Goal: Transaction & Acquisition: Obtain resource

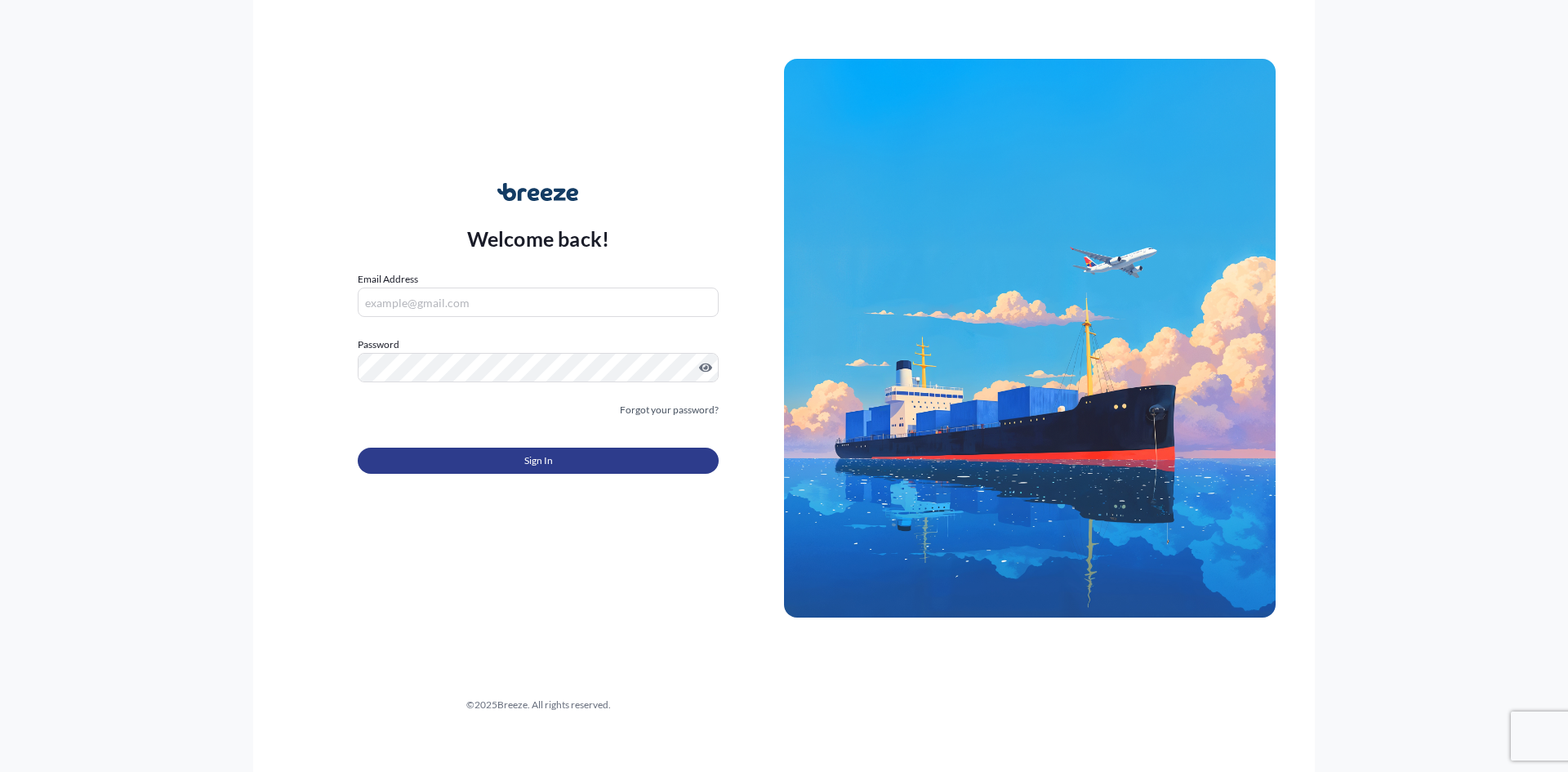
type input "[EMAIL_ADDRESS][DOMAIN_NAME]"
click at [600, 462] on button "Sign In" at bounding box center [538, 461] width 361 height 26
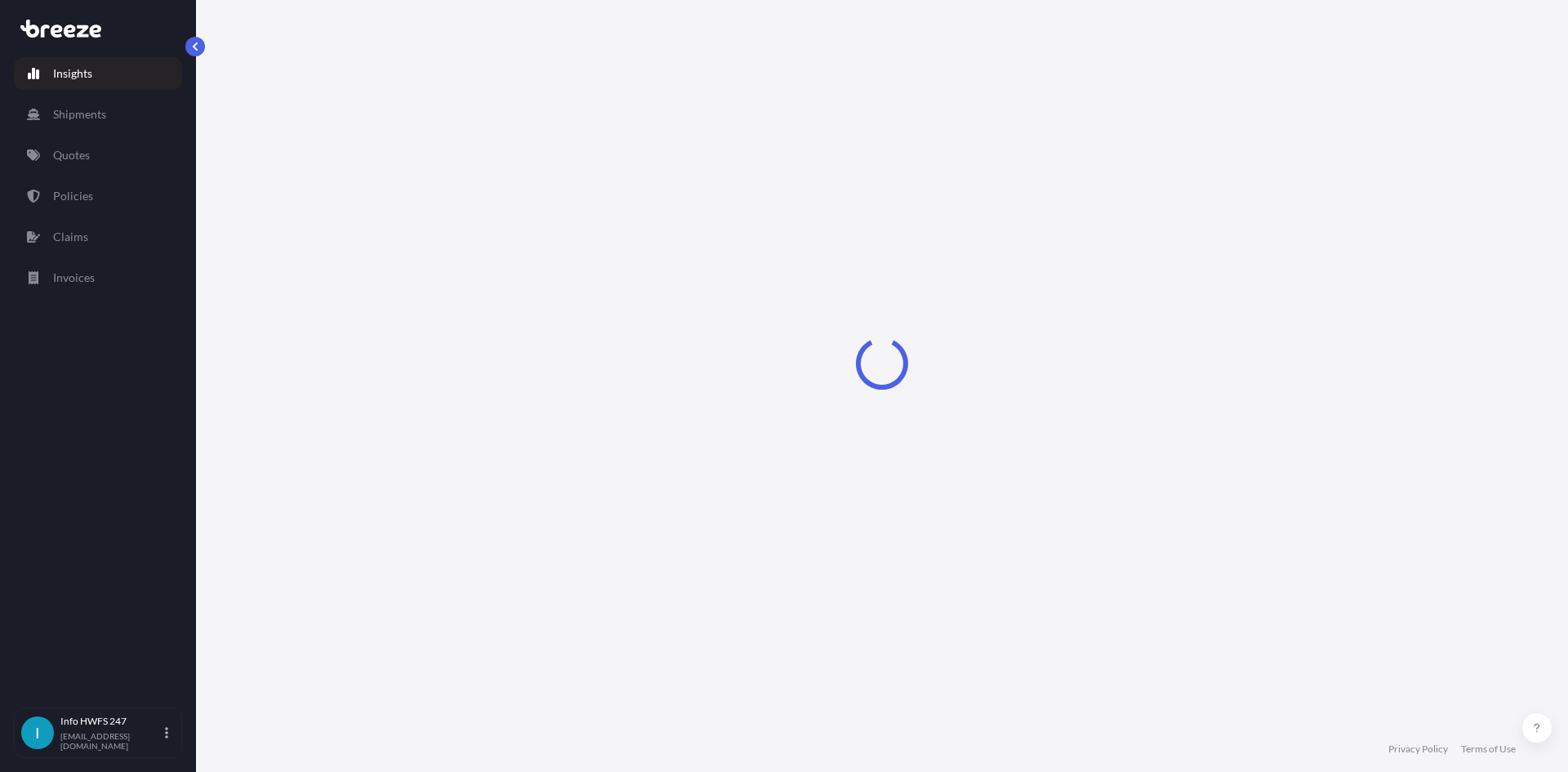
select select "2025"
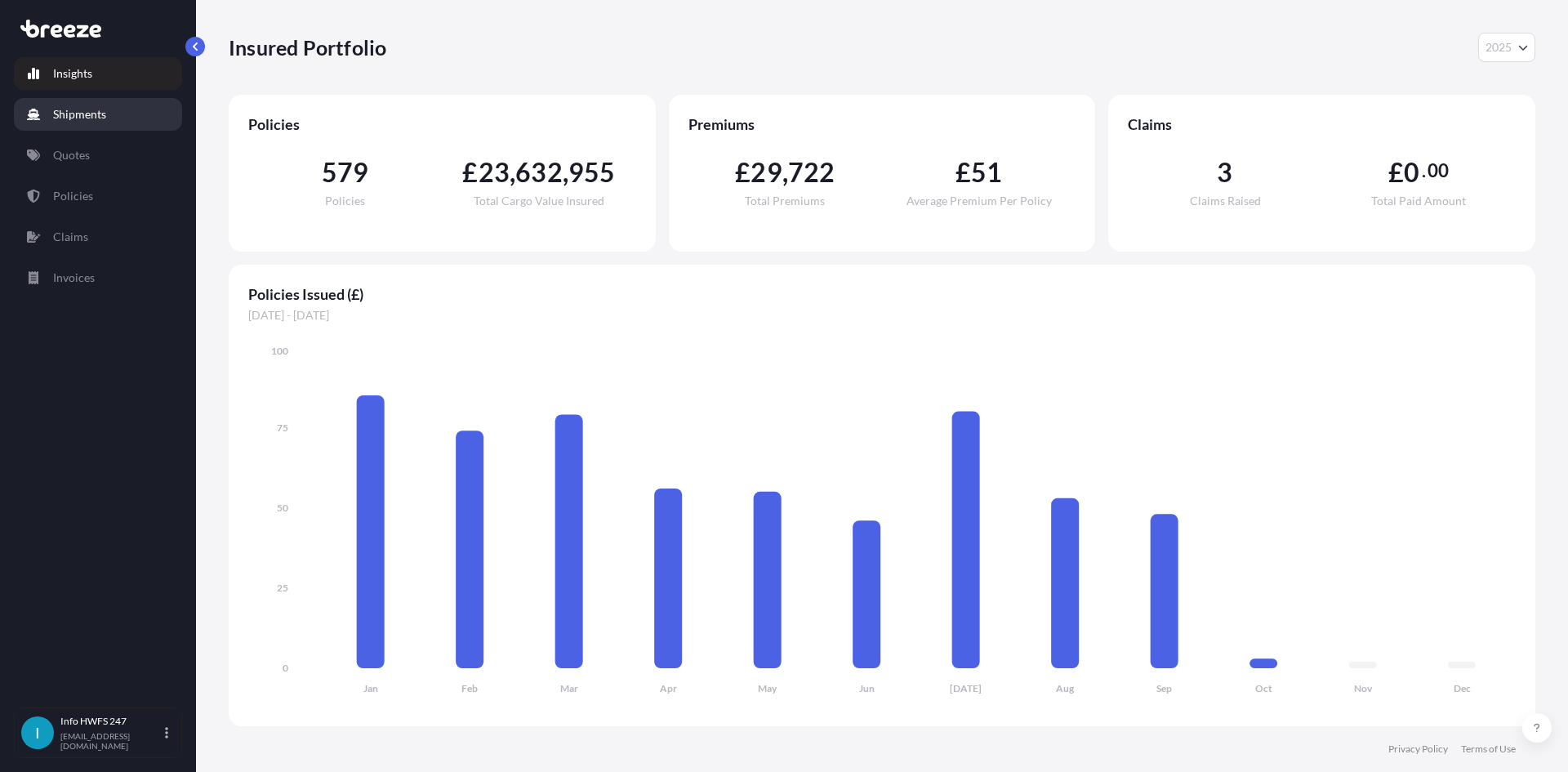
click at [89, 107] on p "Shipments" at bounding box center [79, 115] width 53 height 16
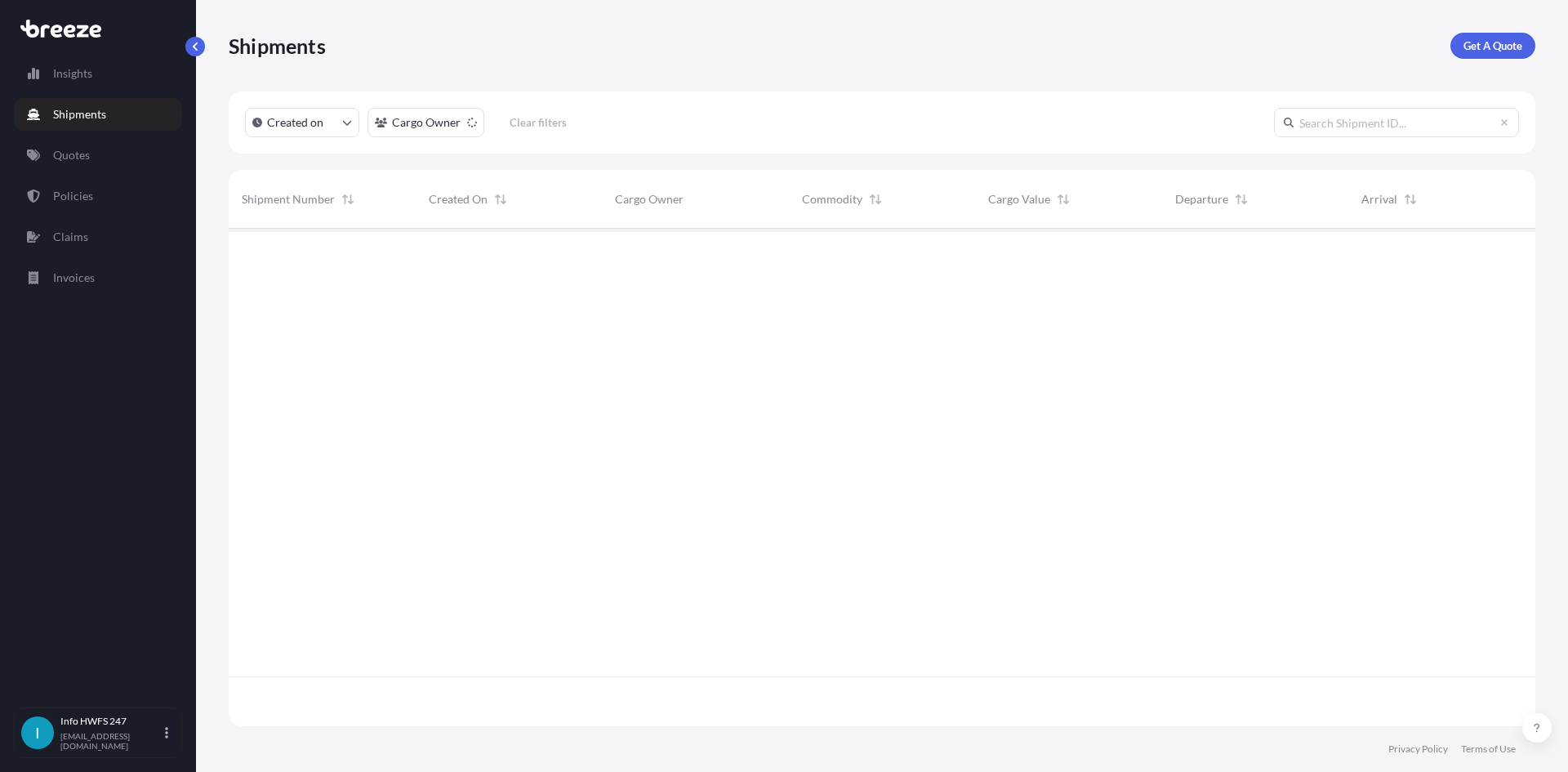
scroll to position [544, 1294]
click at [1497, 45] on p "Get A Quote" at bounding box center [1492, 46] width 59 height 16
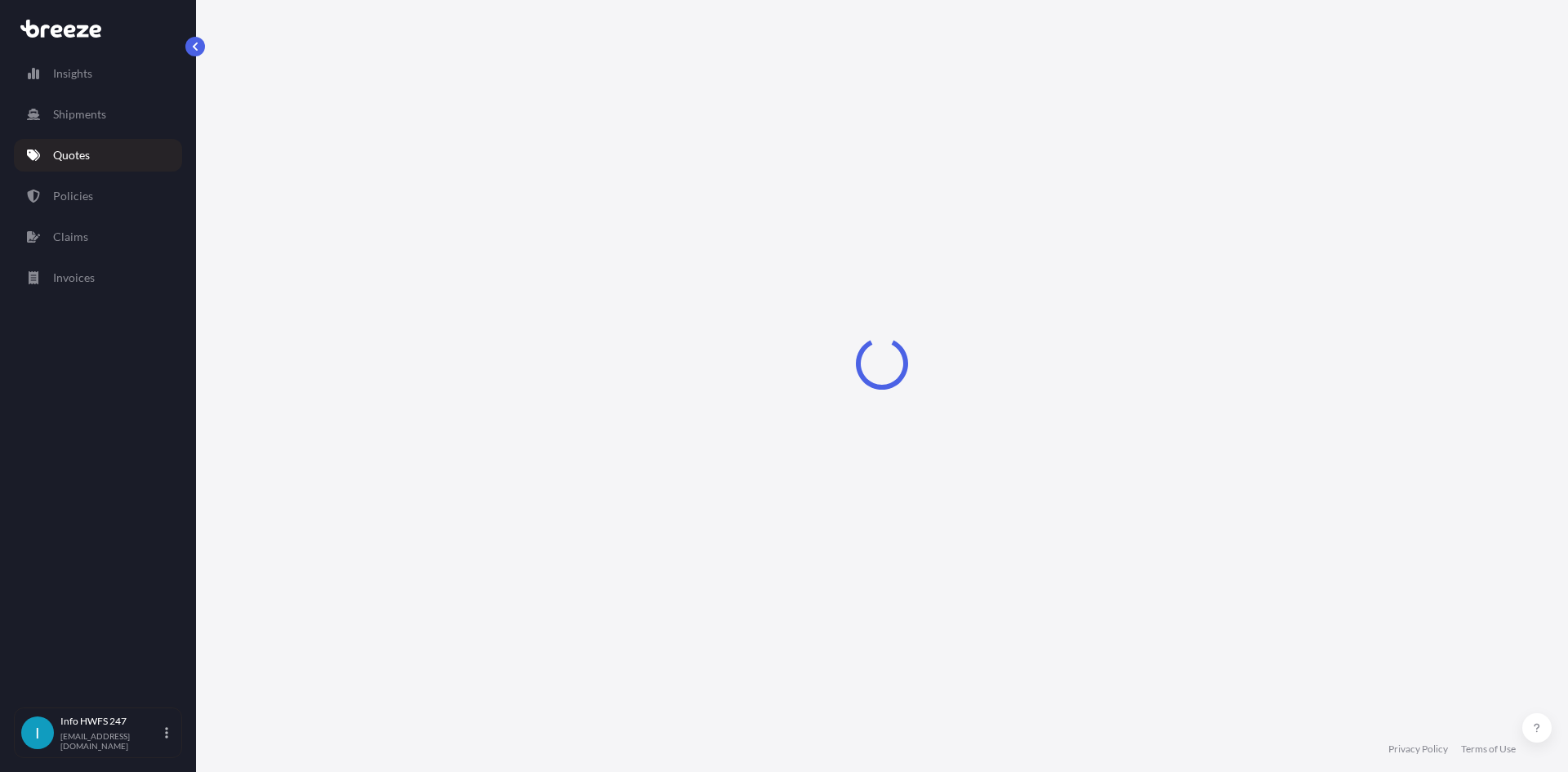
select select "Road"
select select "Air"
select select "1"
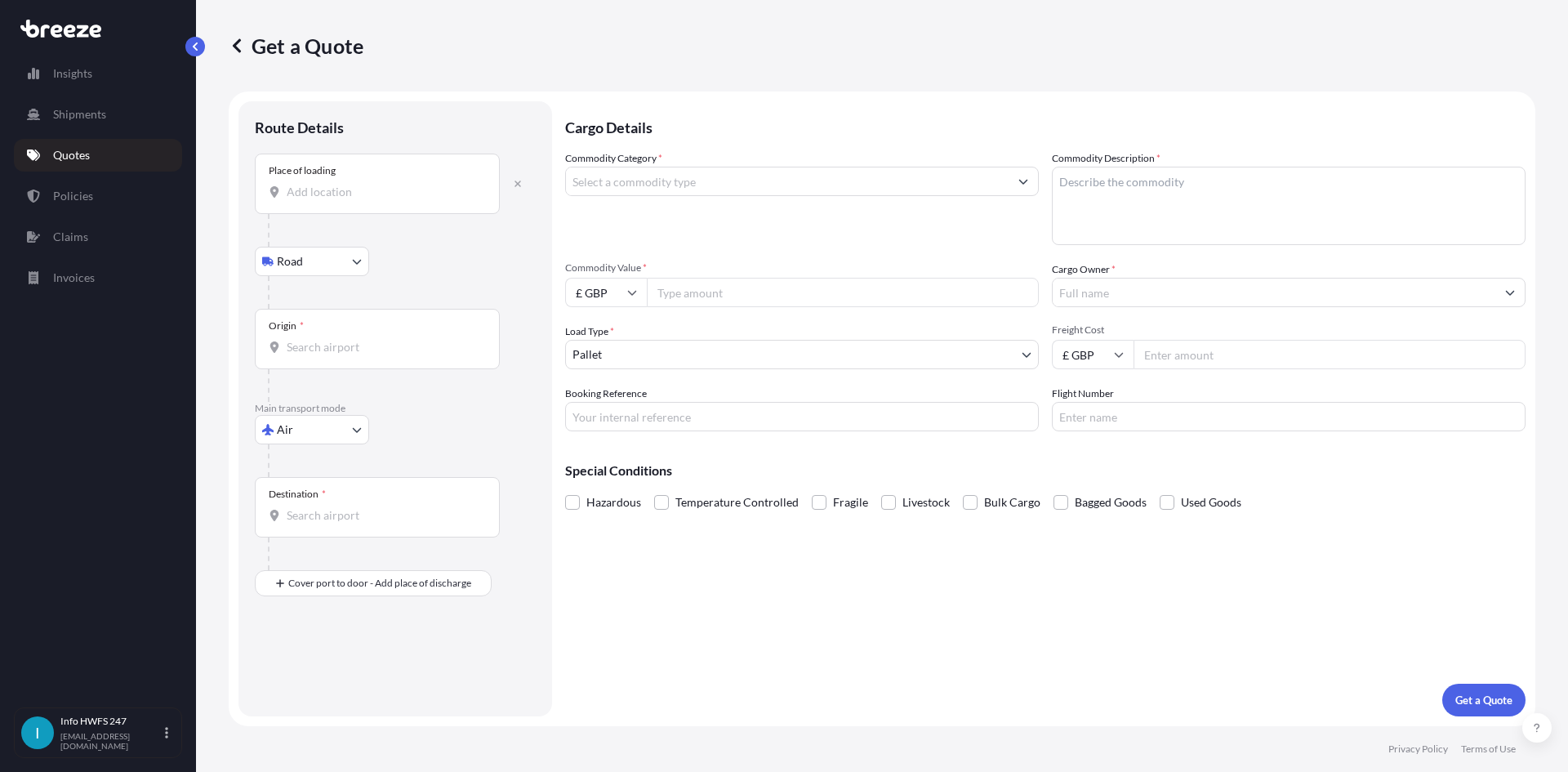
click at [386, 200] on input "Place of loading" at bounding box center [383, 192] width 193 height 16
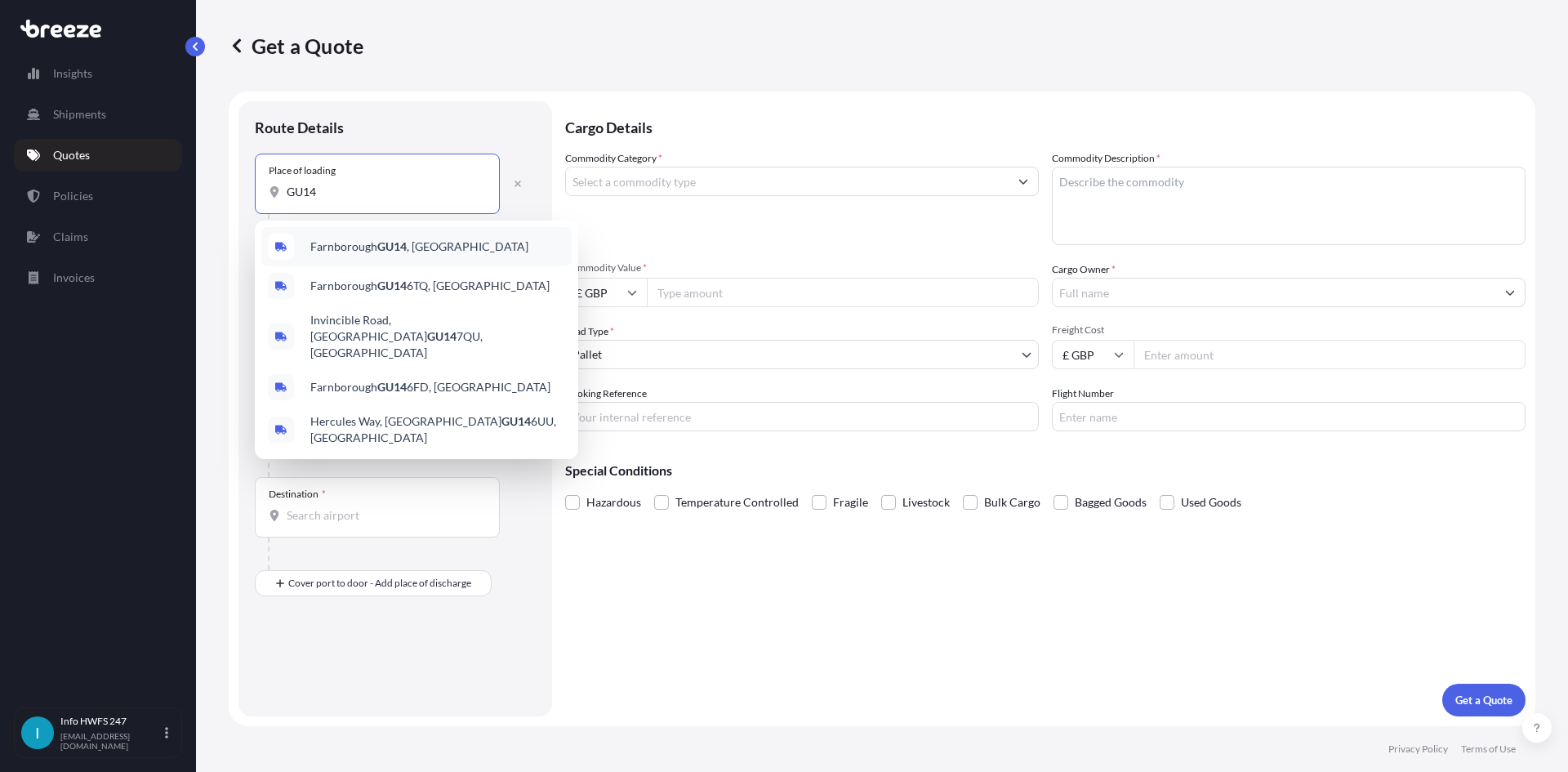
click at [416, 248] on span "Farnborough GU14 , [GEOGRAPHIC_DATA]" at bounding box center [419, 247] width 218 height 16
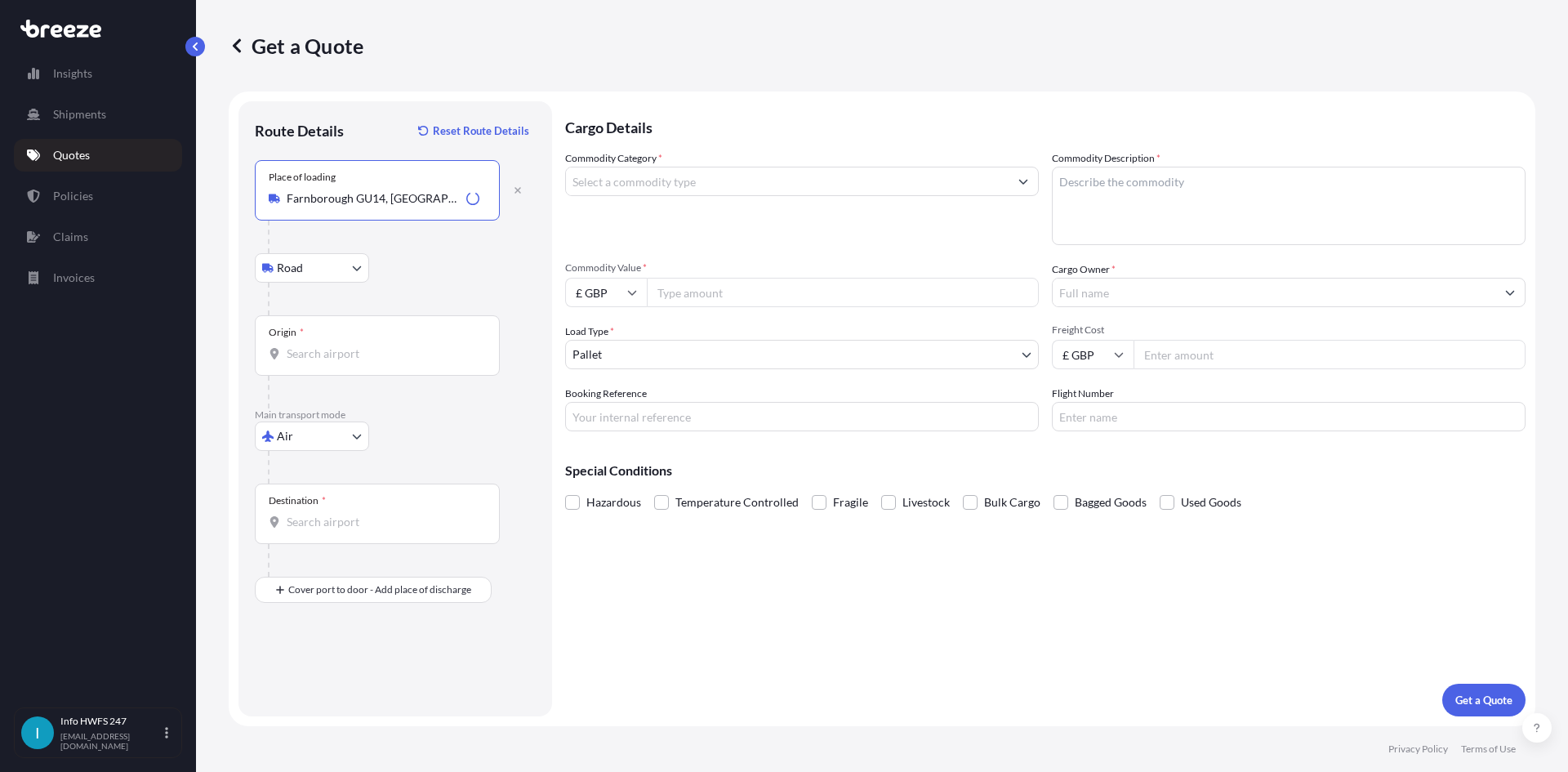
click at [438, 200] on input "Farnborough GU14, [GEOGRAPHIC_DATA]" at bounding box center [373, 199] width 173 height 16
click at [428, 207] on div "Place of loading [GEOGRAPHIC_DATA], [GEOGRAPHIC_DATA]" at bounding box center [377, 190] width 245 height 60
click at [428, 207] on input "Farnborough GU14, [GEOGRAPHIC_DATA]" at bounding box center [383, 199] width 193 height 16
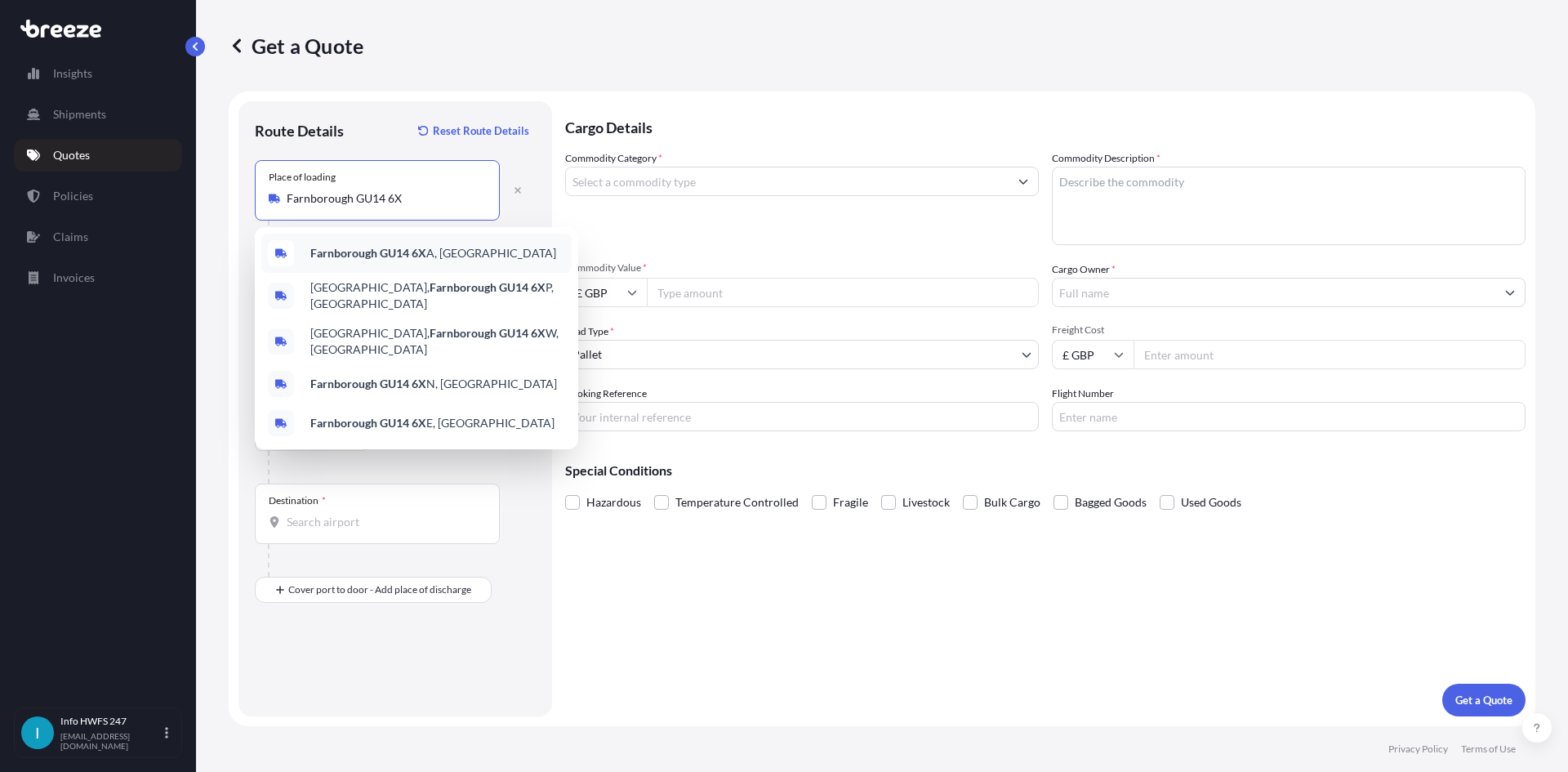
click at [439, 252] on span "[STREET_ADDRESS]" at bounding box center [433, 253] width 246 height 16
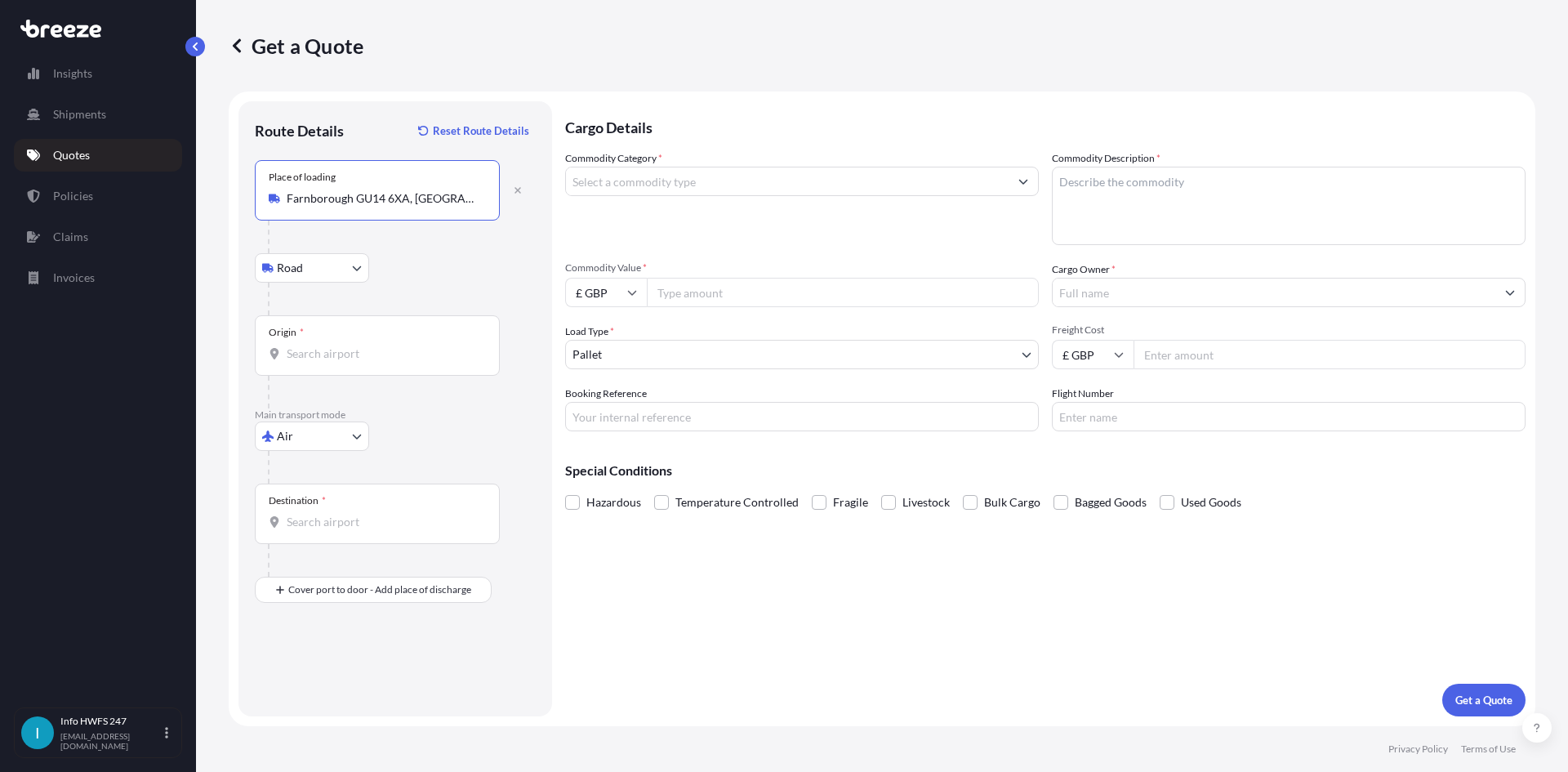
type input "Farnborough GU14 6XA, [GEOGRAPHIC_DATA]"
click at [350, 364] on div "Origin *" at bounding box center [377, 345] width 245 height 60
click at [350, 362] on input "Origin *" at bounding box center [383, 354] width 193 height 16
click at [349, 356] on input "Origin *" at bounding box center [383, 354] width 193 height 16
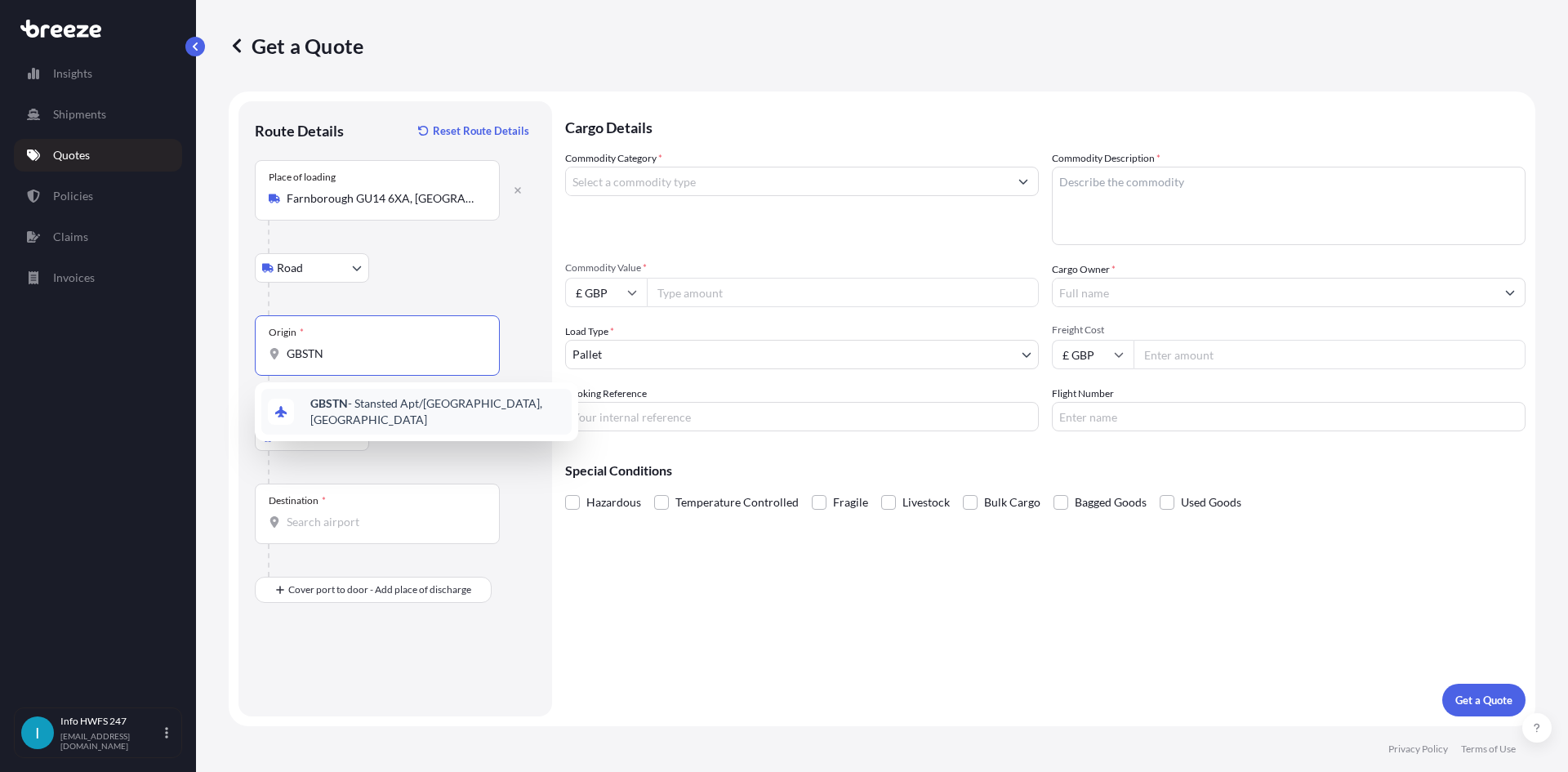
click at [360, 407] on span "GBSTN - Stansted Apt/[GEOGRAPHIC_DATA], [GEOGRAPHIC_DATA]" at bounding box center [437, 412] width 255 height 33
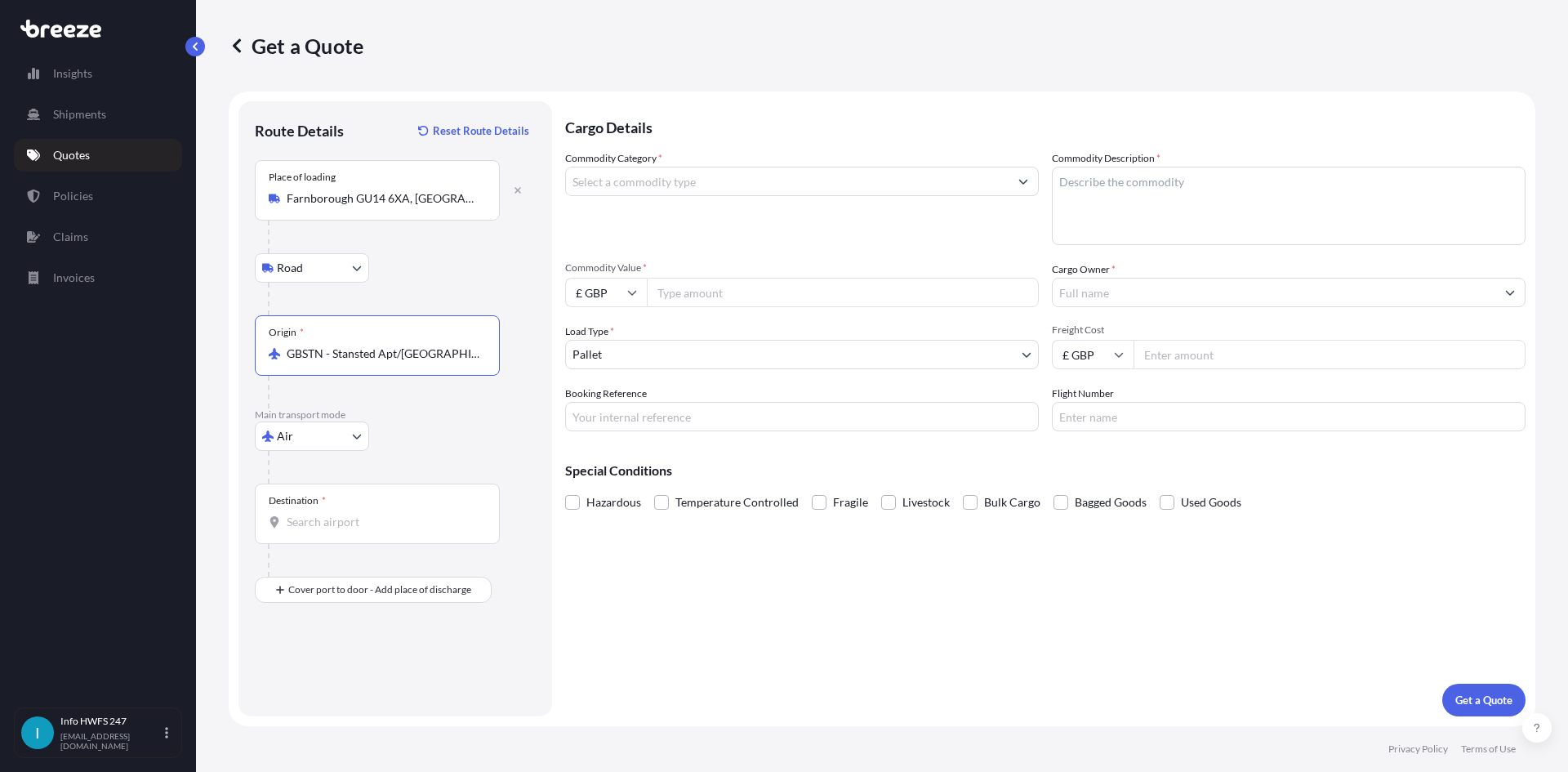
type input "GBSTN - Stansted Apt/[GEOGRAPHIC_DATA], [GEOGRAPHIC_DATA]"
click at [360, 521] on input "Destination *" at bounding box center [383, 522] width 193 height 16
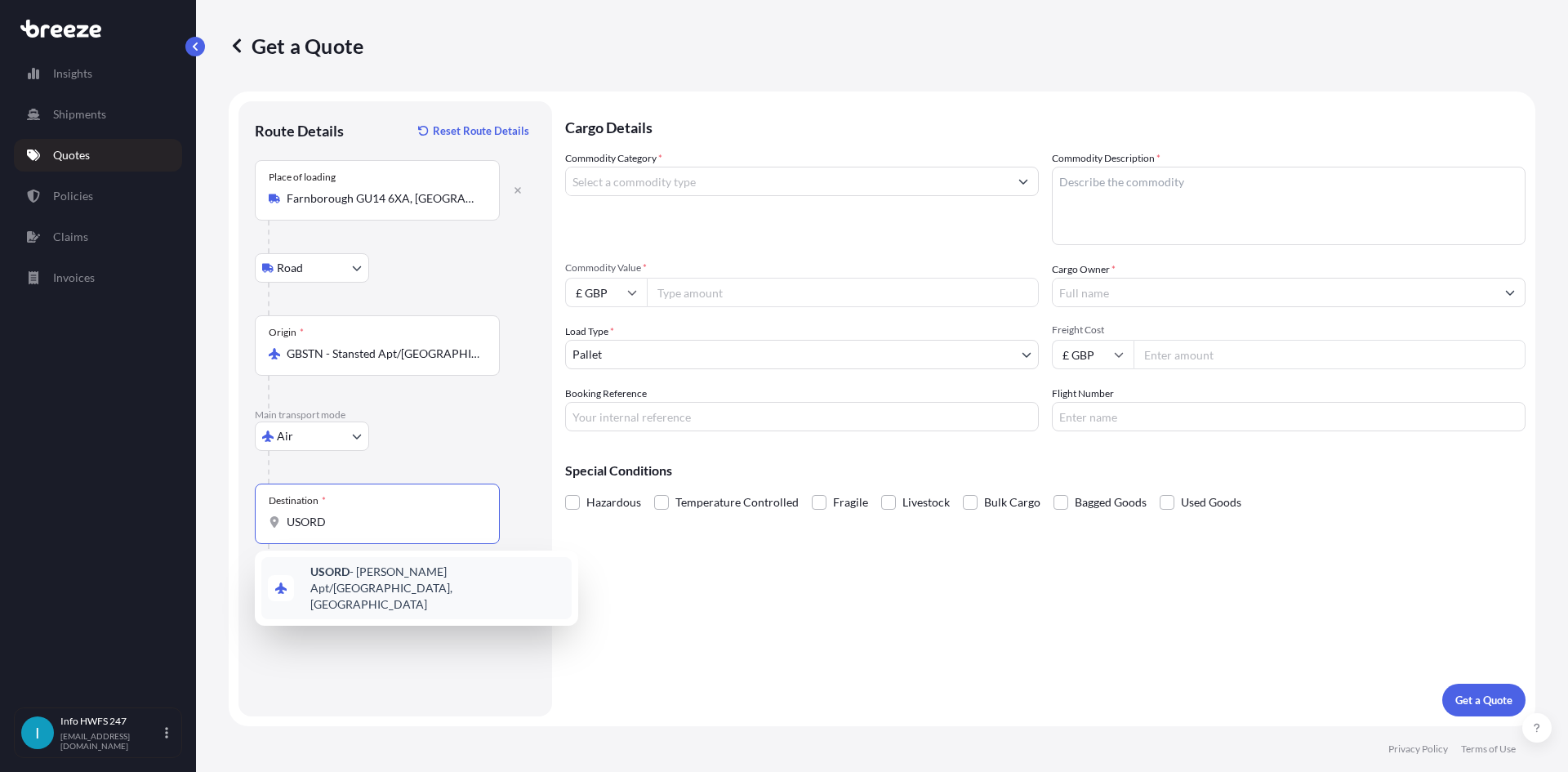
click at [335, 569] on b "USORD" at bounding box center [330, 571] width 40 height 14
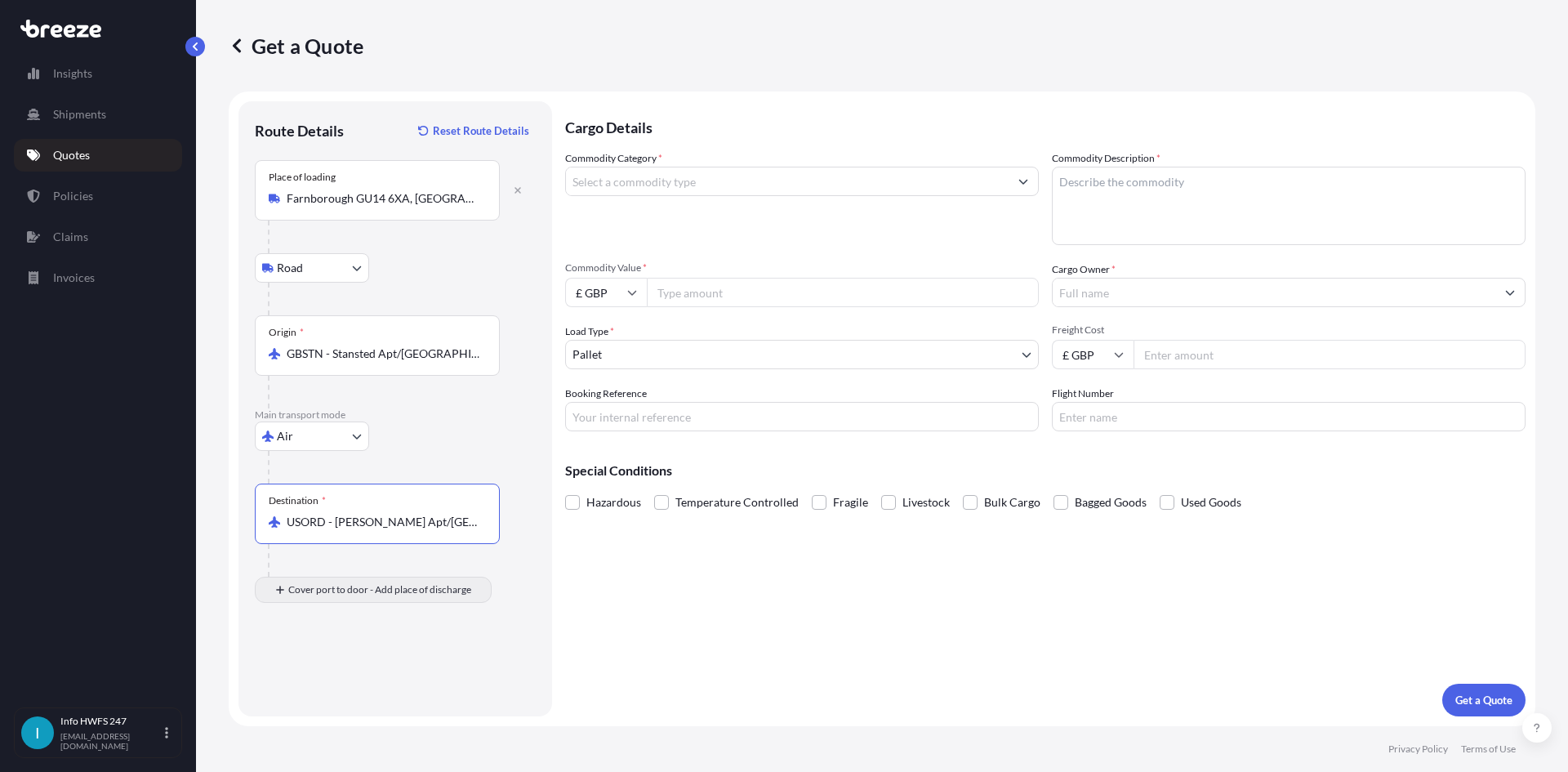
type input "USORD - [PERSON_NAME] Apt/[GEOGRAPHIC_DATA], [GEOGRAPHIC_DATA]"
click at [369, 673] on input "Place of Discharge" at bounding box center [383, 677] width 193 height 16
type input "Des Plaines, IL 60018, [GEOGRAPHIC_DATA]"
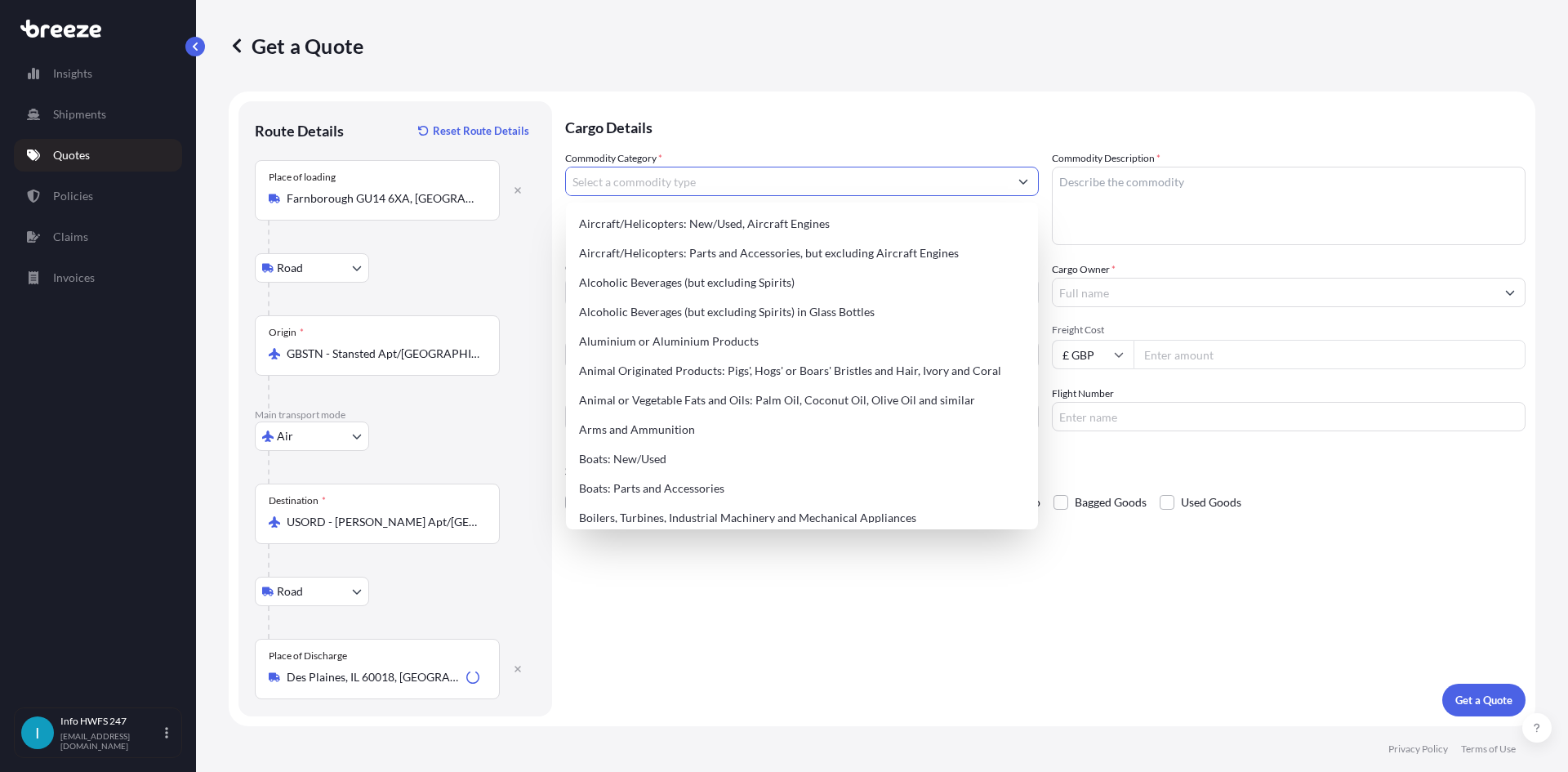
click at [714, 176] on input "Commodity Category *" at bounding box center [786, 181] width 443 height 30
click at [725, 248] on div "Aircraft/Helicopters: Parts and Accessories, but excluding Aircraft Engines" at bounding box center [801, 253] width 459 height 30
type input "Aircraft/Helicopters: Parts and Accessories, but excluding Aircraft Engines"
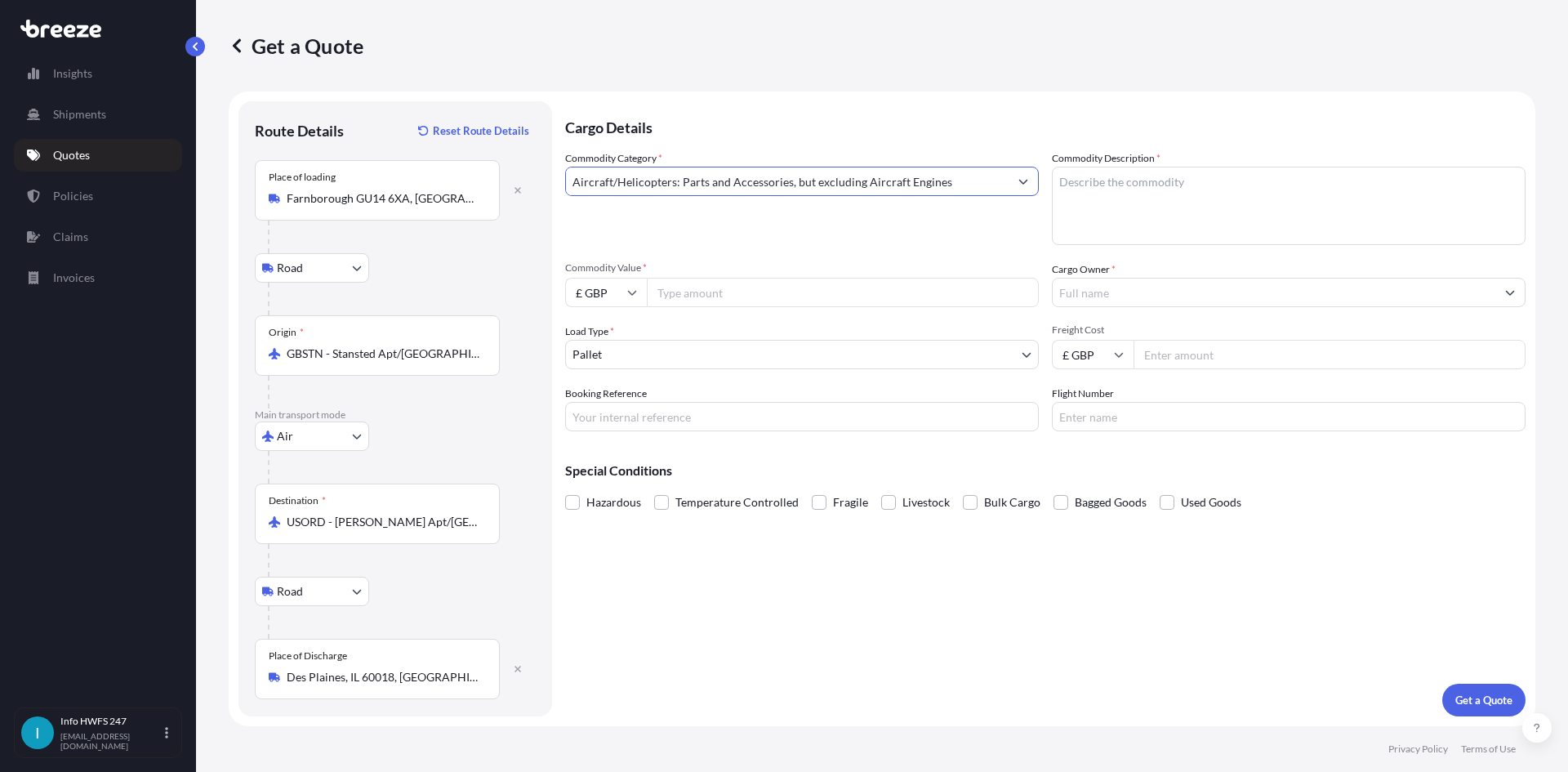
click at [1120, 199] on textarea "Commodity Description *" at bounding box center [1289, 205] width 473 height 78
type textarea "CIVIL AIRCRAFT PART - PAASENGER CONTROL UNIT"
drag, startPoint x: 605, startPoint y: 293, endPoint x: 615, endPoint y: 303, distance: 14.1
click at [607, 295] on input "£ GBP" at bounding box center [605, 293] width 82 height 30
click at [612, 397] on div "$ USD" at bounding box center [605, 406] width 68 height 31
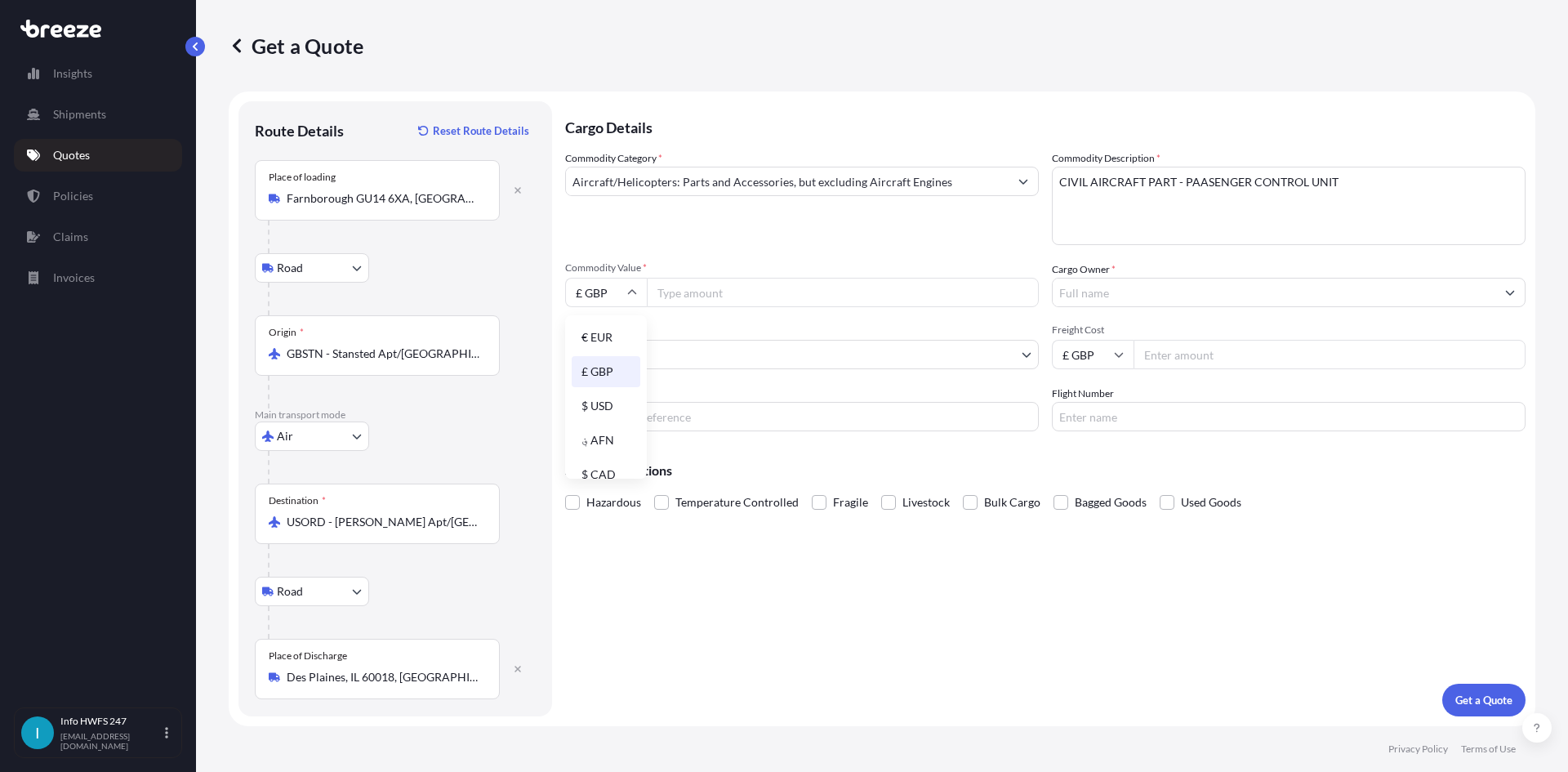
type input "$ USD"
click at [713, 287] on input "Commodity Value *" at bounding box center [842, 293] width 392 height 30
type input "5319"
click at [1076, 292] on input "Cargo Owner *" at bounding box center [1274, 293] width 443 height 30
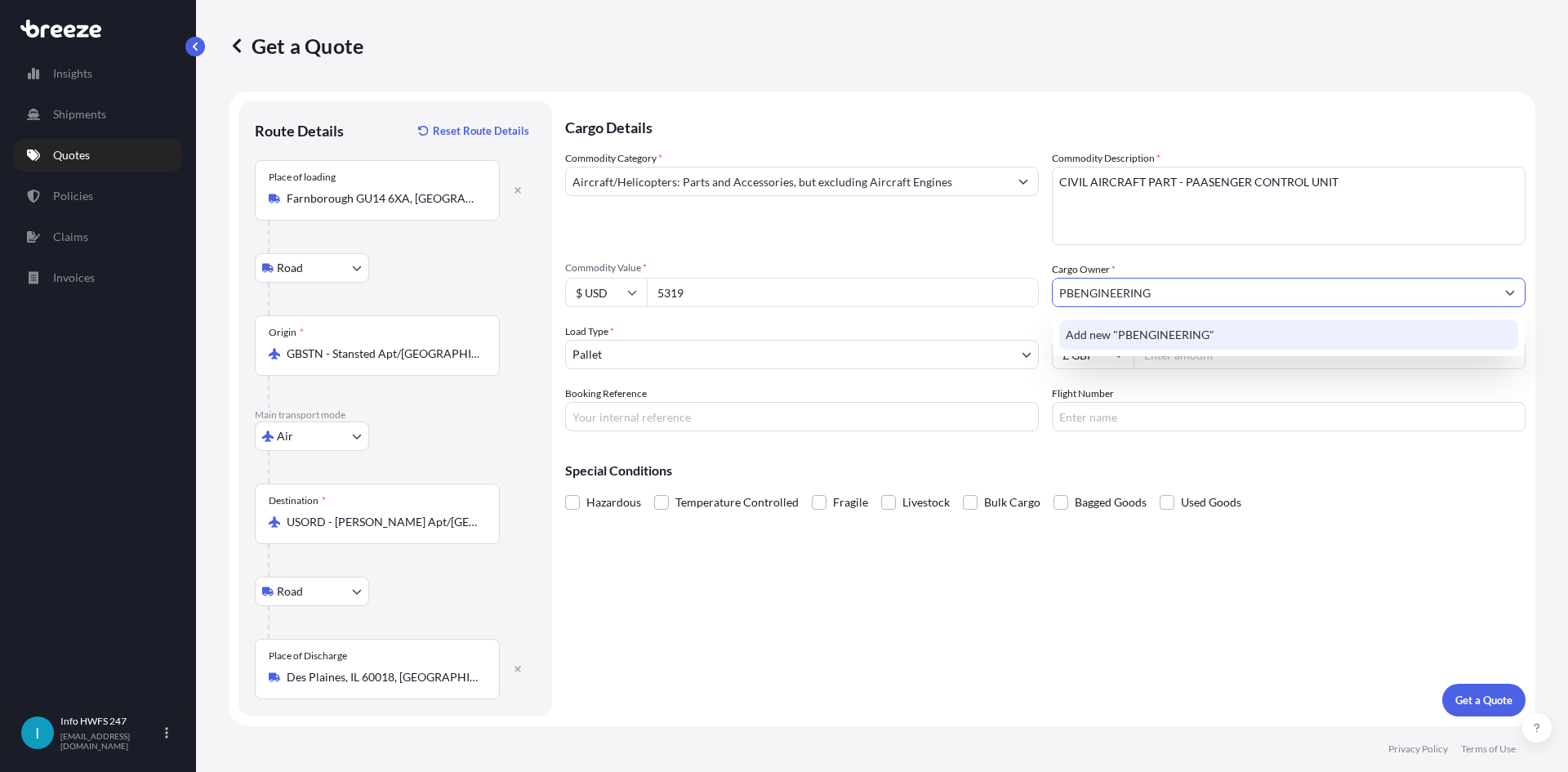
click at [1072, 288] on input "PBENGINEERING" at bounding box center [1274, 293] width 443 height 30
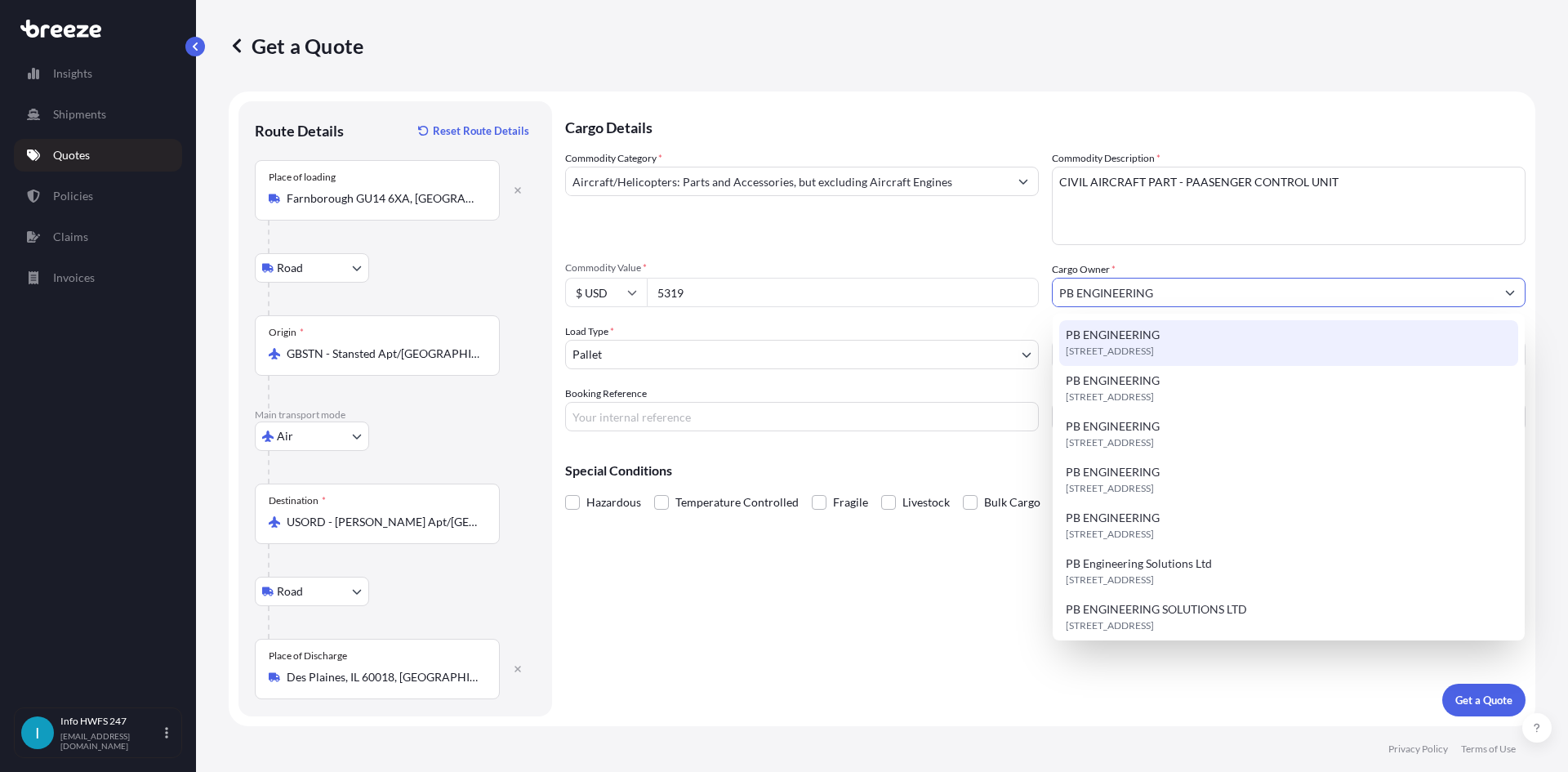
click at [1190, 332] on div "[STREET_ADDRESS]" at bounding box center [1289, 342] width 459 height 45
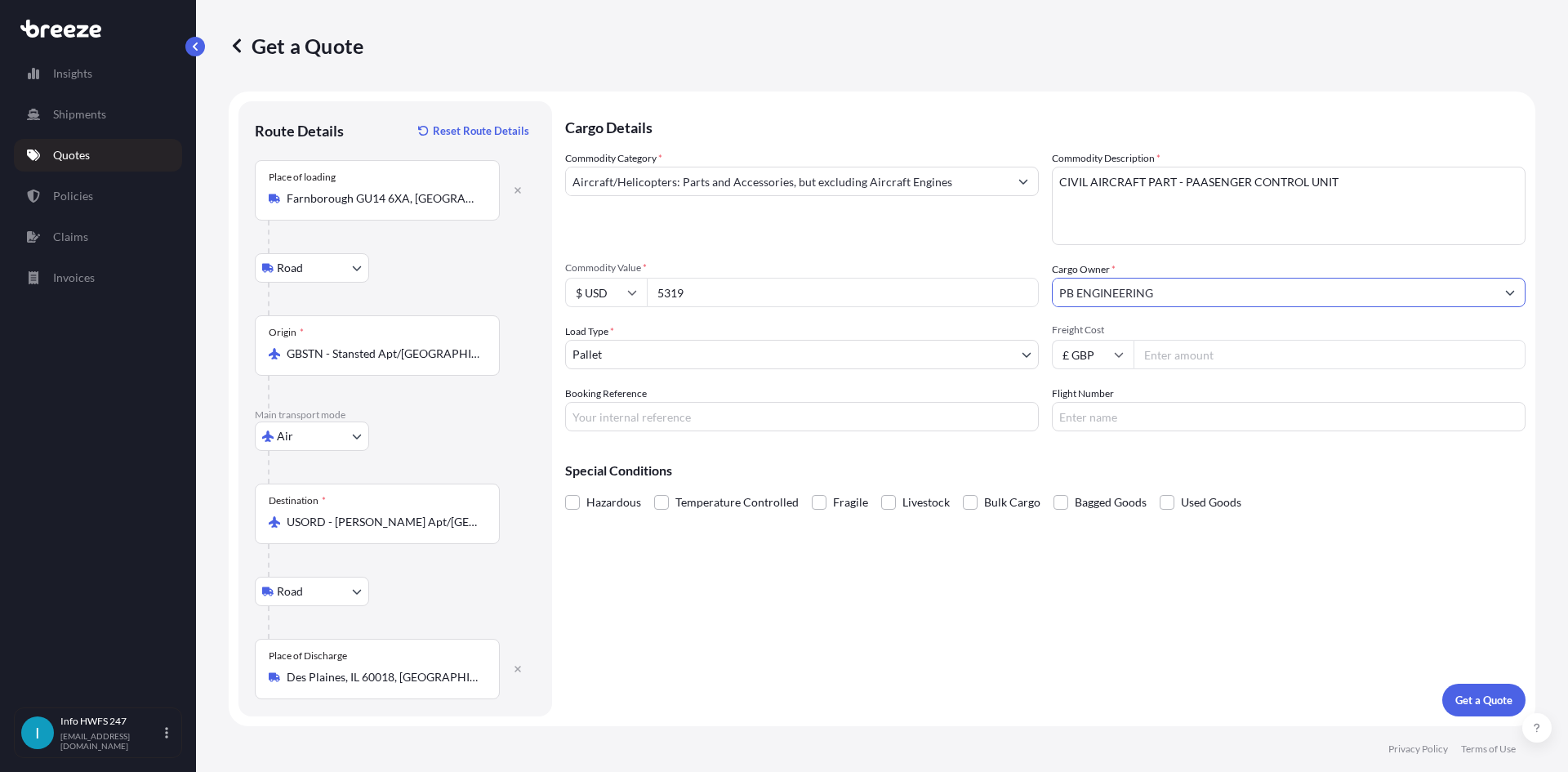
type input "PB ENGINEERING"
click at [772, 352] on body "1 option available. 0 options available. 1 option available. 7 options availabl…" at bounding box center [784, 386] width 1568 height 772
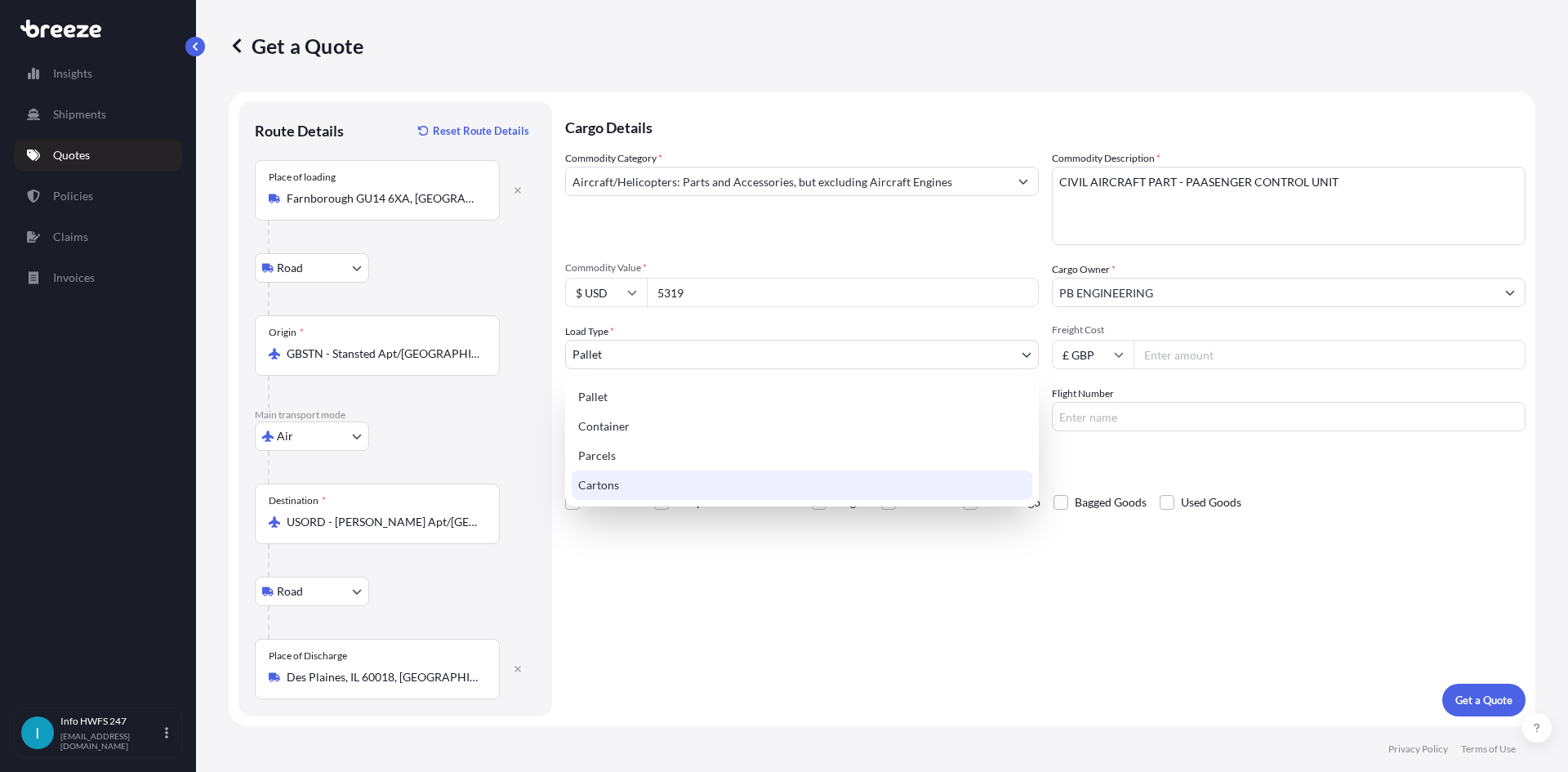
click at [700, 487] on div "Cartons" at bounding box center [801, 485] width 461 height 30
select select "4"
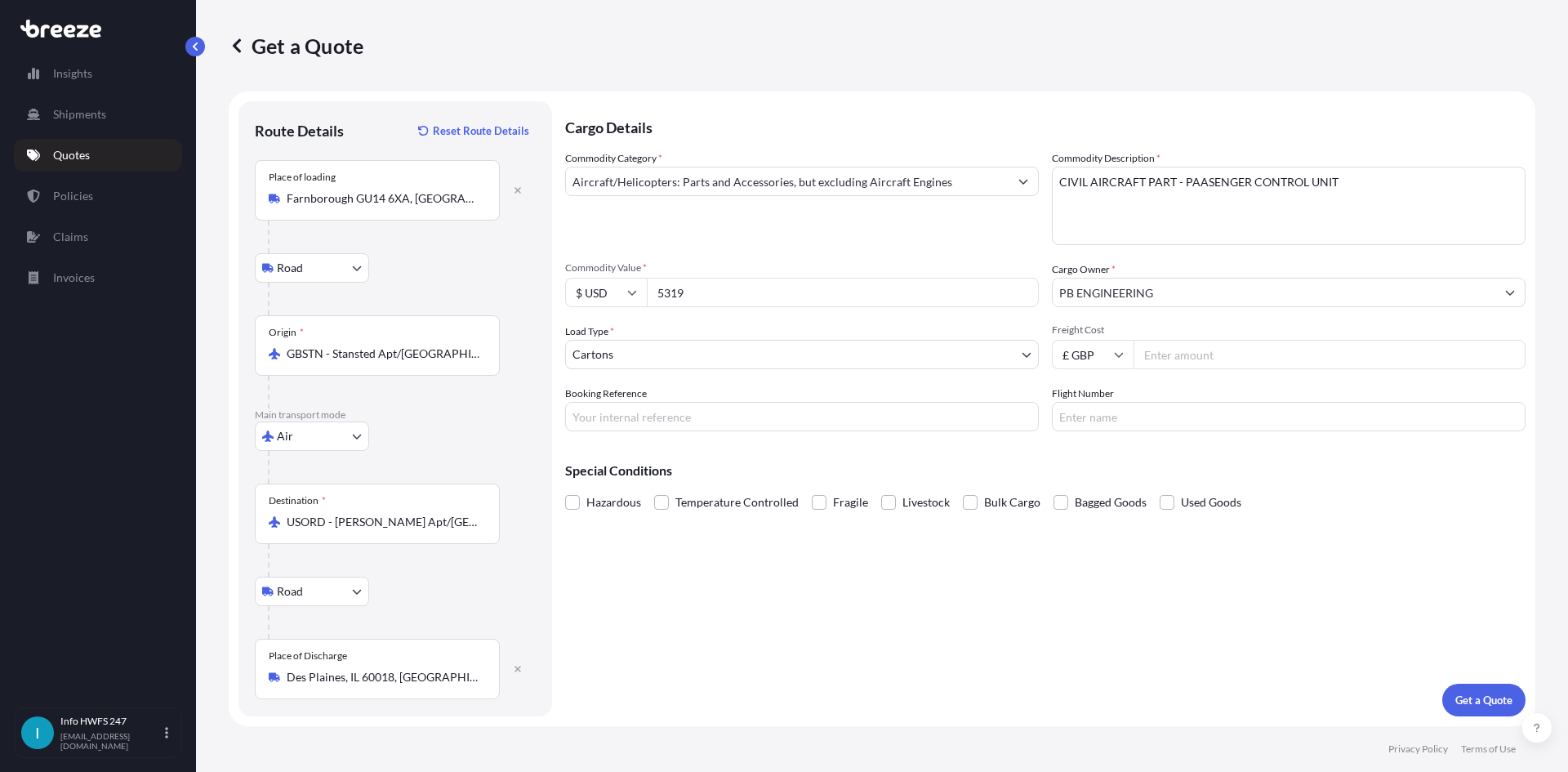
click at [852, 435] on div "Cargo Details Commodity Category * Aircraft/Helicopters: Parts and Accessories,…" at bounding box center [1045, 409] width 960 height 615
click at [835, 431] on div "Cargo Details Commodity Category * Aircraft/Helicopters: Parts and Accessories,…" at bounding box center [1045, 409] width 960 height 615
click at [832, 420] on input "Booking Reference" at bounding box center [801, 417] width 473 height 30
type input "HE167754"
click at [1474, 700] on p "Get a Quote" at bounding box center [1483, 700] width 57 height 16
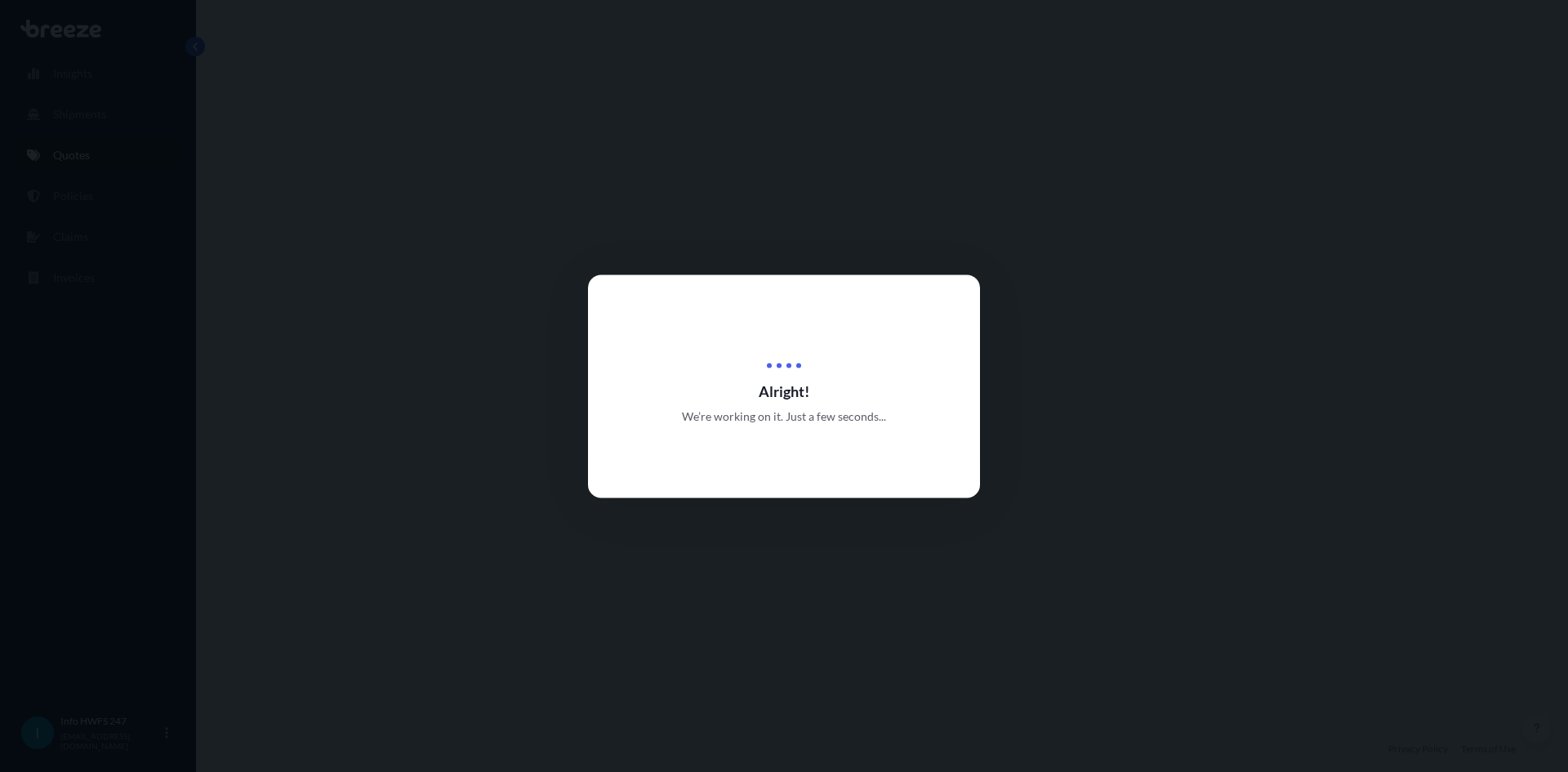
select select "Road"
select select "Air"
select select "Road"
select select "4"
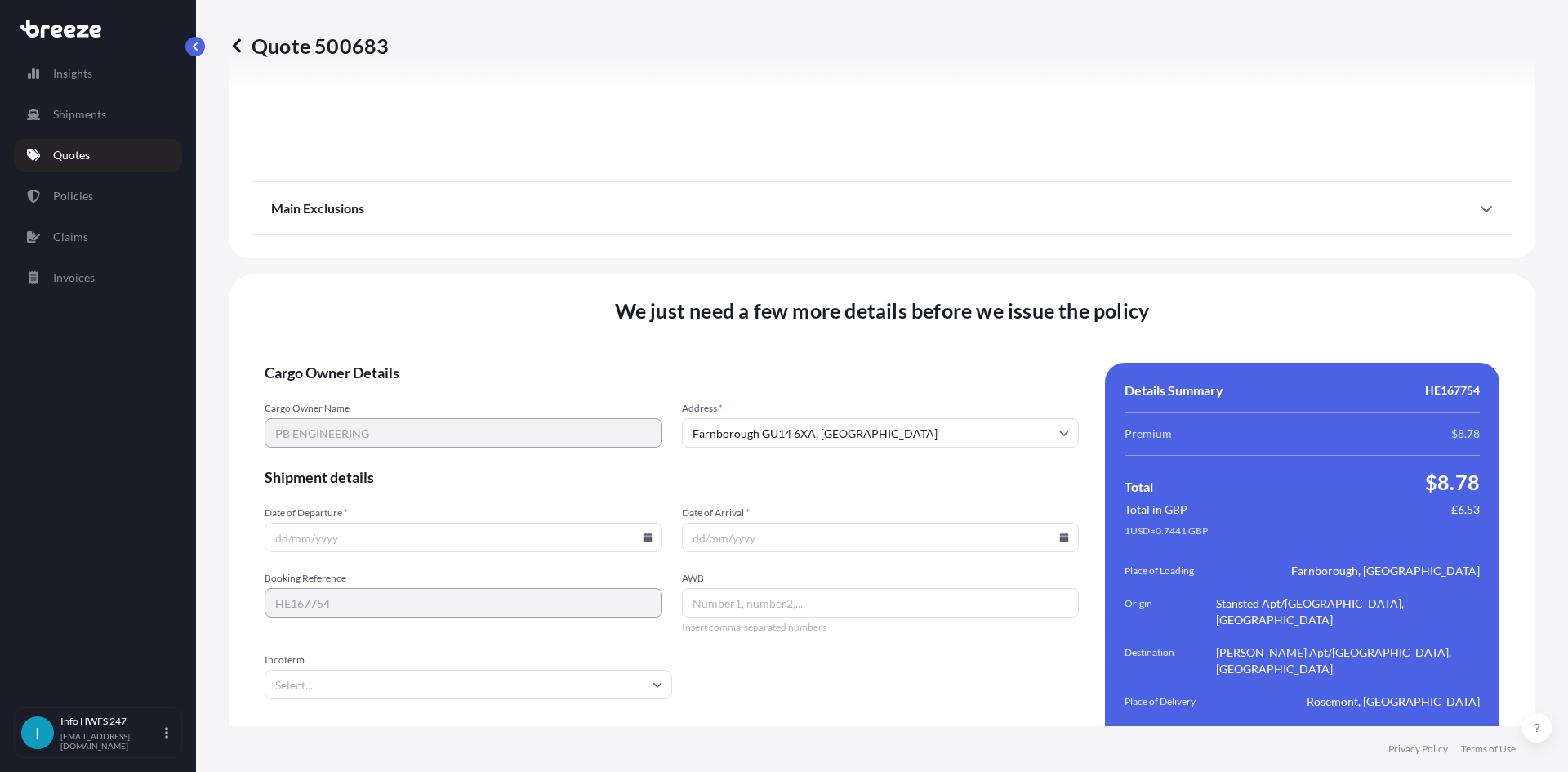
scroll to position [2130, 0]
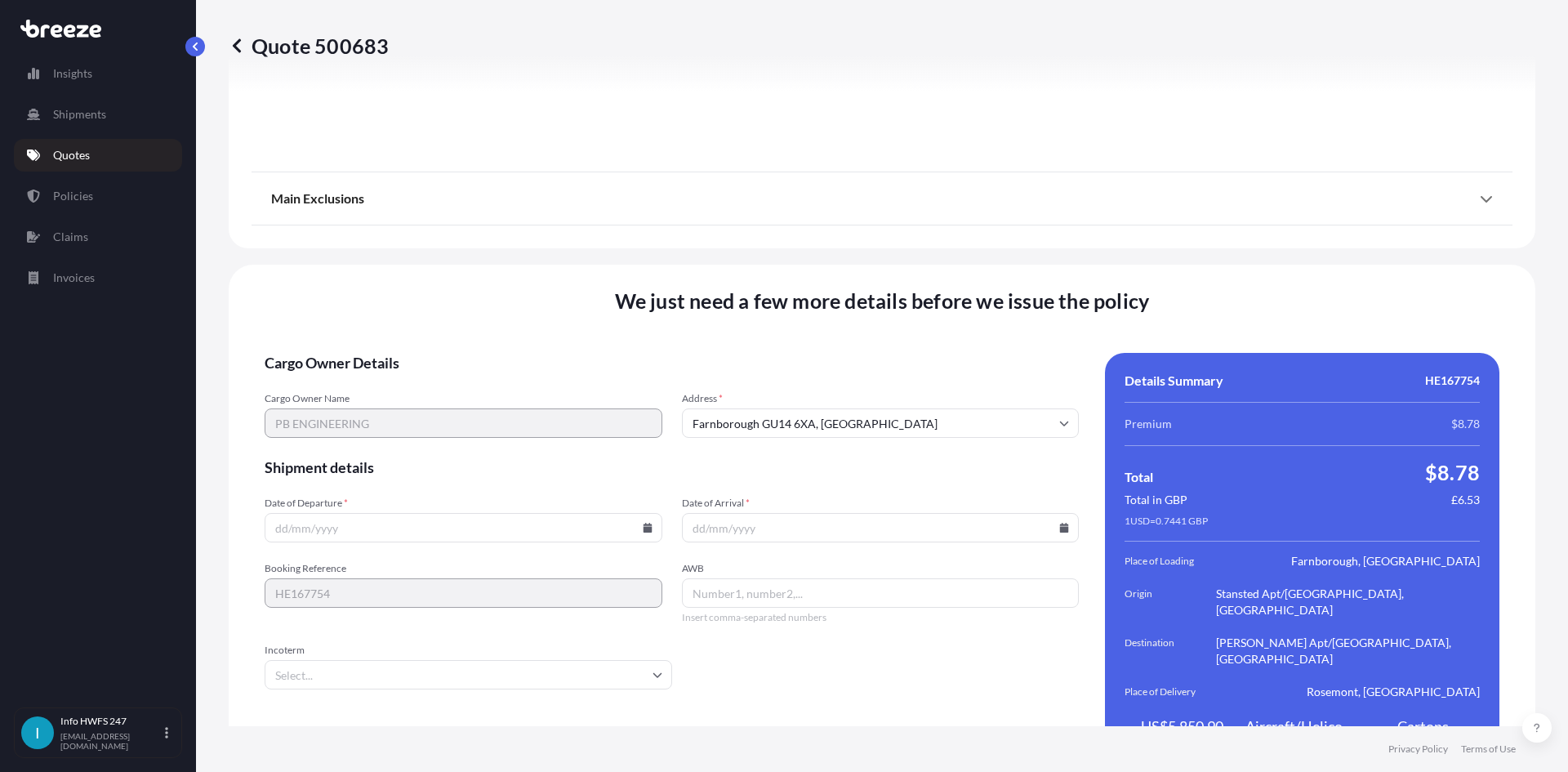
click at [640, 513] on input "Date of Departure *" at bounding box center [463, 528] width 397 height 30
click at [642, 523] on icon at bounding box center [646, 528] width 9 height 10
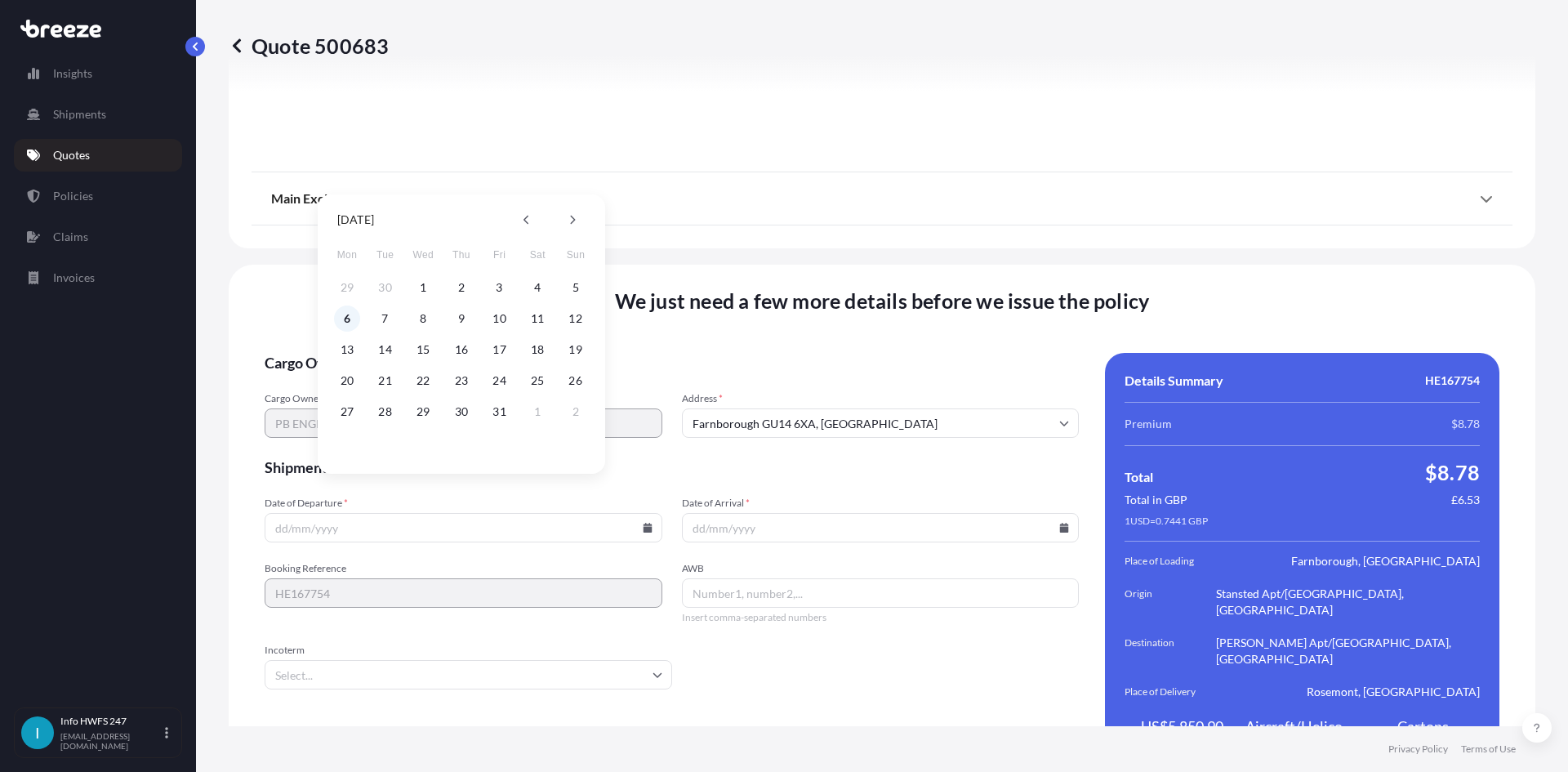
click at [340, 313] on button "6" at bounding box center [347, 318] width 26 height 26
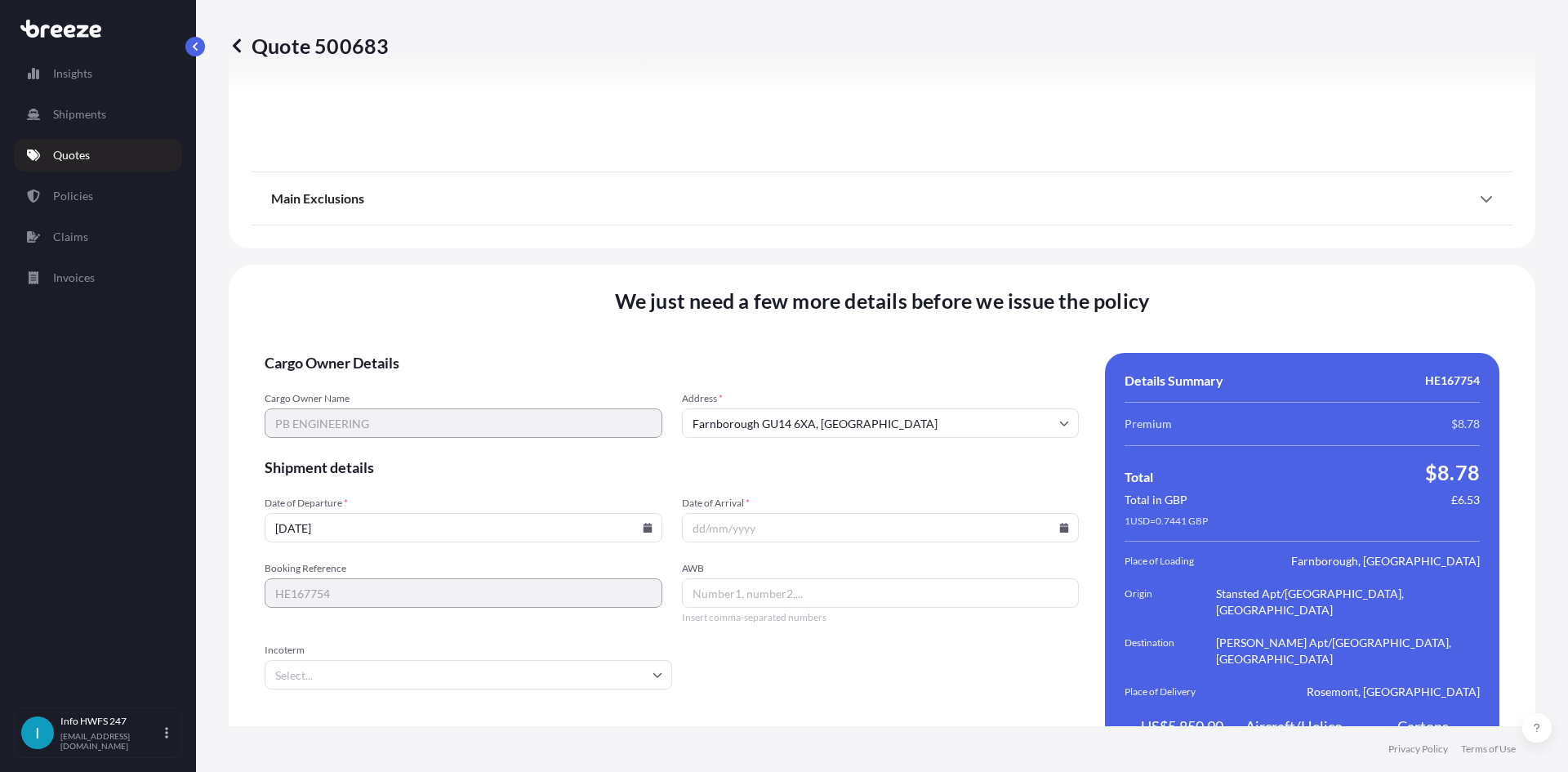
type input "[DATE]"
click at [1060, 523] on icon at bounding box center [1064, 528] width 9 height 10
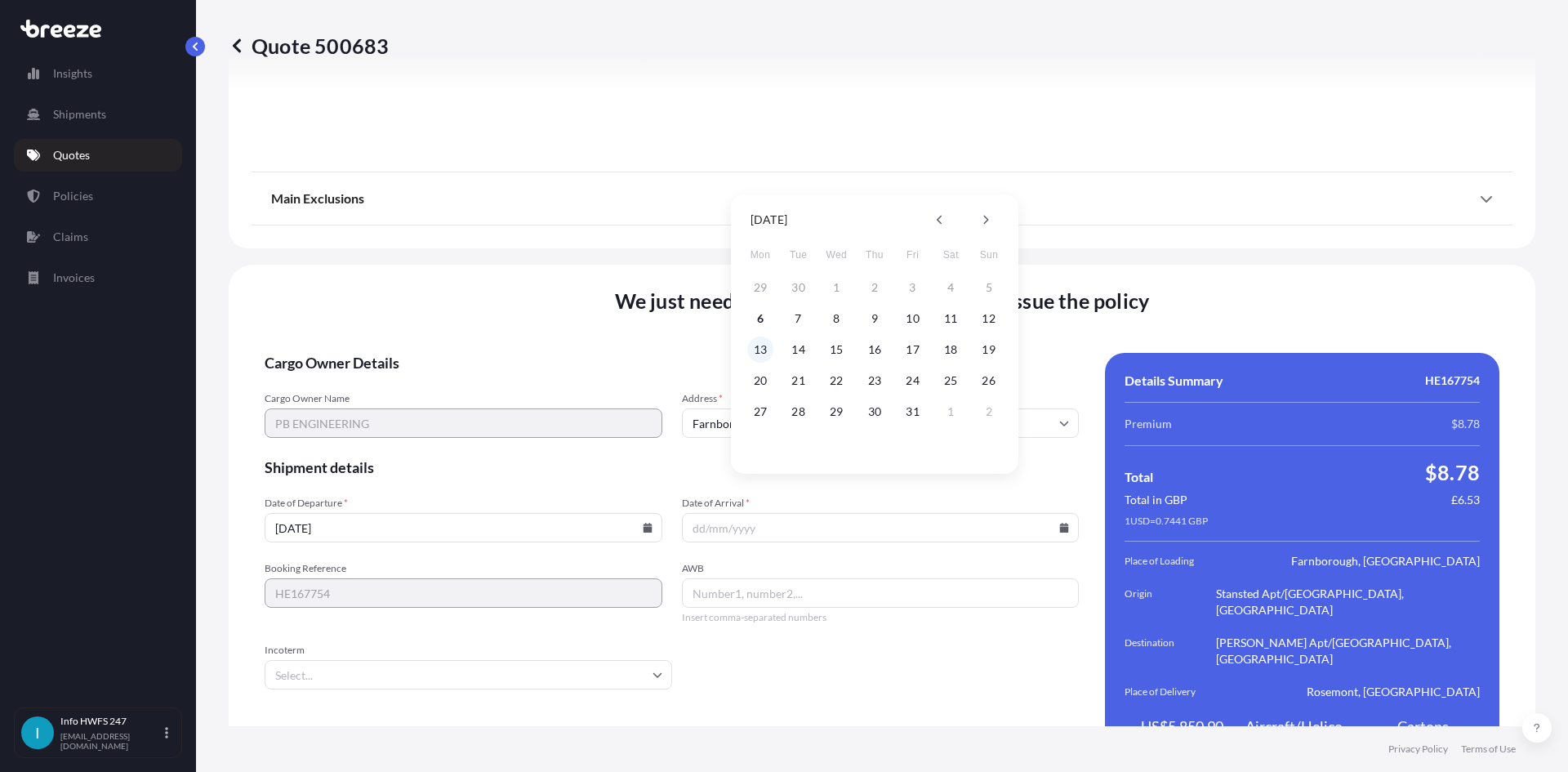
click at [765, 346] on button "13" at bounding box center [760, 350] width 26 height 26
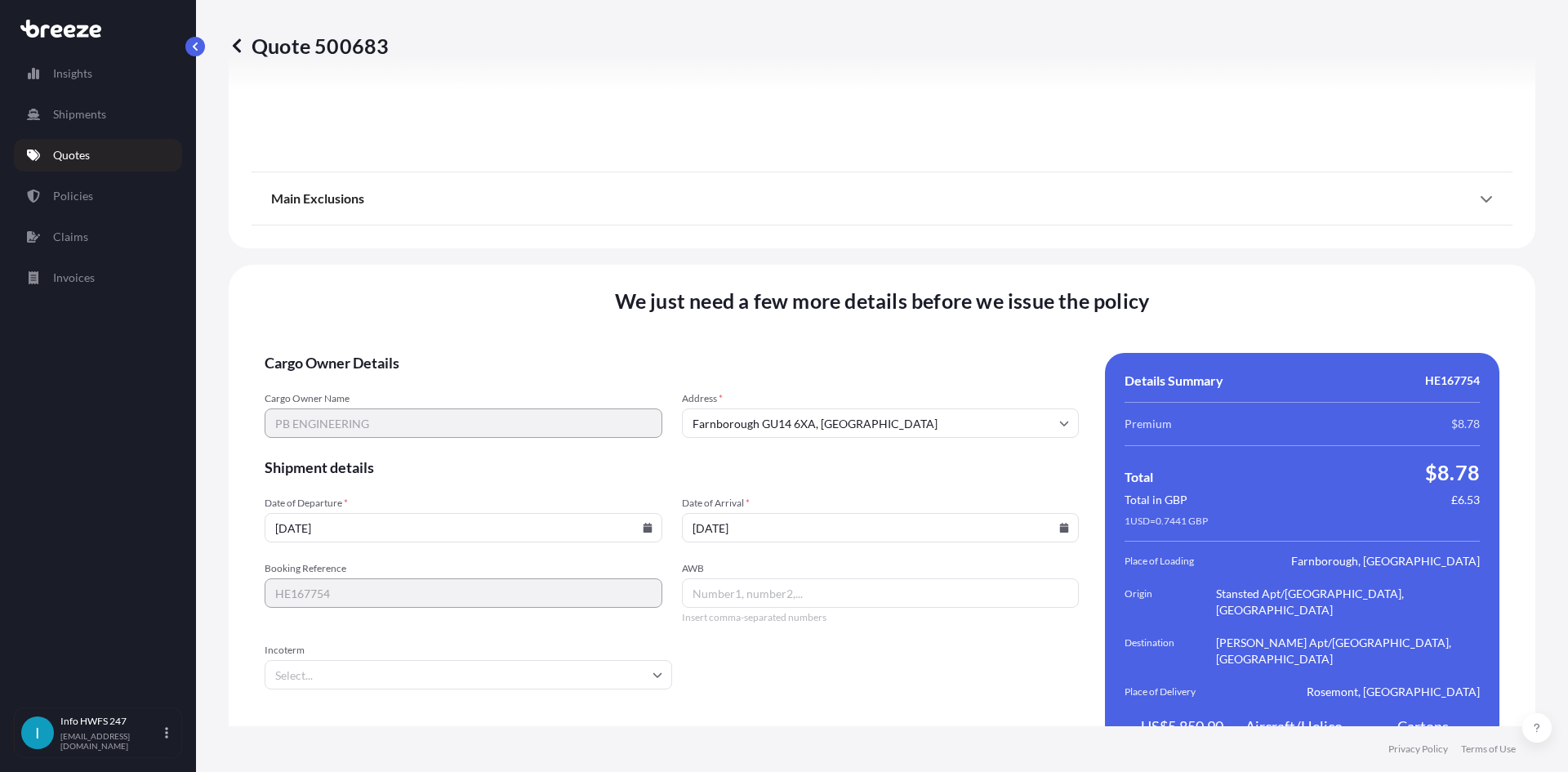
type input "[DATE]"
click at [739, 578] on input "AWB" at bounding box center [880, 593] width 397 height 30
paste input "884922246696"
type input "884922246696"
click at [336, 660] on input "Incoterm" at bounding box center [468, 675] width 407 height 30
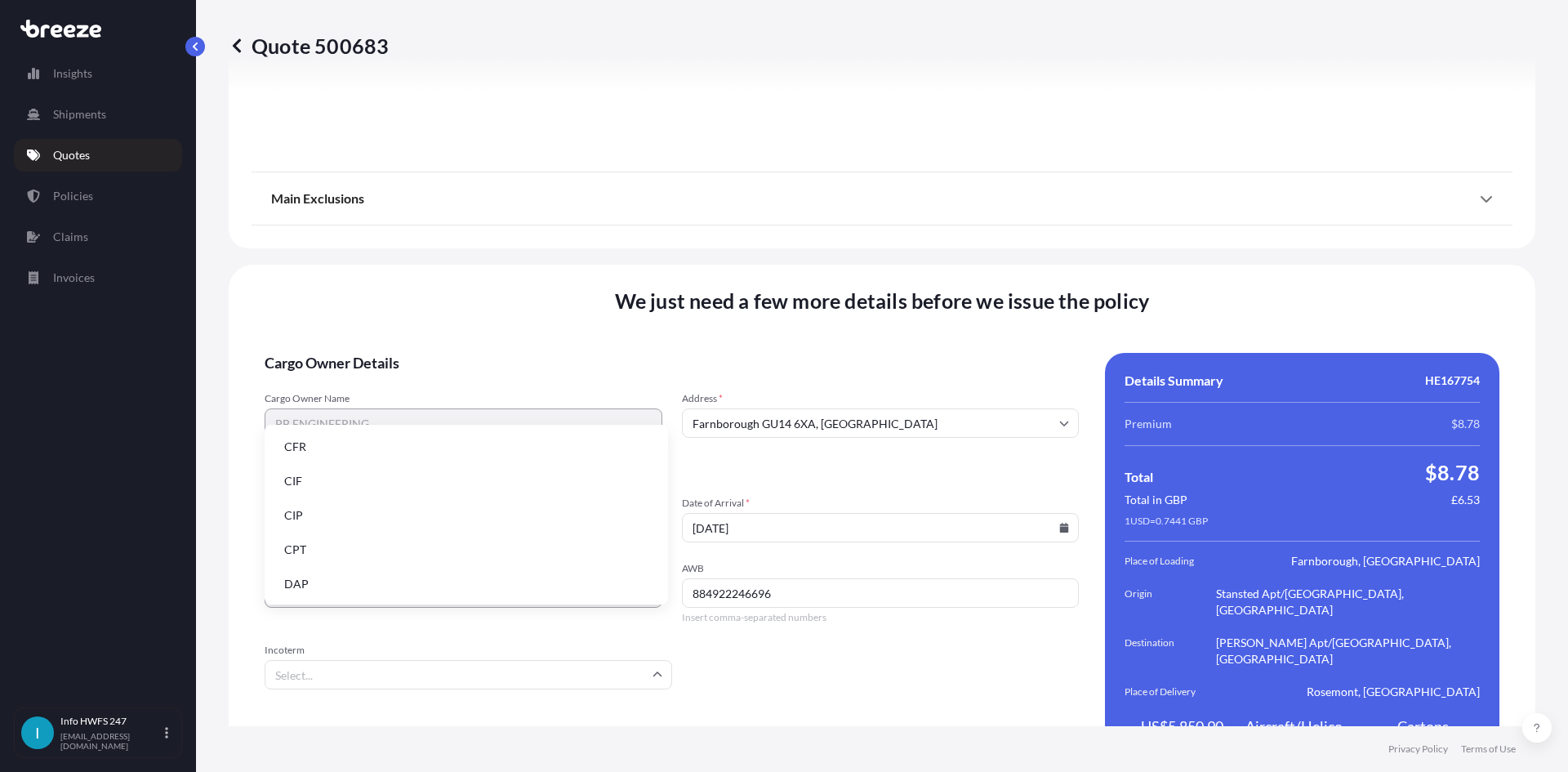
click at [325, 582] on li "DAP" at bounding box center [466, 584] width 390 height 31
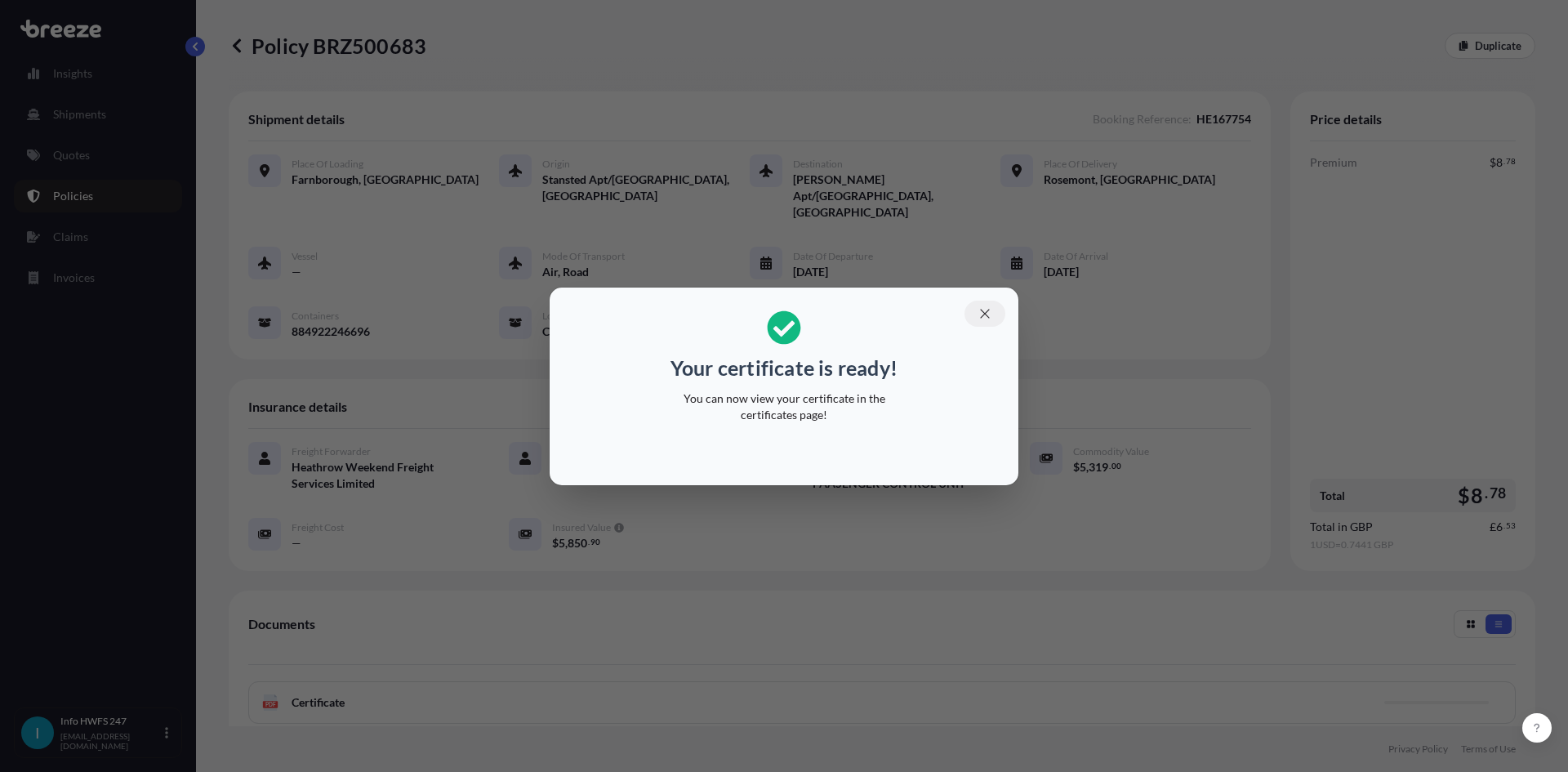
click at [979, 307] on icon "button" at bounding box center [985, 313] width 15 height 15
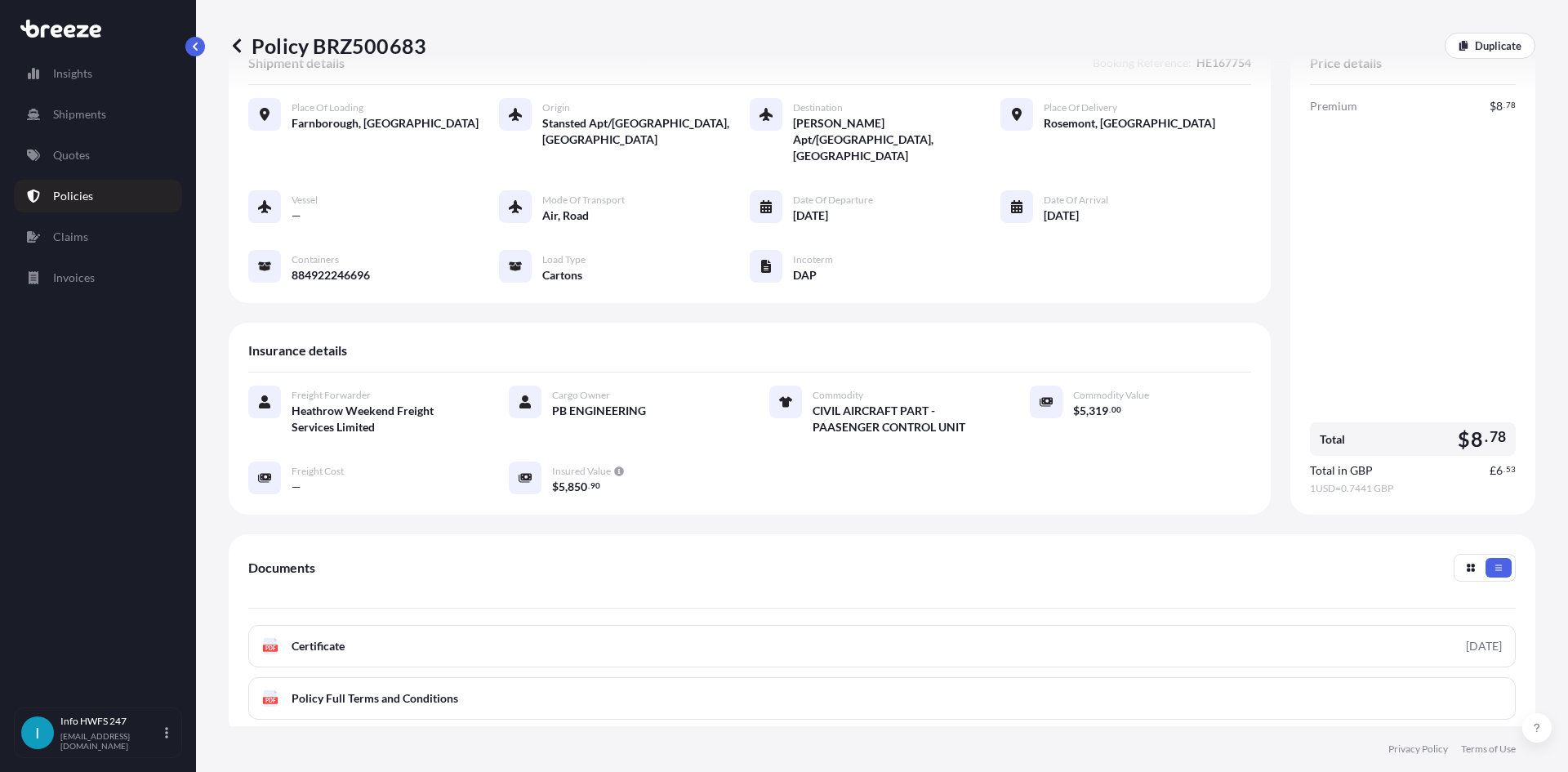
scroll to position [82, 0]
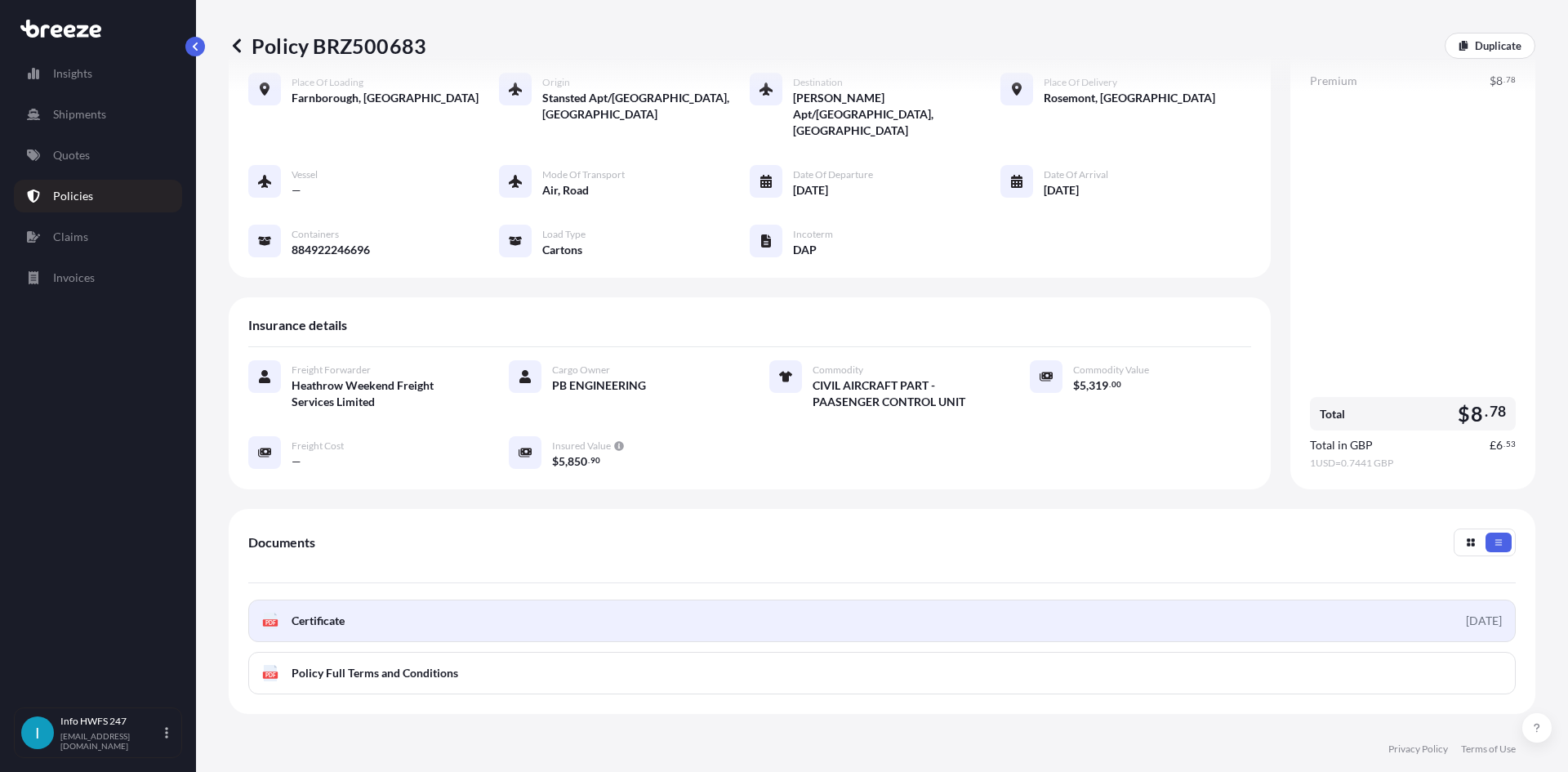
click at [1063, 600] on link "PDF Certificate [DATE]" at bounding box center [881, 621] width 1267 height 43
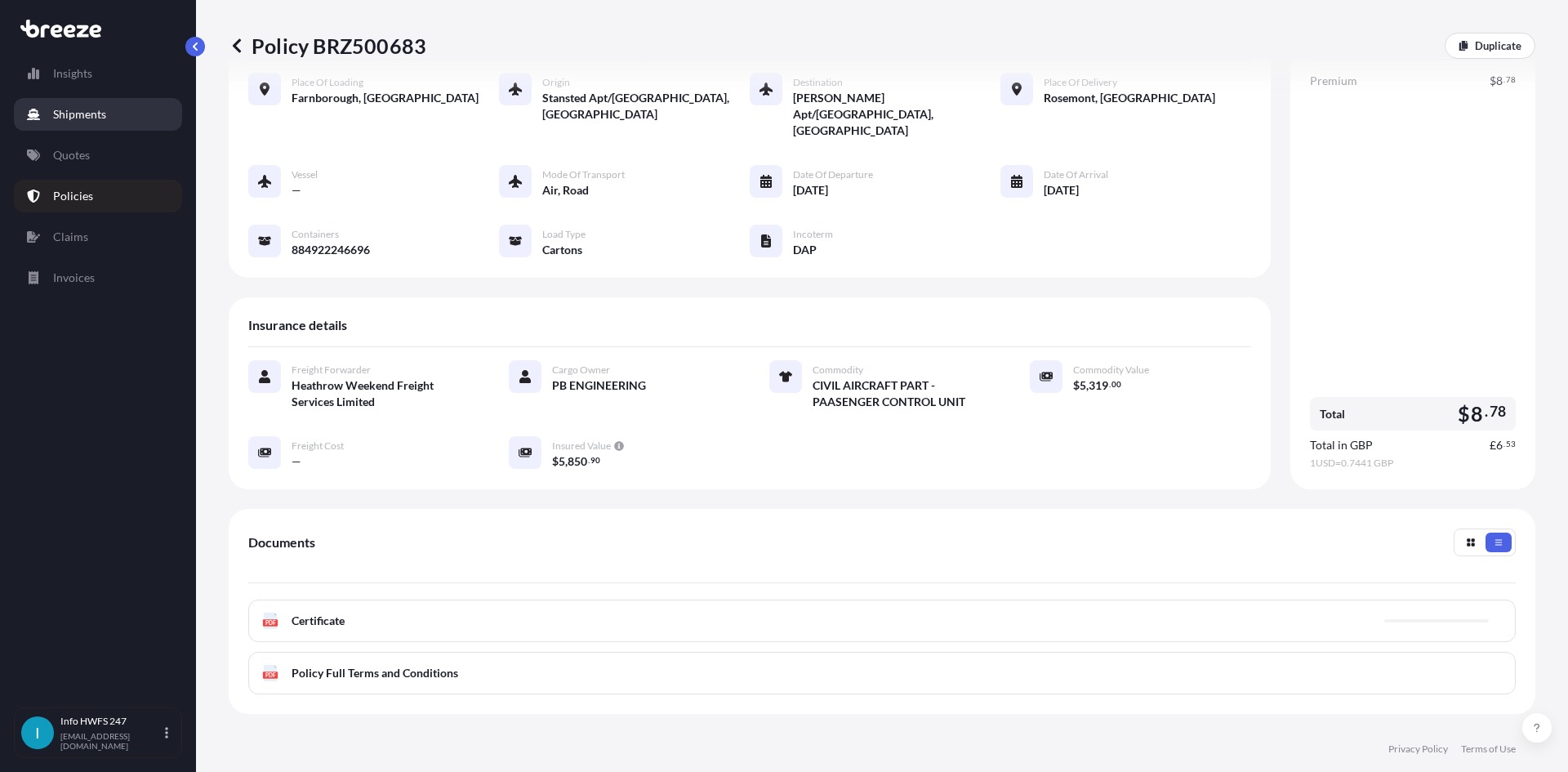
click at [77, 113] on p "Shipments" at bounding box center [79, 115] width 53 height 16
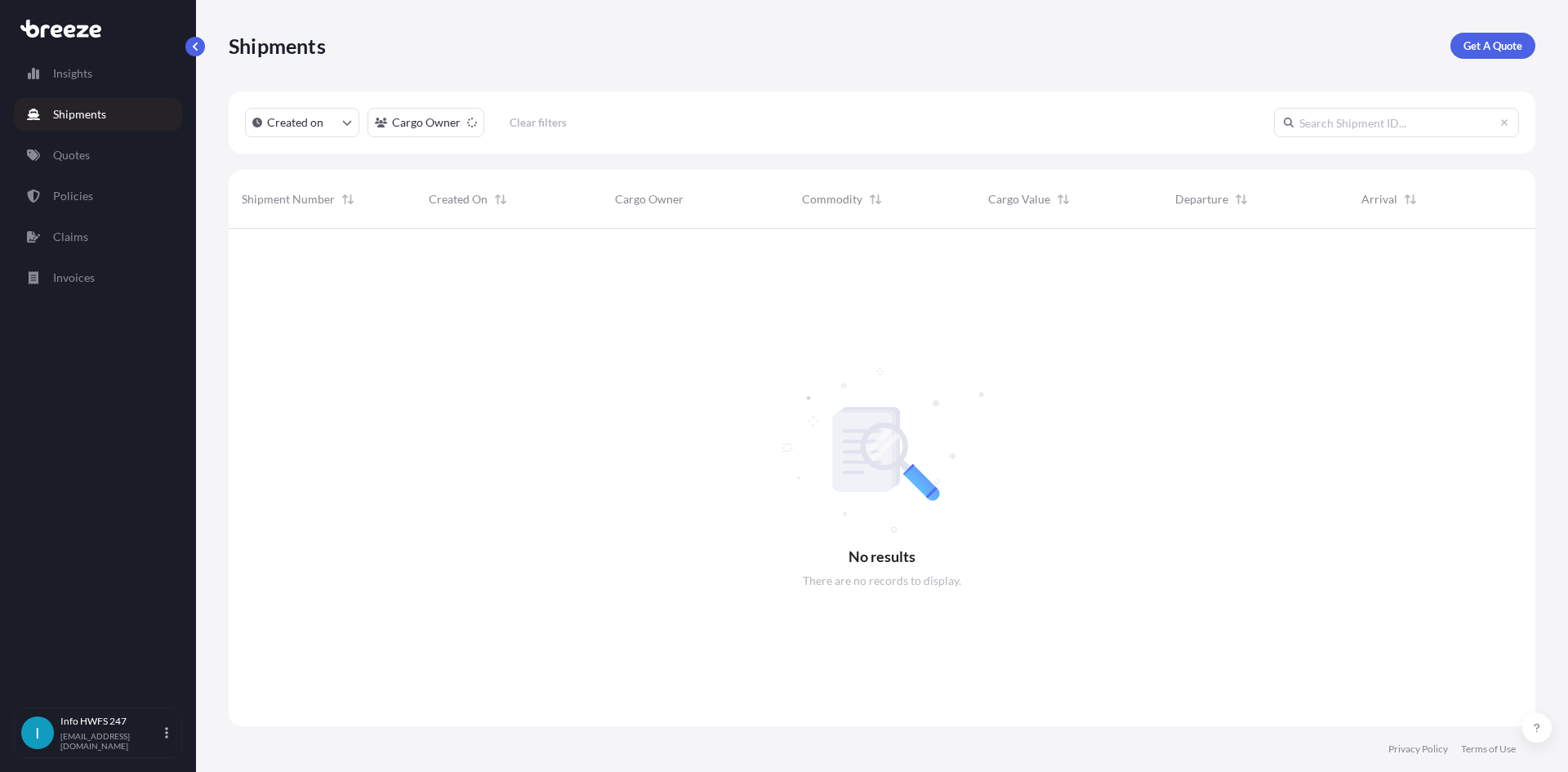
scroll to position [544, 1294]
click at [1490, 54] on link "Get A Quote" at bounding box center [1492, 46] width 85 height 26
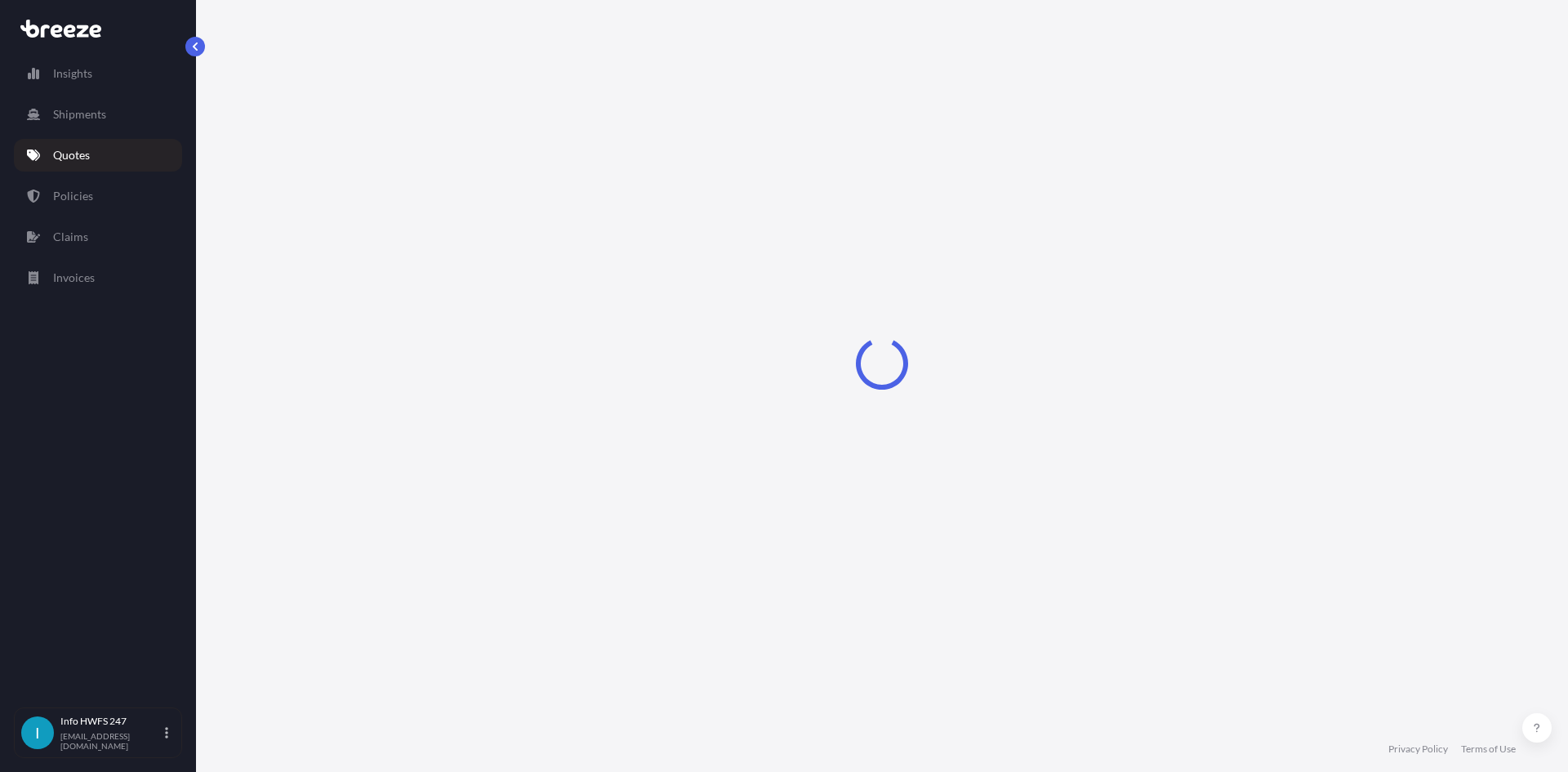
select select "Air"
select select "1"
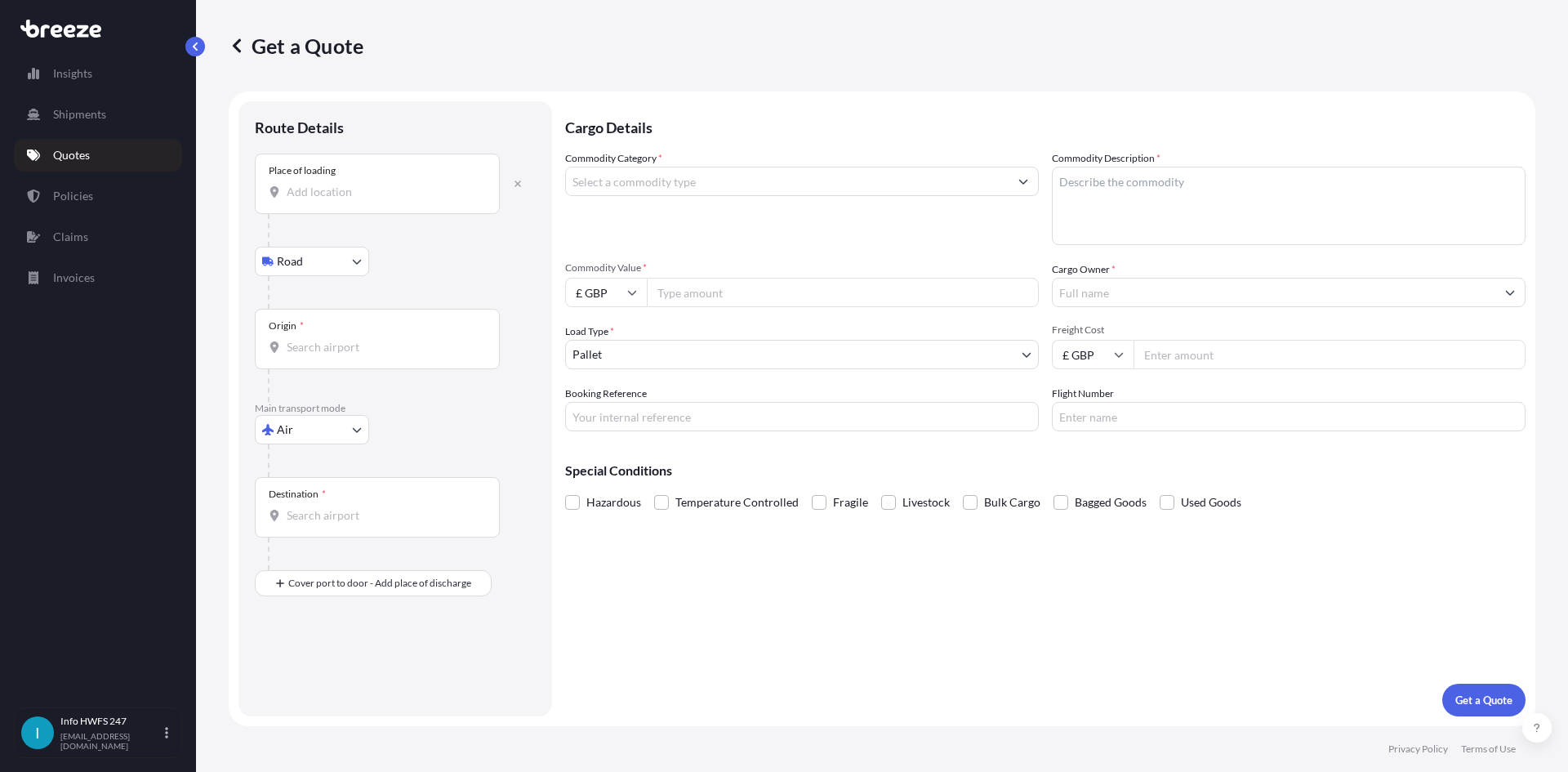
click at [308, 194] on input "Place of loading" at bounding box center [383, 192] width 193 height 16
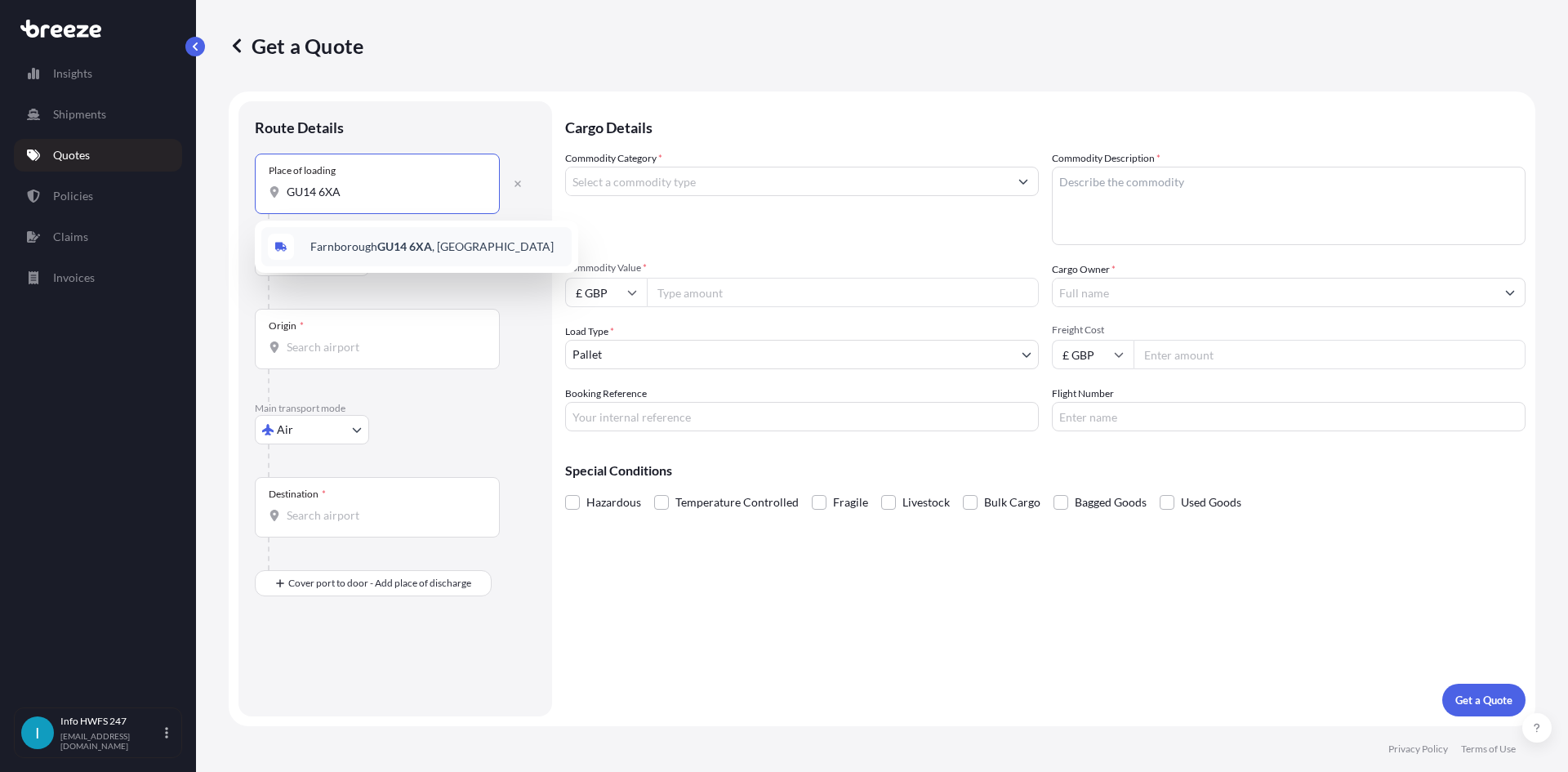
click at [384, 229] on div "Farnborough GU14 6XA , [GEOGRAPHIC_DATA]" at bounding box center [416, 247] width 310 height 40
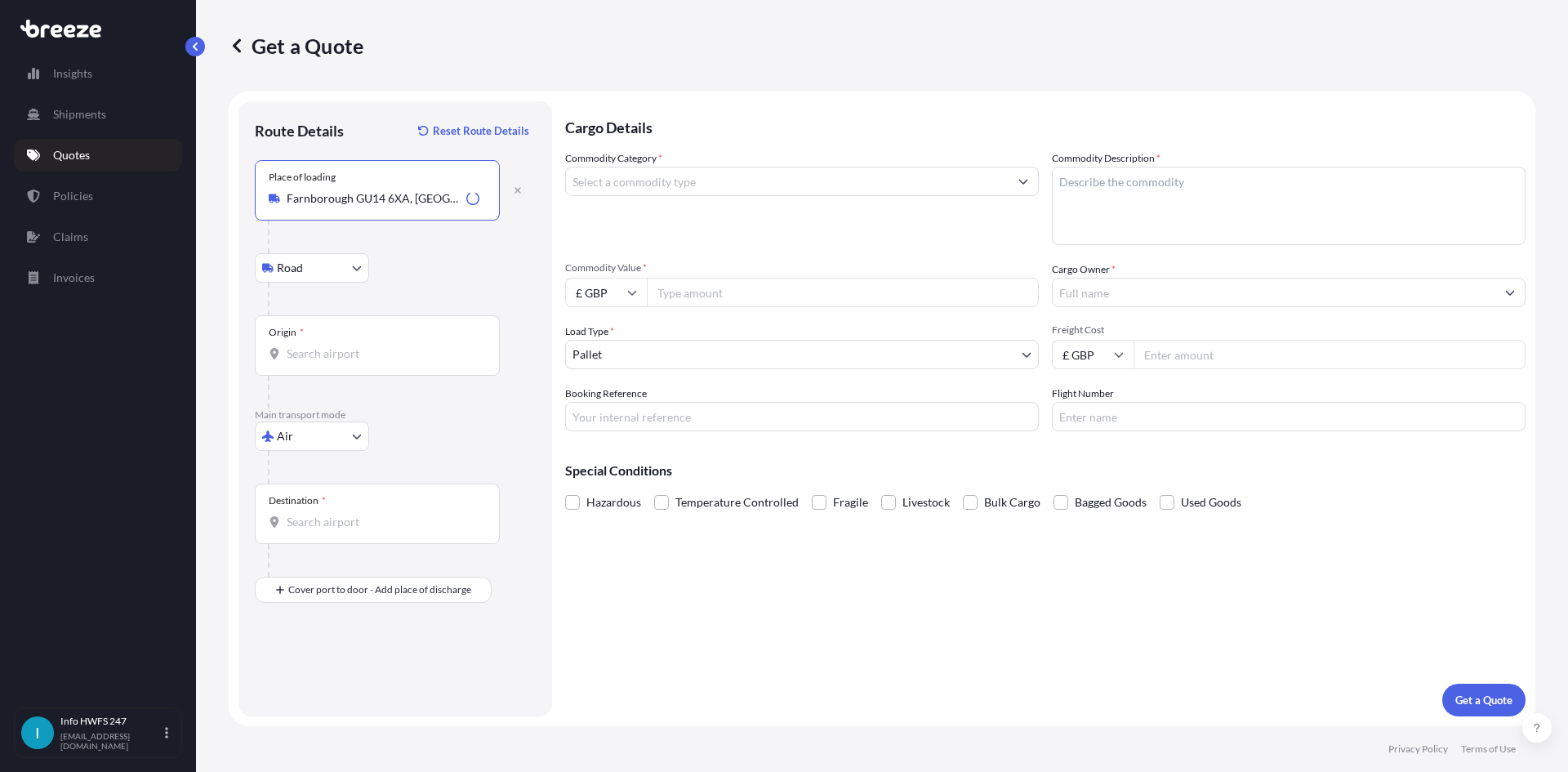
type input "Farnborough GU14 6XA, [GEOGRAPHIC_DATA]"
click at [403, 333] on div "Origin *" at bounding box center [377, 345] width 245 height 60
click at [403, 346] on input "Origin *" at bounding box center [383, 354] width 193 height 16
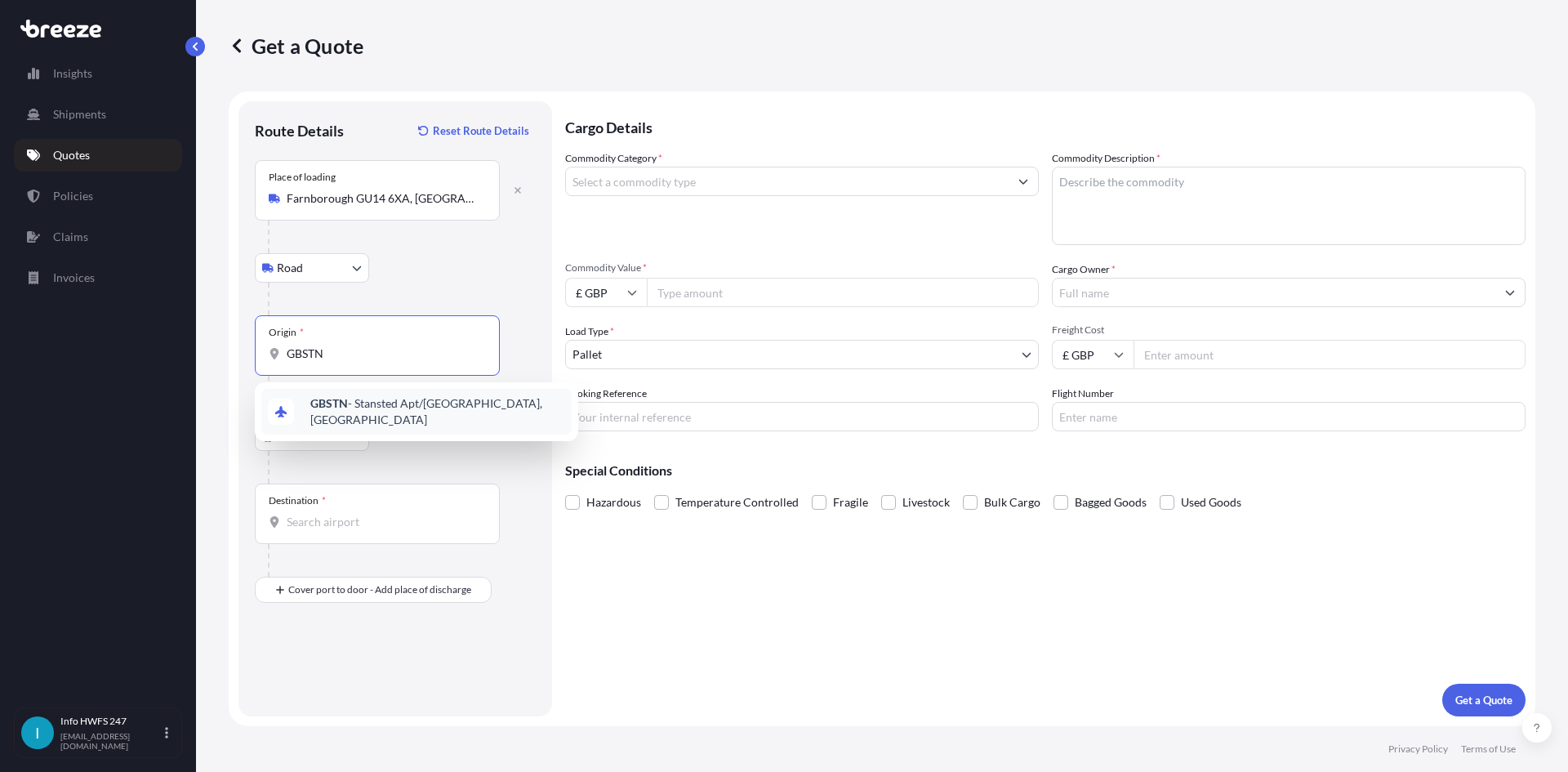
click at [424, 417] on div "GBSTN - Stansted Apt/[GEOGRAPHIC_DATA], [GEOGRAPHIC_DATA]" at bounding box center [416, 411] width 310 height 45
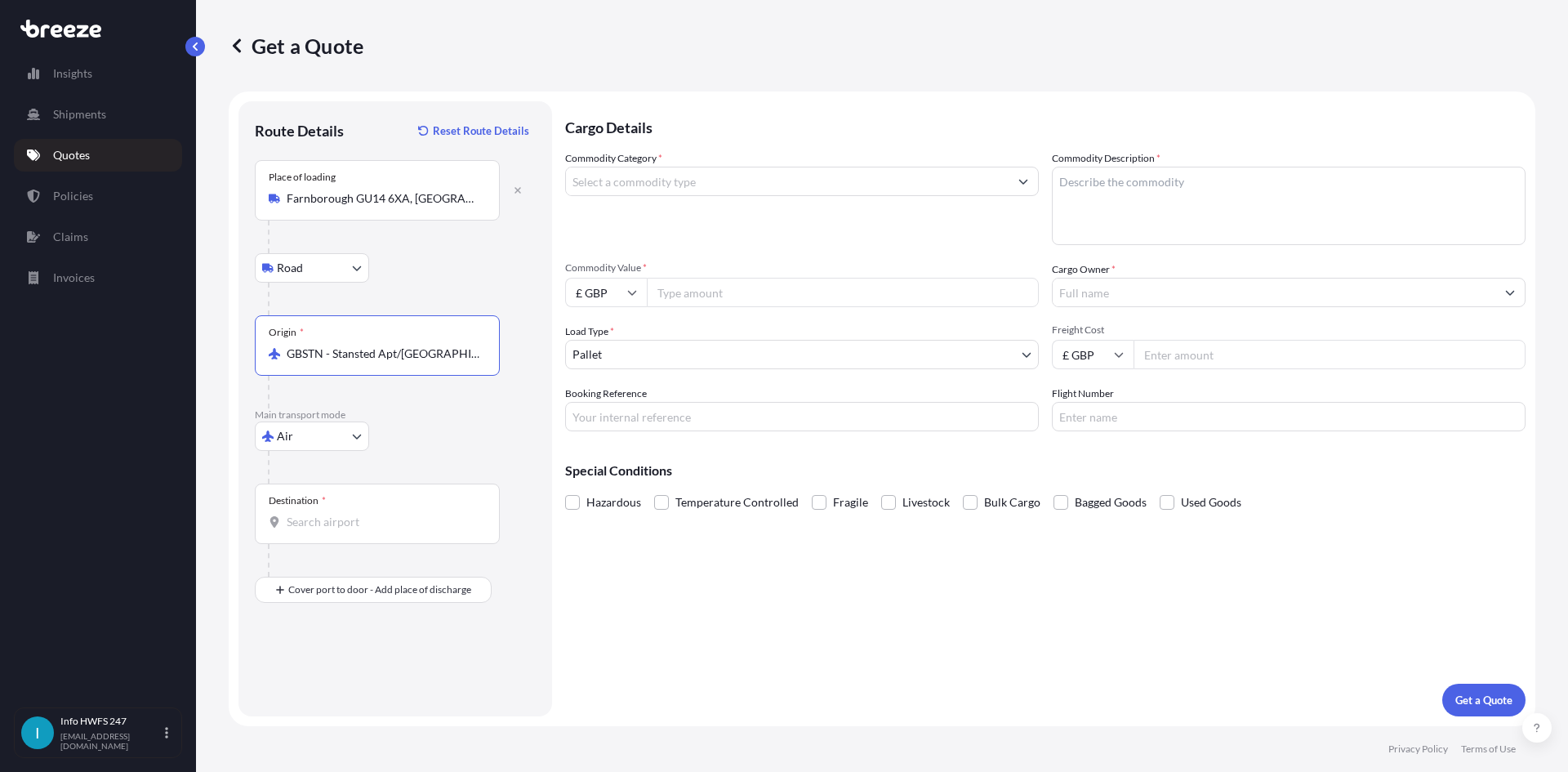
type input "GBSTN - Stansted Apt/[GEOGRAPHIC_DATA], [GEOGRAPHIC_DATA]"
drag, startPoint x: 364, startPoint y: 497, endPoint x: 382, endPoint y: 507, distance: 20.6
click at [373, 506] on div "Destination *" at bounding box center [377, 513] width 245 height 60
click at [373, 514] on input "Destination *" at bounding box center [383, 522] width 193 height 16
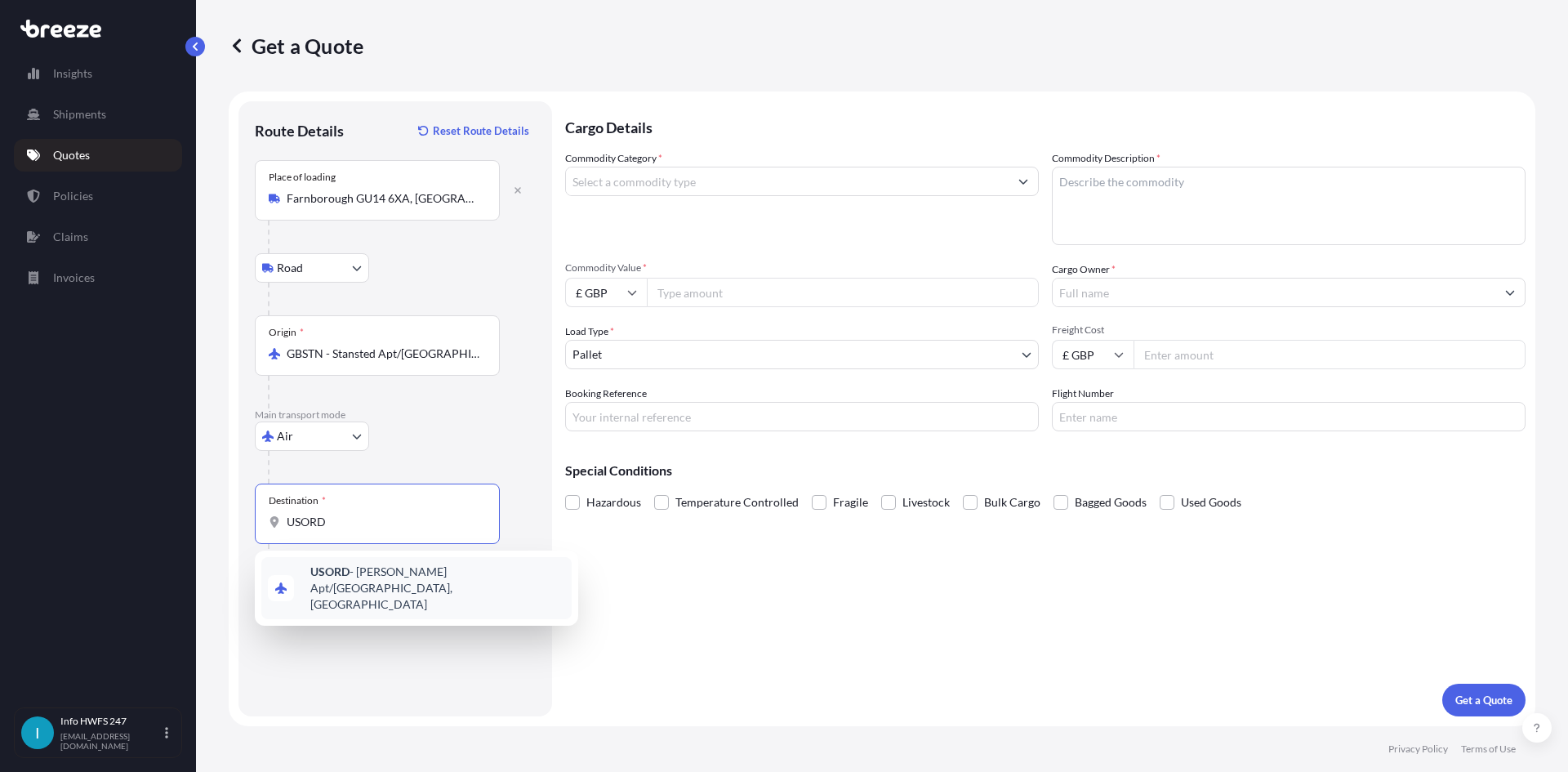
click at [393, 578] on span "USORD - [PERSON_NAME] Apt/[GEOGRAPHIC_DATA], [GEOGRAPHIC_DATA]" at bounding box center [437, 587] width 255 height 49
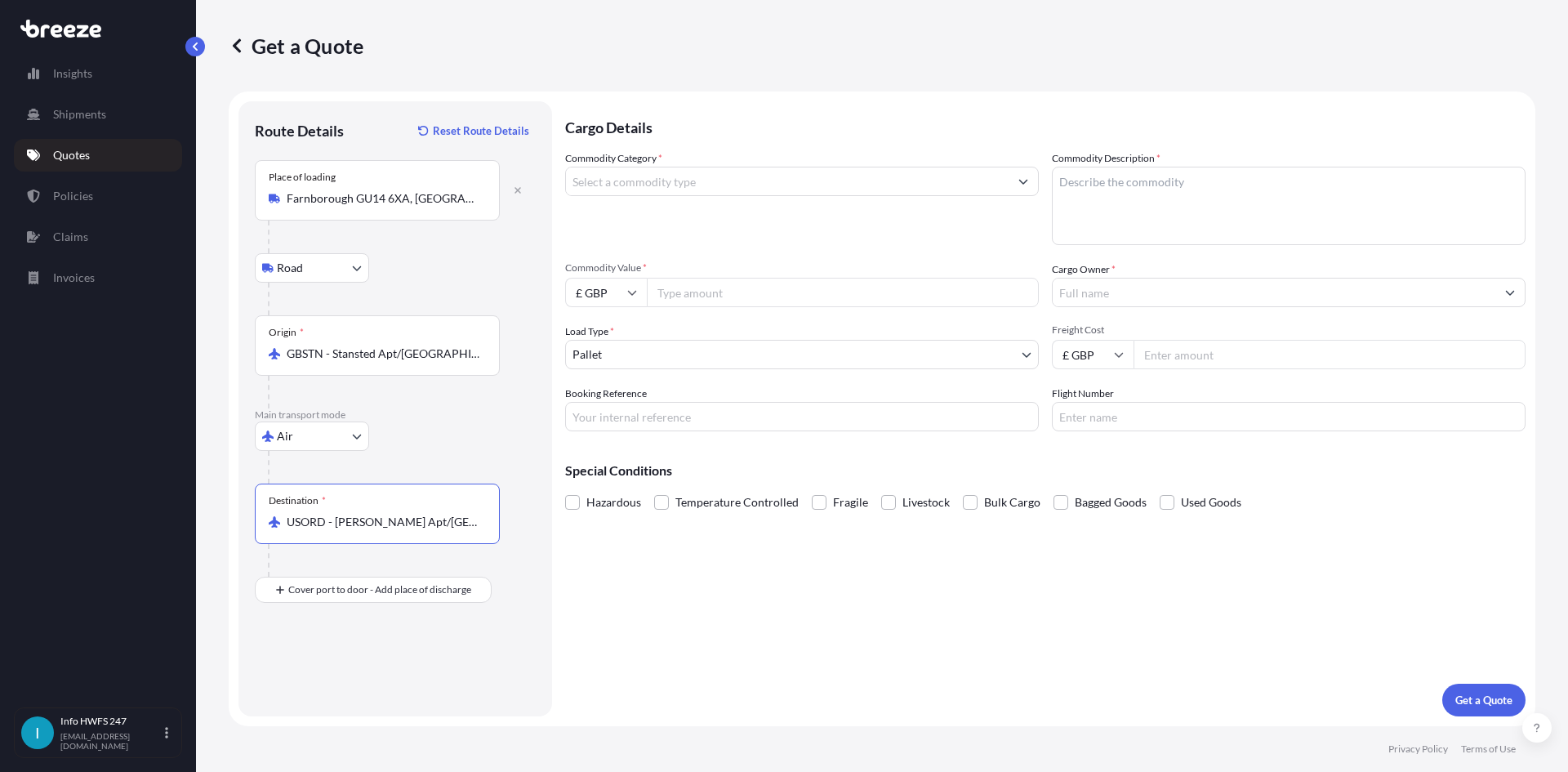
type input "USORD - [PERSON_NAME] Apt/[GEOGRAPHIC_DATA], [GEOGRAPHIC_DATA]"
click at [389, 680] on input "Place of Discharge" at bounding box center [383, 677] width 193 height 16
type input "Des Plaines, IL 60018, [GEOGRAPHIC_DATA]"
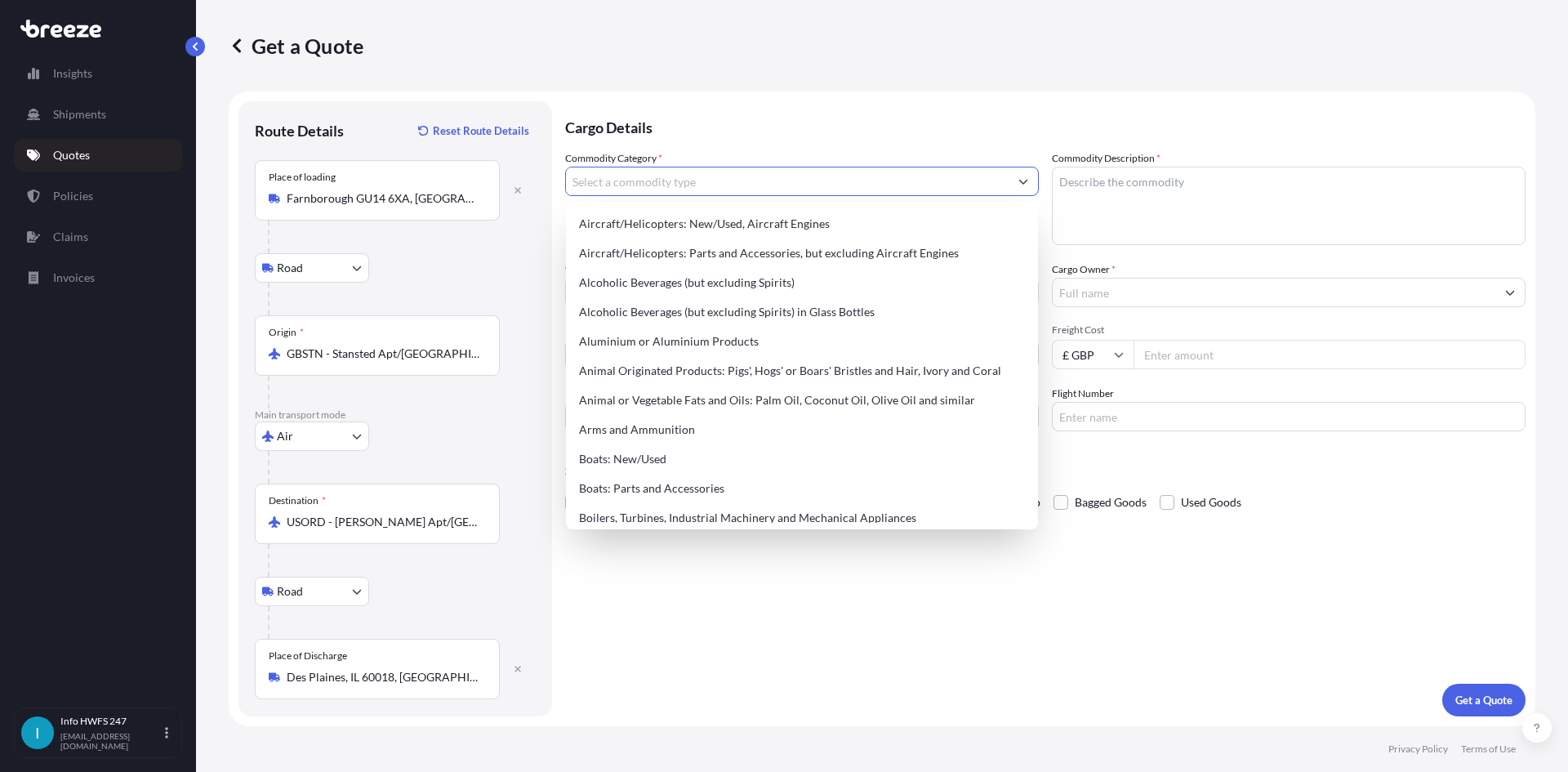
click at [695, 178] on input "Commodity Category *" at bounding box center [786, 181] width 443 height 30
click at [714, 247] on div "Aircraft/Helicopters: Parts and Accessories, but excluding Aircraft Engines" at bounding box center [801, 253] width 459 height 30
type input "Aircraft/Helicopters: Parts and Accessories, but excluding Aircraft Engines"
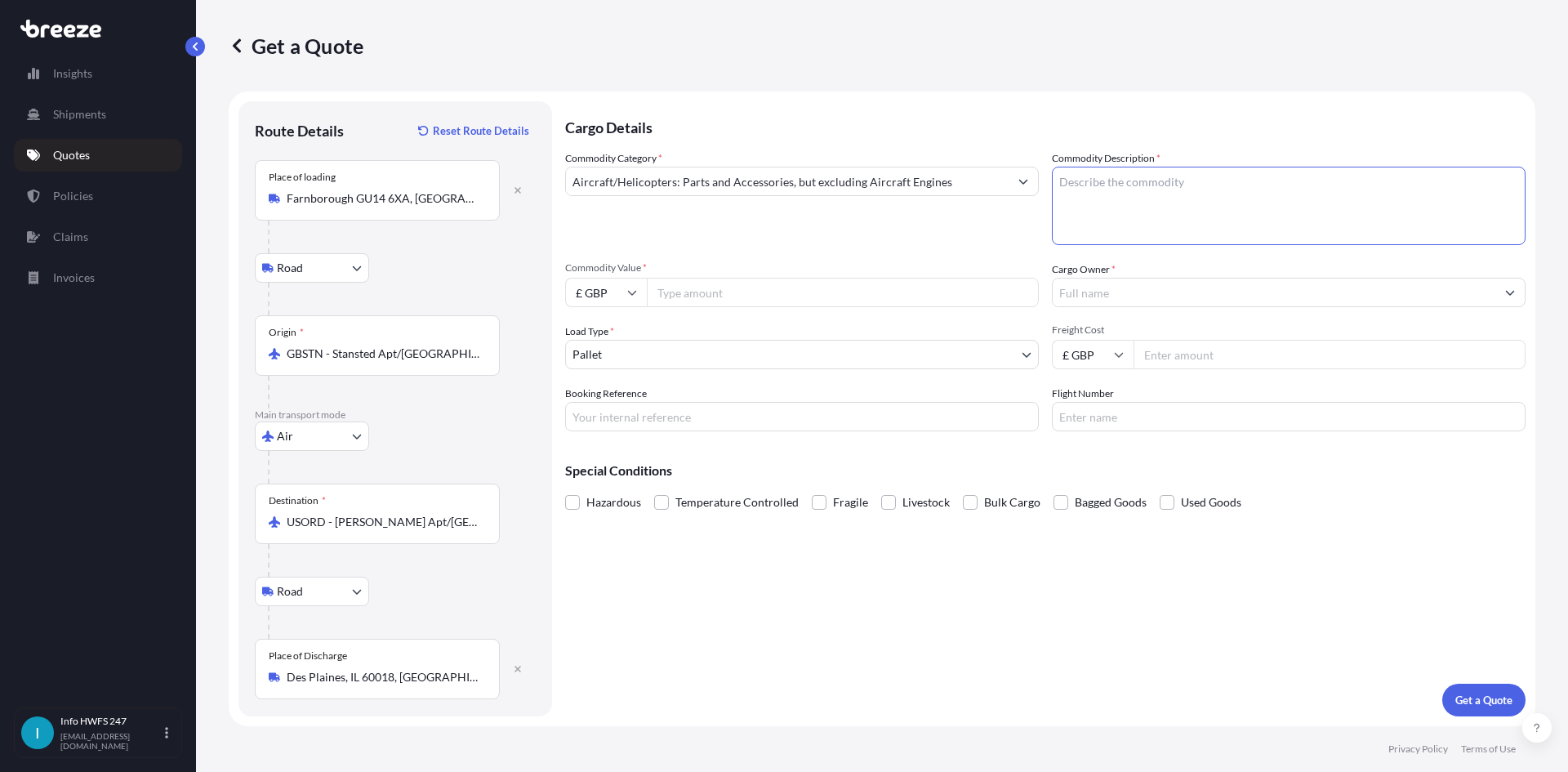
click at [1171, 192] on textarea "Commodity Description *" at bounding box center [1289, 205] width 473 height 78
type textarea "CIVIL AIRCRAFT PART - EQUIPMENT, RELAY"
click at [638, 299] on input "£ GBP" at bounding box center [605, 293] width 82 height 30
click at [614, 394] on div "$ USD" at bounding box center [605, 406] width 68 height 31
type input "$ USD"
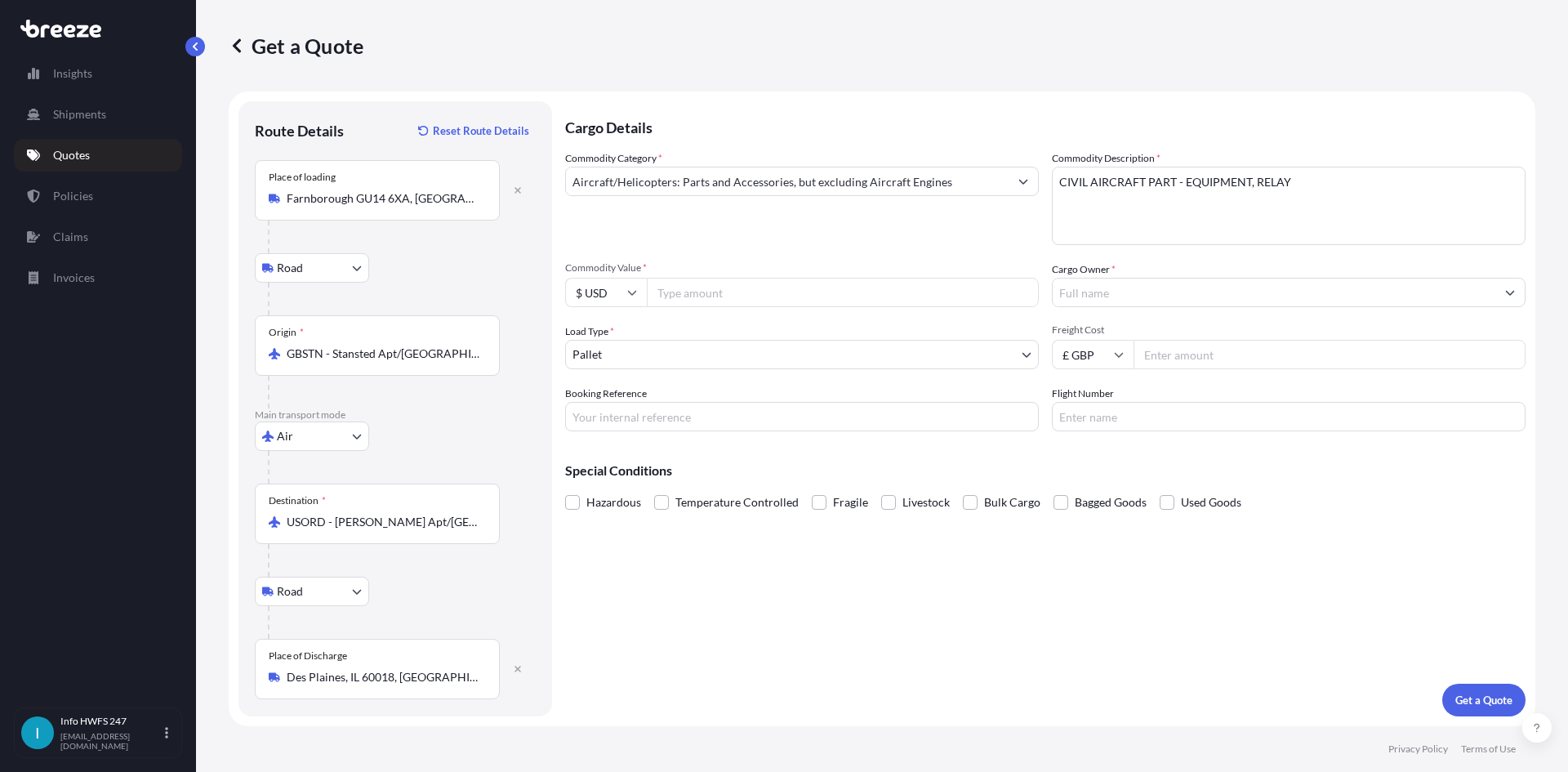
click at [723, 301] on input "Commodity Value *" at bounding box center [842, 293] width 392 height 30
type input "6843"
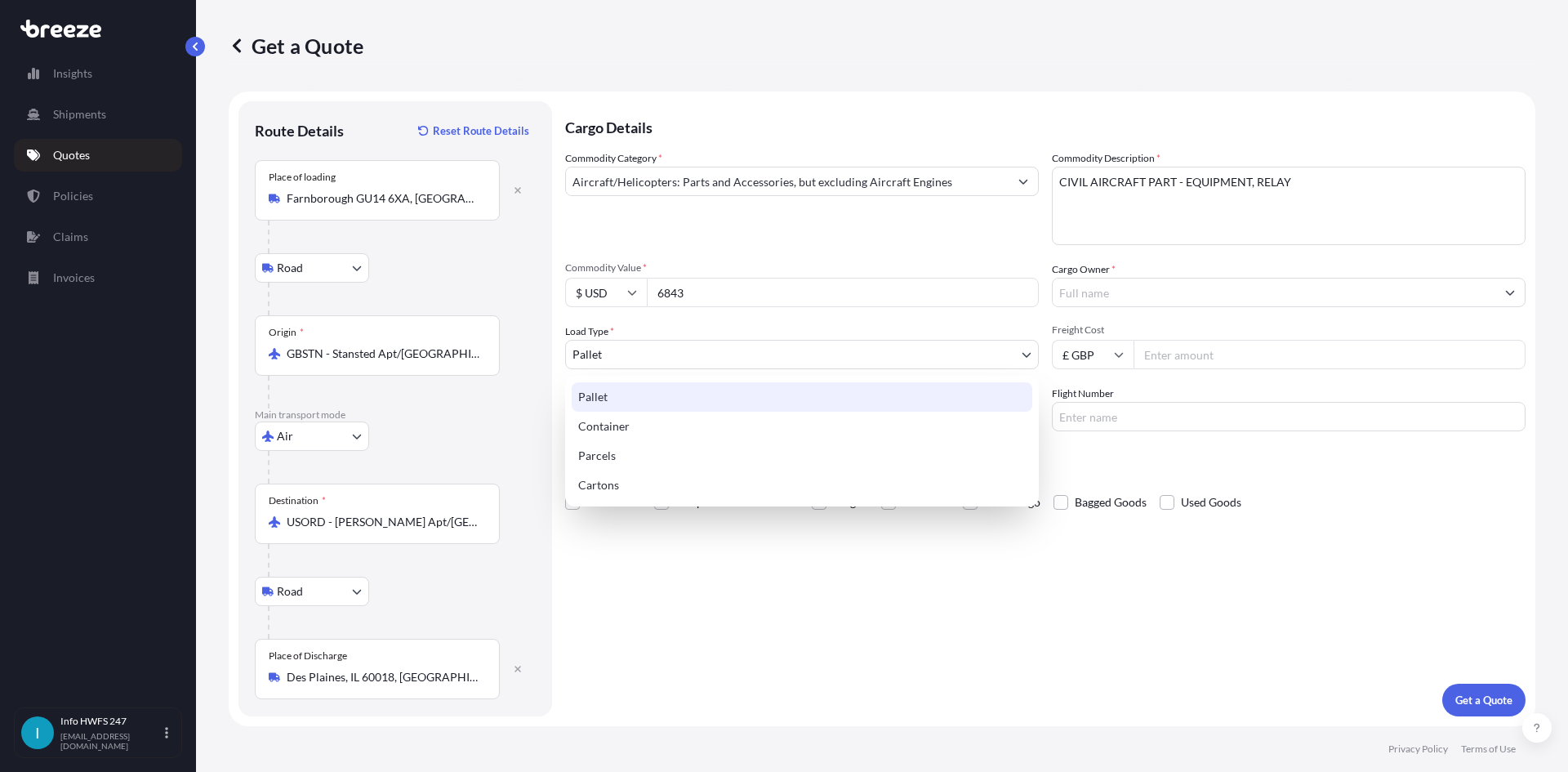
click at [727, 350] on body "Insights Shipments Quotes Policies Claims Invoices I Info HWFS 247 [EMAIL_ADDRE…" at bounding box center [784, 386] width 1568 height 772
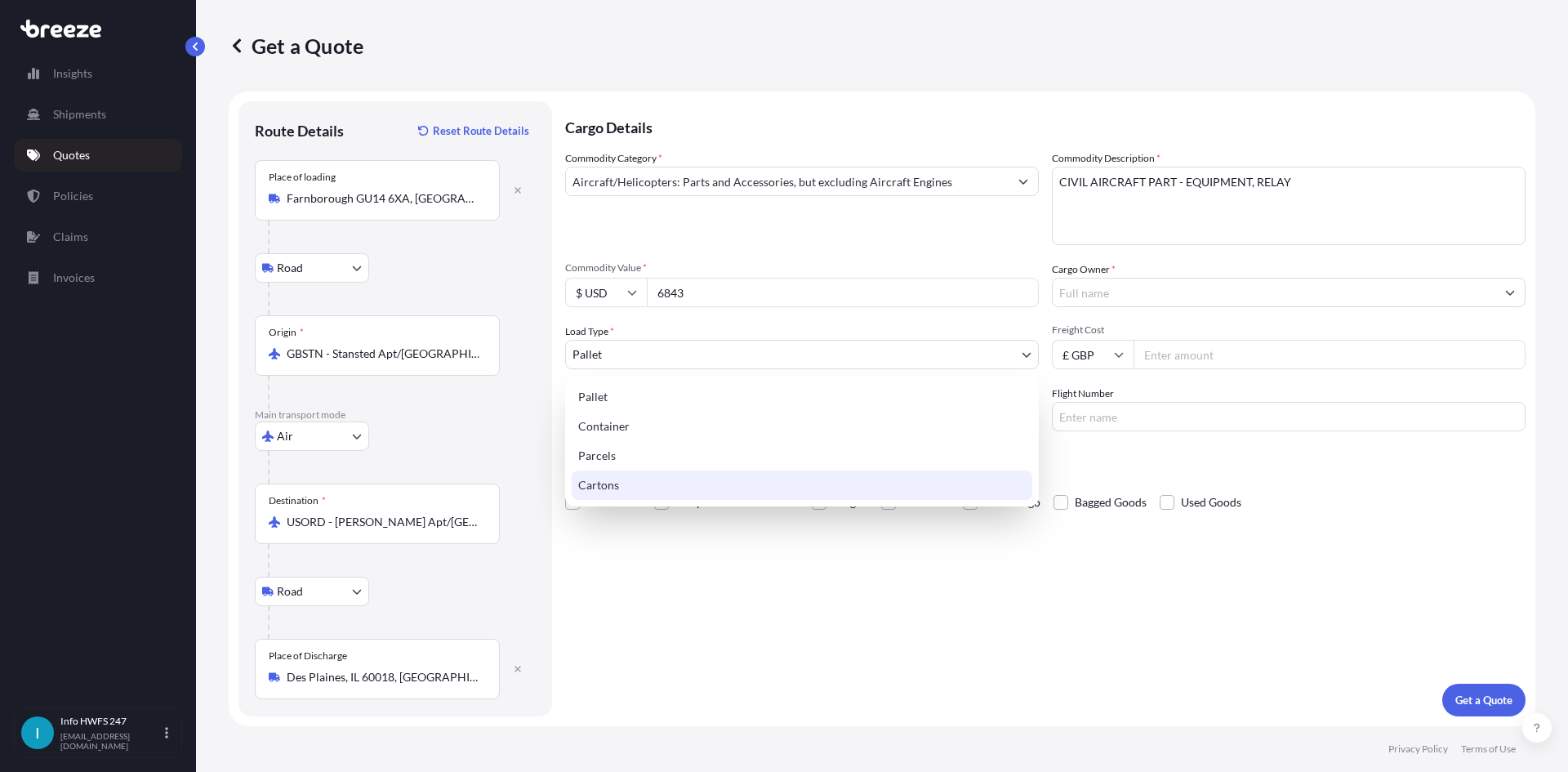
click at [690, 493] on div "Cartons" at bounding box center [801, 485] width 461 height 30
select select "4"
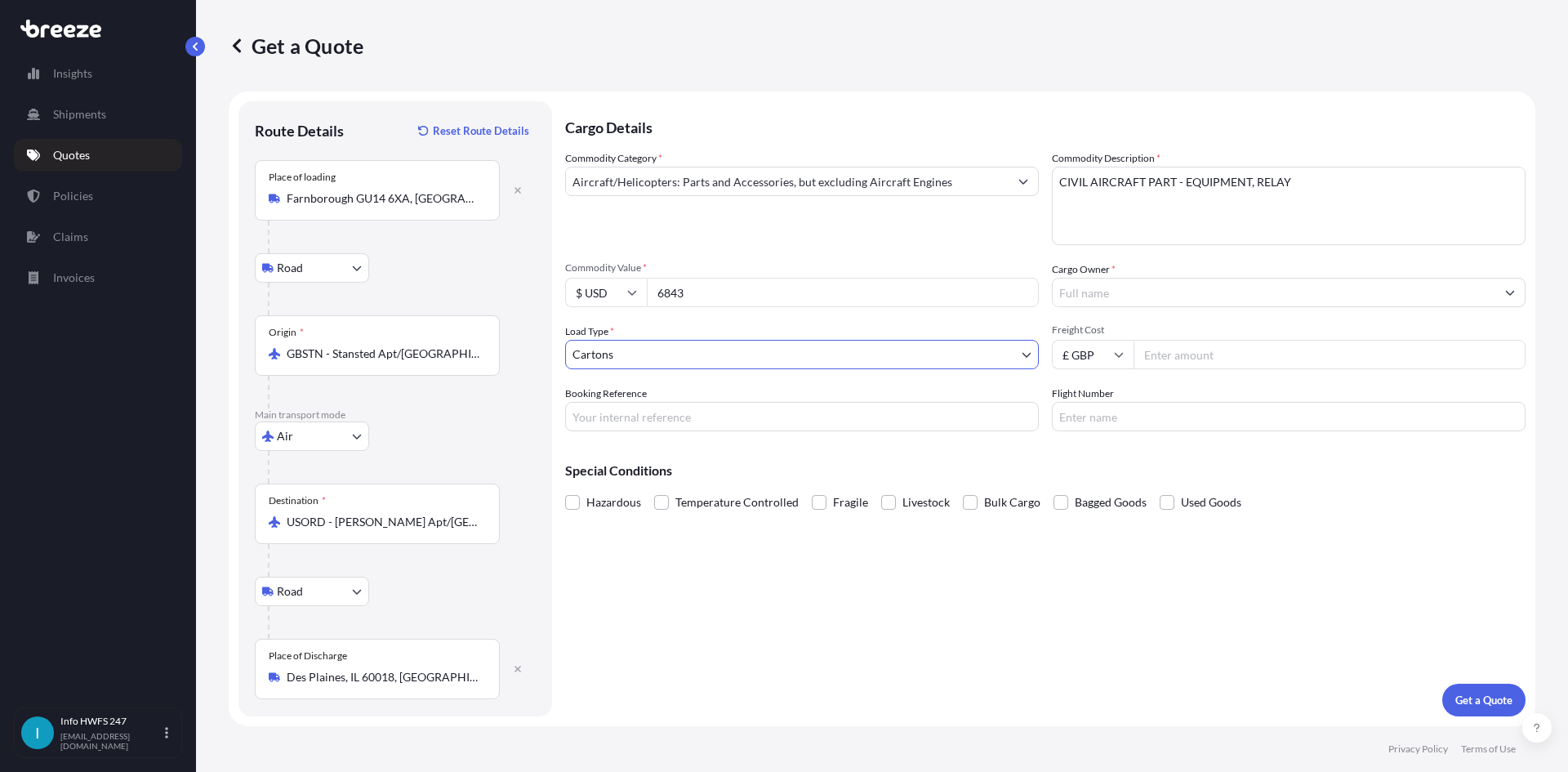
click at [1093, 291] on input "Cargo Owner *" at bounding box center [1274, 293] width 443 height 30
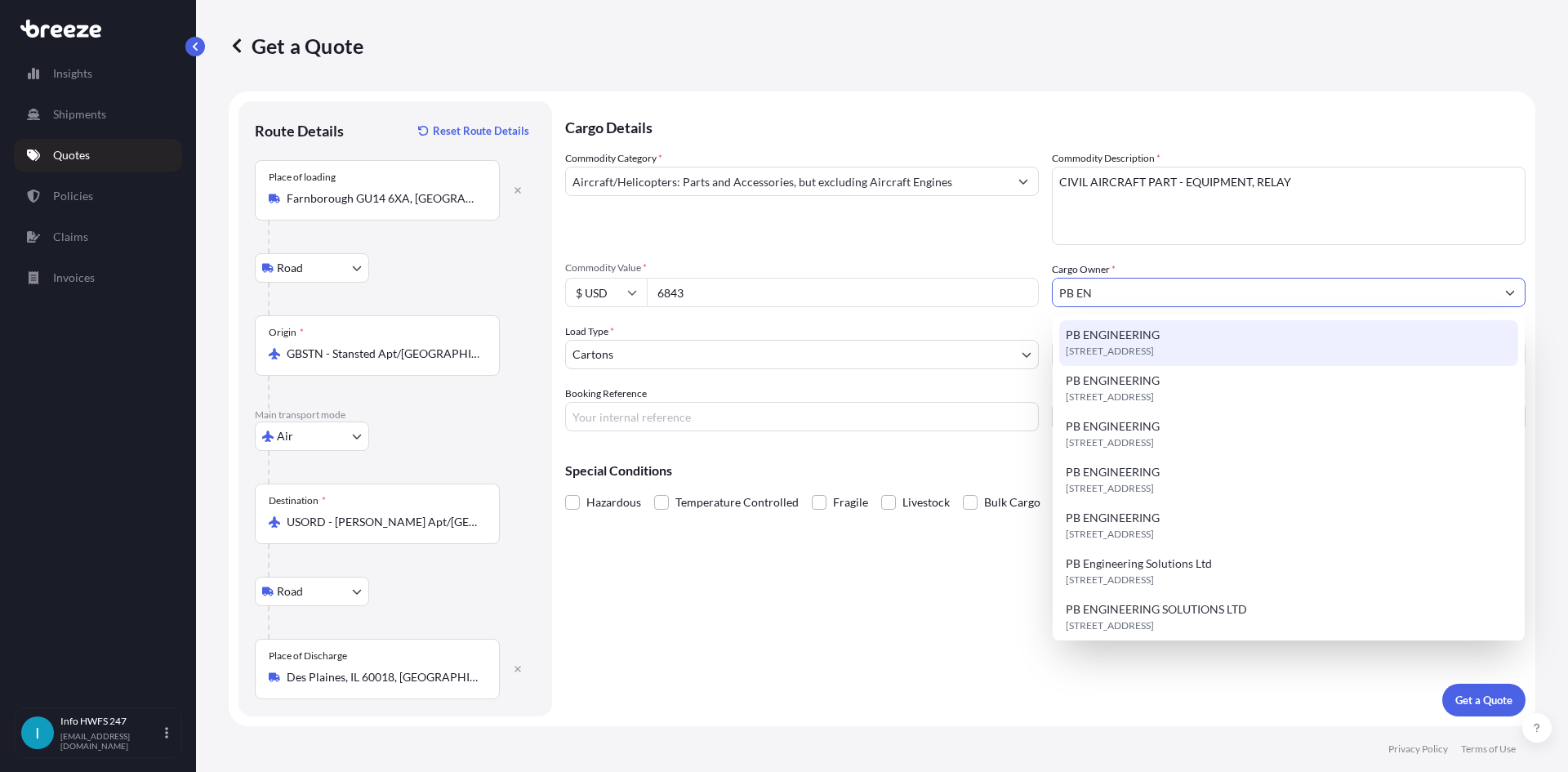
click at [1151, 347] on span "[STREET_ADDRESS]" at bounding box center [1110, 351] width 88 height 16
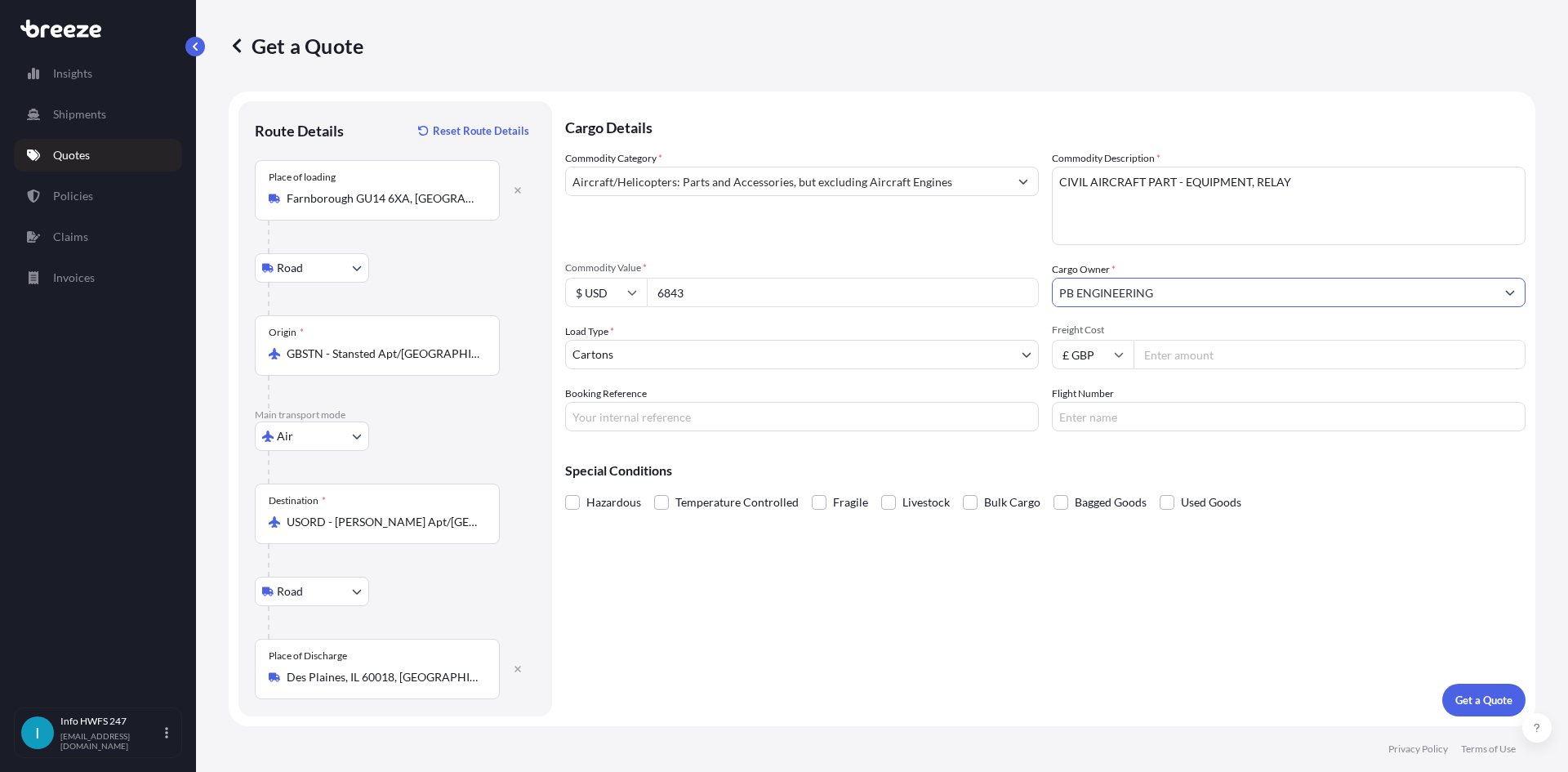
type input "PB ENGINEERING"
click at [621, 420] on input "Booking Reference" at bounding box center [801, 417] width 473 height 30
type input "HE167756"
click at [1490, 694] on p "Get a Quote" at bounding box center [1483, 700] width 57 height 16
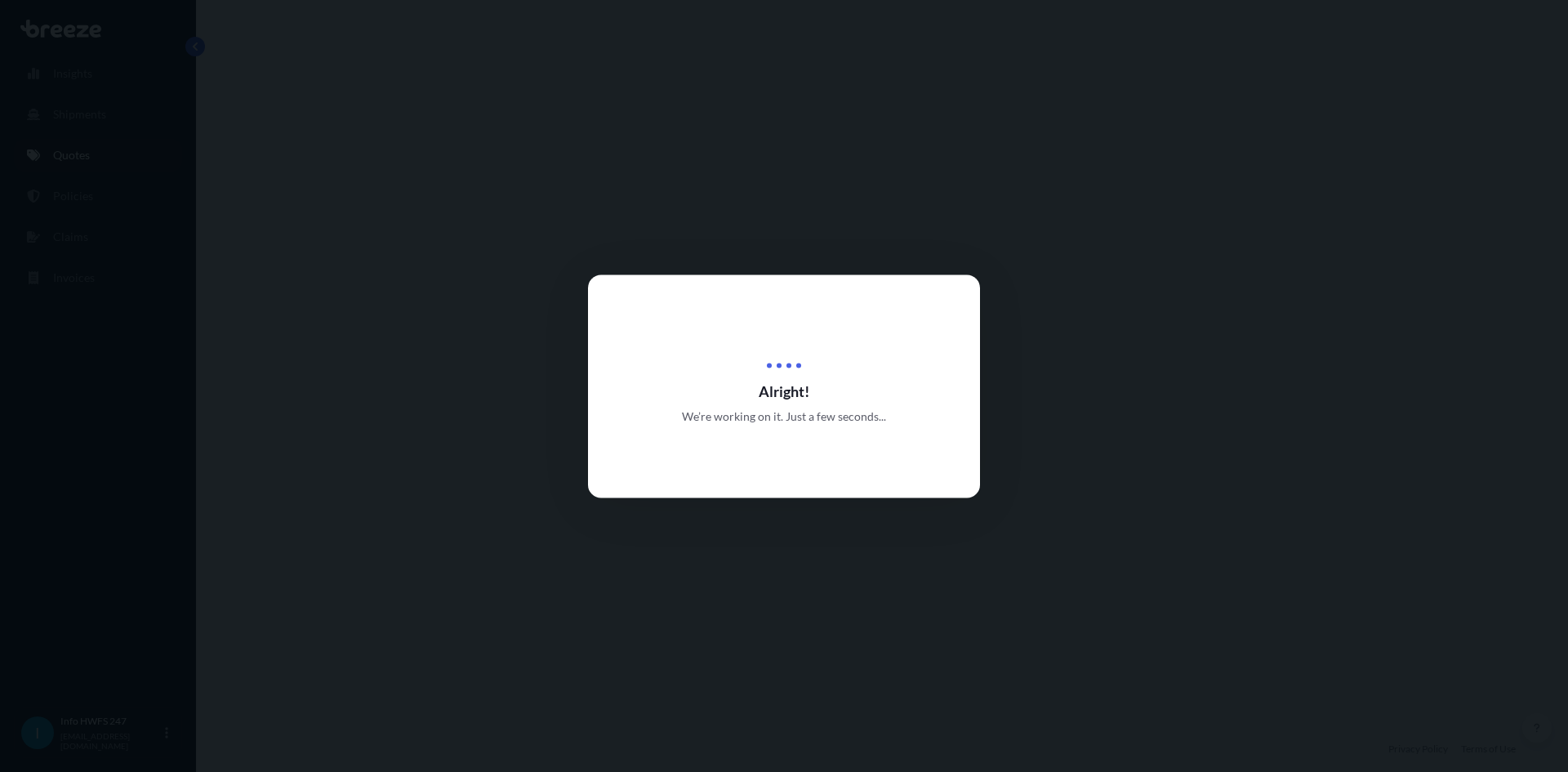
select select "Road"
select select "Air"
select select "Road"
select select "4"
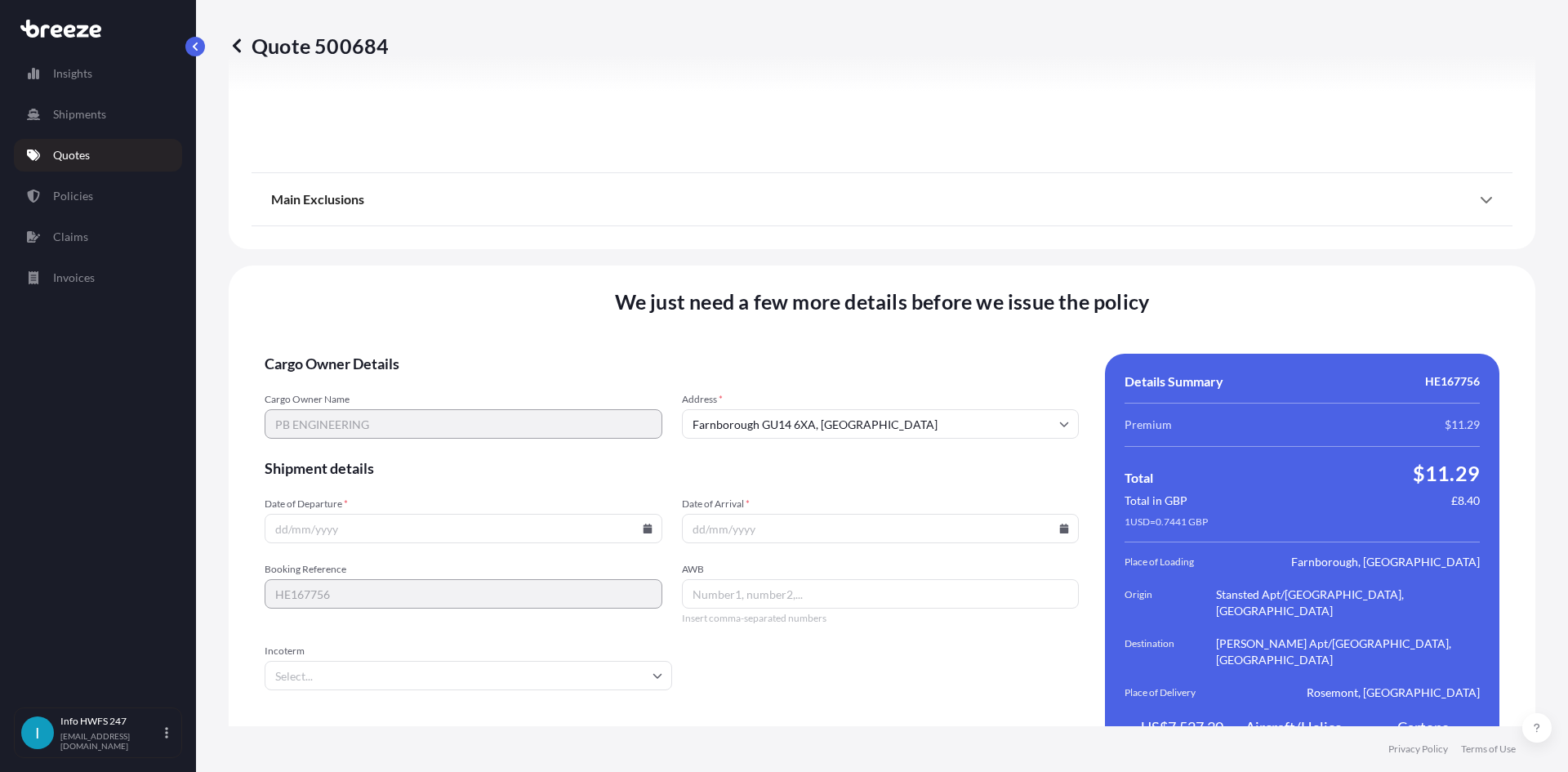
scroll to position [2130, 0]
click at [495, 513] on input "Date of Departure *" at bounding box center [463, 528] width 397 height 30
click at [646, 513] on input "Date of Departure *" at bounding box center [463, 528] width 397 height 30
click at [642, 523] on icon at bounding box center [646, 528] width 9 height 10
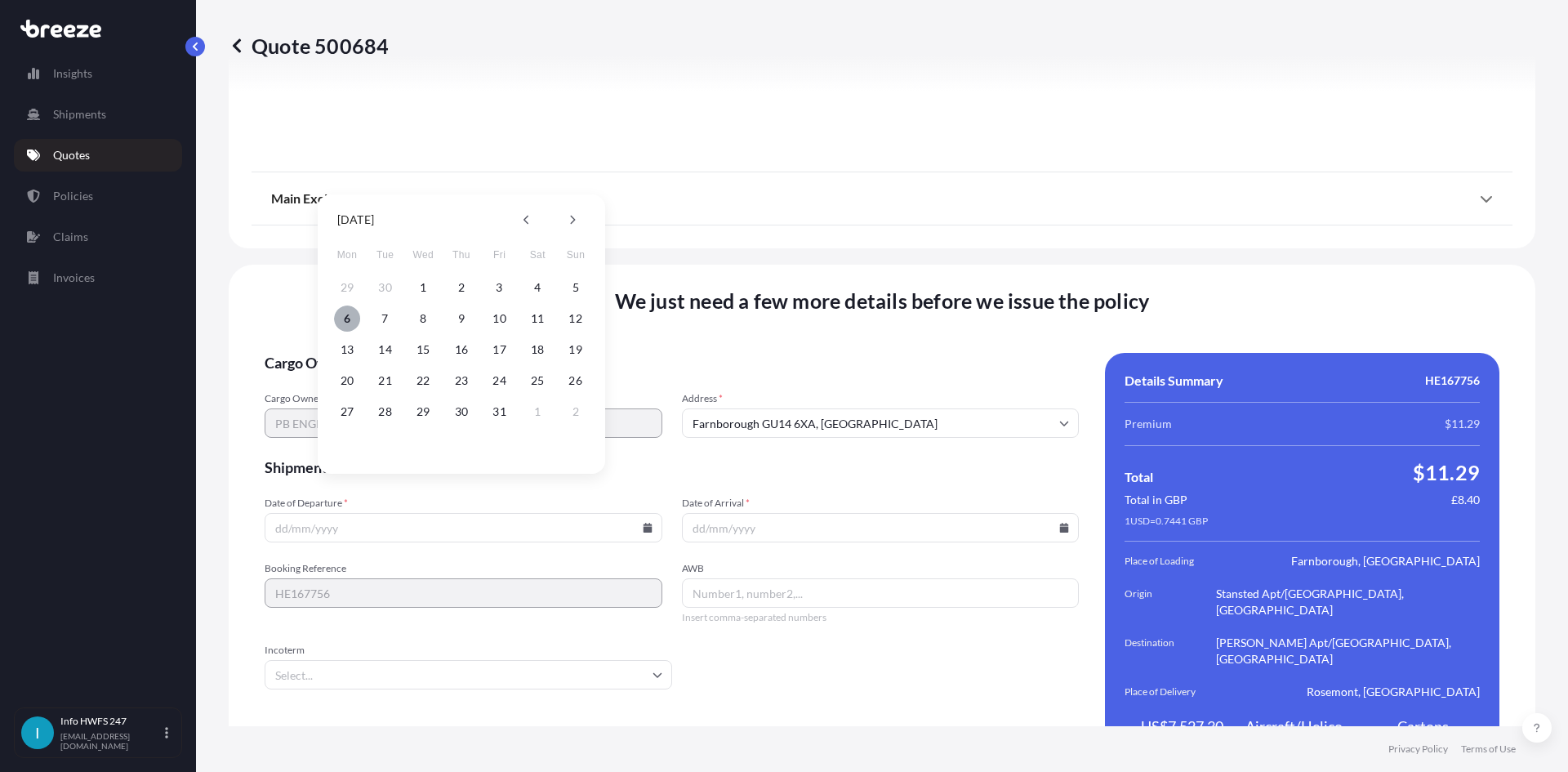
click at [352, 319] on button "6" at bounding box center [347, 318] width 26 height 26
type input "[DATE]"
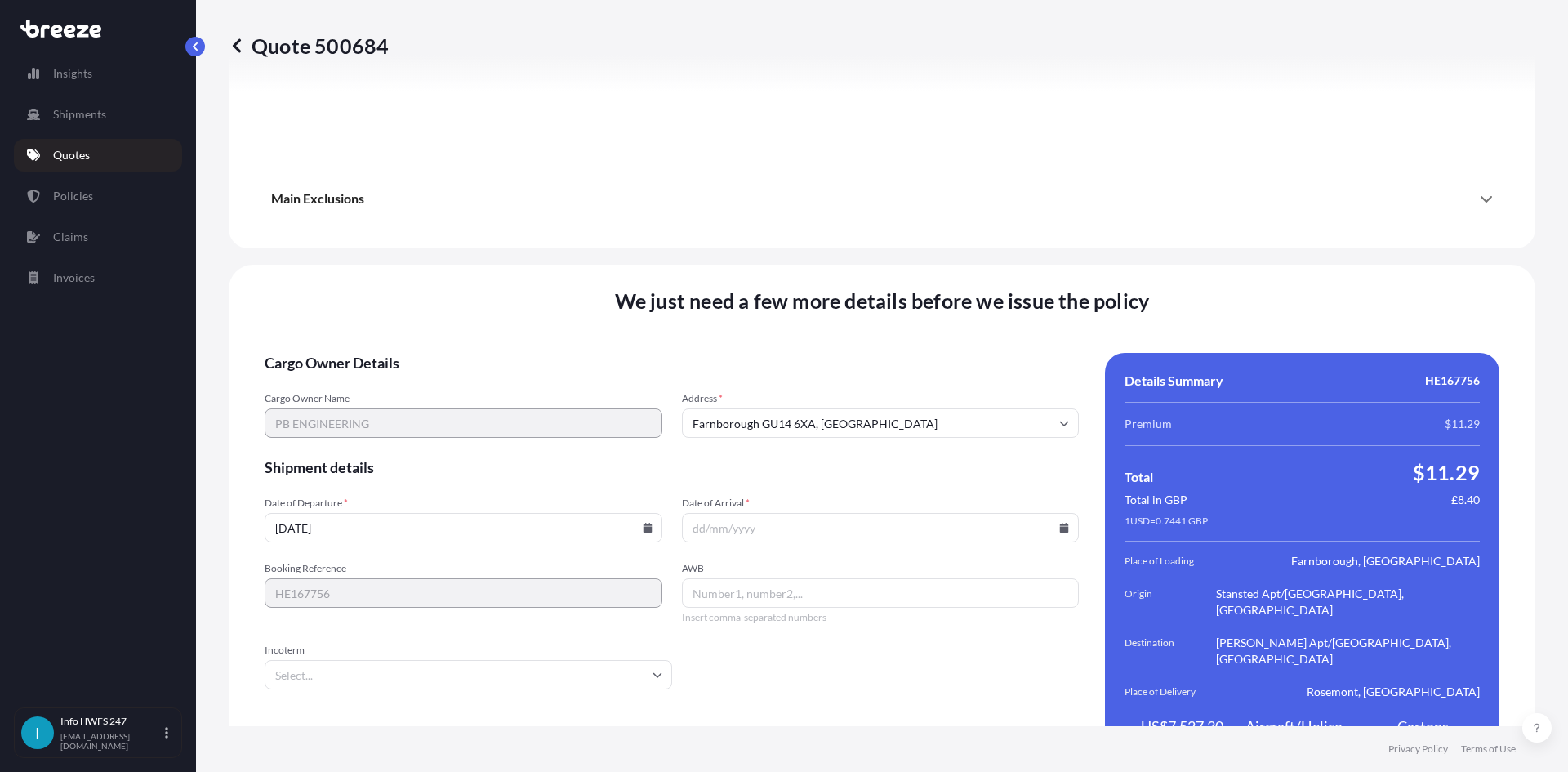
drag, startPoint x: 1056, startPoint y: 501, endPoint x: 1046, endPoint y: 499, distance: 10.2
click at [1054, 513] on input "Date of Arrival *" at bounding box center [880, 528] width 397 height 30
click at [1059, 523] on icon at bounding box center [1064, 528] width 10 height 10
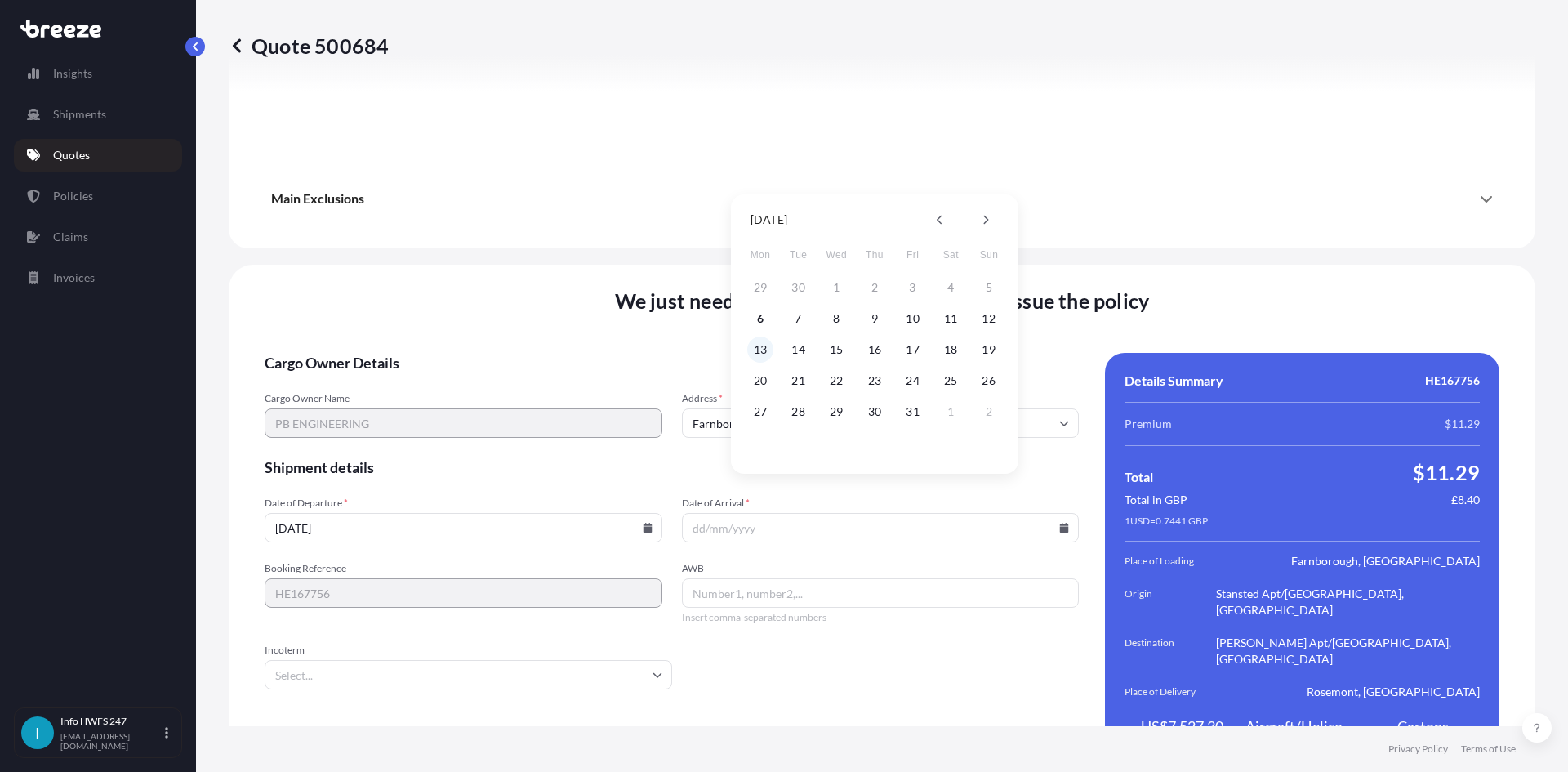
click at [756, 346] on button "13" at bounding box center [760, 350] width 26 height 26
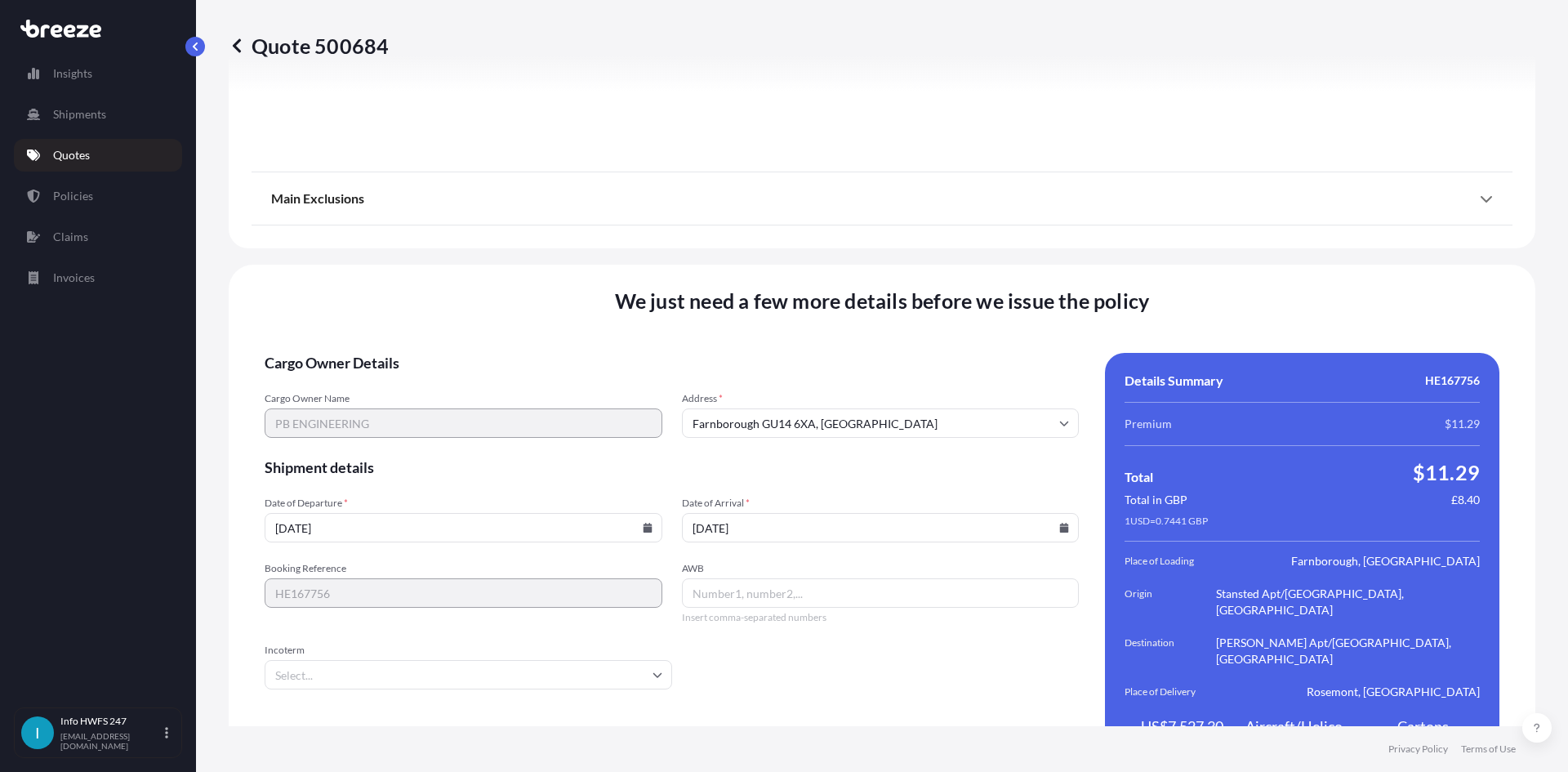
type input "[DATE]"
click at [719, 578] on input "AWB" at bounding box center [880, 593] width 397 height 30
paste input "PBPO12456"
type input "P"
click at [871, 578] on input "AWB" at bounding box center [880, 593] width 397 height 30
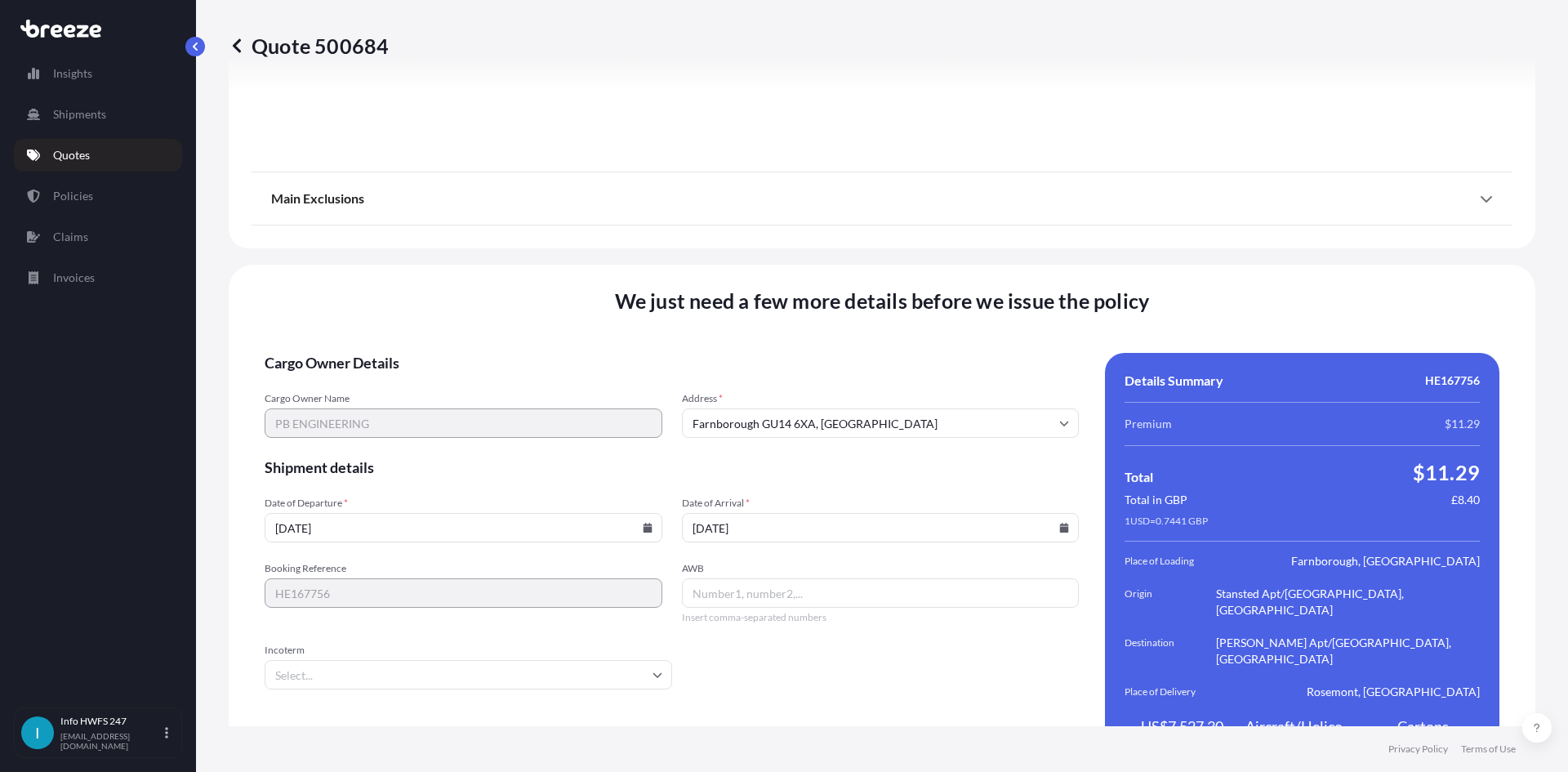
paste input "884922613950"
type input "884922613950"
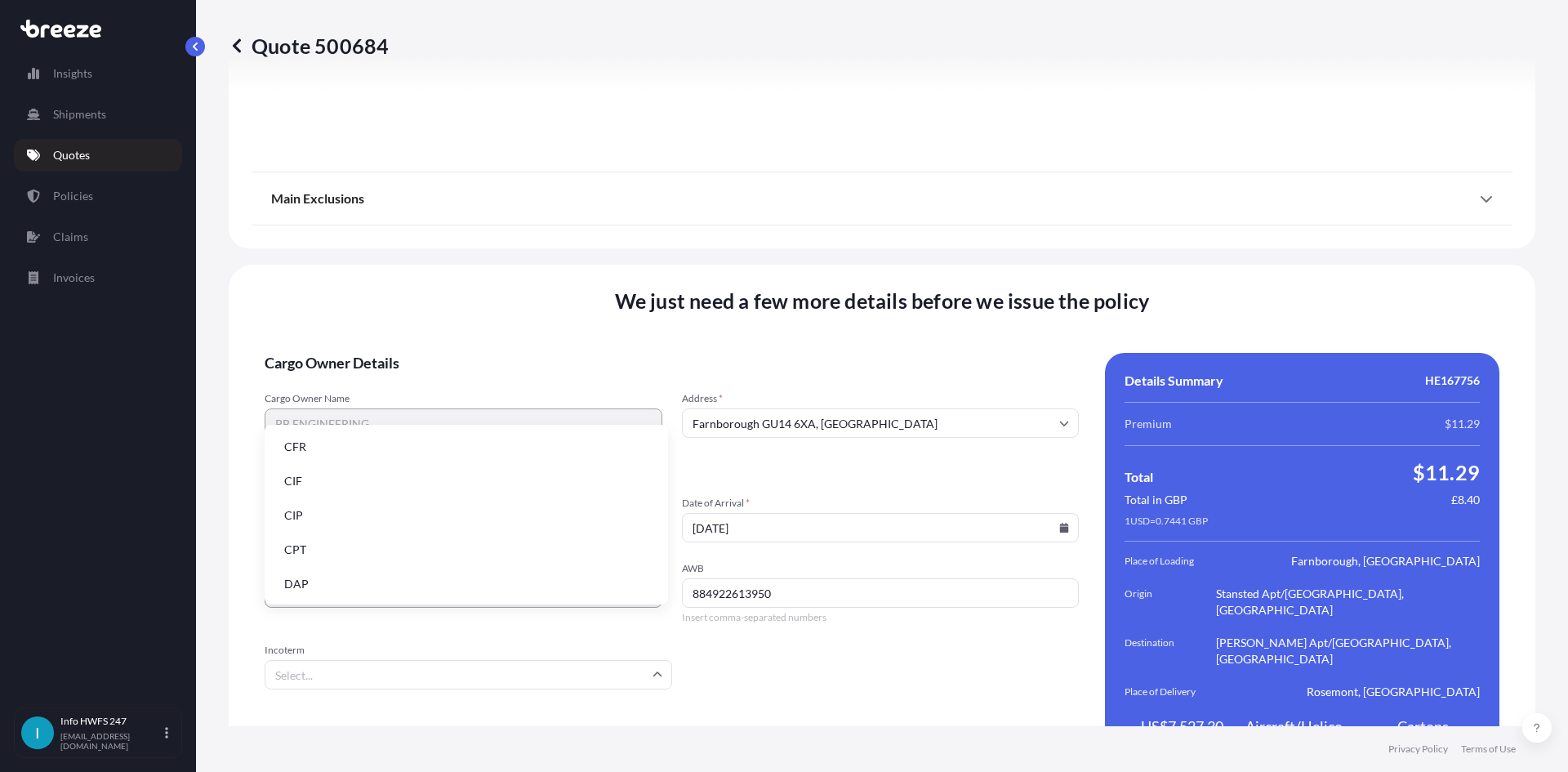
click at [627, 660] on input "Incoterm" at bounding box center [468, 675] width 407 height 30
click at [475, 581] on li "DAP" at bounding box center [466, 584] width 390 height 31
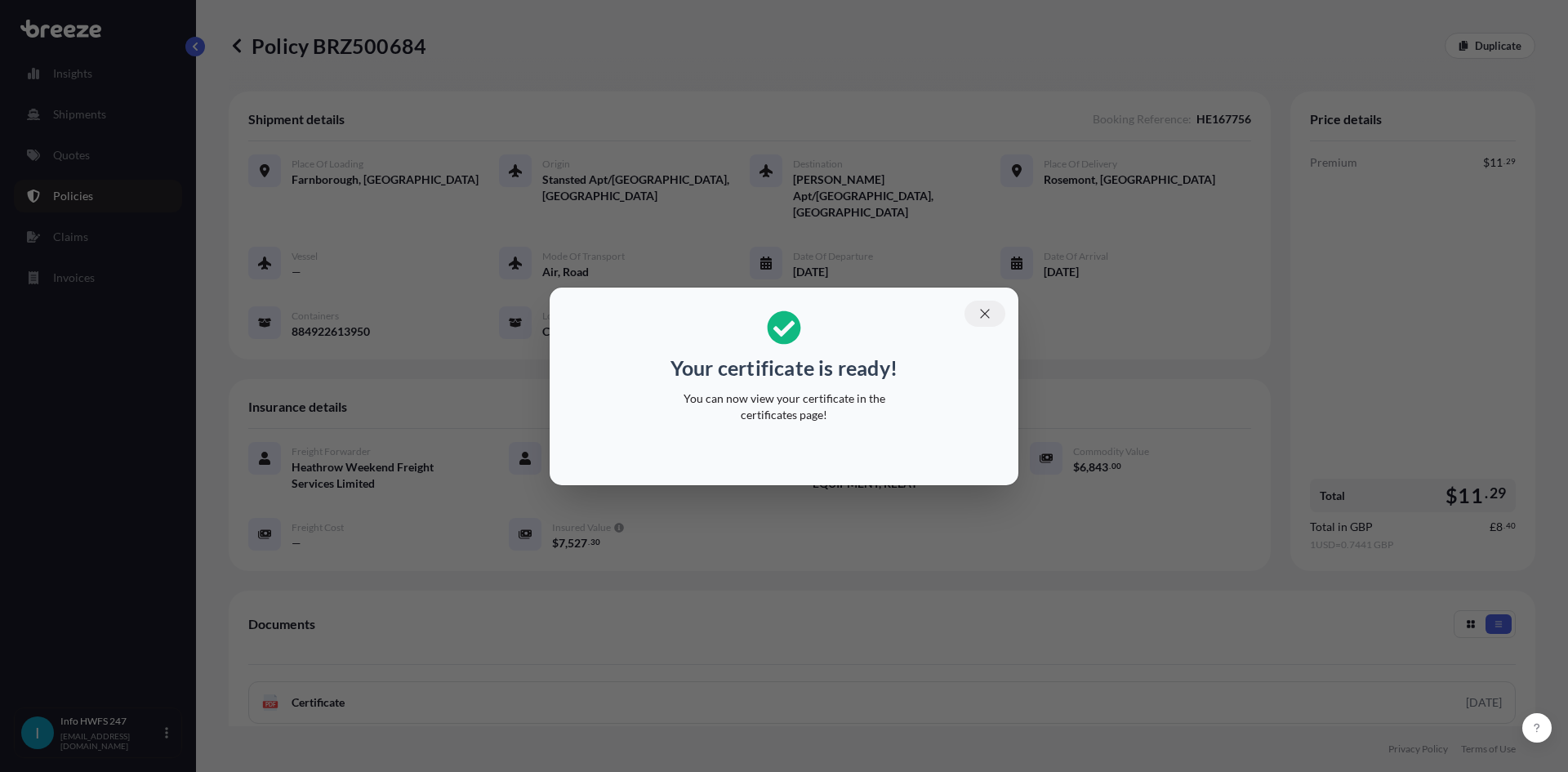
click at [980, 316] on icon "button" at bounding box center [985, 313] width 15 height 15
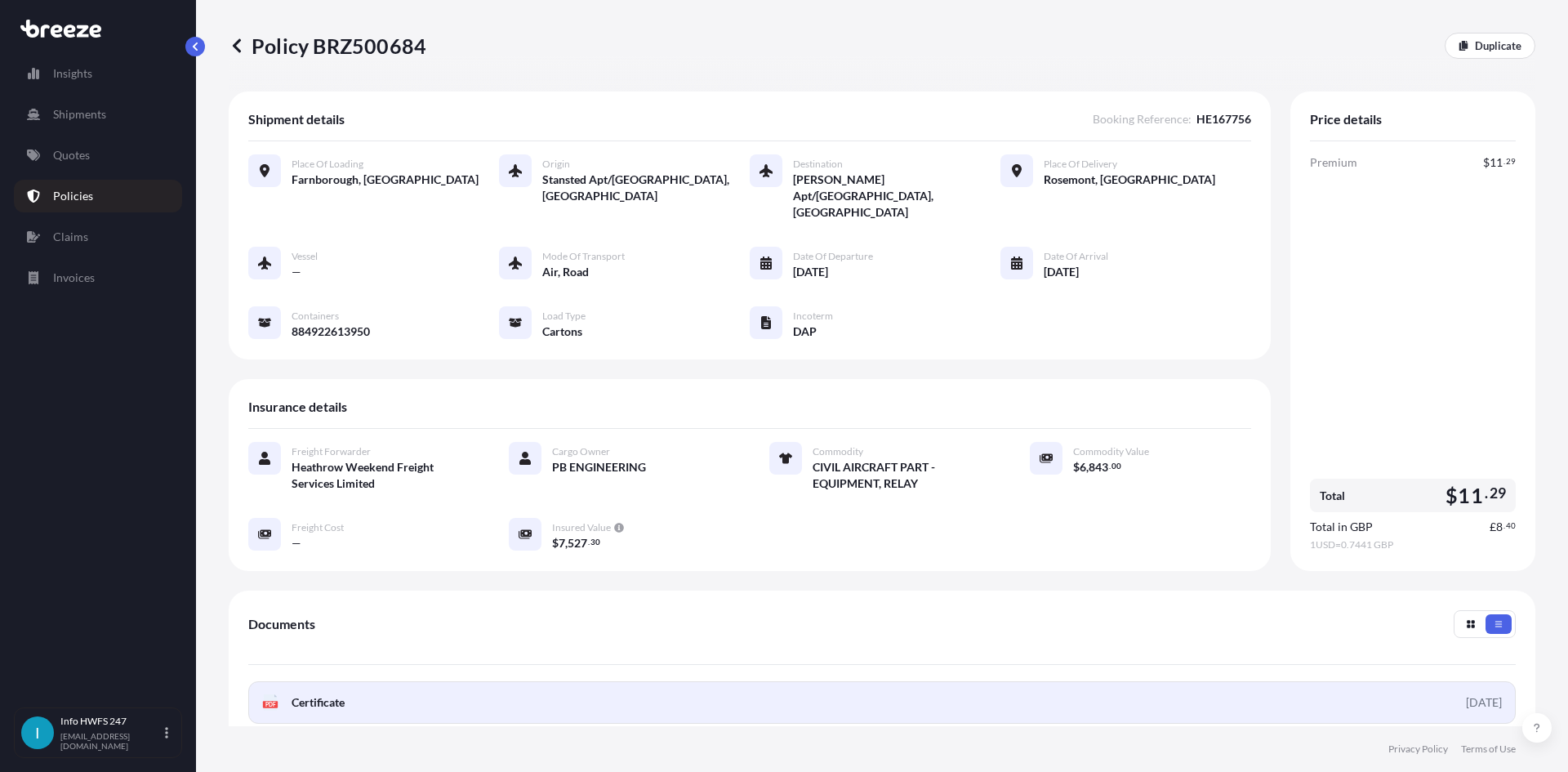
click at [1029, 681] on link "PDF Certificate [DATE]" at bounding box center [881, 703] width 1267 height 43
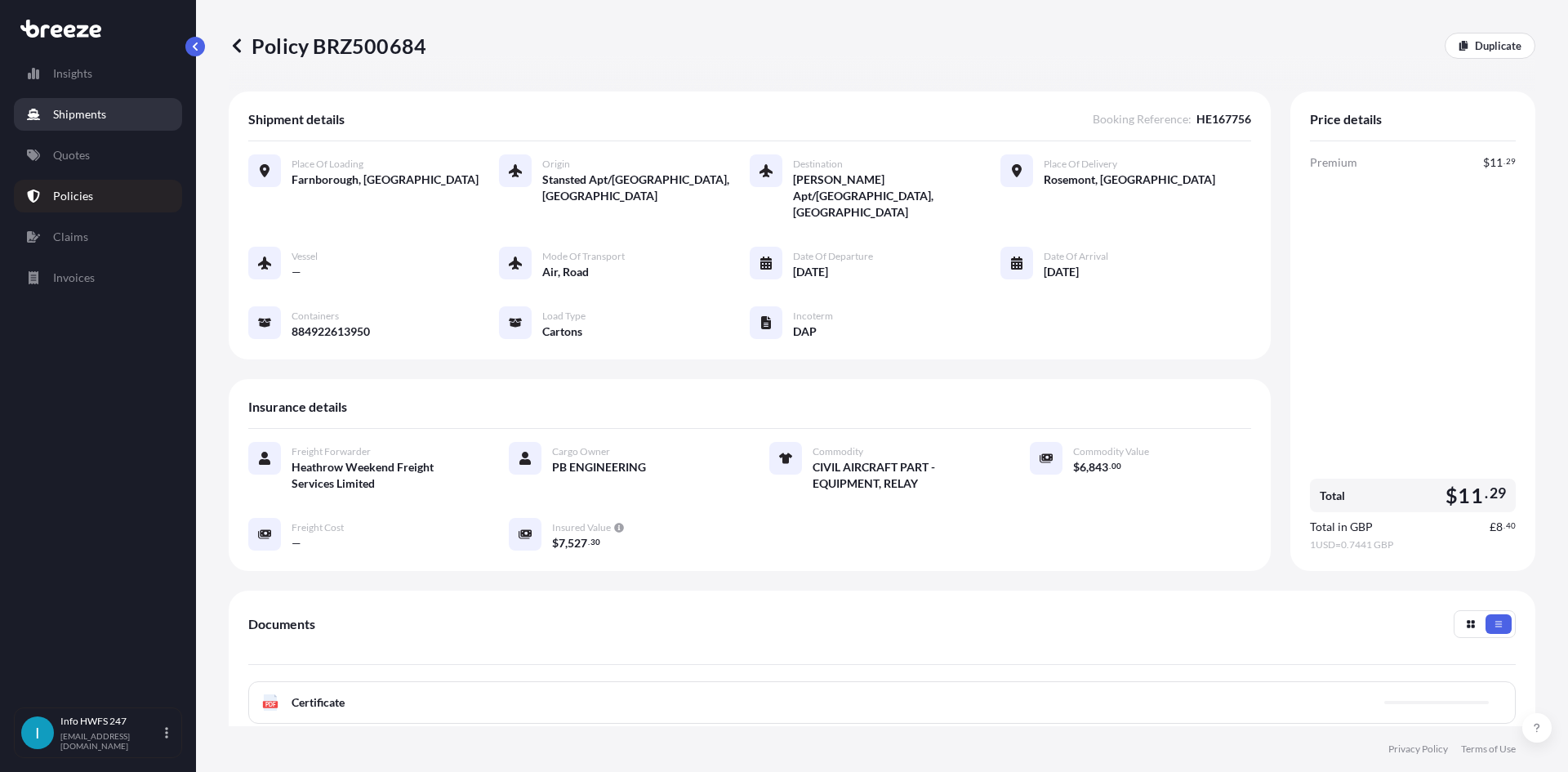
click at [110, 115] on link "Shipments" at bounding box center [98, 115] width 168 height 33
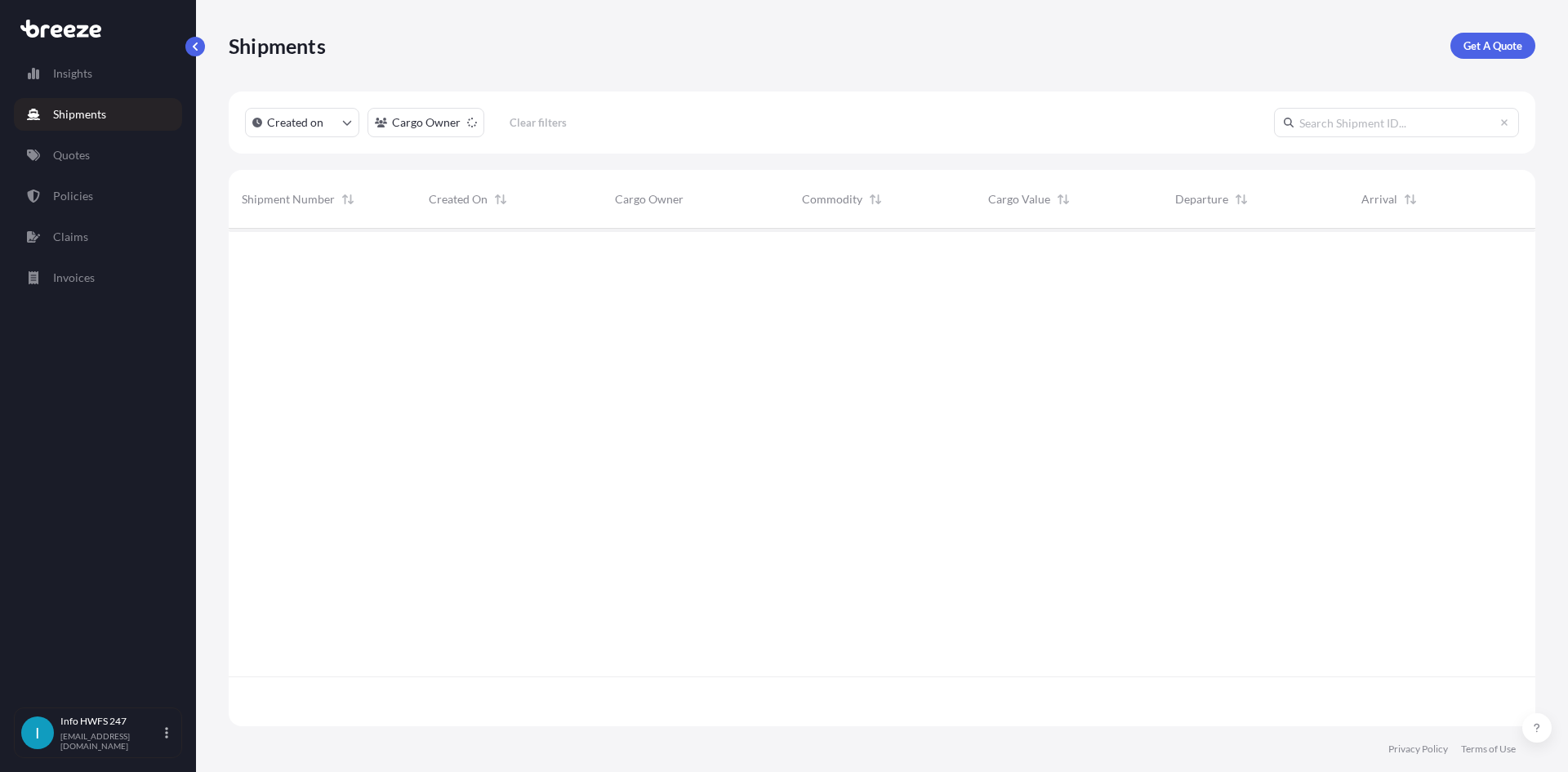
scroll to position [544, 1294]
click at [1495, 58] on link "Get A Quote" at bounding box center [1492, 46] width 85 height 26
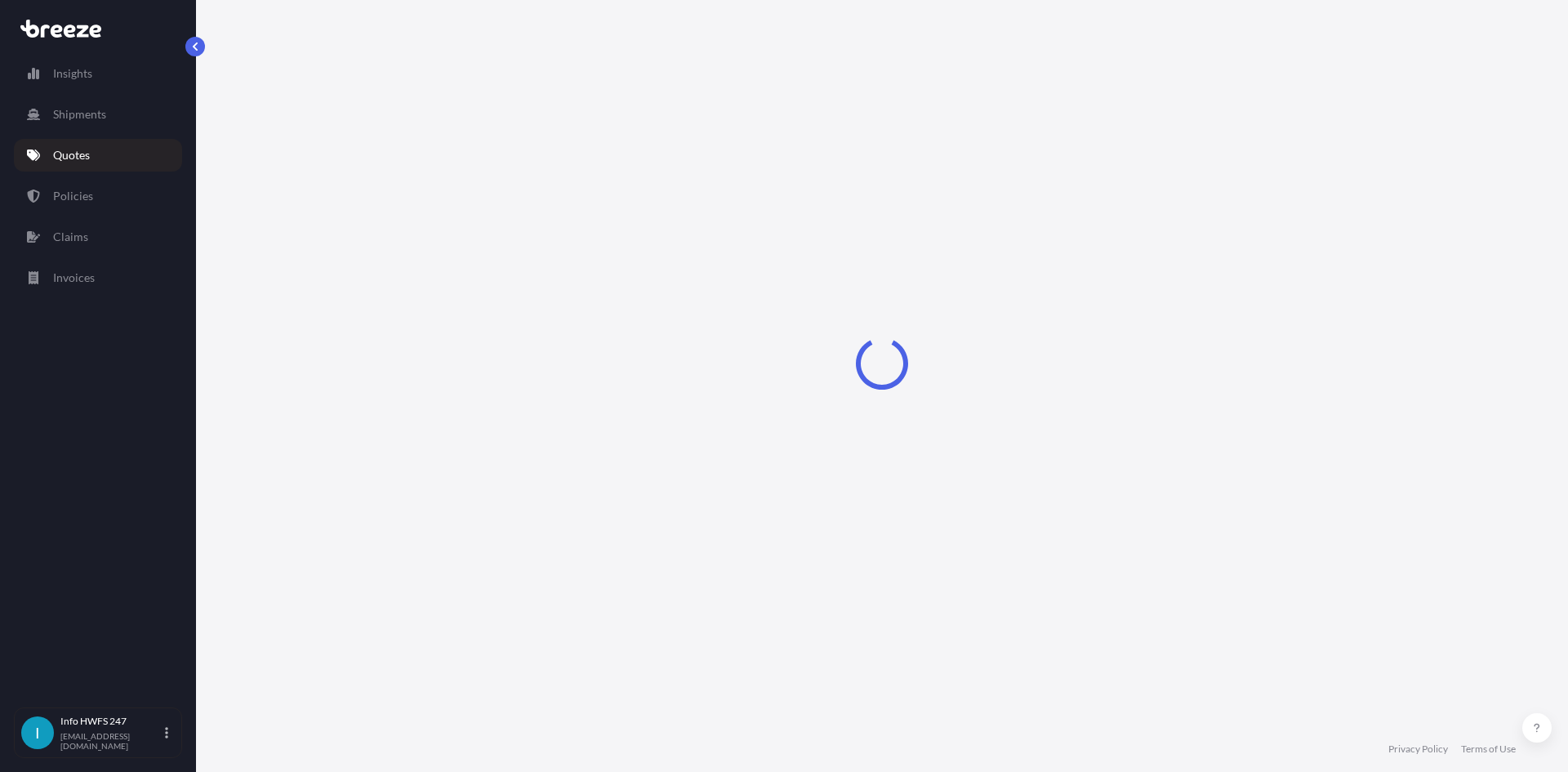
select select "Road"
select select "Air"
select select "1"
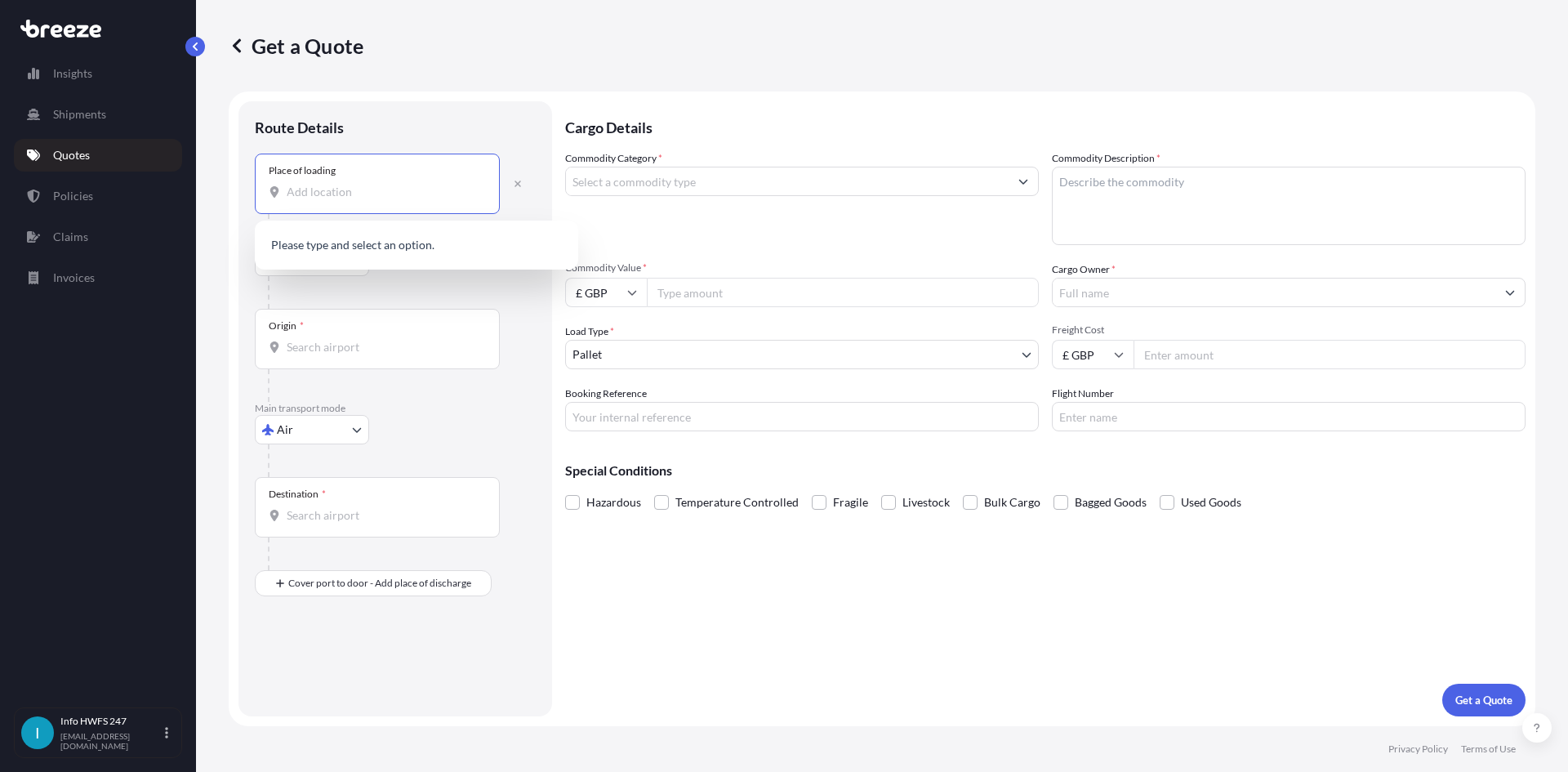
click at [332, 200] on input "Place of loading" at bounding box center [383, 192] width 193 height 16
click at [346, 239] on span "Farnborough GU14 6XA , [GEOGRAPHIC_DATA]" at bounding box center [431, 247] width 243 height 16
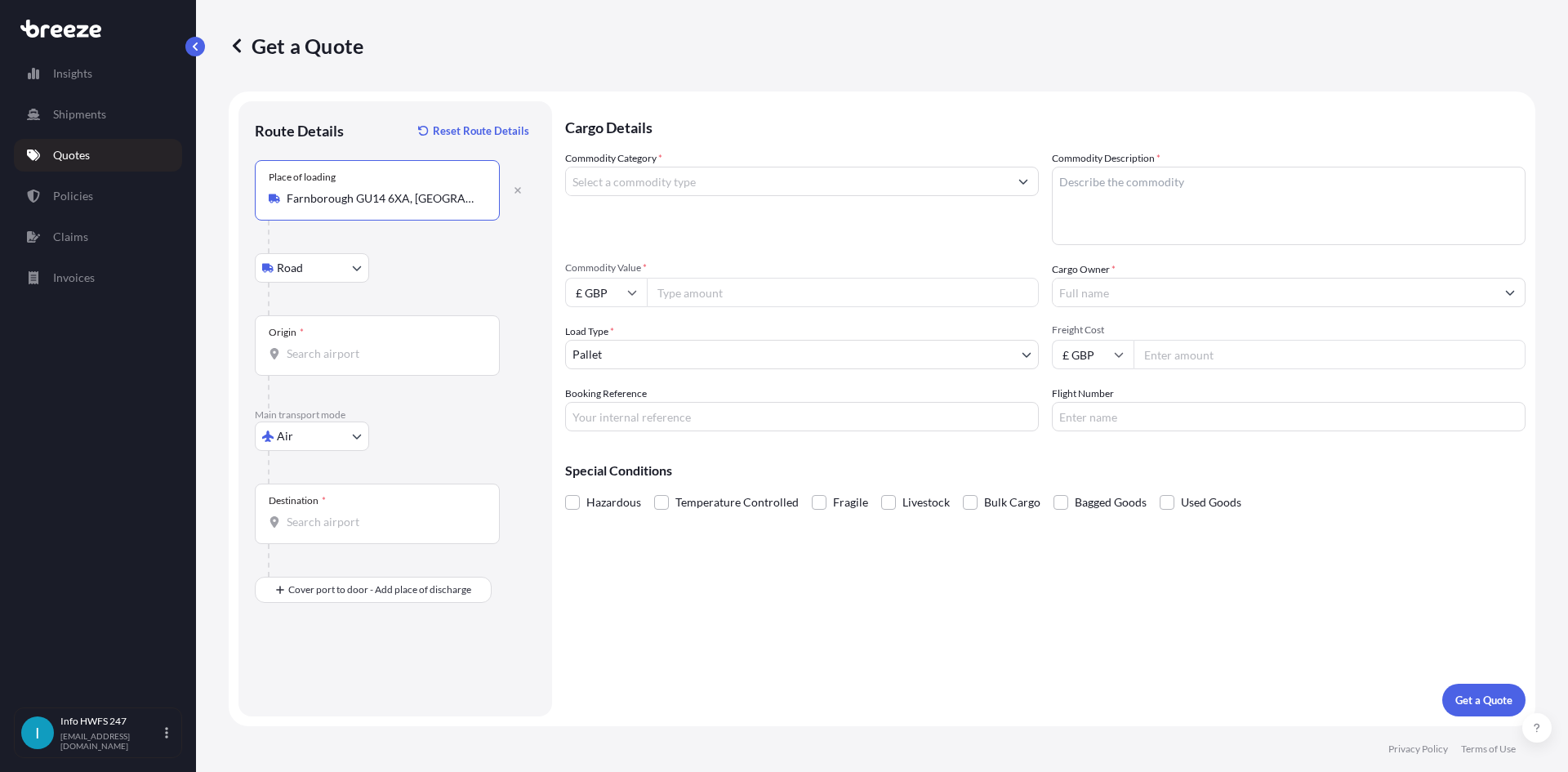
type input "Farnborough GU14 6XA, [GEOGRAPHIC_DATA]"
click at [356, 365] on div "Origin *" at bounding box center [377, 345] width 245 height 60
click at [356, 362] on input "Origin *" at bounding box center [383, 354] width 193 height 16
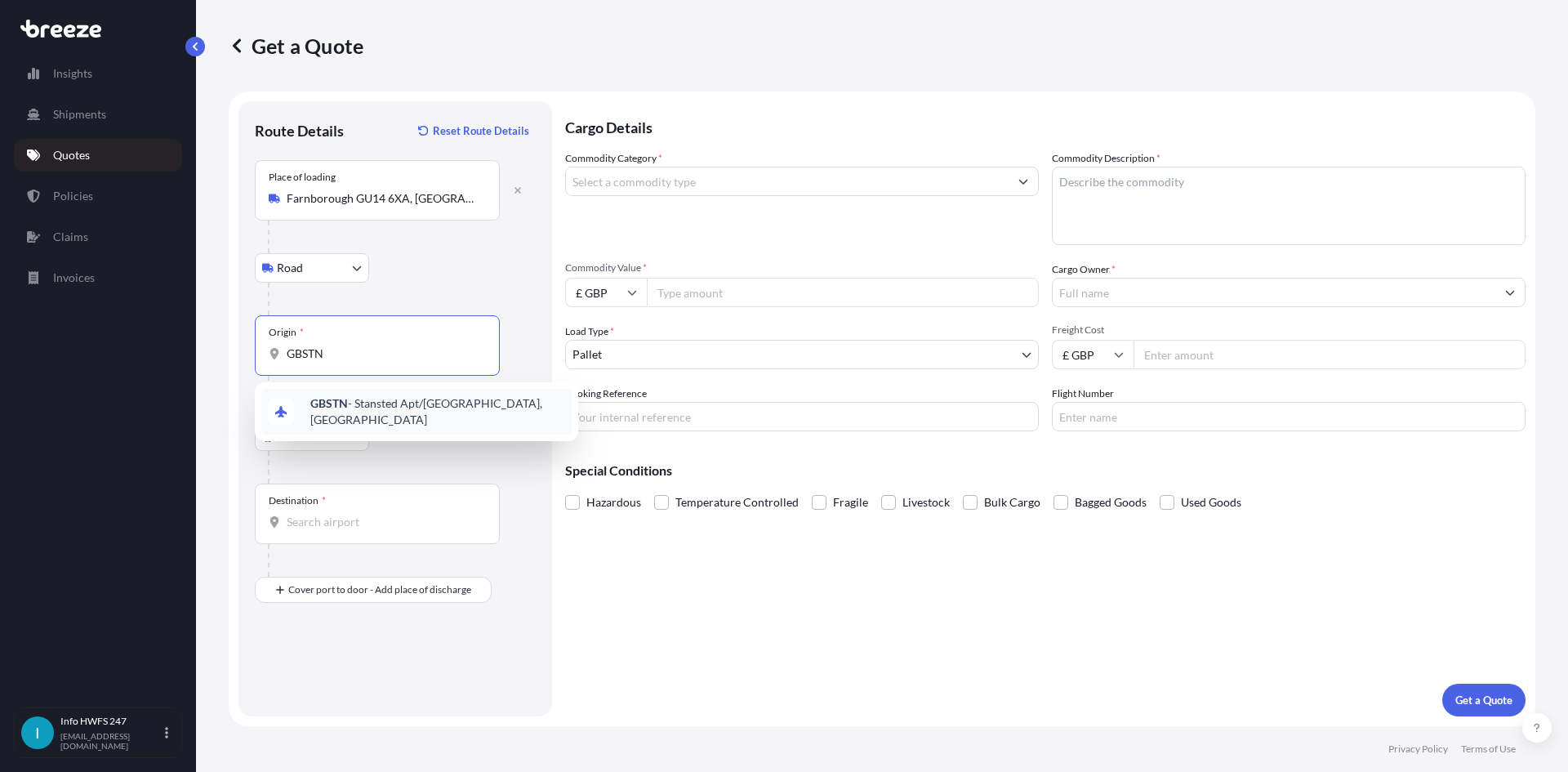
click at [354, 394] on div "GBSTN - Stansted Apt/[GEOGRAPHIC_DATA], [GEOGRAPHIC_DATA]" at bounding box center [416, 411] width 310 height 45
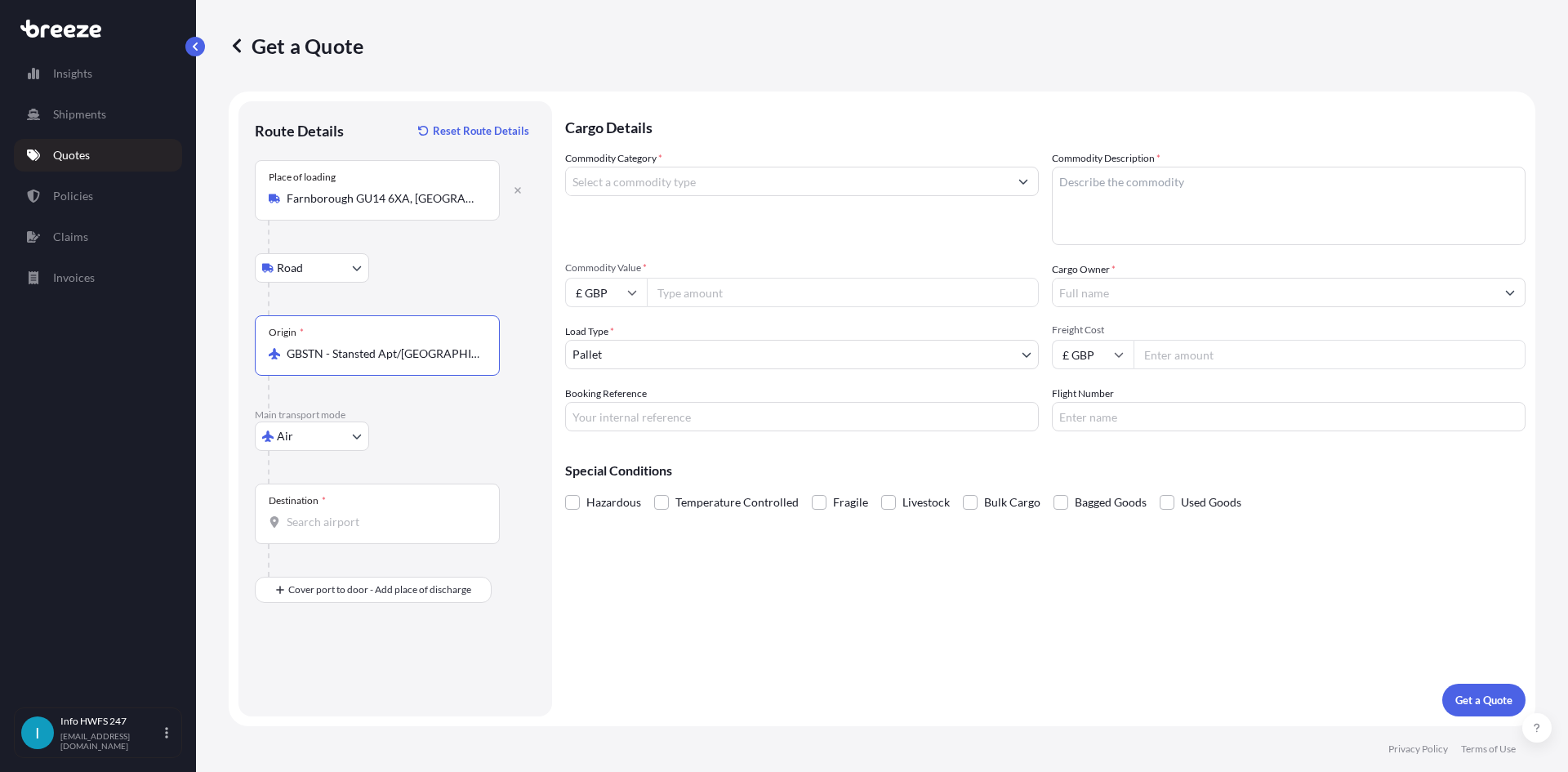
type input "GBSTN - Stansted Apt/[GEOGRAPHIC_DATA], [GEOGRAPHIC_DATA]"
click at [342, 514] on input "Destination *" at bounding box center [383, 522] width 193 height 16
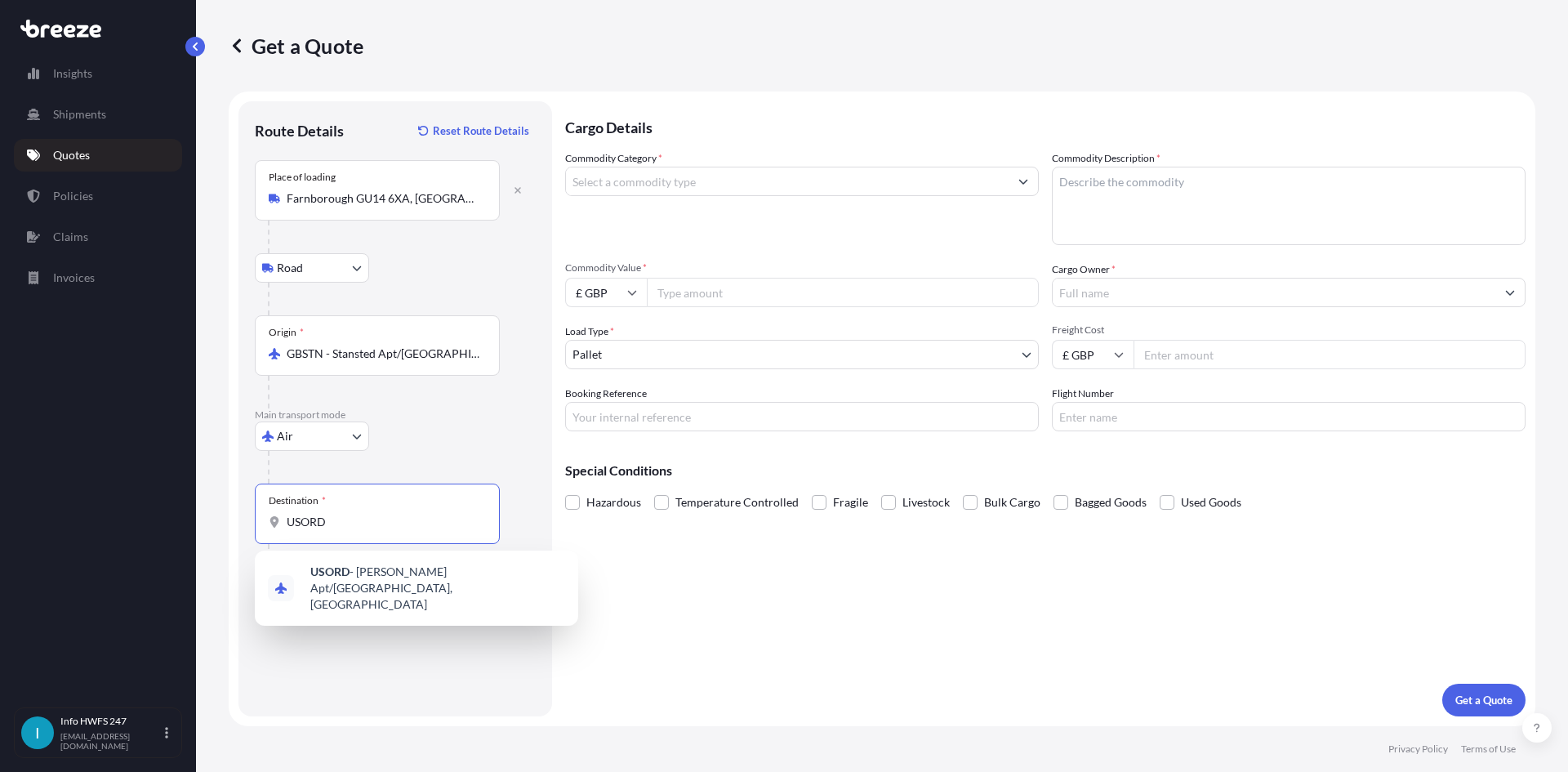
click at [354, 573] on span "USORD - [PERSON_NAME] Apt/[GEOGRAPHIC_DATA], [GEOGRAPHIC_DATA]" at bounding box center [437, 587] width 255 height 49
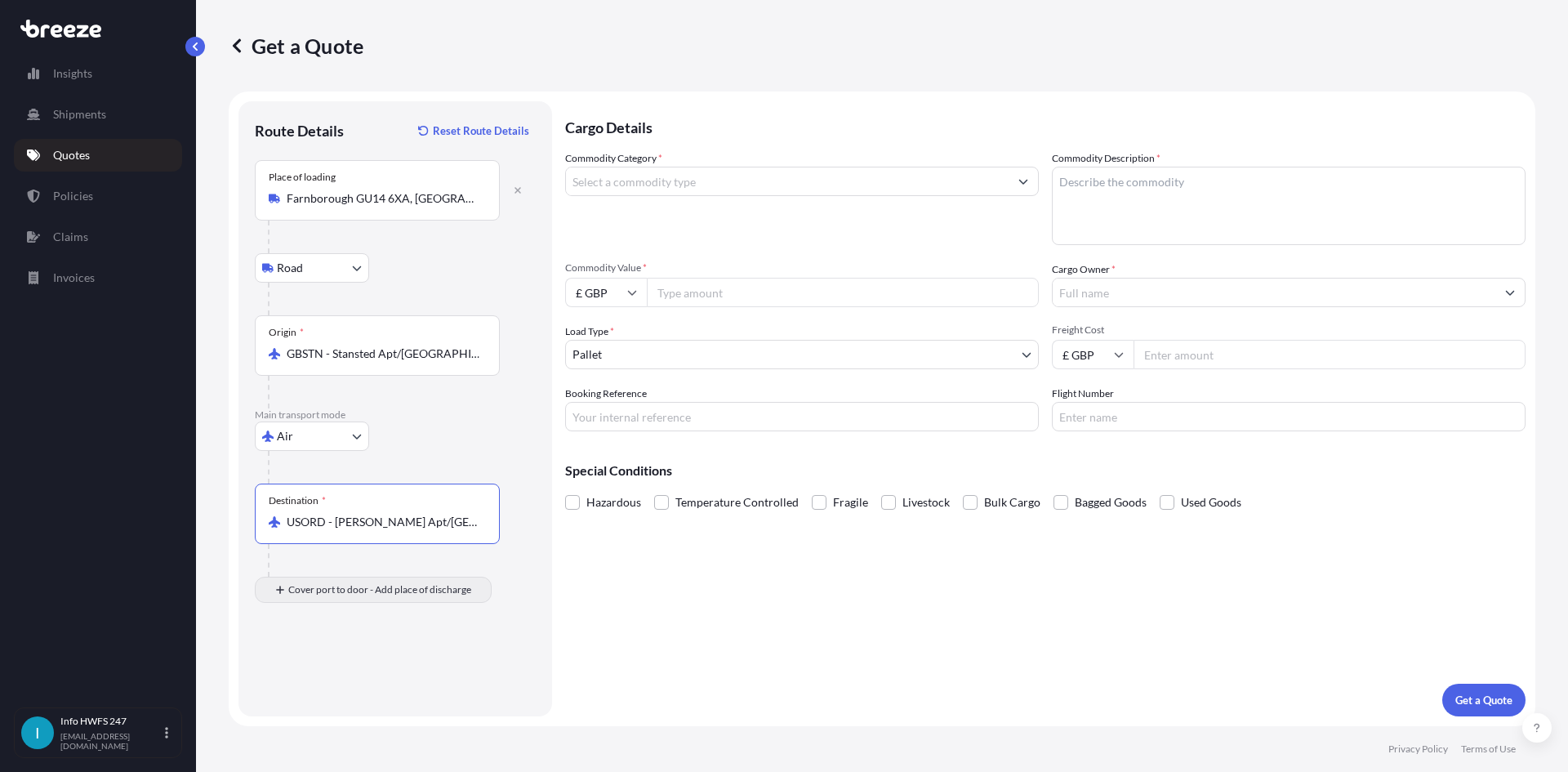
type input "USORD - [PERSON_NAME] Apt/[GEOGRAPHIC_DATA], [GEOGRAPHIC_DATA]"
click at [336, 605] on div "Route Details Reset Route Details Place of loading [GEOGRAPHIC_DATA] Rail Origi…" at bounding box center [395, 409] width 281 height 582
click at [324, 668] on div "Place of Discharge" at bounding box center [377, 669] width 245 height 60
click at [324, 669] on input "Place of Discharge" at bounding box center [383, 677] width 193 height 16
type input "Des Plaines, IL 60018, [GEOGRAPHIC_DATA]"
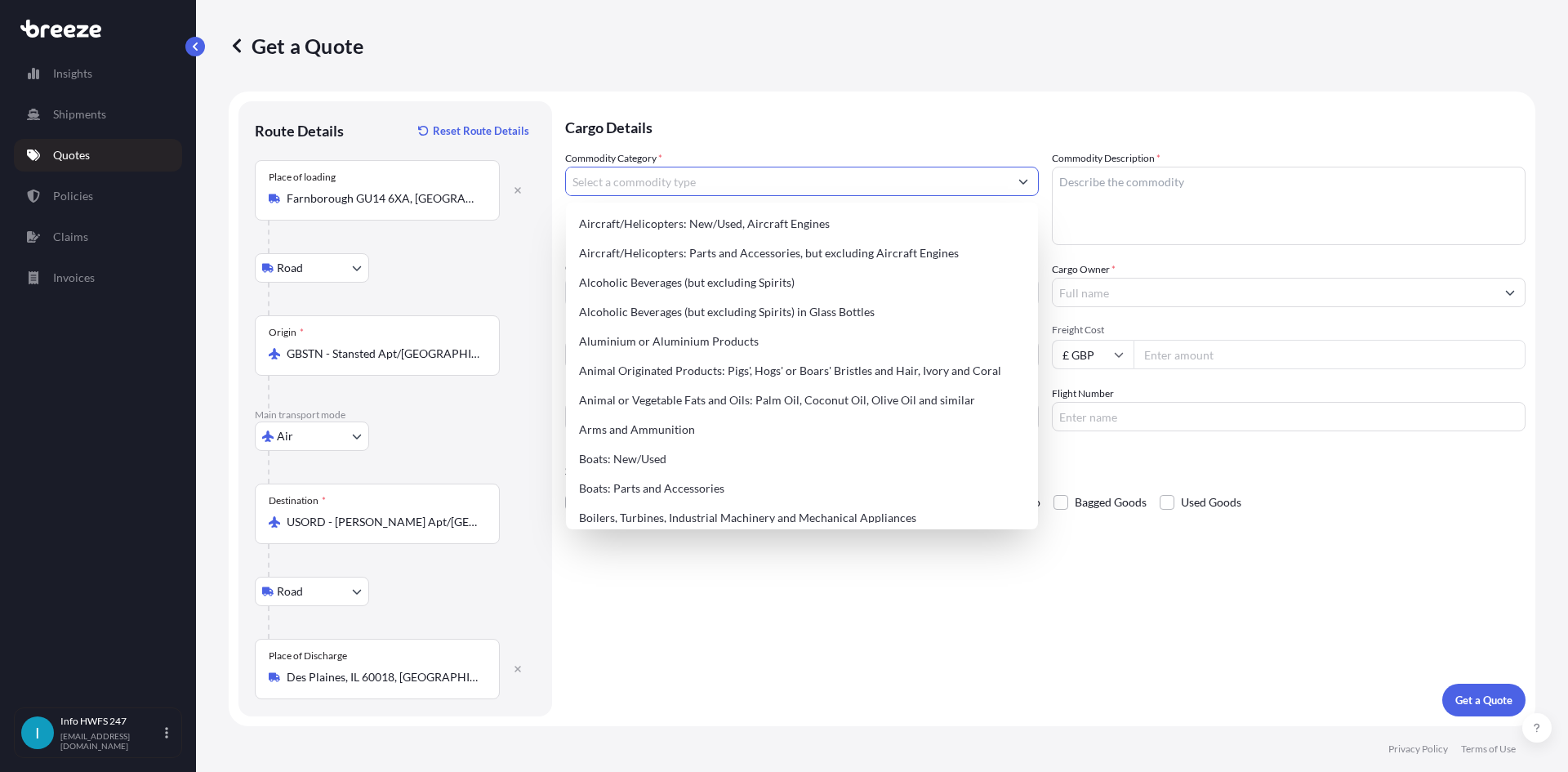
click at [750, 179] on input "Commodity Category *" at bounding box center [786, 181] width 443 height 30
click at [730, 246] on div "Aircraft/Helicopters: Parts and Accessories, but excluding Aircraft Engines" at bounding box center [801, 253] width 459 height 30
type input "Aircraft/Helicopters: Parts and Accessories, but excluding Aircraft Engines"
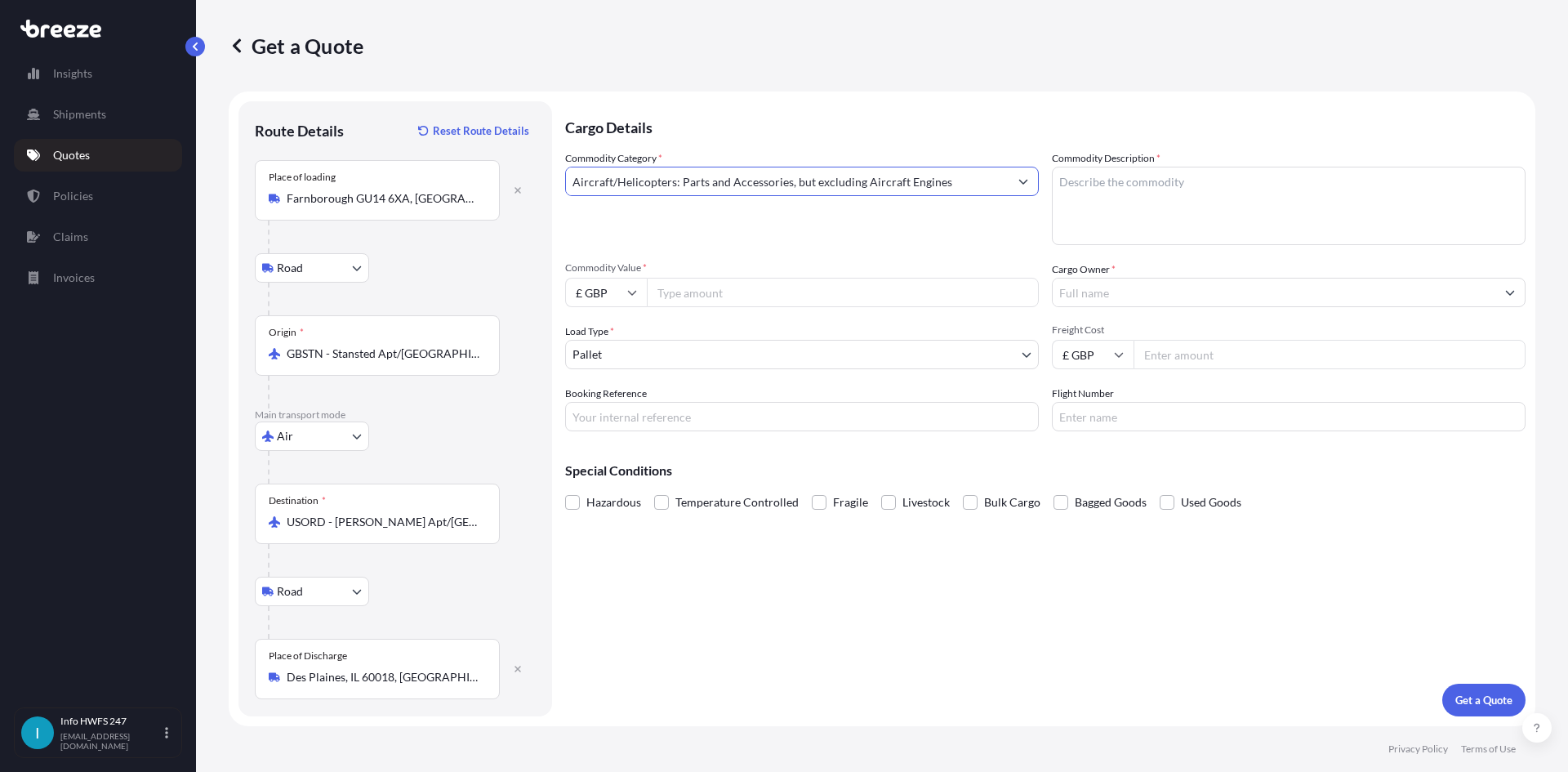
click at [1118, 184] on textarea "Commodity Description *" at bounding box center [1289, 205] width 473 height 78
type textarea "CIVIL AIRCRAFT PART - VALVE PRESSURE CONTROL"
drag, startPoint x: 619, startPoint y: 294, endPoint x: 622, endPoint y: 303, distance: 9.5
click at [621, 299] on input "£ GBP" at bounding box center [605, 293] width 82 height 30
drag, startPoint x: 604, startPoint y: 395, endPoint x: 637, endPoint y: 351, distance: 55.0
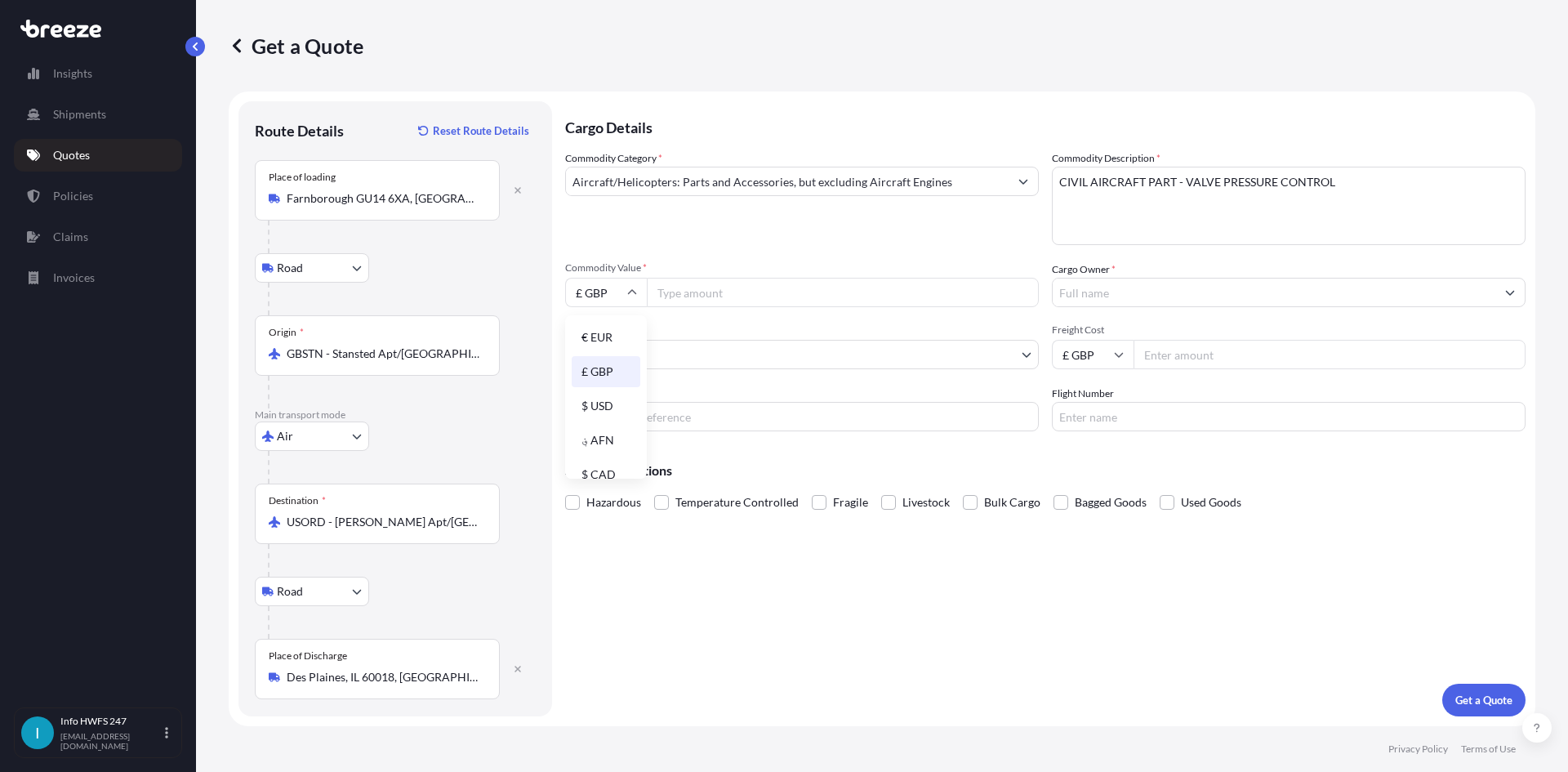
click at [603, 395] on div "$ USD" at bounding box center [605, 406] width 68 height 31
type input "$ USD"
click at [688, 299] on input "Commodity Value *" at bounding box center [842, 293] width 392 height 30
type input "23648"
click at [731, 342] on body "Insights Shipments Quotes Policies Claims Invoices I Info HWFS 247 [EMAIL_ADDRE…" at bounding box center [784, 386] width 1568 height 772
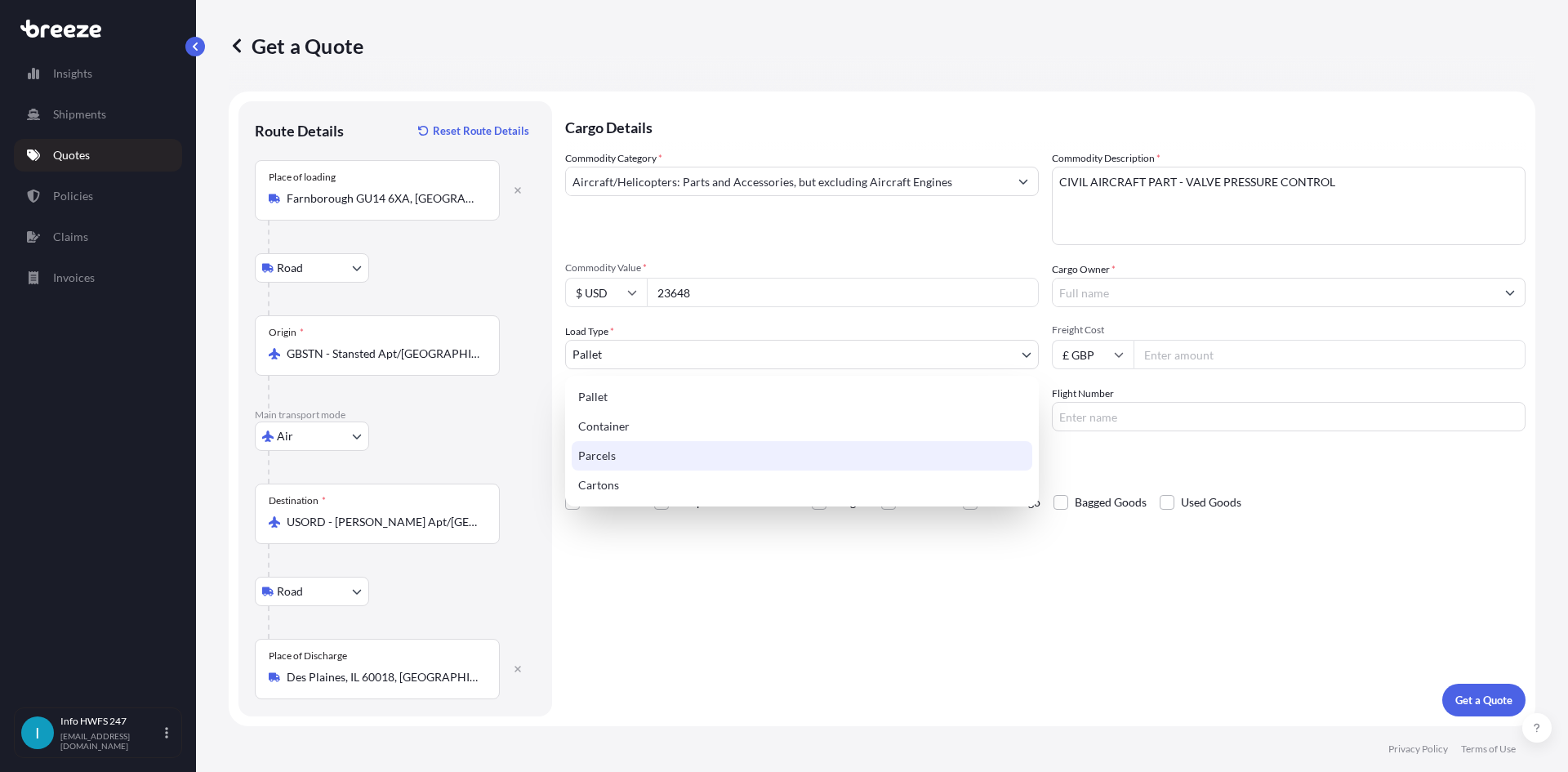
click at [702, 455] on div "Parcels" at bounding box center [801, 456] width 461 height 30
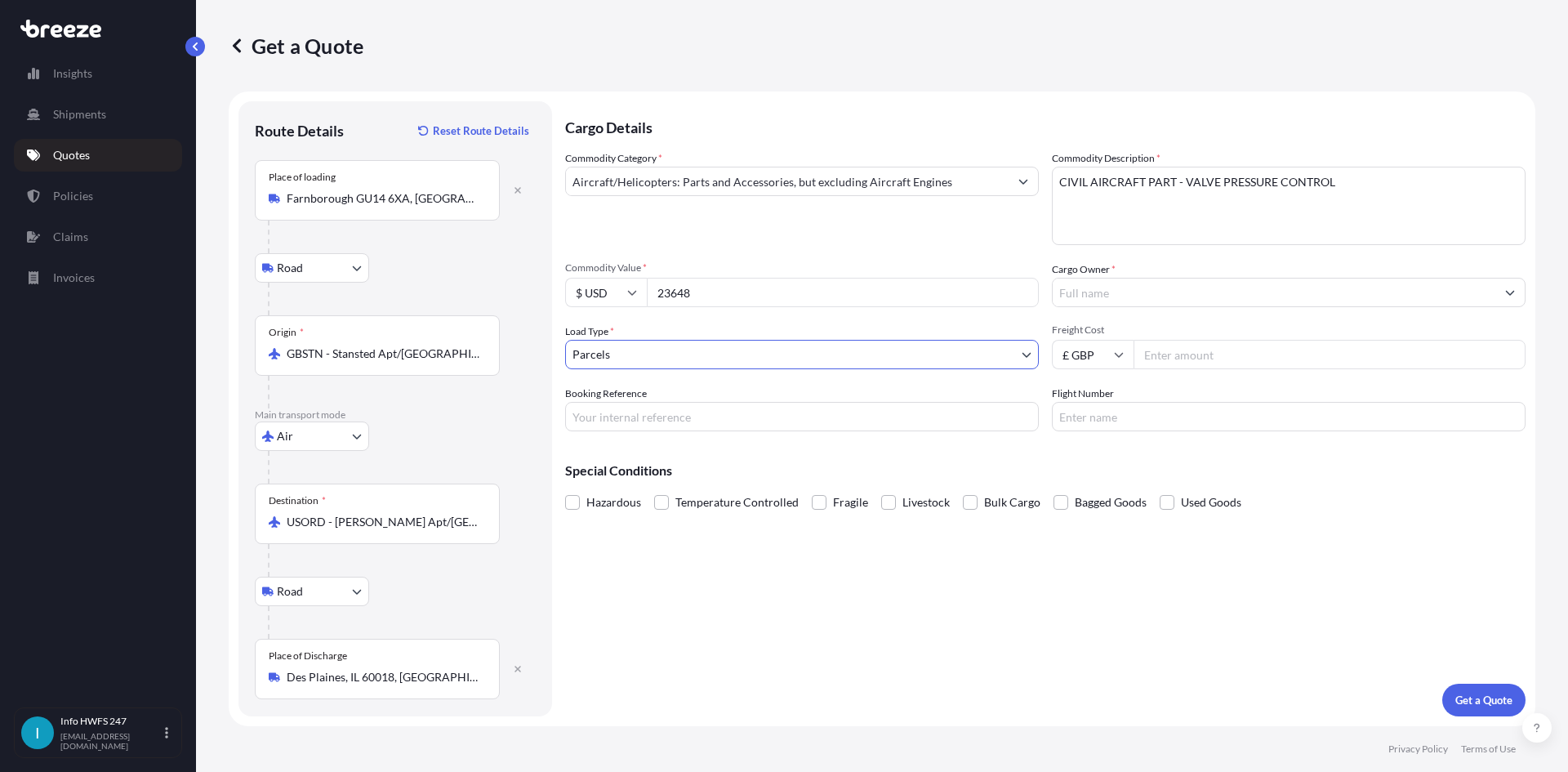
click at [688, 358] on body "Insights Shipments Quotes Policies Claims Invoices I Info HWFS 247 [EMAIL_ADDRE…" at bounding box center [784, 386] width 1568 height 772
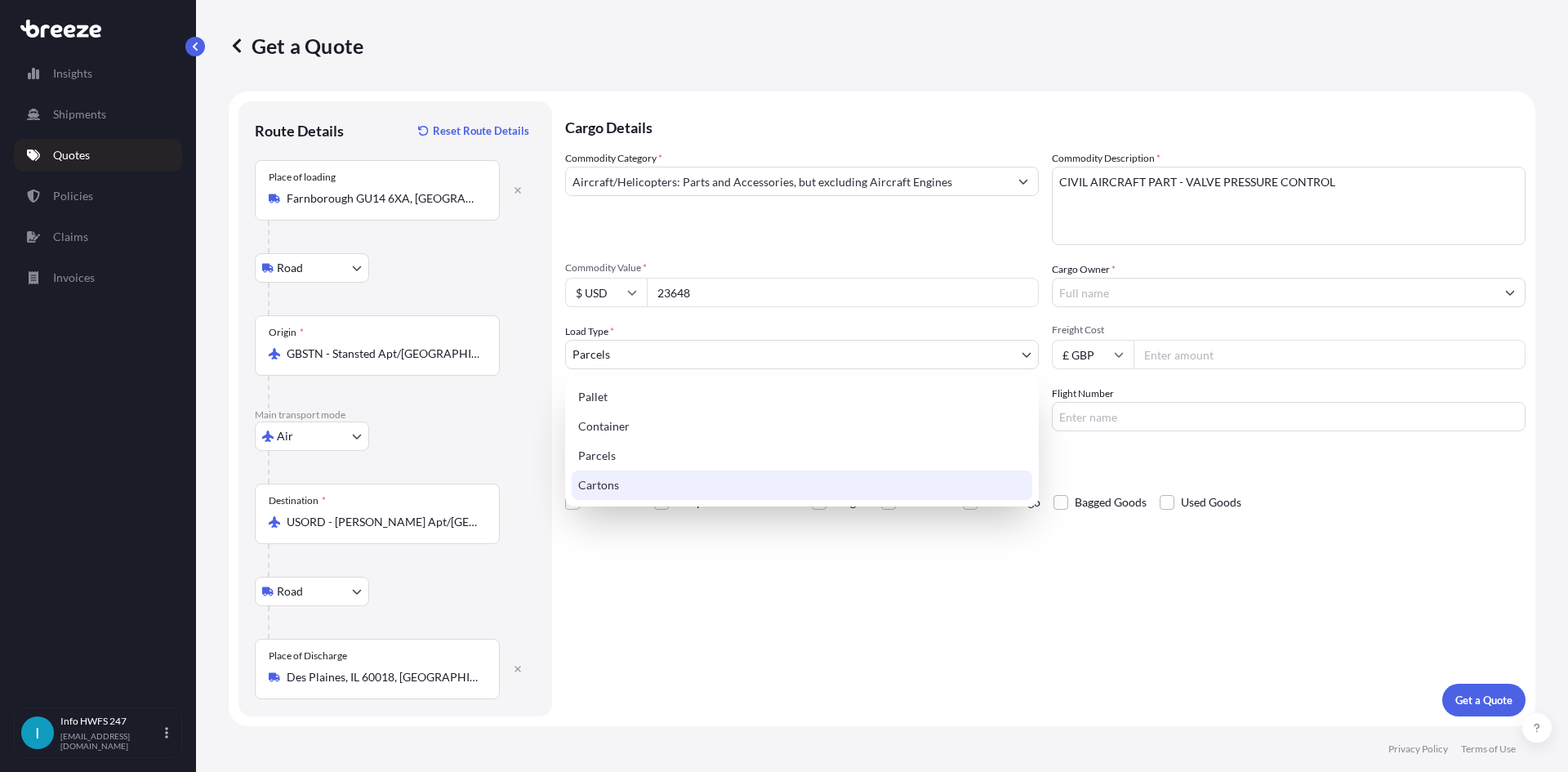
click at [662, 491] on div "Cartons" at bounding box center [801, 485] width 461 height 30
select select "4"
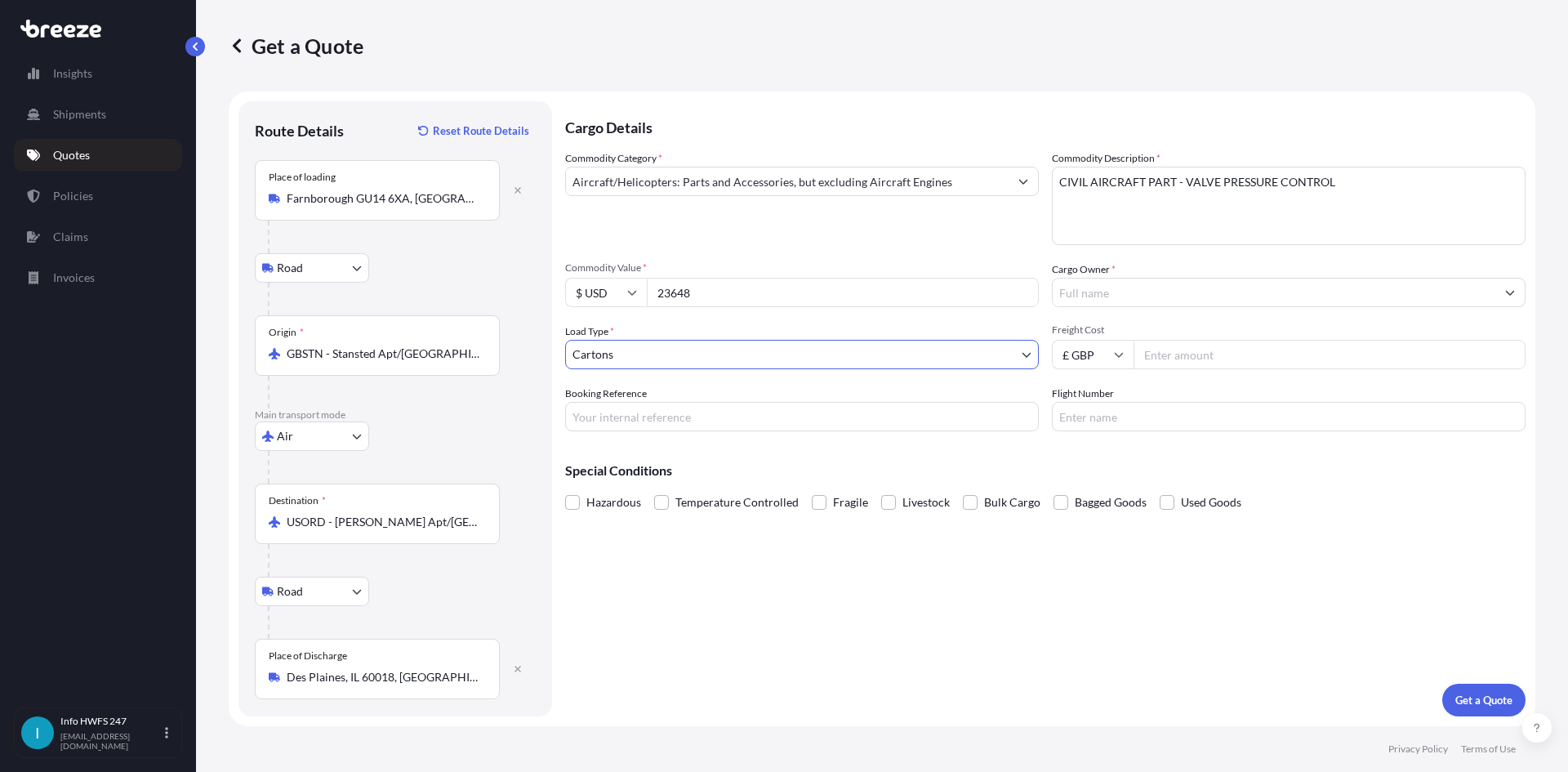
click at [1139, 296] on input "Cargo Owner *" at bounding box center [1274, 293] width 443 height 30
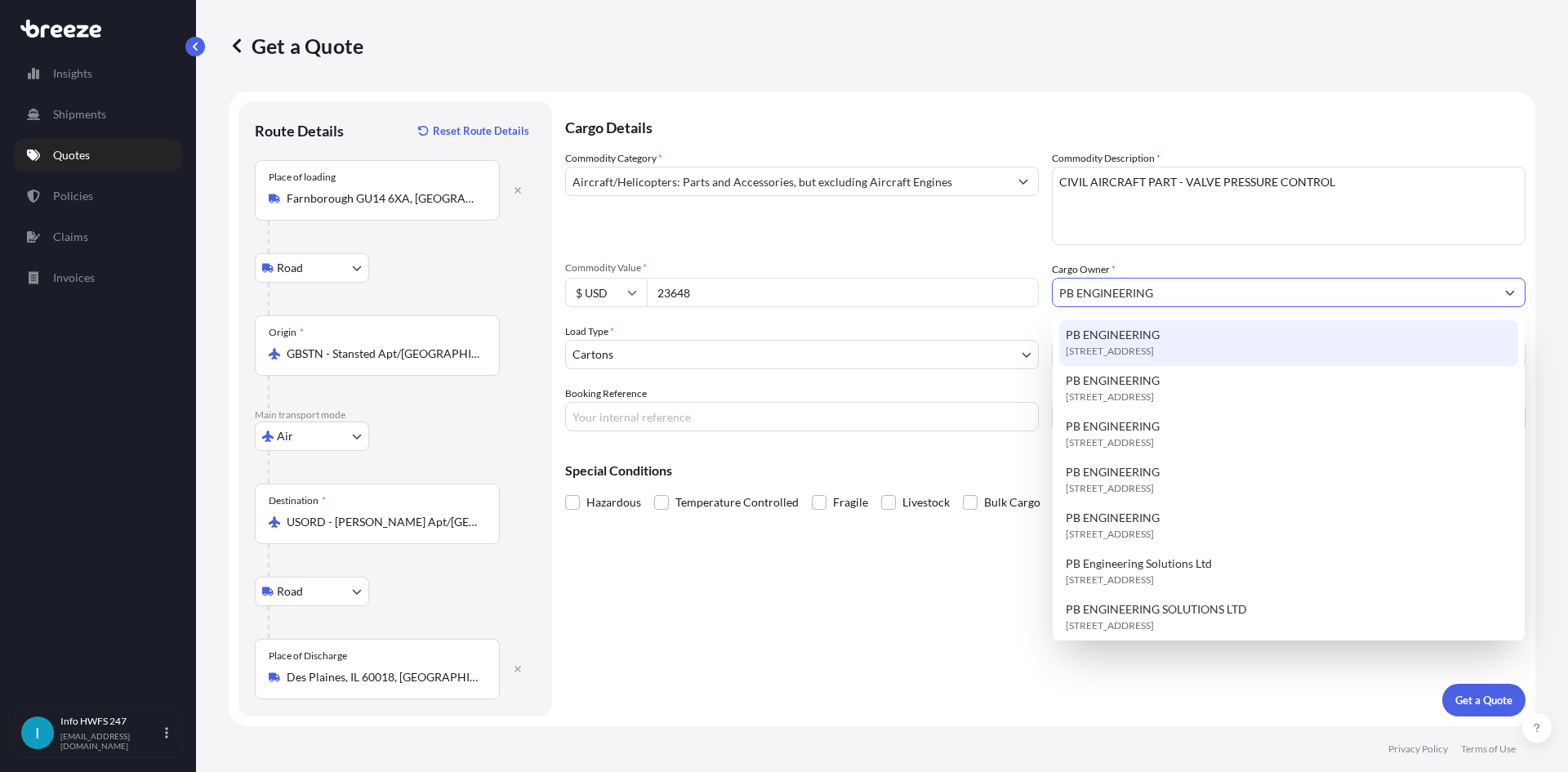
click at [1161, 337] on div "[STREET_ADDRESS]" at bounding box center [1289, 342] width 459 height 45
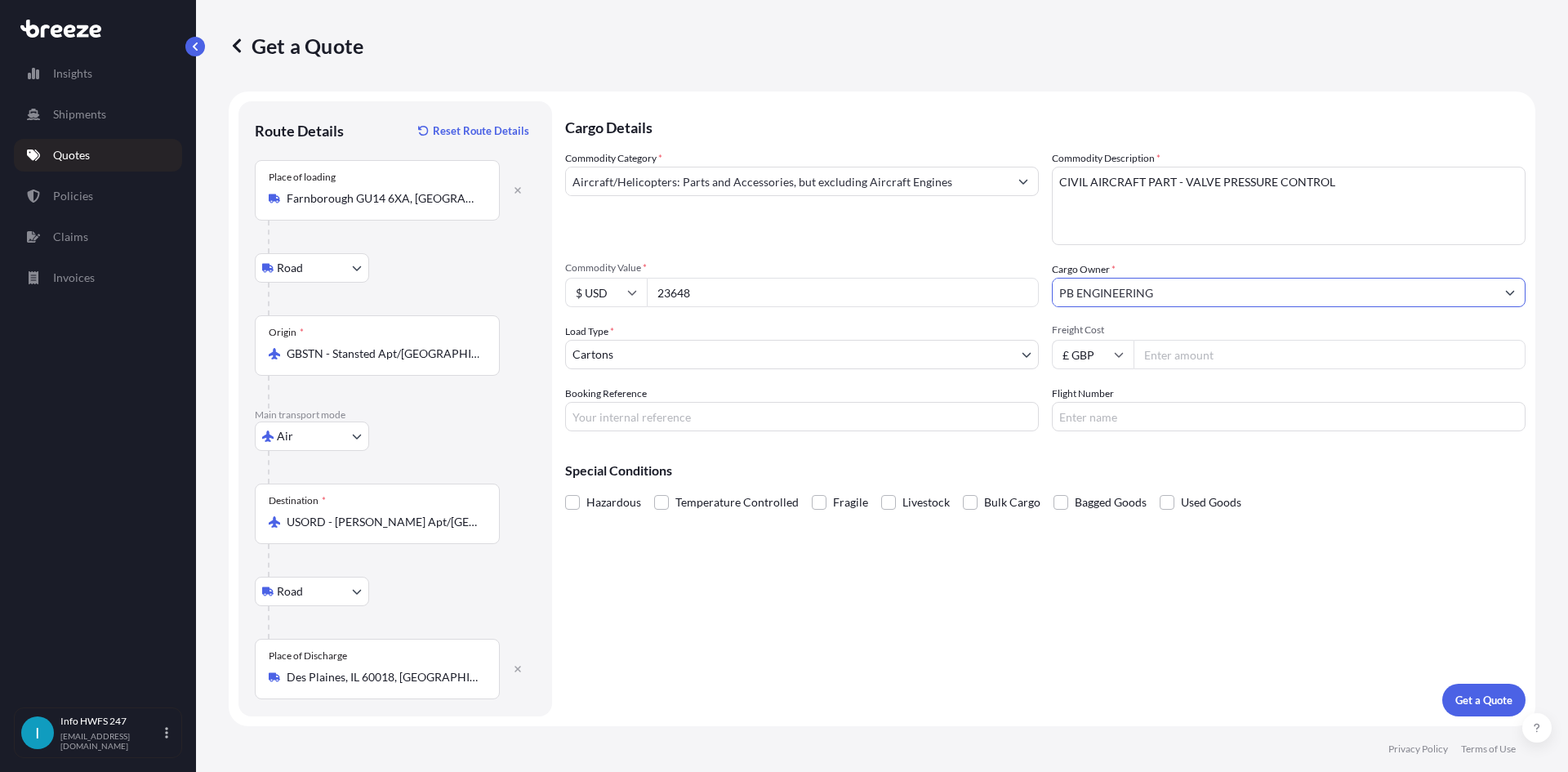
type input "PB ENGINEERING"
click at [613, 414] on input "Booking Reference" at bounding box center [801, 417] width 473 height 30
type input "HE167759"
click at [1494, 696] on p "Get a Quote" at bounding box center [1483, 700] width 57 height 16
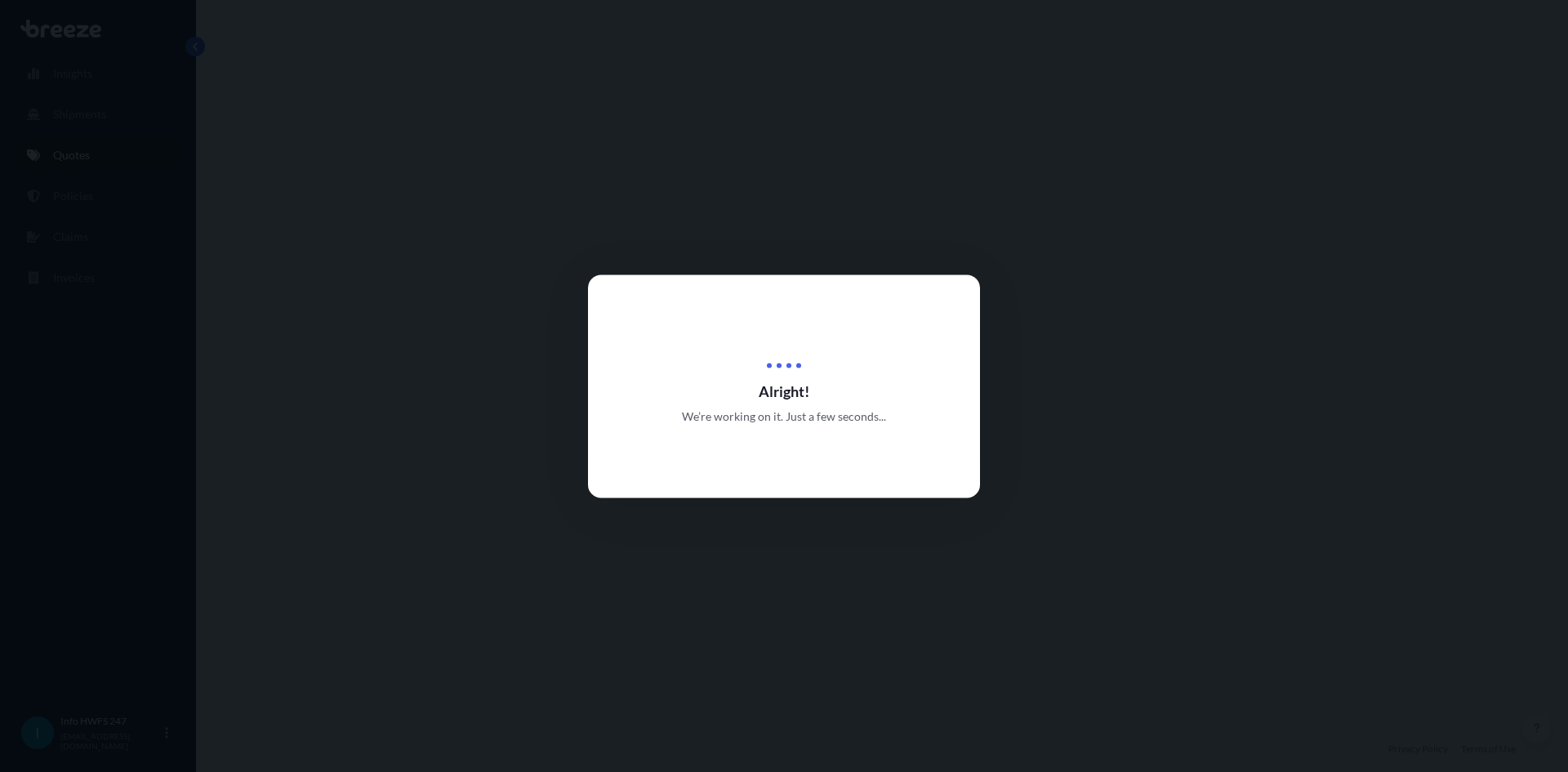
select select "Road"
select select "Air"
select select "Road"
select select "4"
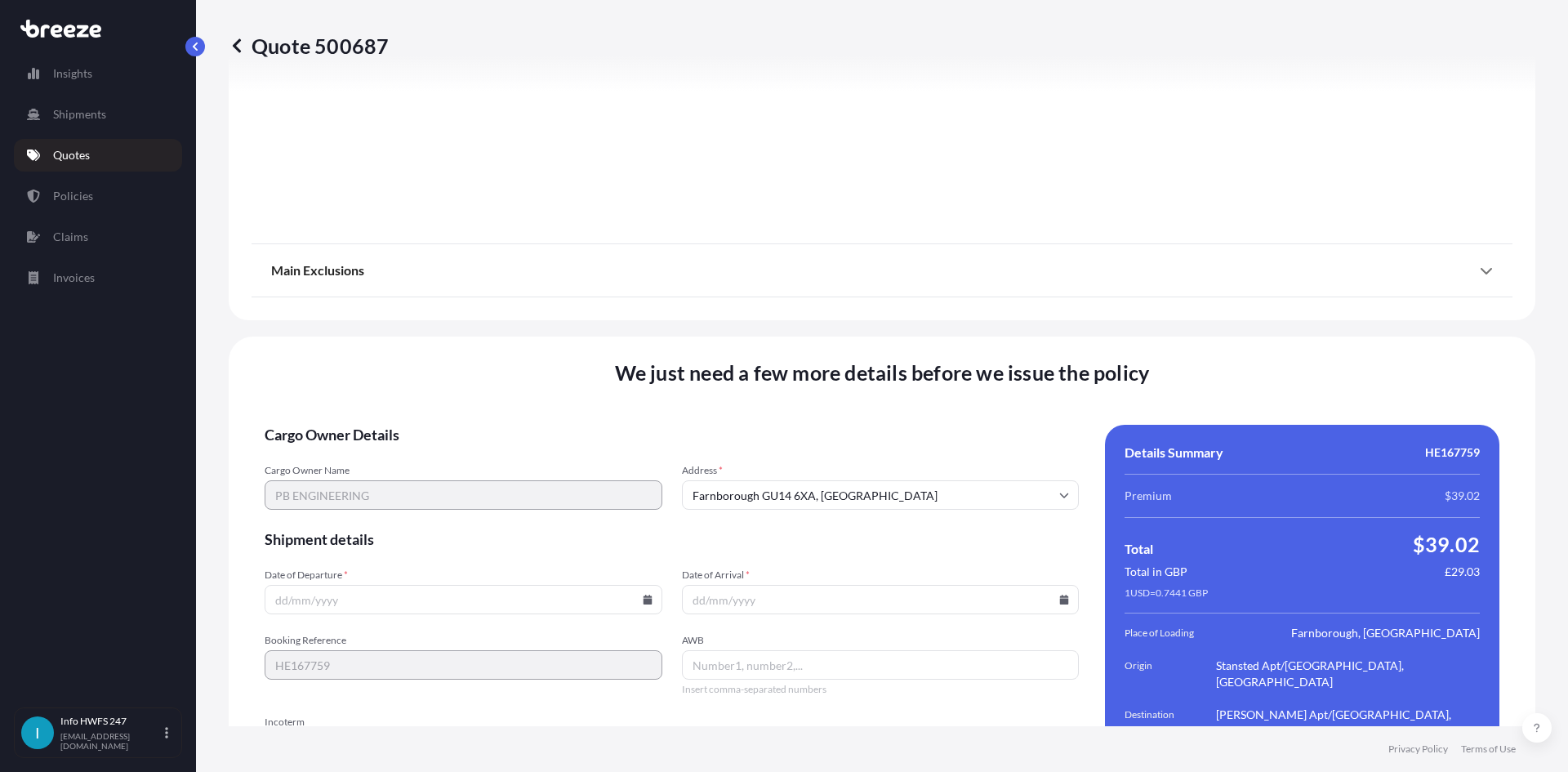
scroll to position [2130, 0]
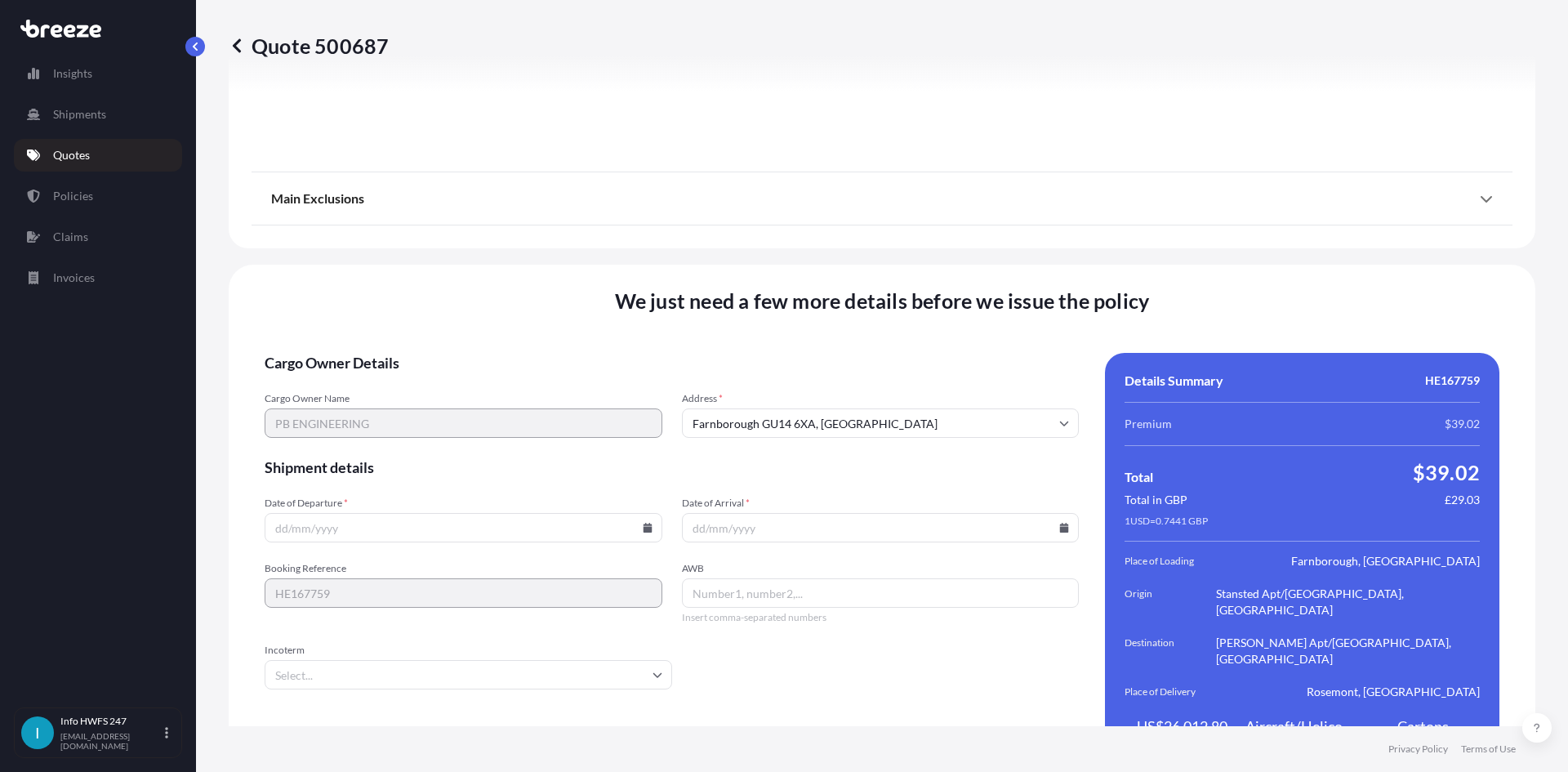
click at [639, 513] on input "Date of Departure *" at bounding box center [463, 528] width 397 height 30
click at [644, 523] on icon at bounding box center [646, 528] width 9 height 10
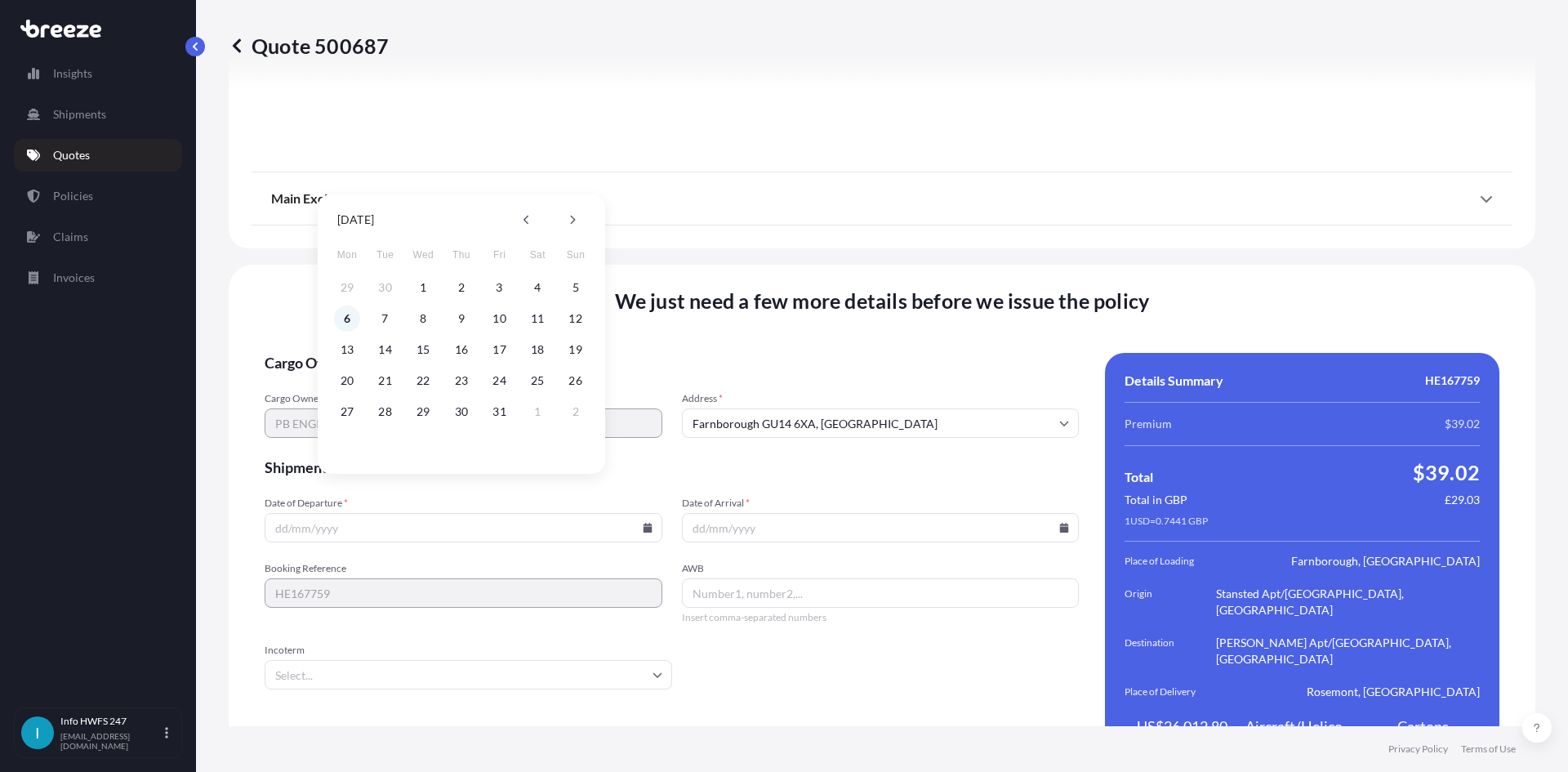
click at [351, 314] on button "6" at bounding box center [347, 318] width 26 height 26
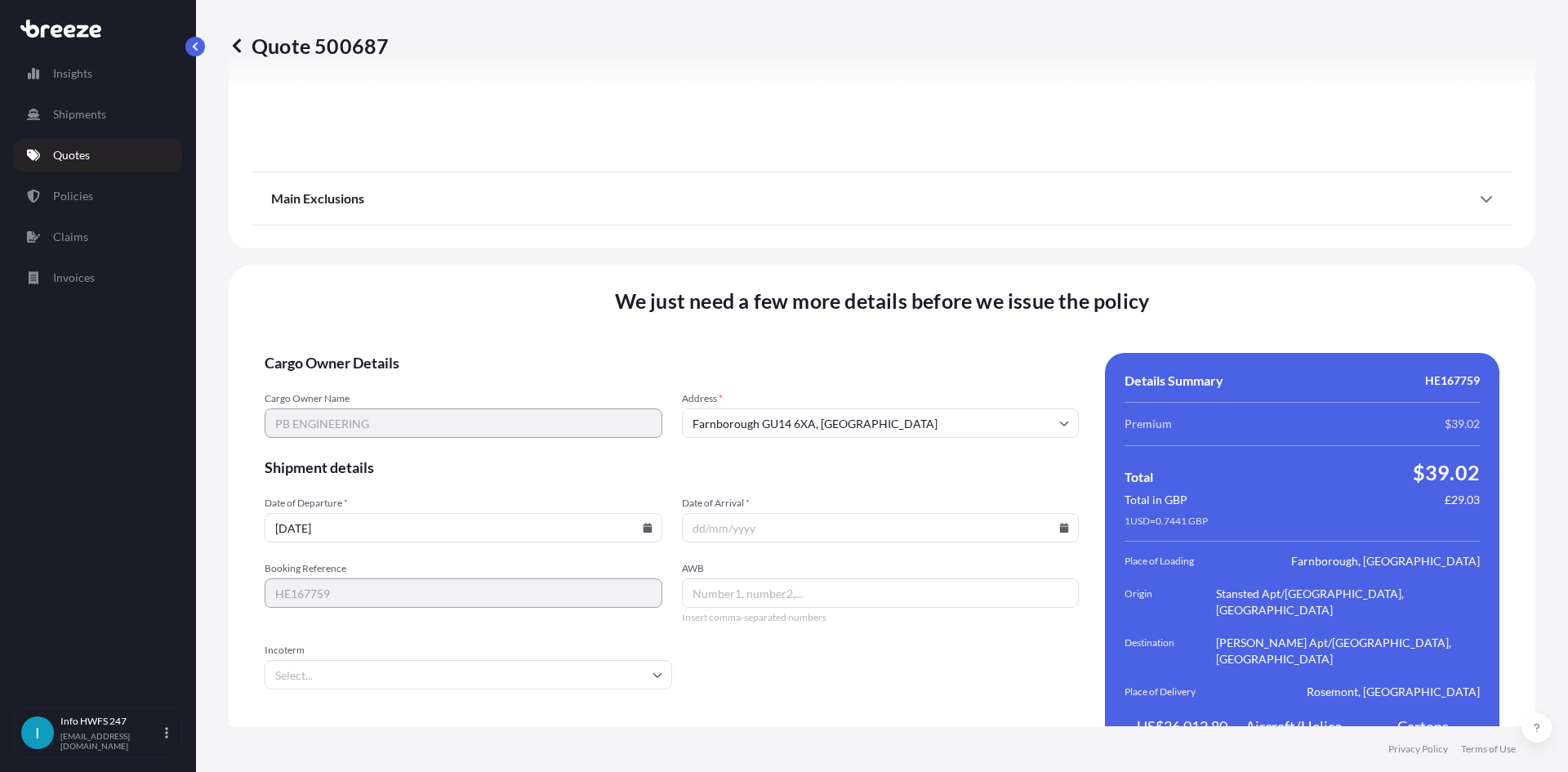
type input "[DATE]"
click at [1059, 523] on icon at bounding box center [1064, 528] width 10 height 10
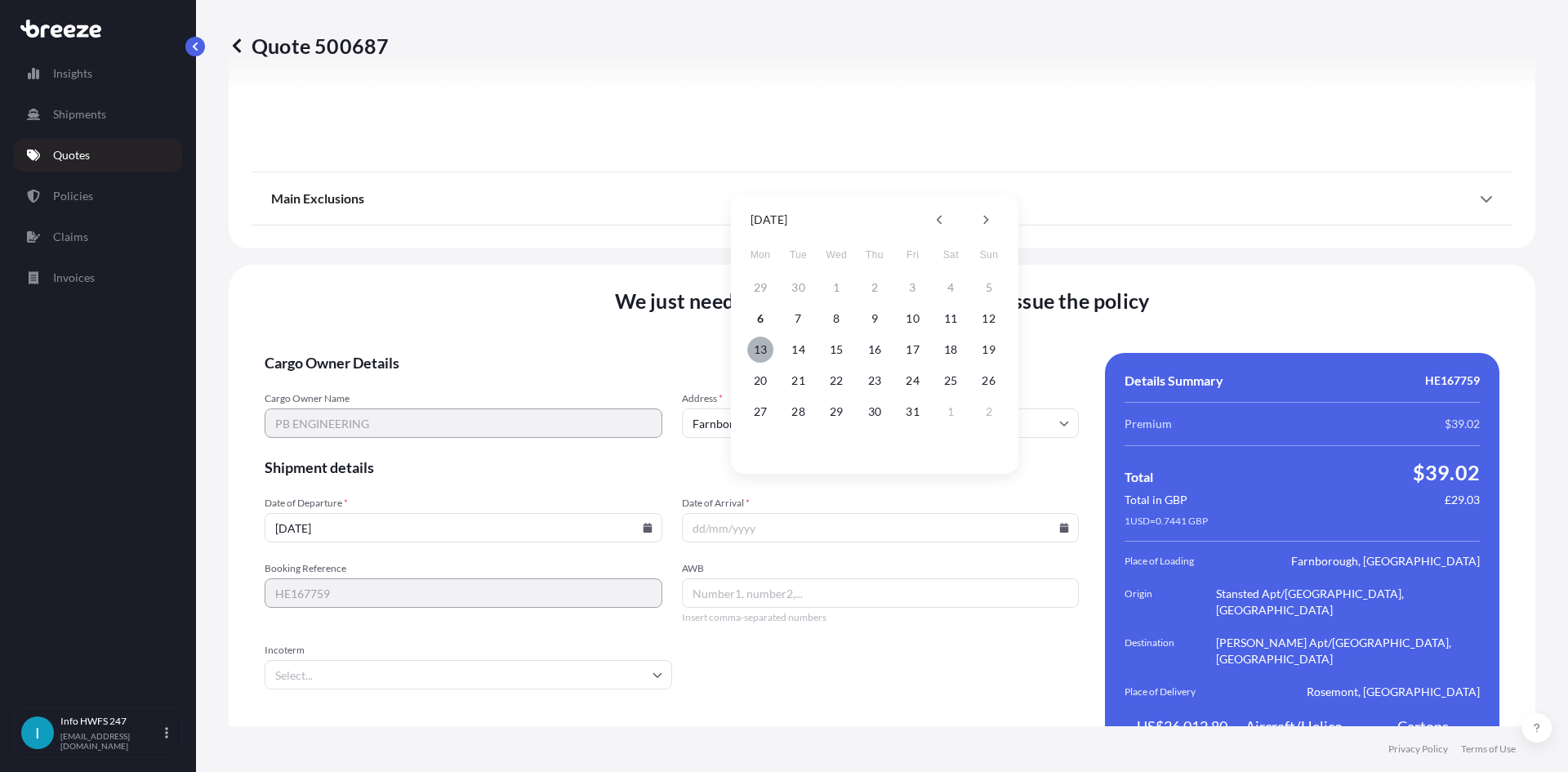
click at [759, 348] on button "13" at bounding box center [760, 350] width 26 height 26
type input "[DATE]"
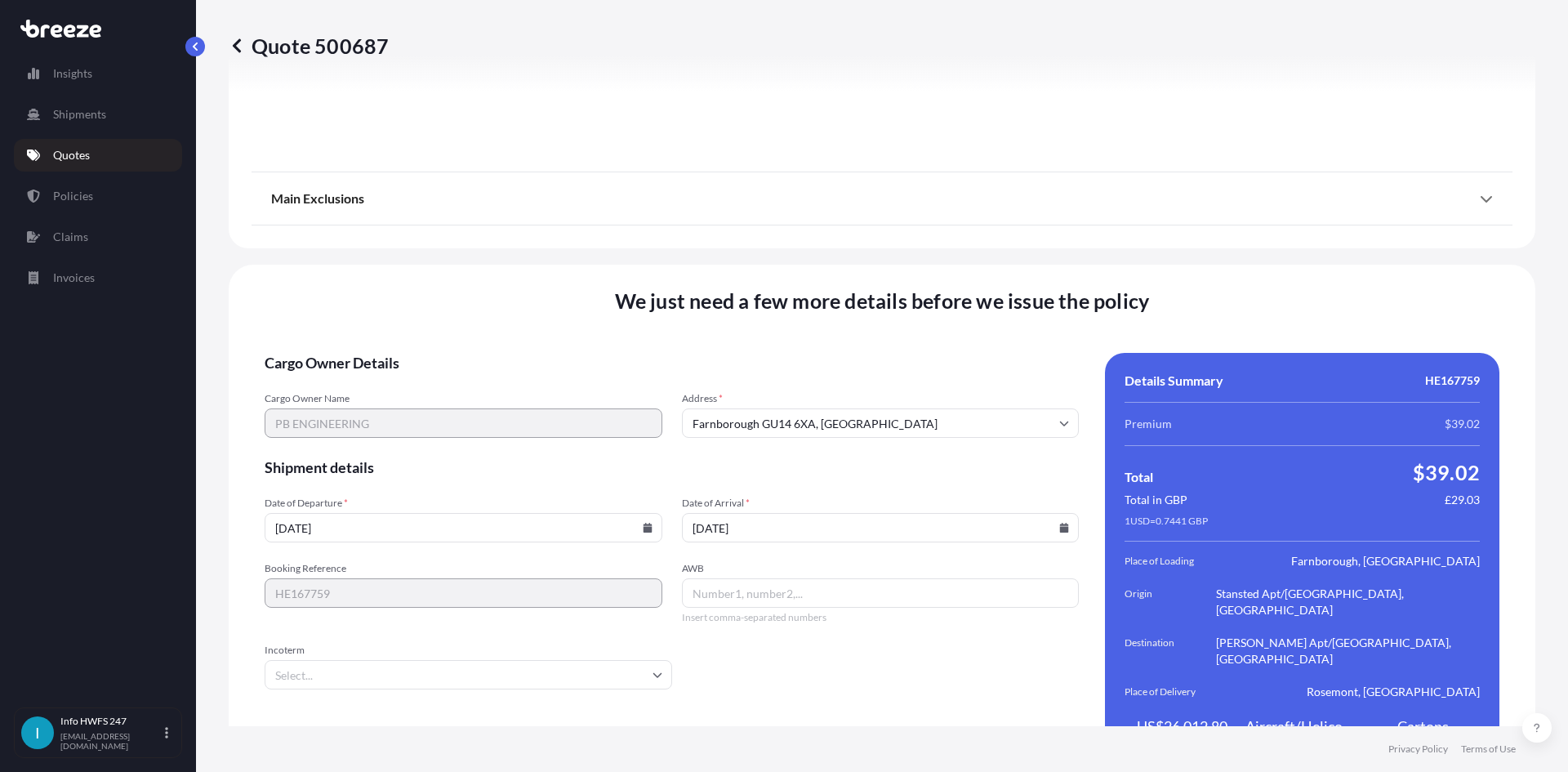
click at [726, 578] on input "AWB" at bounding box center [880, 593] width 397 height 30
paste input "884922974743"
type input "884922974743"
click at [561, 660] on input "Incoterm" at bounding box center [468, 675] width 407 height 30
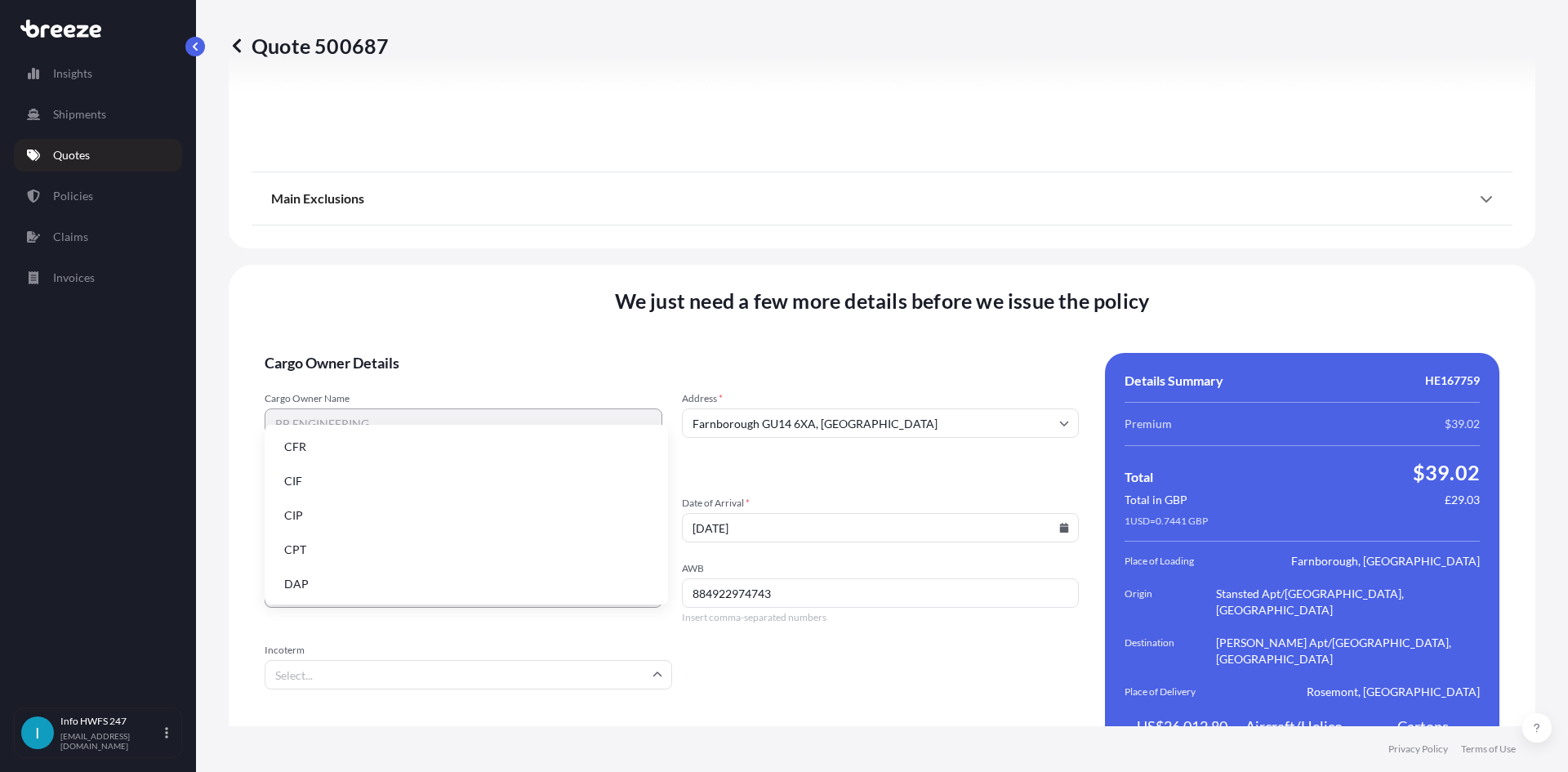
click at [421, 589] on li "DAP" at bounding box center [466, 584] width 390 height 31
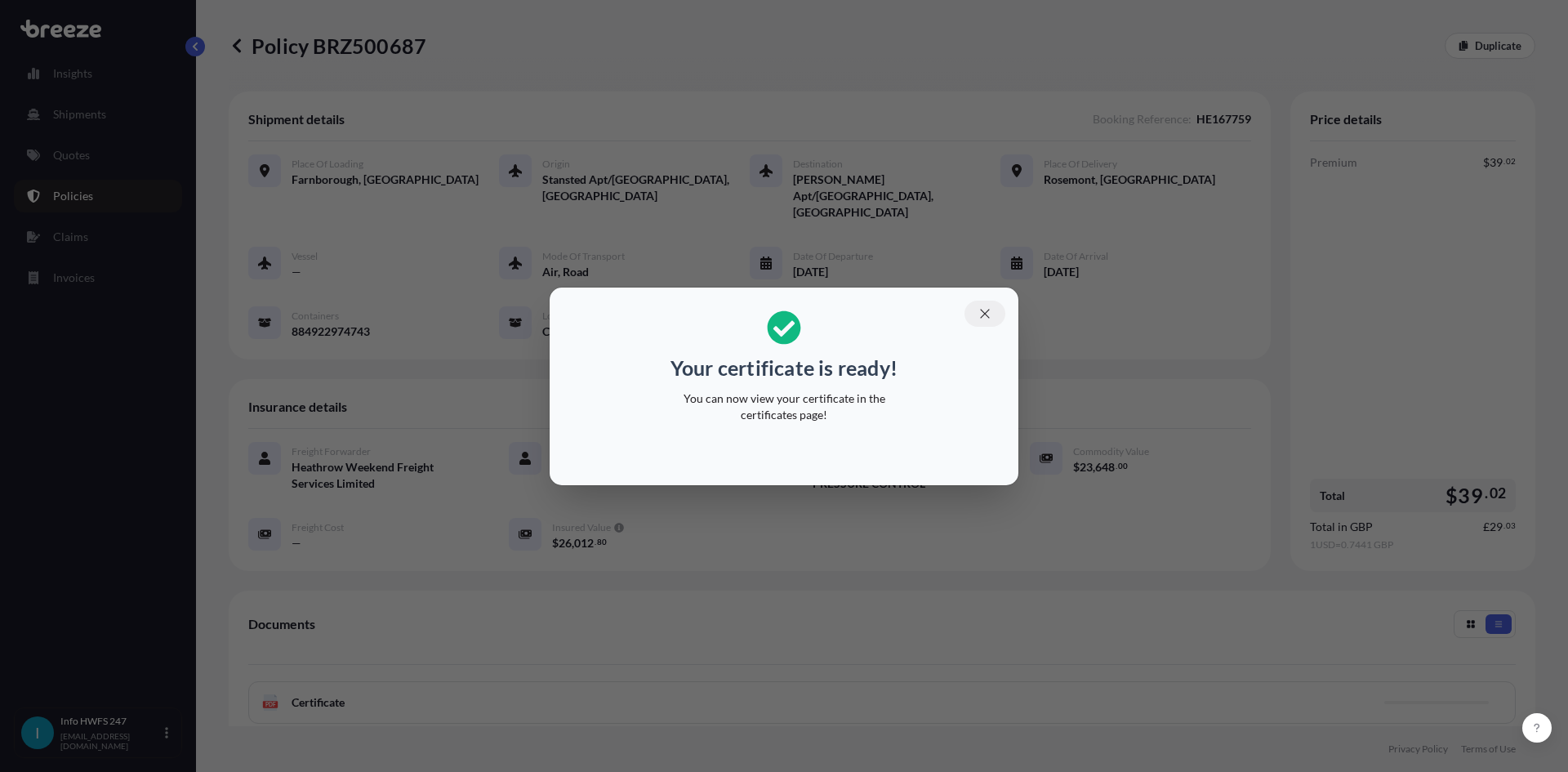
click at [984, 306] on icon "button" at bounding box center [985, 313] width 15 height 15
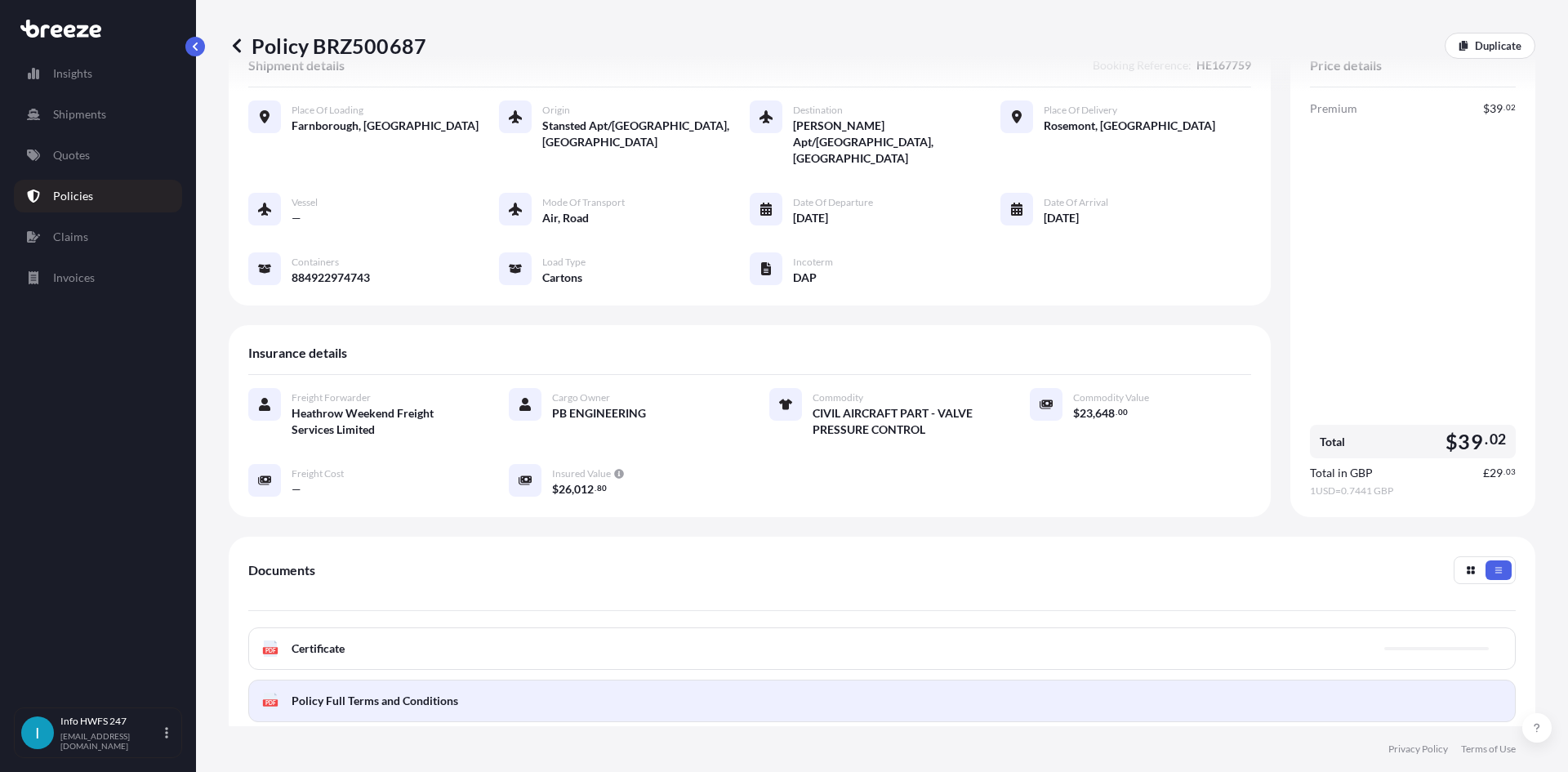
scroll to position [82, 0]
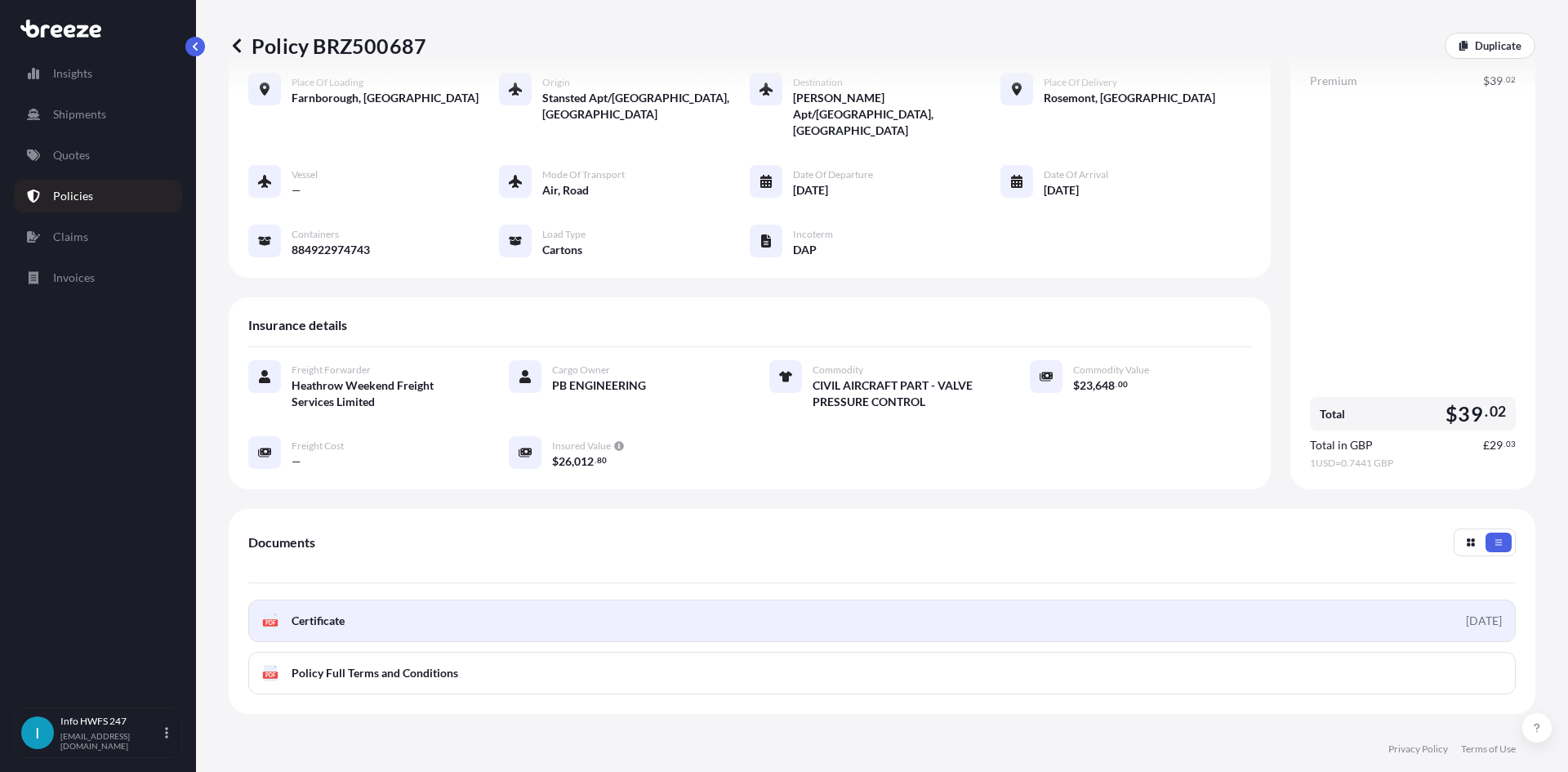
click at [1228, 600] on link "PDF Certificate [DATE]" at bounding box center [881, 621] width 1267 height 43
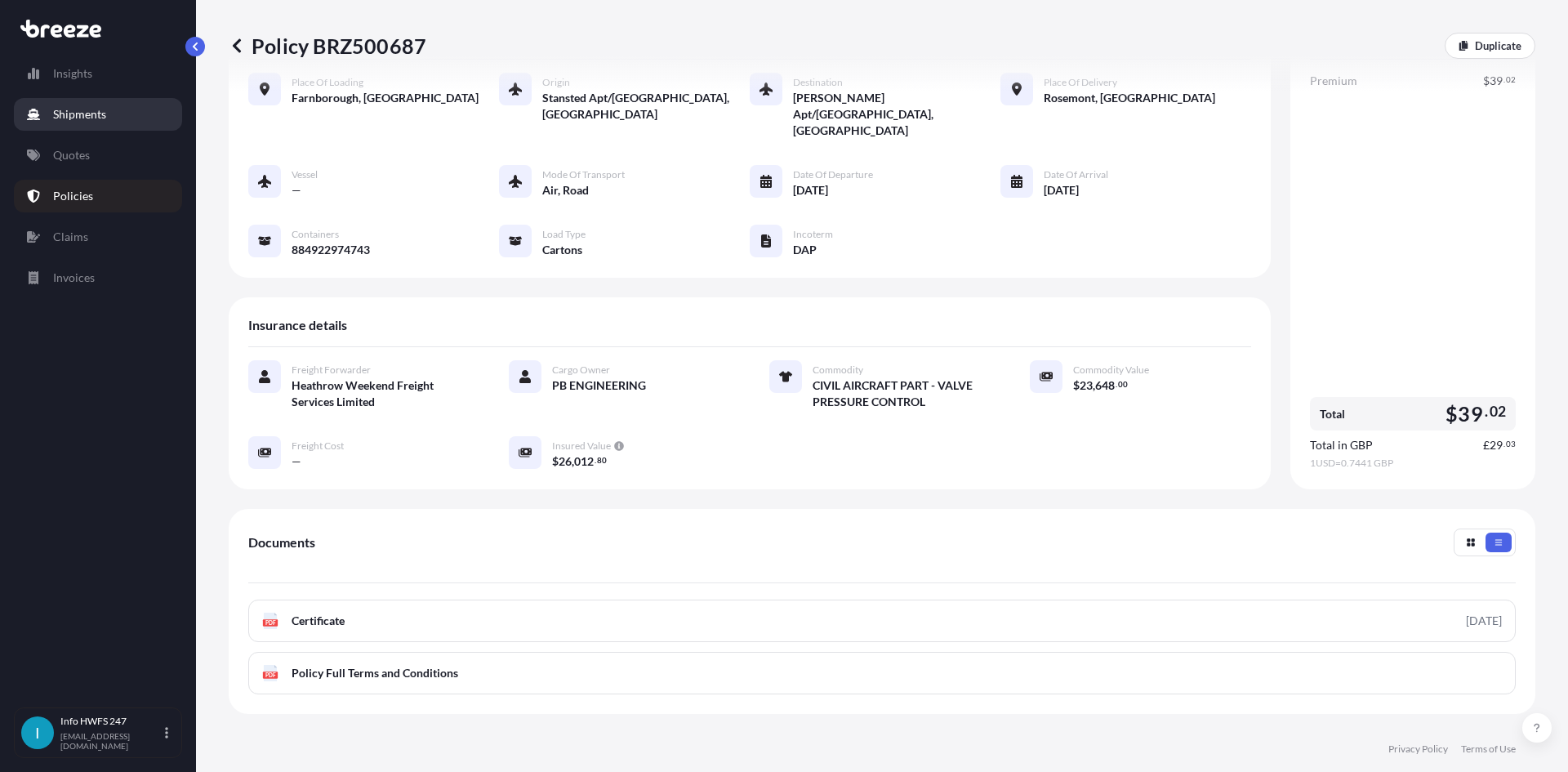
click at [74, 105] on link "Shipments" at bounding box center [98, 115] width 168 height 33
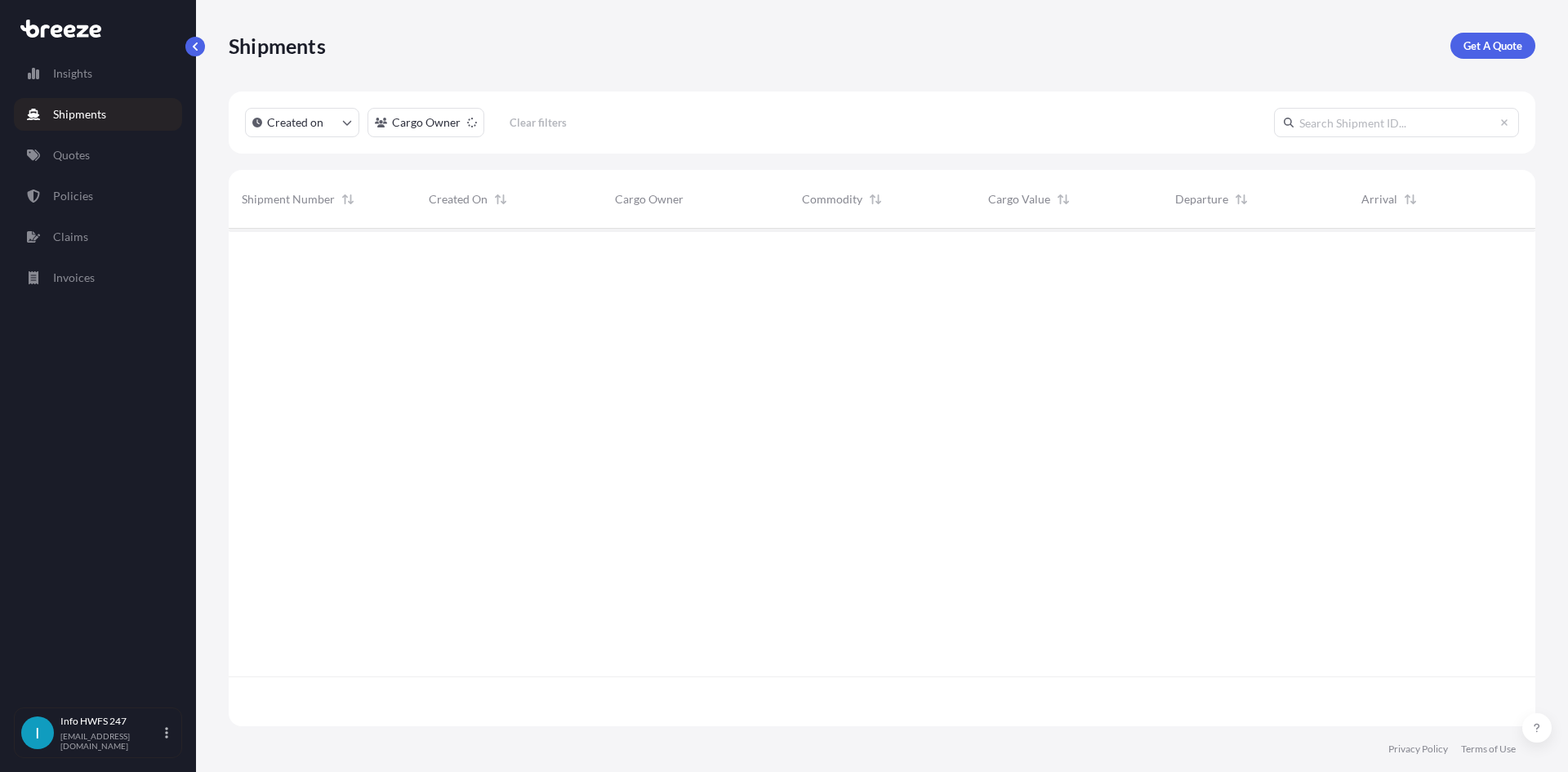
scroll to position [544, 1294]
click at [1506, 37] on link "Get A Quote" at bounding box center [1492, 46] width 85 height 26
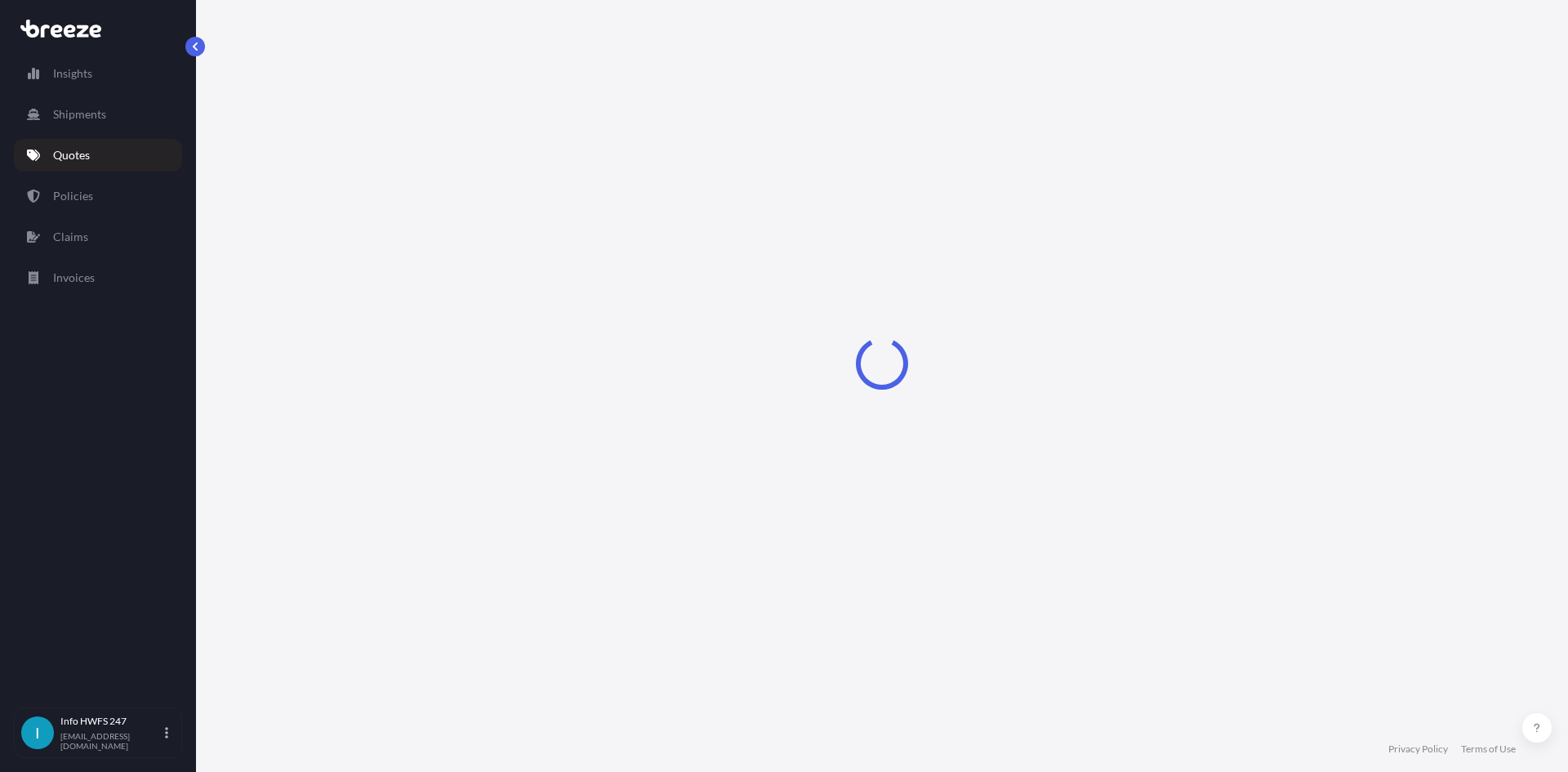
select select "Road"
select select "Air"
select select "1"
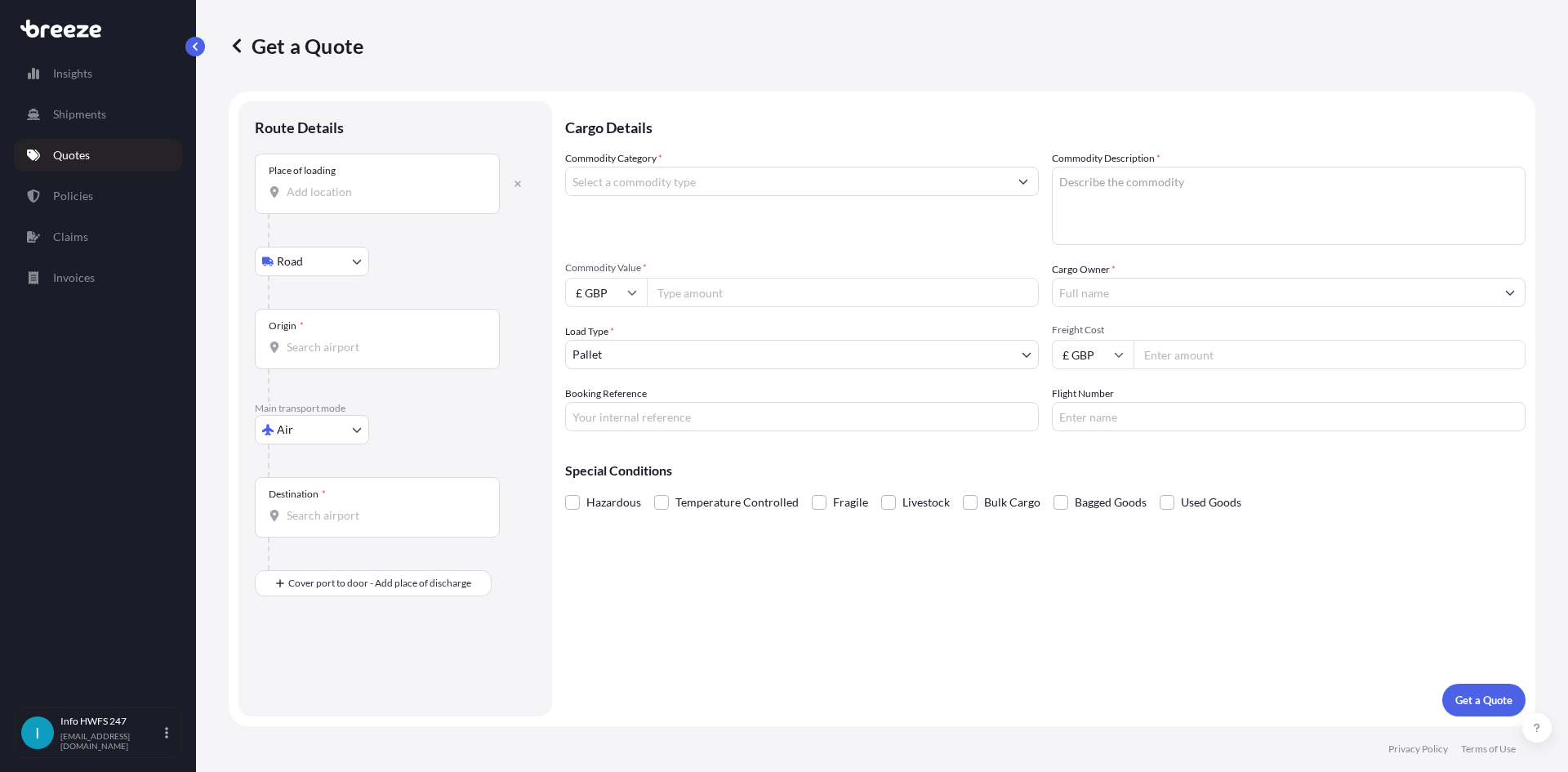
click at [404, 199] on input "Place of loading" at bounding box center [383, 192] width 193 height 16
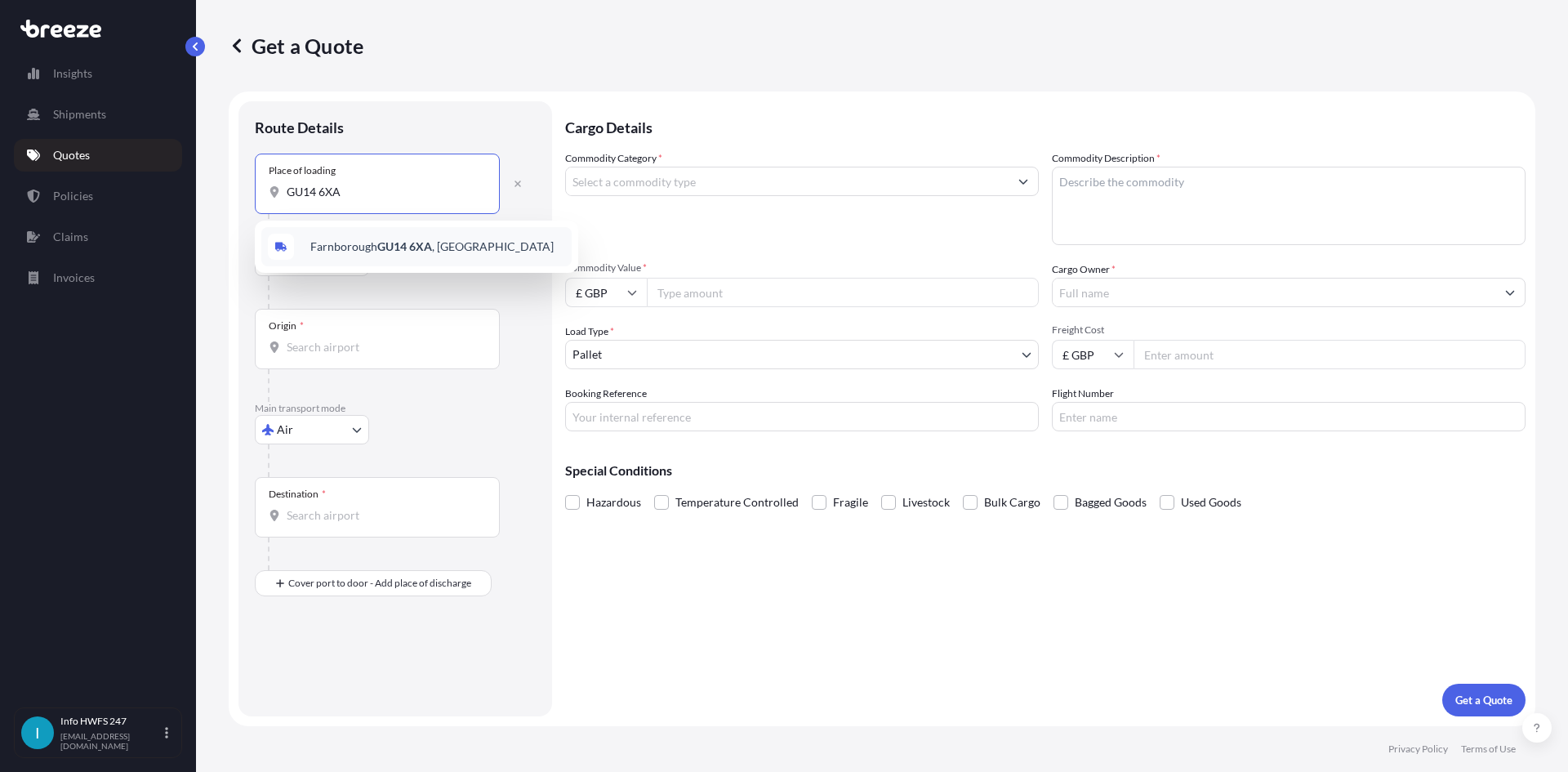
click at [434, 239] on span "Farnborough GU14 6XA , [GEOGRAPHIC_DATA]" at bounding box center [431, 247] width 243 height 16
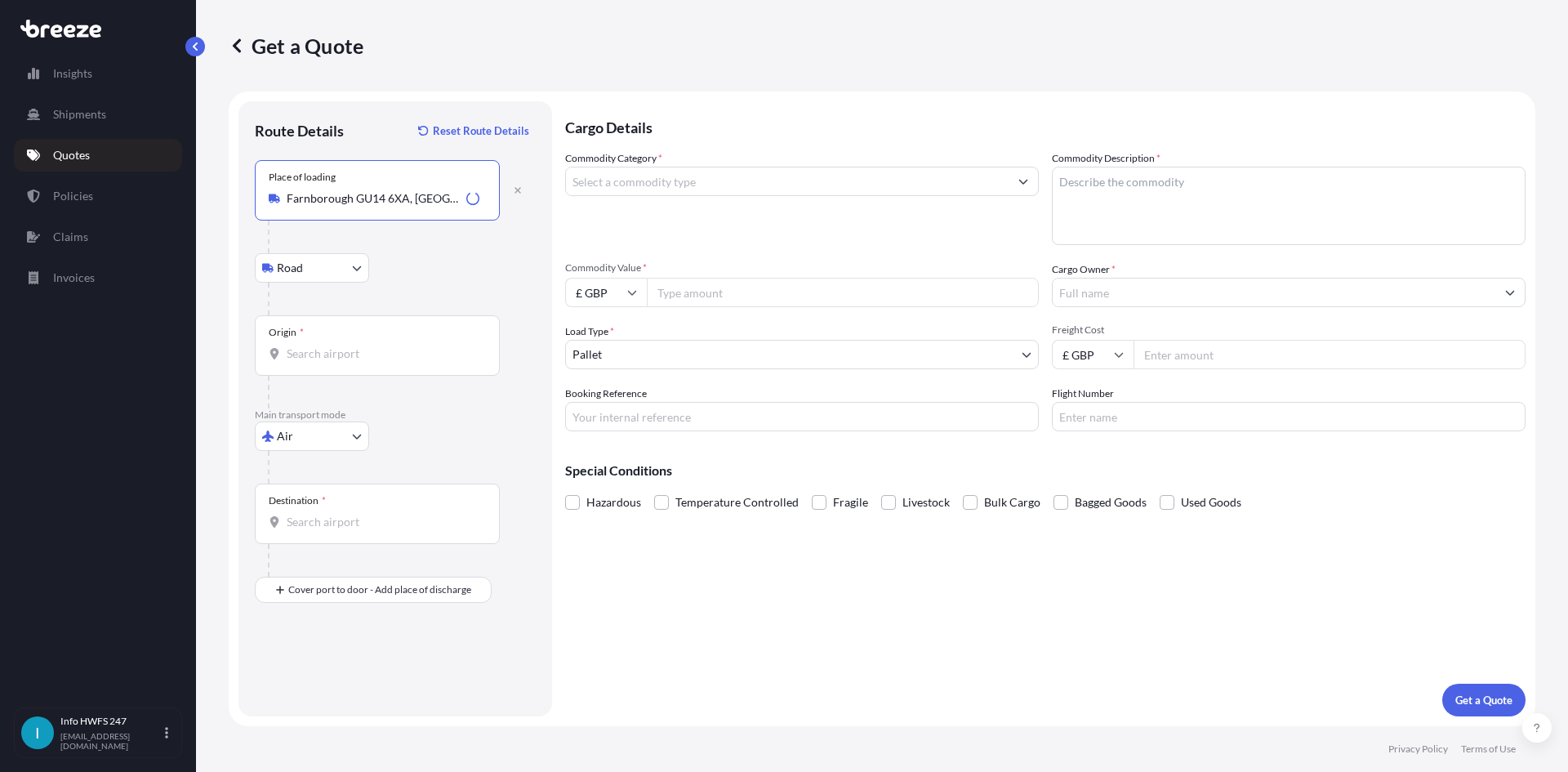
type input "Farnborough GU14 6XA, [GEOGRAPHIC_DATA]"
click at [366, 341] on div "Origin *" at bounding box center [377, 345] width 245 height 60
click at [366, 346] on input "Origin *" at bounding box center [383, 354] width 193 height 16
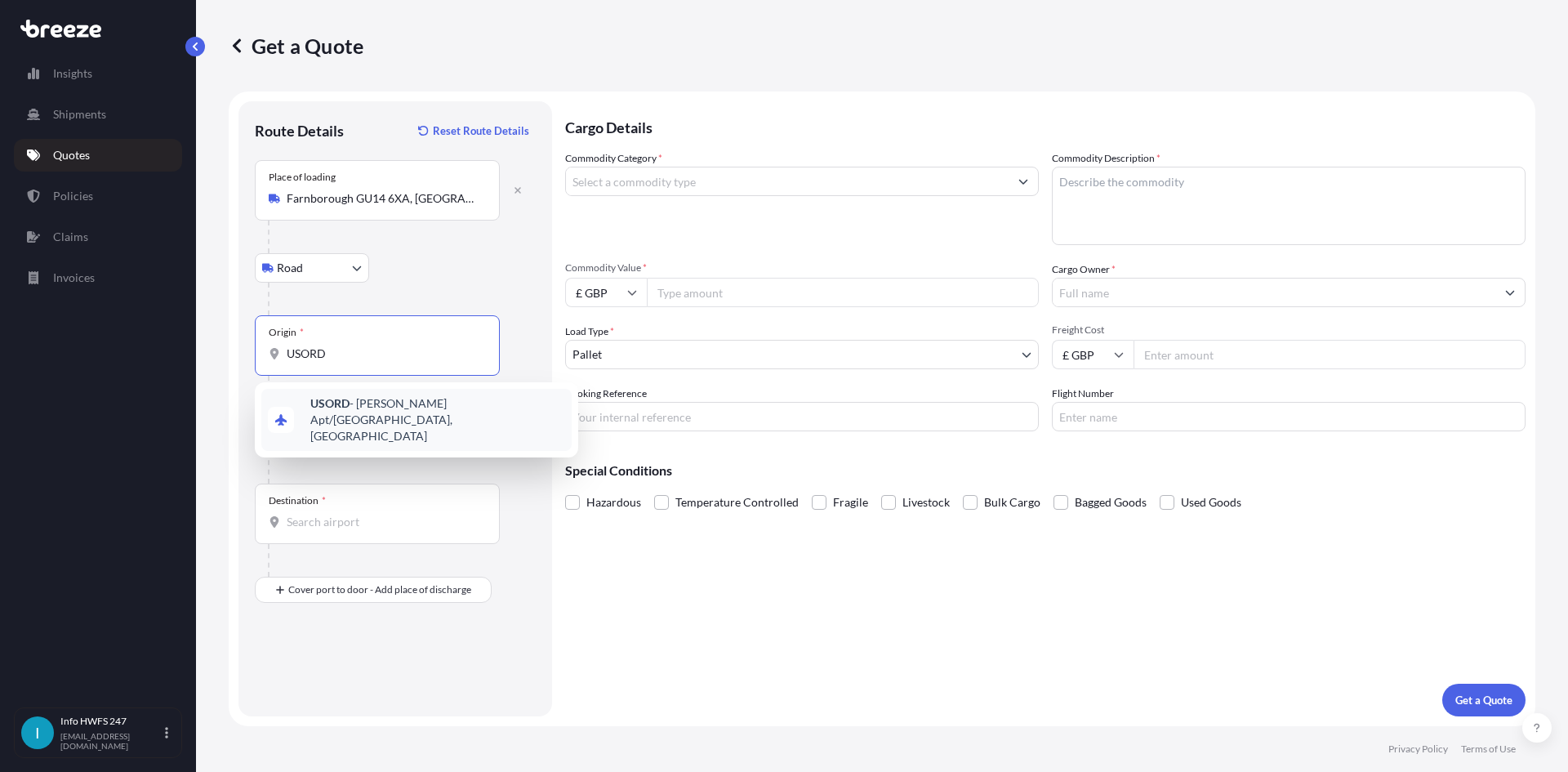
click at [372, 397] on div "USORD - [PERSON_NAME] Apt/[GEOGRAPHIC_DATA], [GEOGRAPHIC_DATA]" at bounding box center [416, 419] width 310 height 62
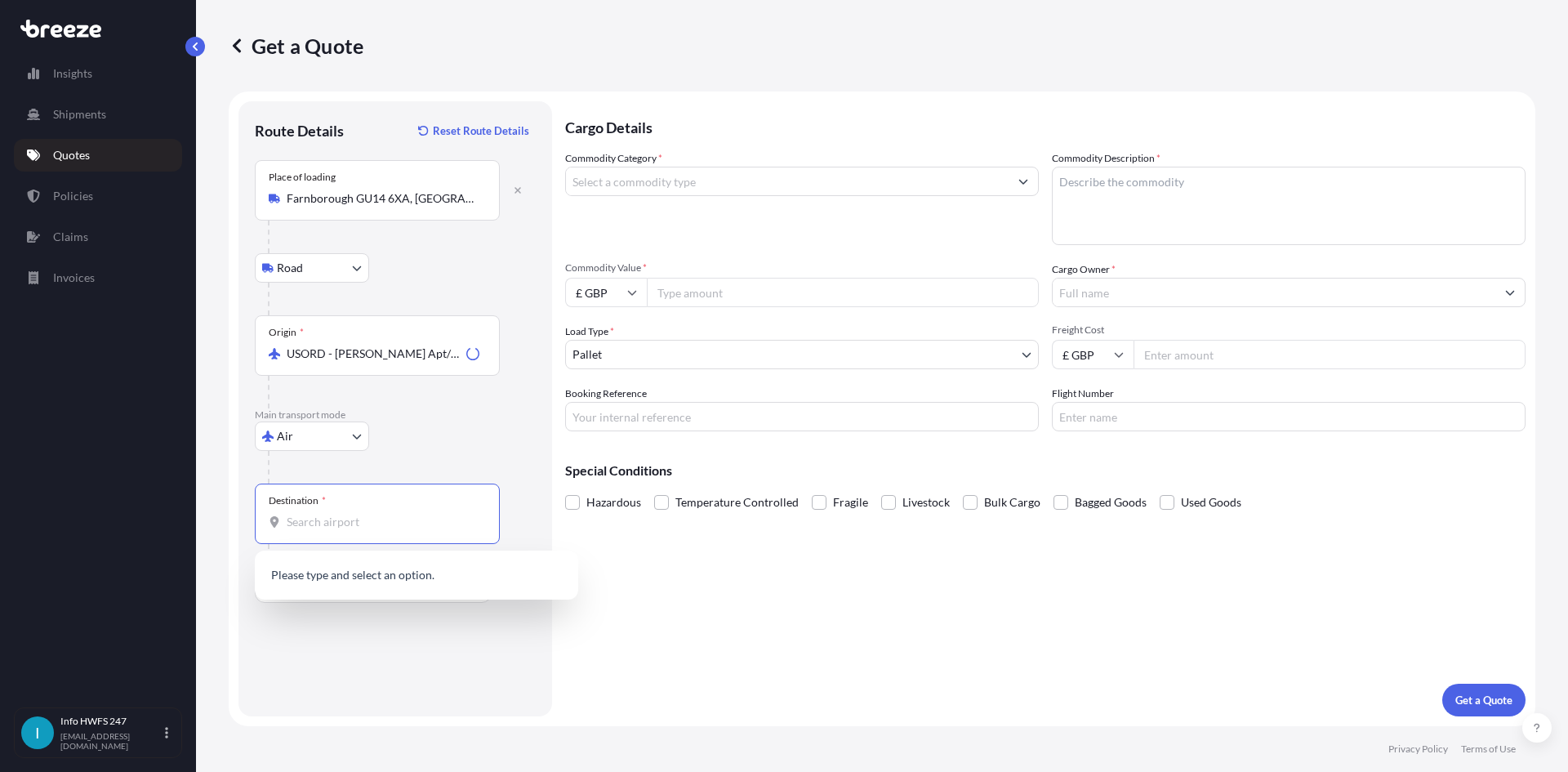
click at [317, 517] on input "Destination *" at bounding box center [383, 522] width 193 height 16
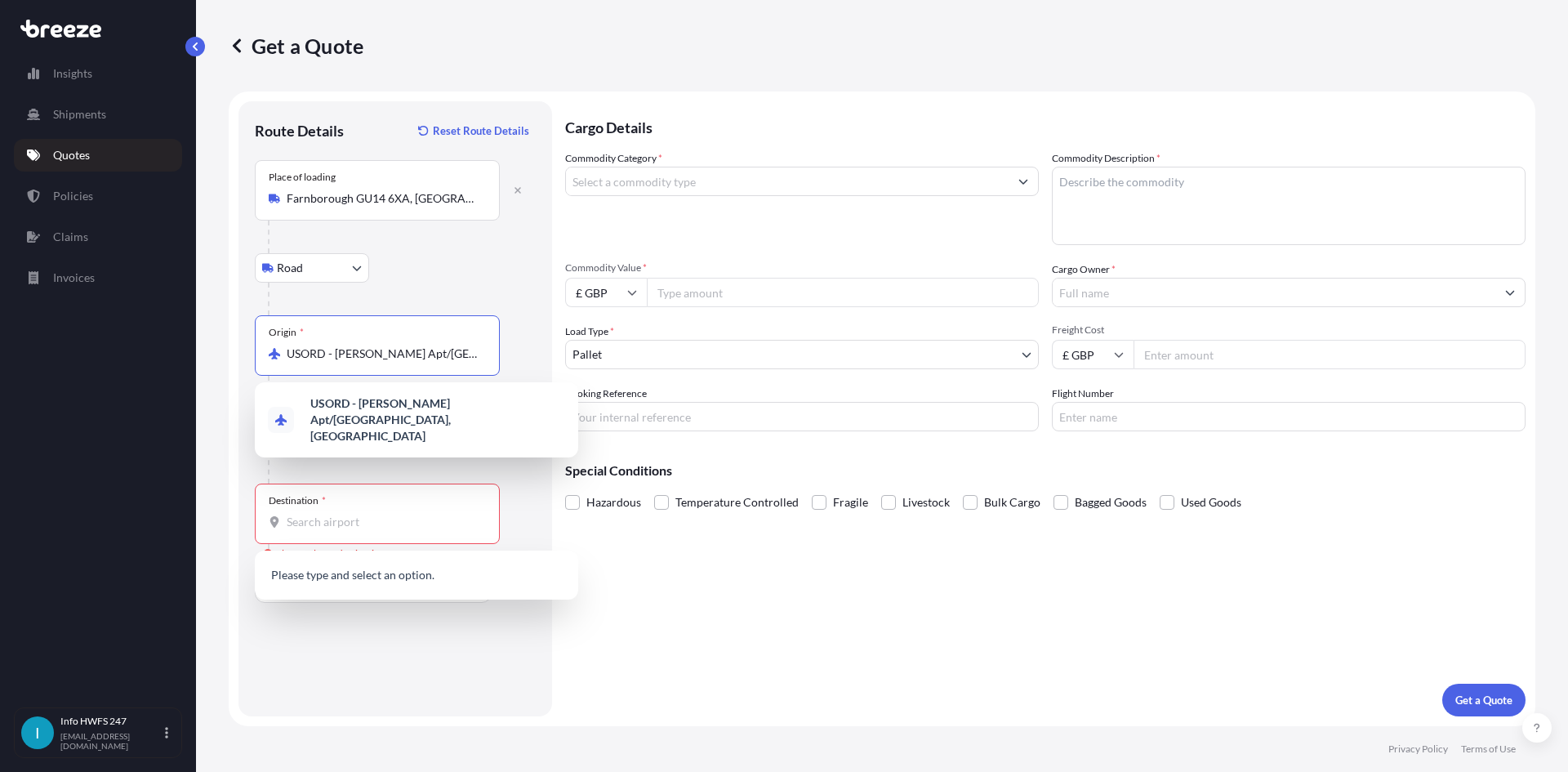
click at [463, 354] on input "USORD - [PERSON_NAME] Apt/[GEOGRAPHIC_DATA], [GEOGRAPHIC_DATA]" at bounding box center [383, 354] width 193 height 16
drag, startPoint x: 478, startPoint y: 355, endPoint x: 276, endPoint y: 349, distance: 202.1
click at [276, 349] on div "USORD - [PERSON_NAME] Apt/[GEOGRAPHIC_DATA], [GEOGRAPHIC_DATA]" at bounding box center [377, 354] width 217 height 16
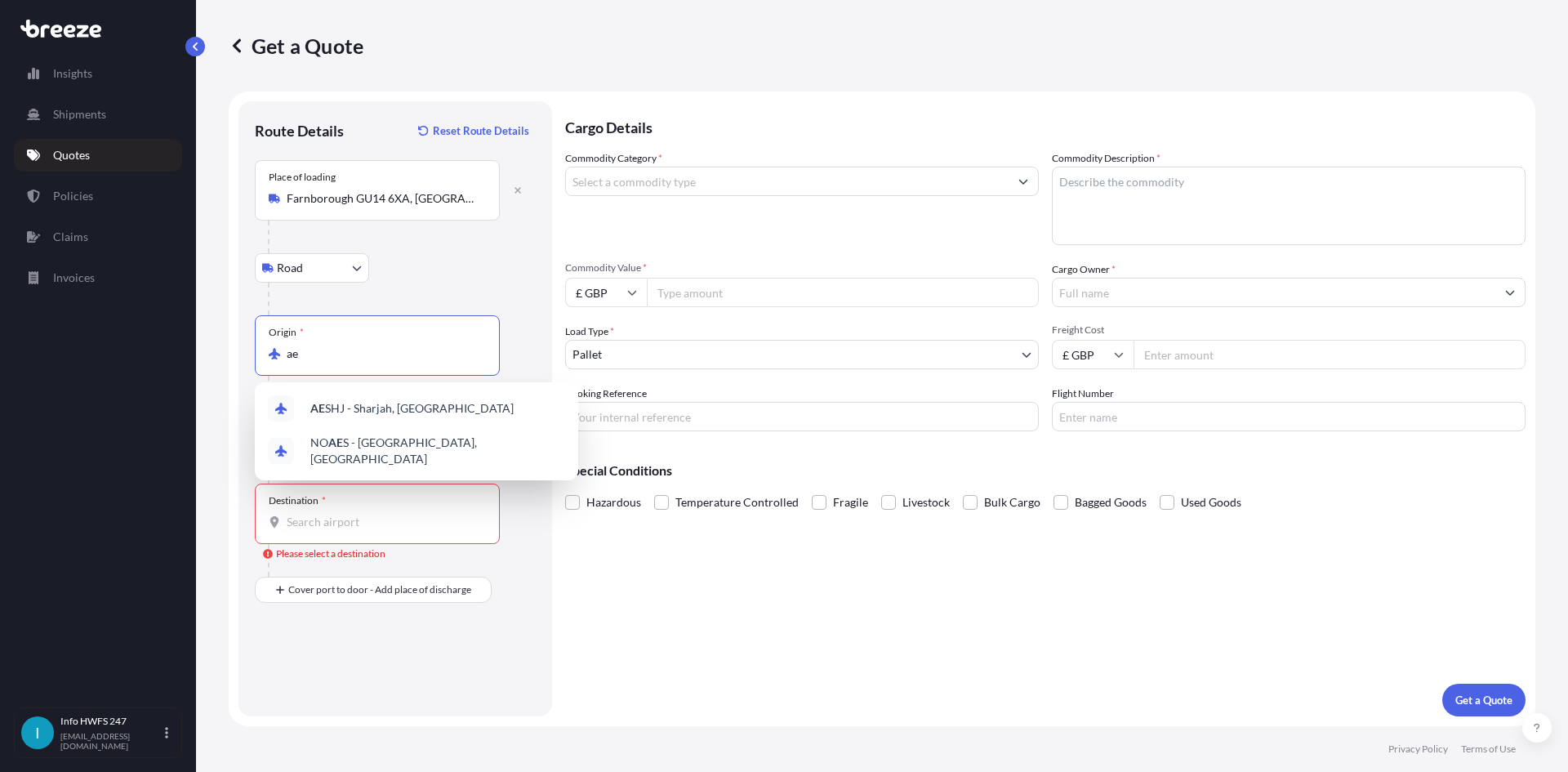
type input "a"
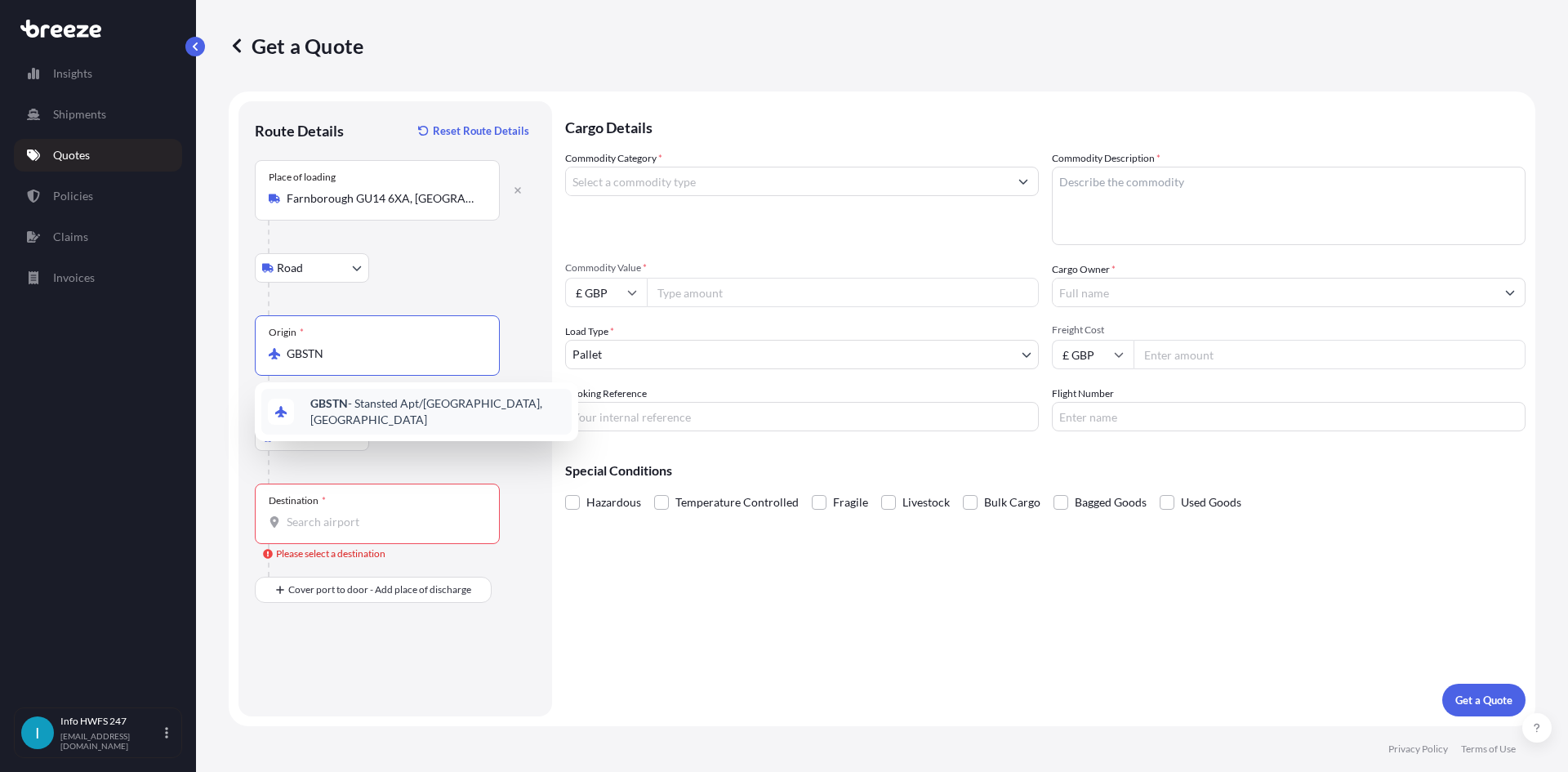
click at [364, 421] on div "GBSTN - Stansted Apt/[GEOGRAPHIC_DATA], [GEOGRAPHIC_DATA]" at bounding box center [416, 411] width 310 height 45
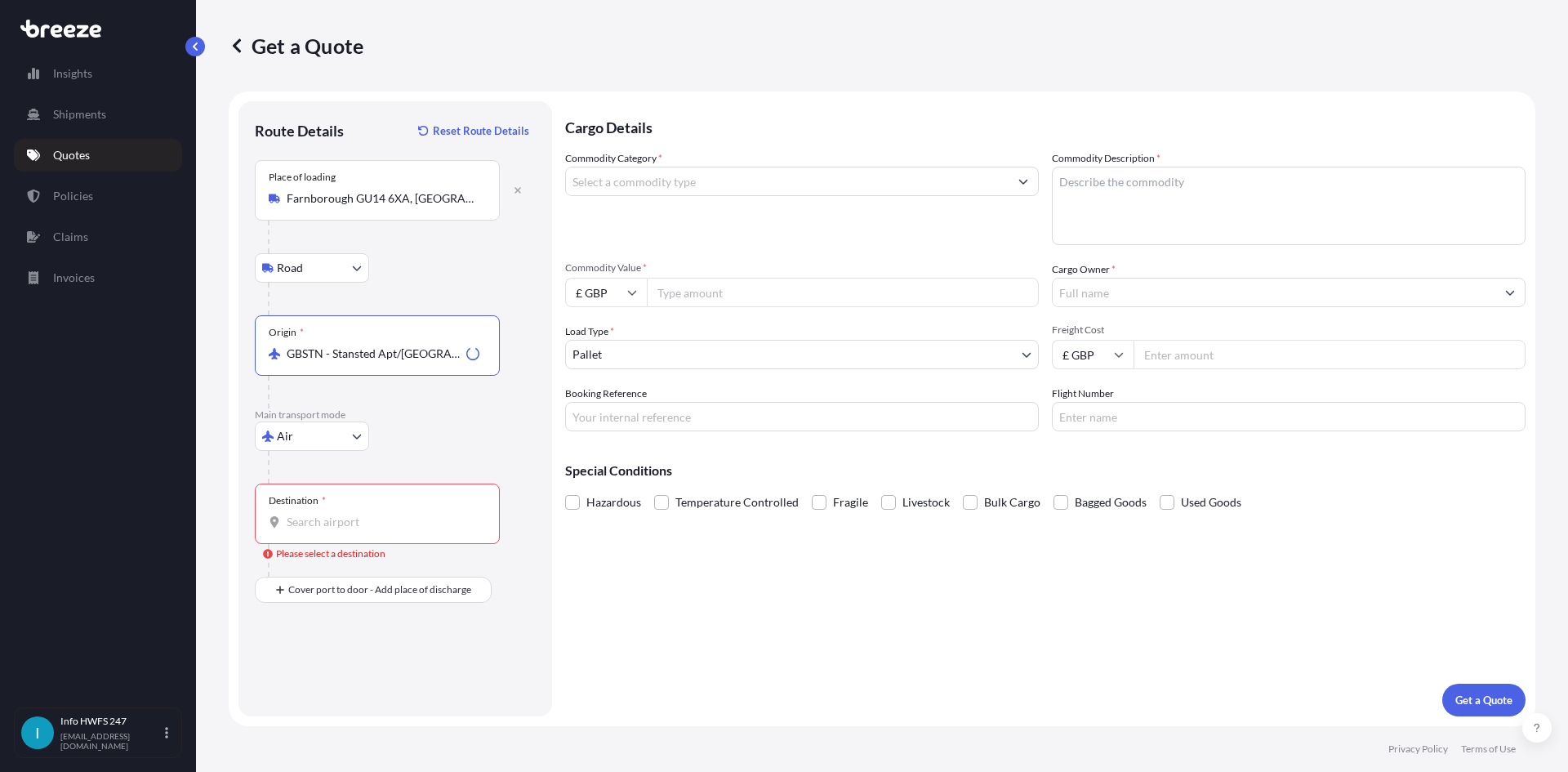
type input "GBSTN - Stansted Apt/[GEOGRAPHIC_DATA], [GEOGRAPHIC_DATA]"
click at [309, 508] on div "Destination *" at bounding box center [377, 513] width 245 height 60
click at [309, 514] on input "Destination * Please select a destination" at bounding box center [383, 522] width 193 height 16
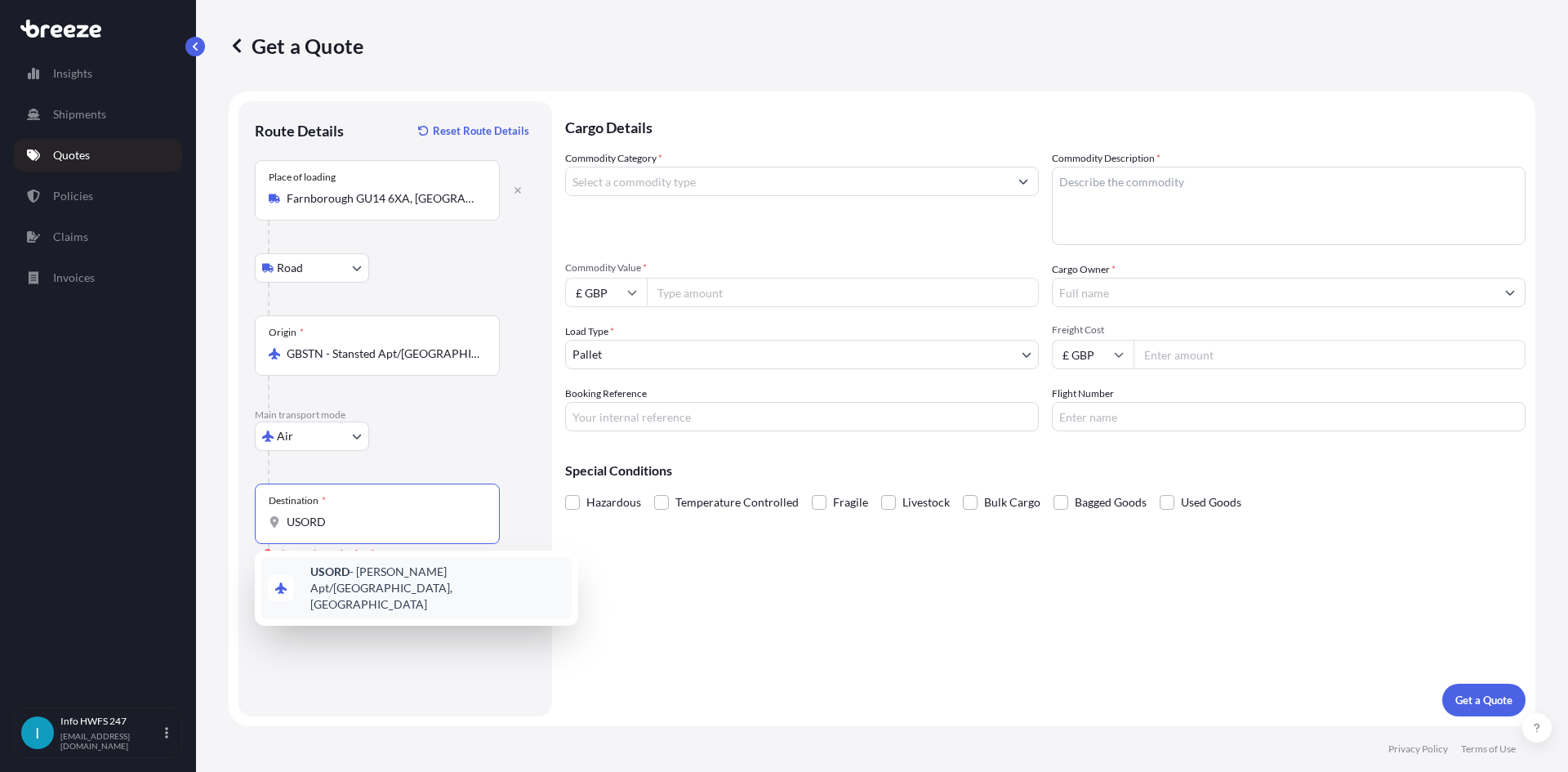
click at [354, 575] on span "USORD - [PERSON_NAME] Apt/[GEOGRAPHIC_DATA], [GEOGRAPHIC_DATA]" at bounding box center [437, 587] width 255 height 49
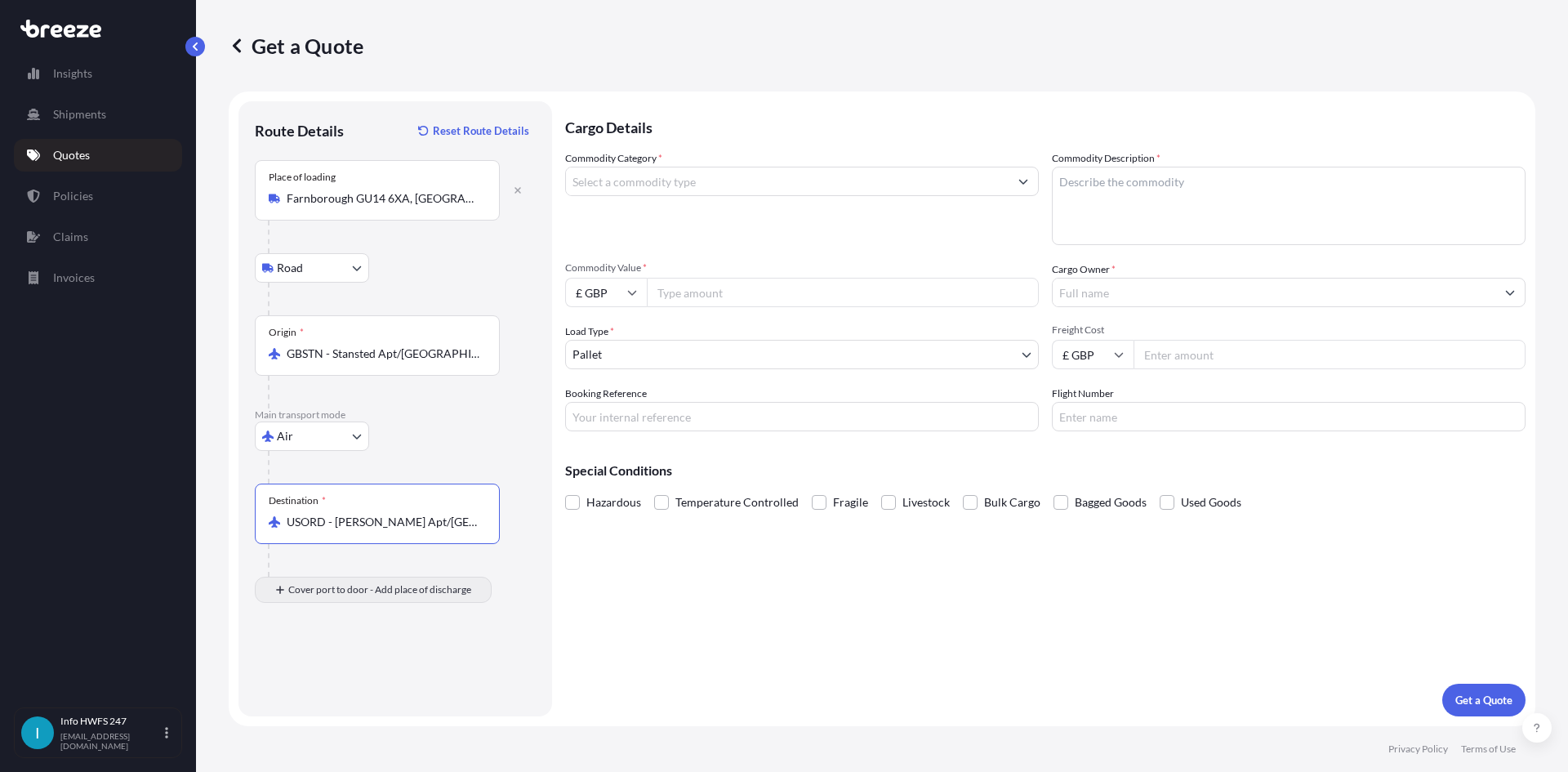
type input "USORD - [PERSON_NAME] Apt/[GEOGRAPHIC_DATA], [GEOGRAPHIC_DATA]"
click at [388, 675] on input "Place of Discharge" at bounding box center [383, 677] width 193 height 16
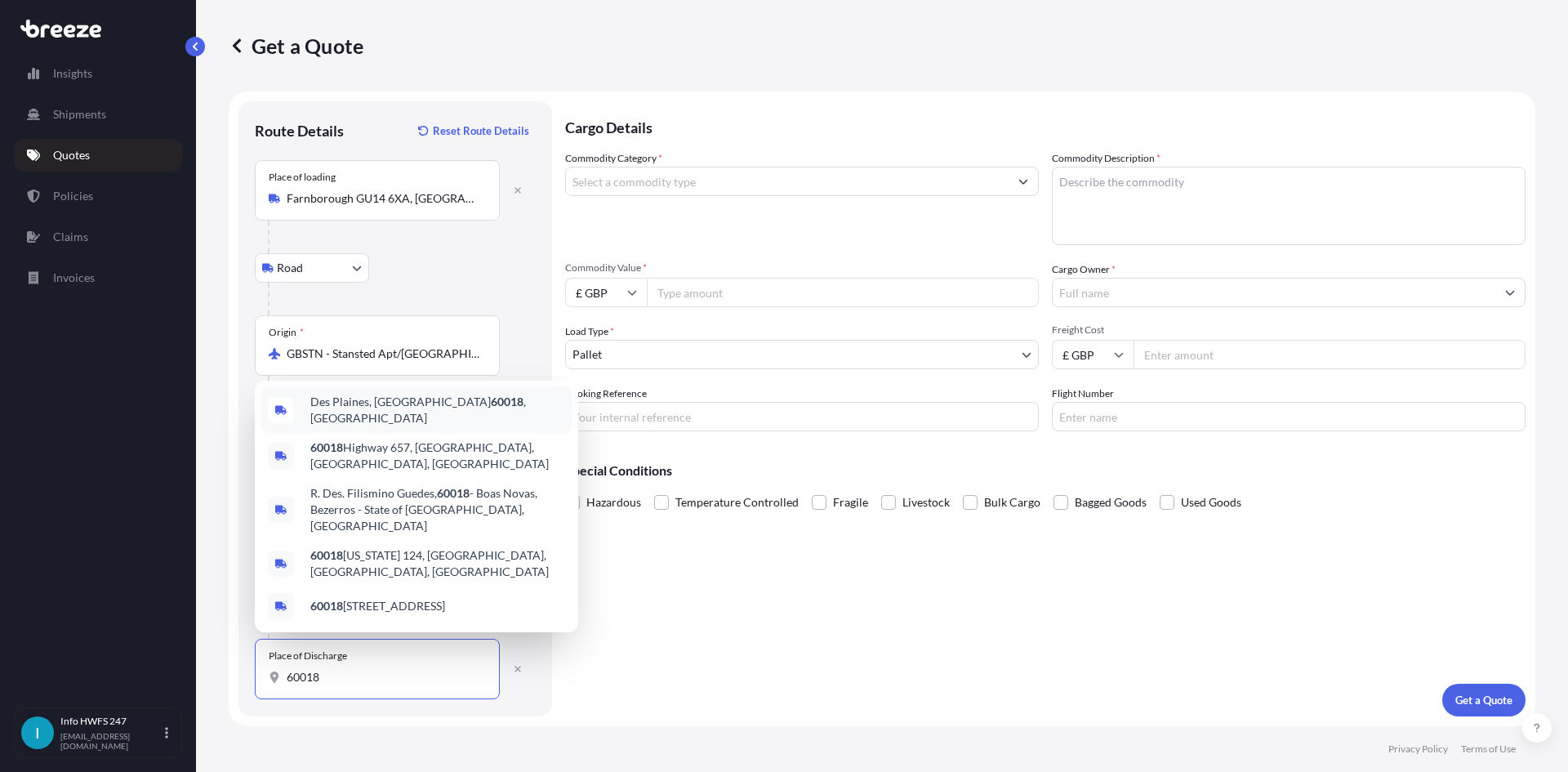
click at [446, 429] on div "Des Plaines, IL 60018 , [GEOGRAPHIC_DATA]" at bounding box center [416, 409] width 310 height 45
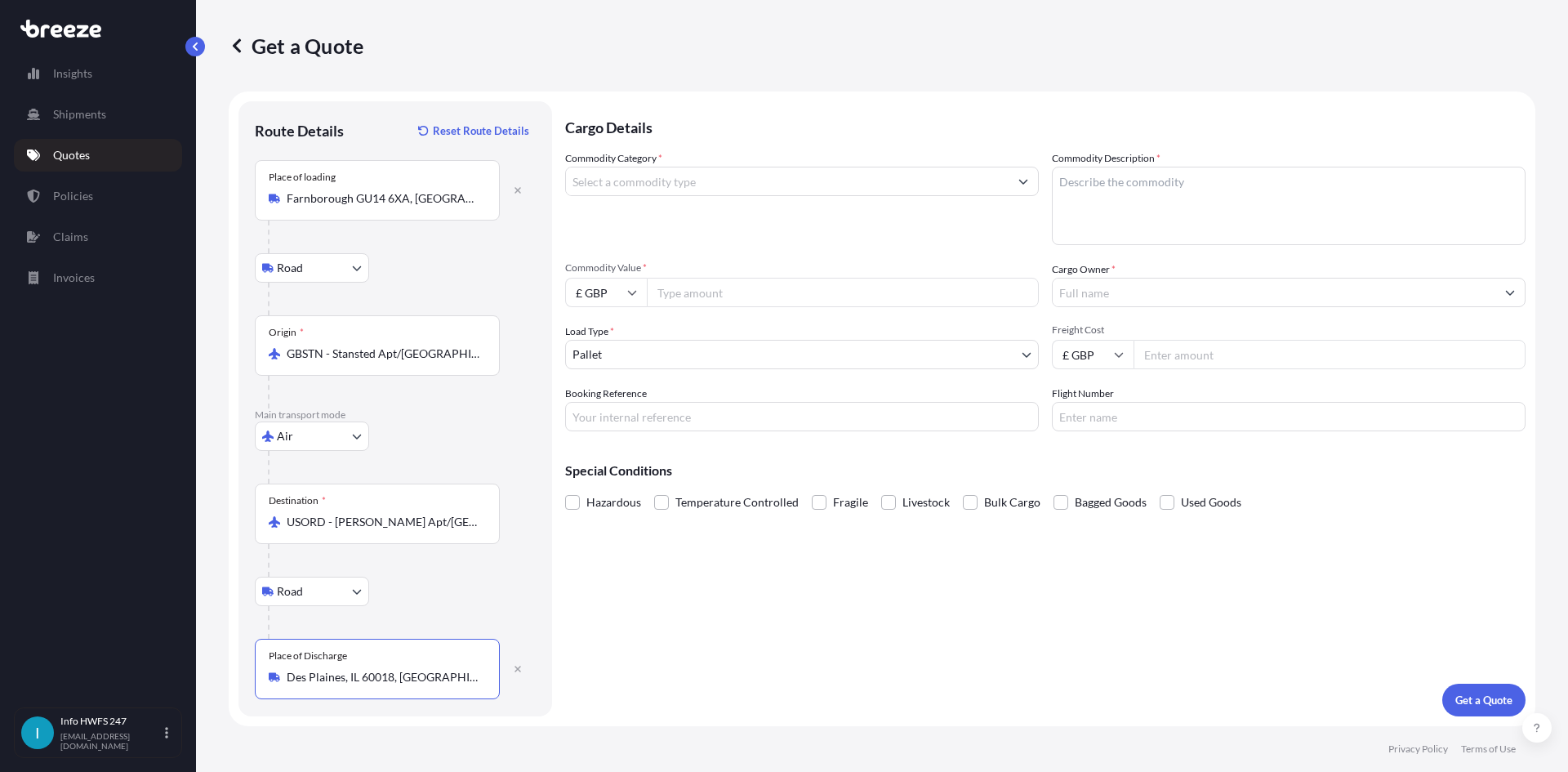
type input "Des Plaines, IL 60018, [GEOGRAPHIC_DATA]"
click at [675, 181] on input "Commodity Category *" at bounding box center [786, 181] width 443 height 30
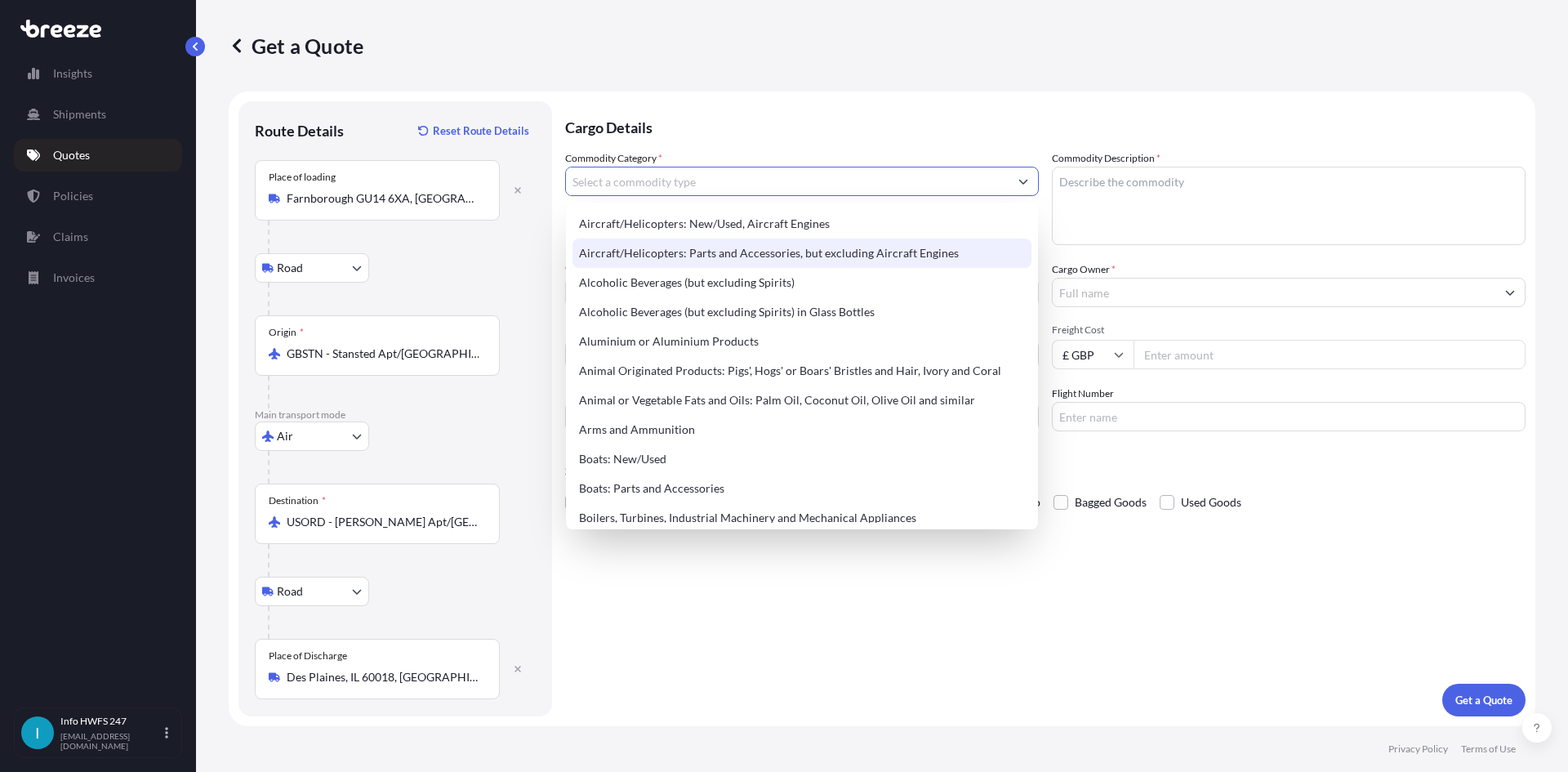
click at [715, 242] on div "Aircraft/Helicopters: Parts and Accessories, but excluding Aircraft Engines" at bounding box center [801, 253] width 459 height 30
type input "Aircraft/Helicopters: Parts and Accessories, but excluding Aircraft Engines"
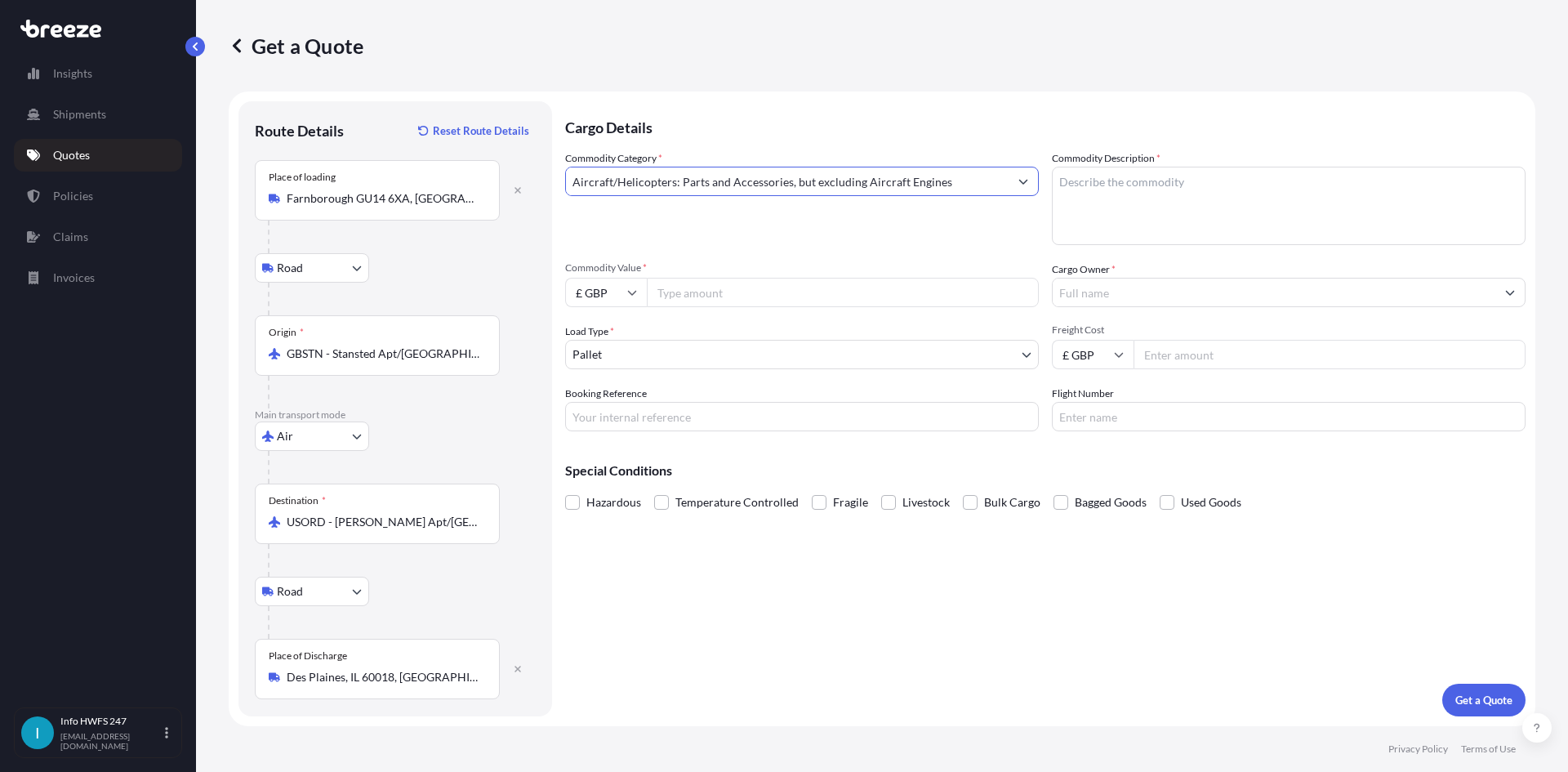
click at [1229, 215] on textarea "Commodity Description *" at bounding box center [1289, 205] width 473 height 78
type textarea "CIVIL AIRCRAFT PART - DISPLAY UNIT"
click at [626, 294] on input "£ GBP" at bounding box center [605, 293] width 82 height 30
click at [607, 401] on div "$ USD" at bounding box center [605, 406] width 68 height 31
type input "$ USD"
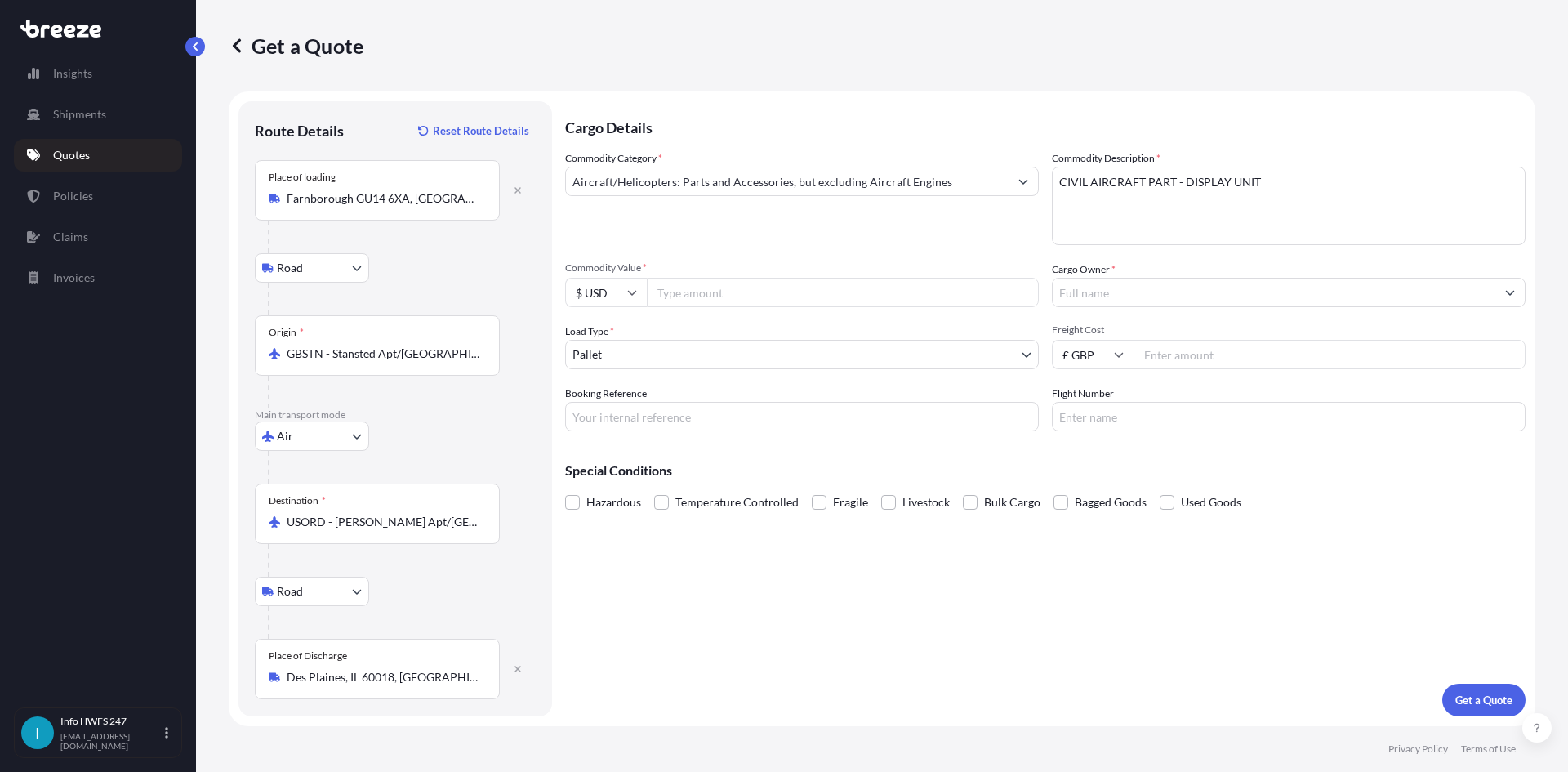
click at [696, 287] on input "Commodity Value *" at bounding box center [842, 293] width 392 height 30
type input "39594"
click at [1098, 291] on input "Cargo Owner *" at bounding box center [1274, 293] width 443 height 30
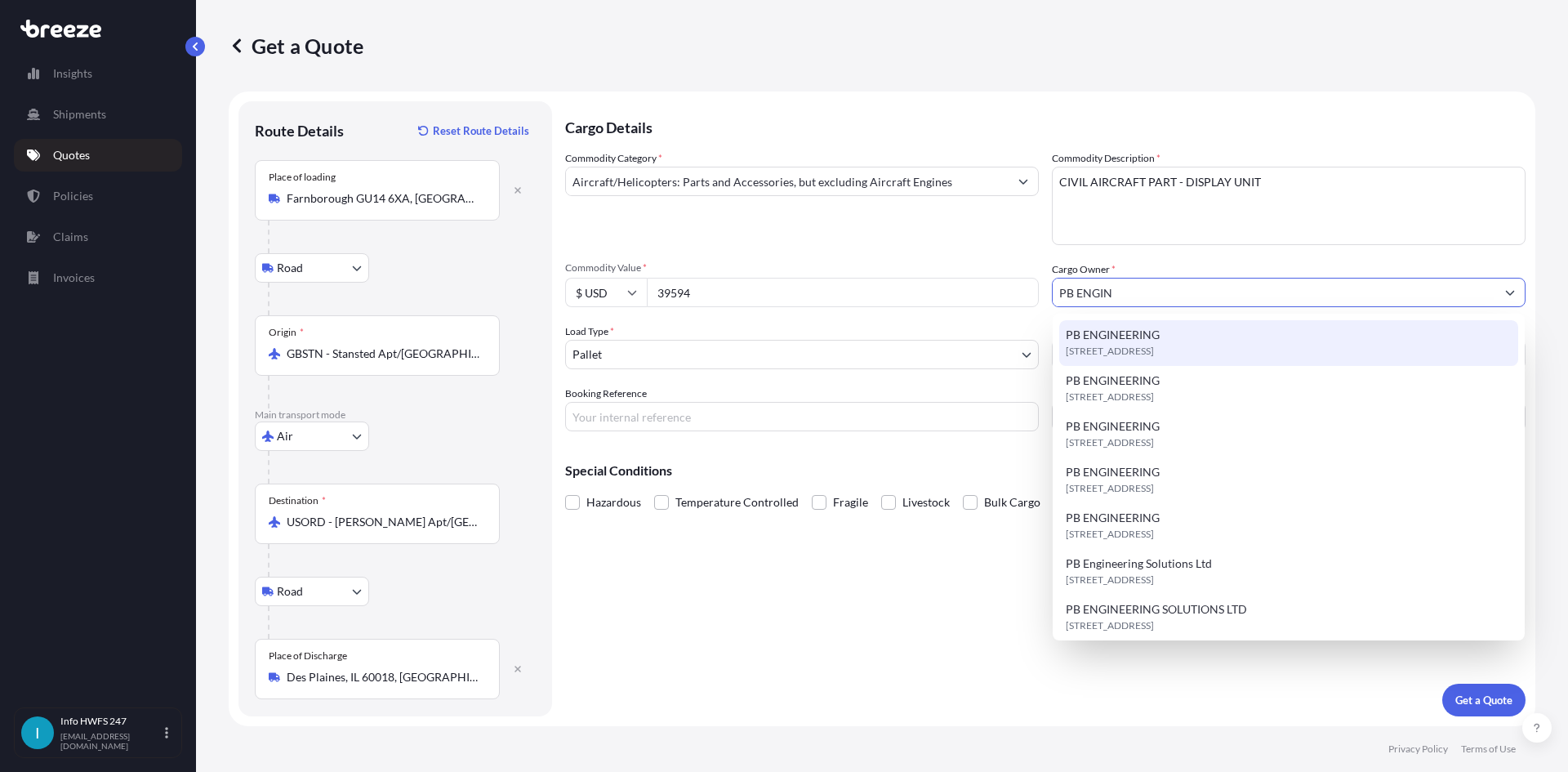
click at [1116, 346] on span "[STREET_ADDRESS]" at bounding box center [1110, 351] width 88 height 16
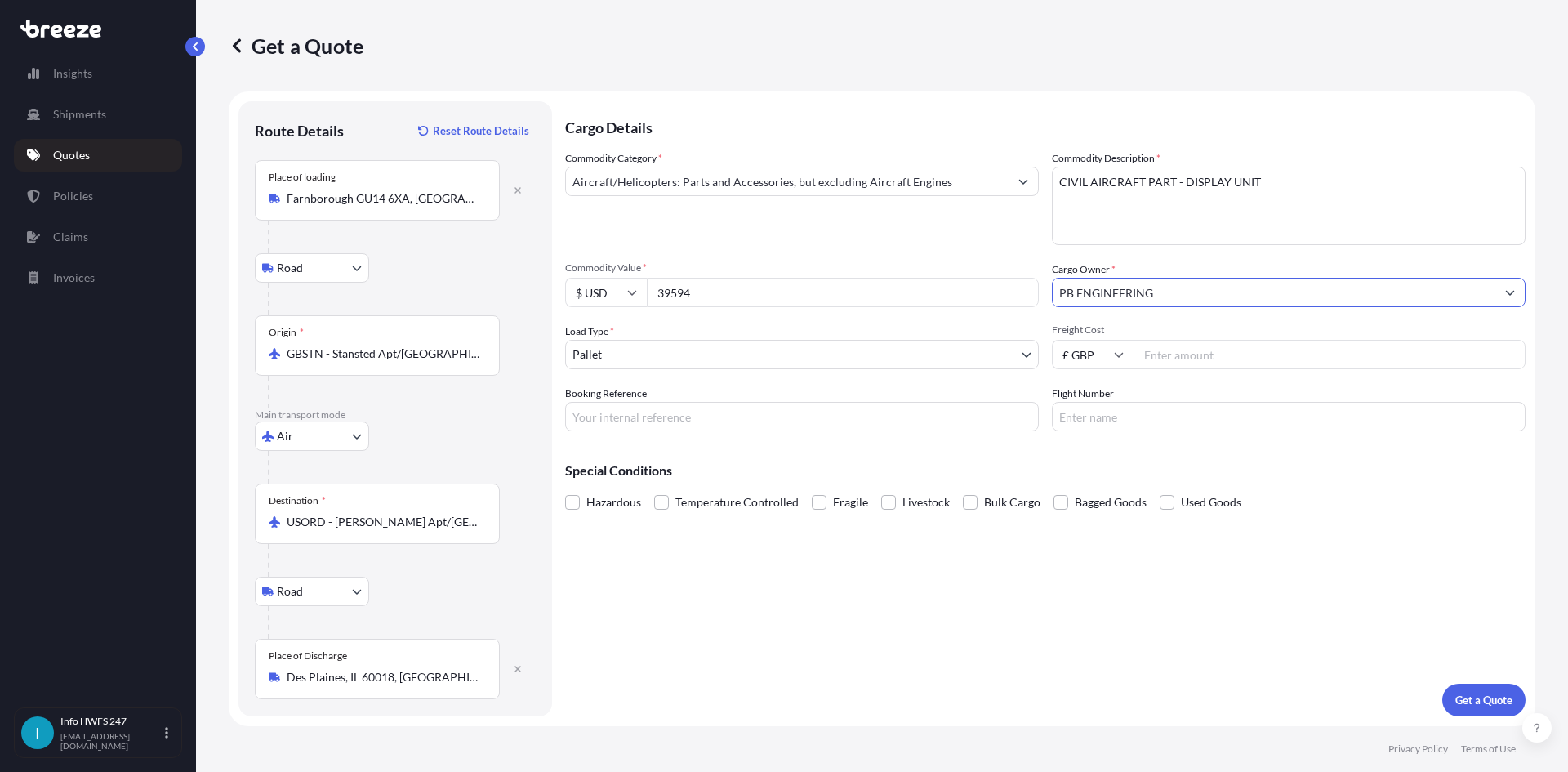
type input "PB ENGINEERING"
click at [722, 410] on input "Booking Reference" at bounding box center [801, 417] width 473 height 30
click at [667, 351] on body "3 options available. 0 options available. 7 options available. Insights Shipmen…" at bounding box center [784, 386] width 1568 height 772
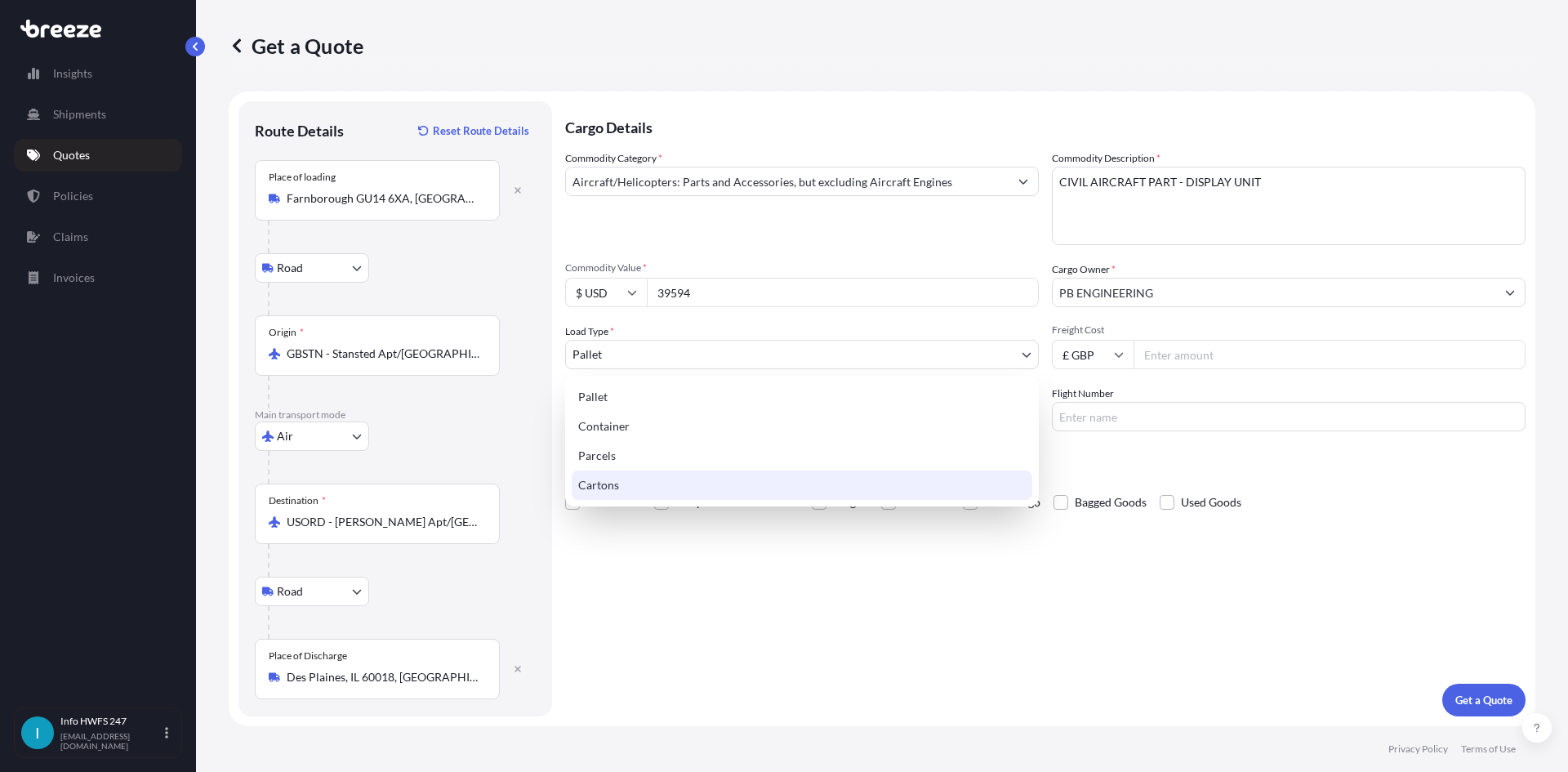
click at [662, 482] on div "Cartons" at bounding box center [801, 485] width 461 height 30
select select "4"
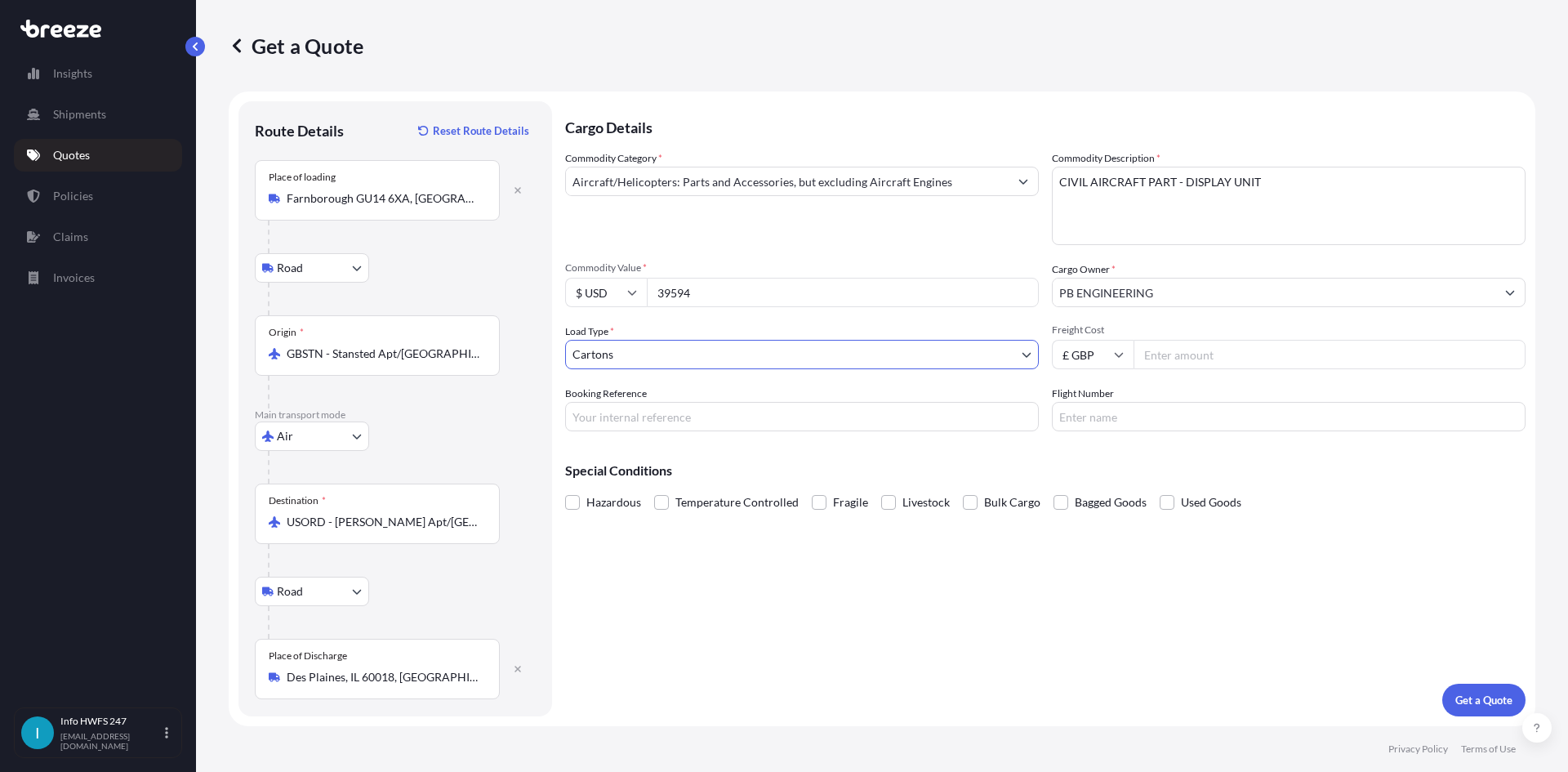
click at [647, 421] on input "Booking Reference" at bounding box center [801, 417] width 473 height 30
type input "HE167761"
click at [1481, 692] on p "Get a Quote" at bounding box center [1483, 700] width 57 height 16
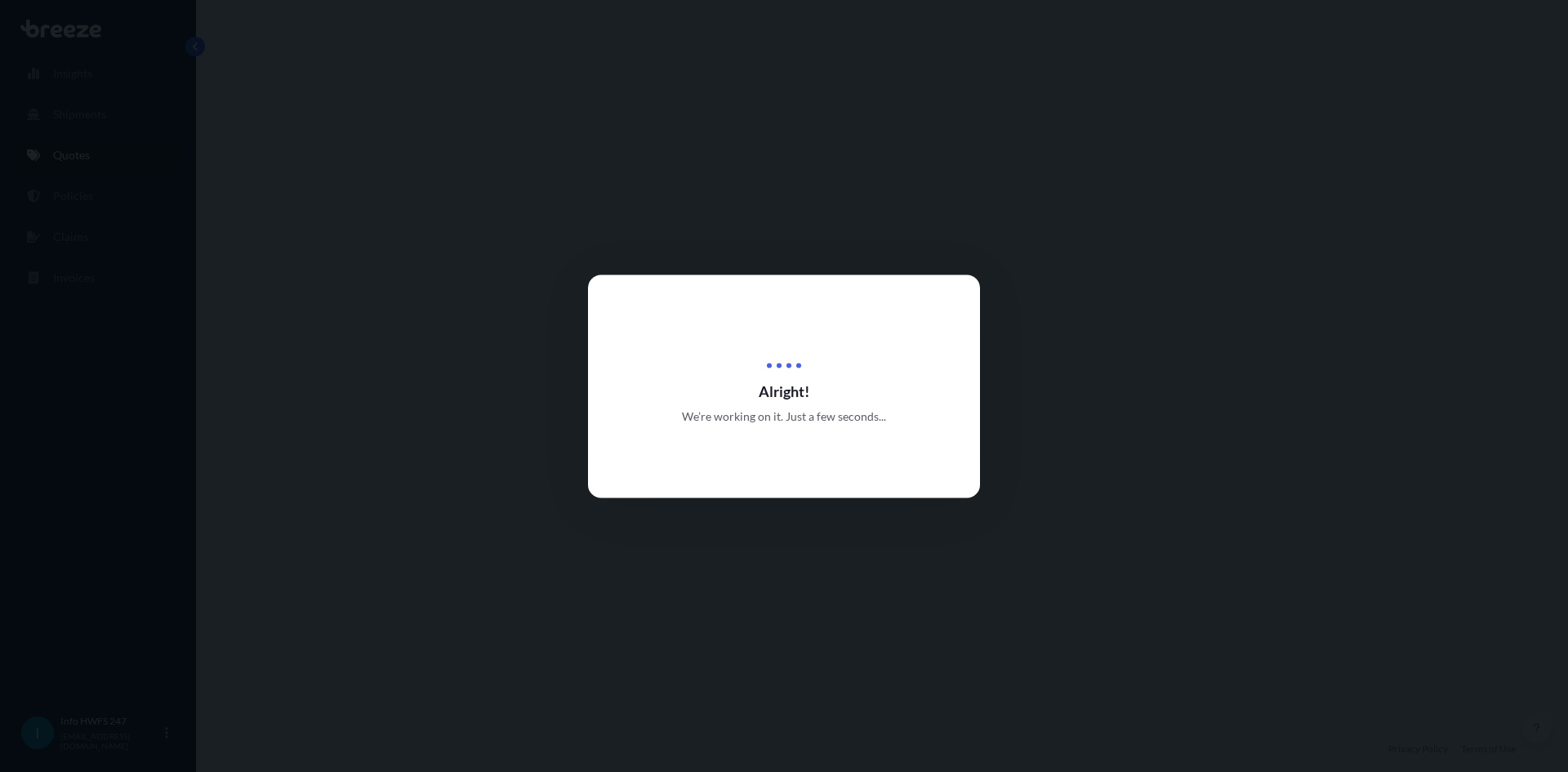
select select "Road"
select select "Air"
select select "Road"
select select "4"
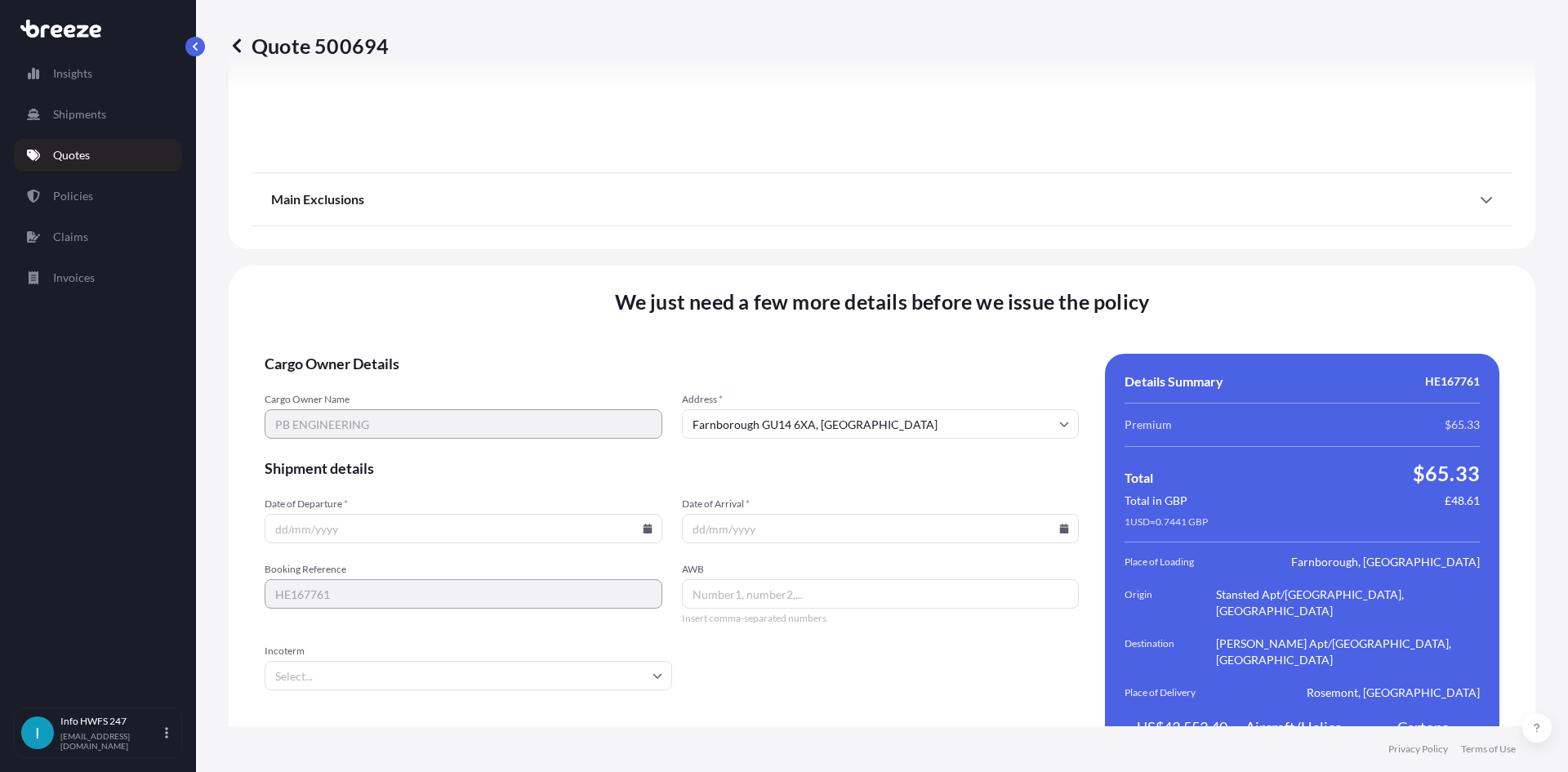
scroll to position [2130, 0]
click at [642, 523] on icon at bounding box center [647, 528] width 10 height 10
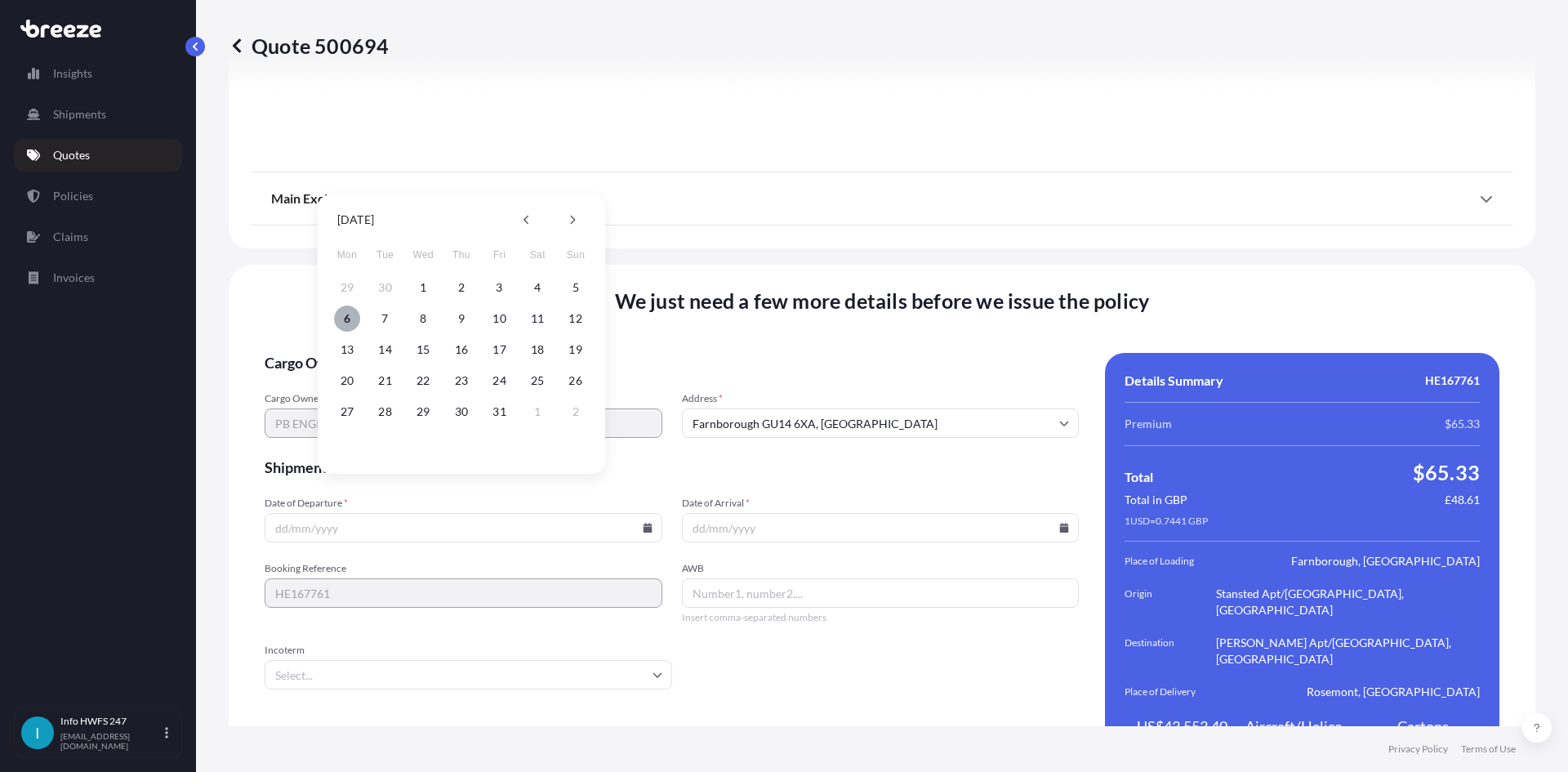
click at [353, 316] on button "6" at bounding box center [347, 318] width 26 height 26
type input "[DATE]"
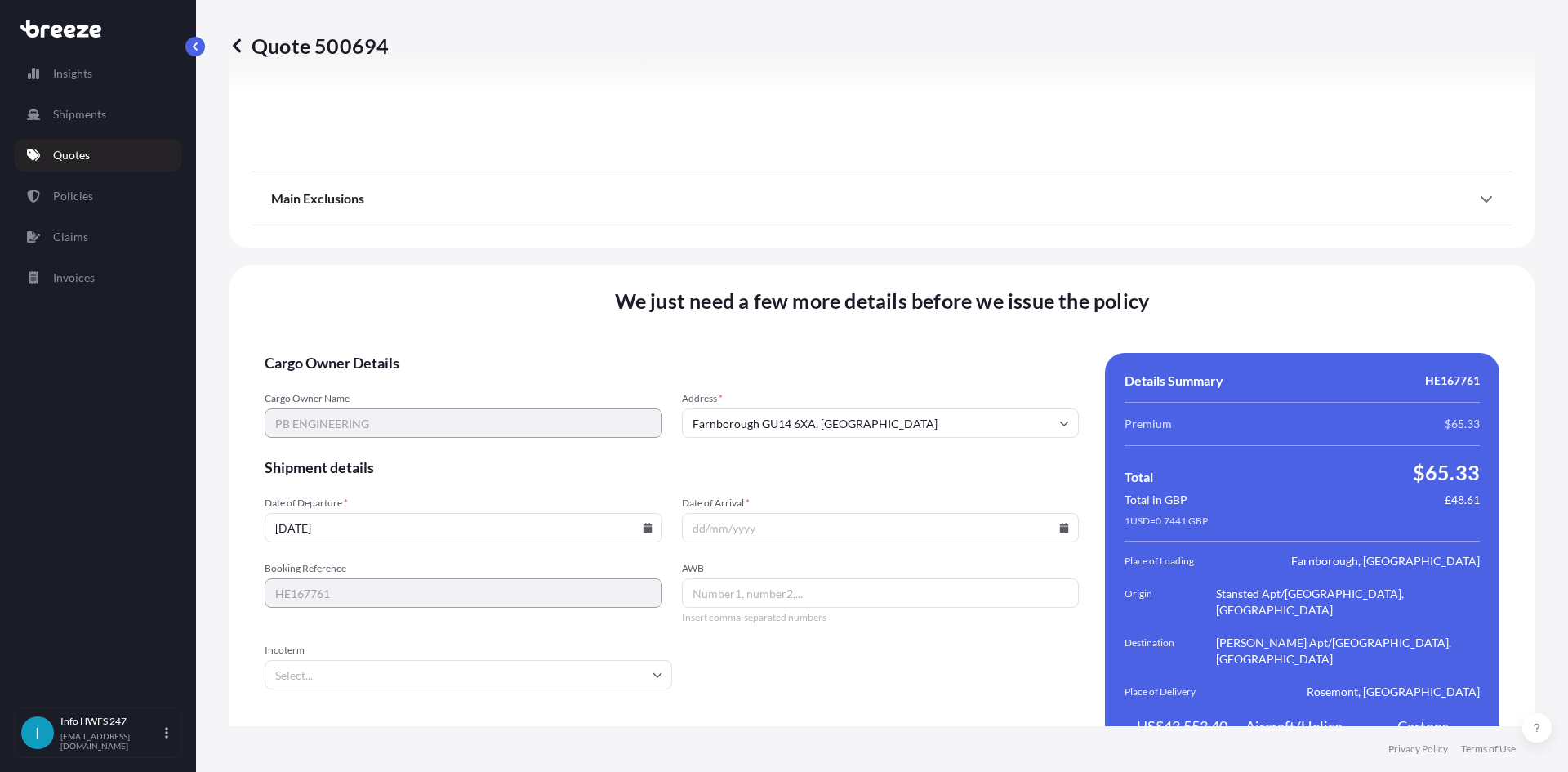
click at [1059, 523] on icon at bounding box center [1064, 528] width 10 height 10
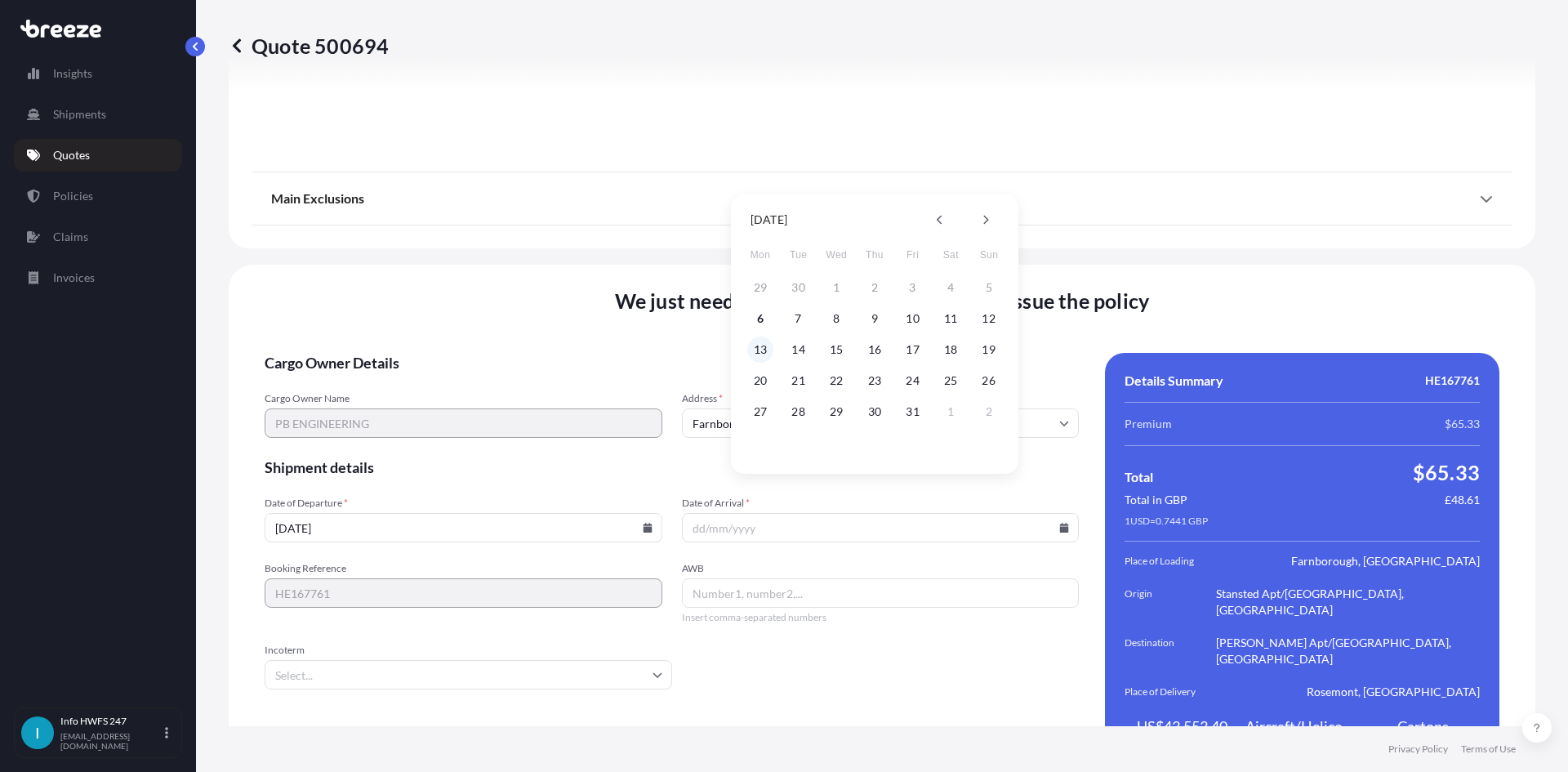
click at [759, 339] on button "13" at bounding box center [760, 350] width 26 height 26
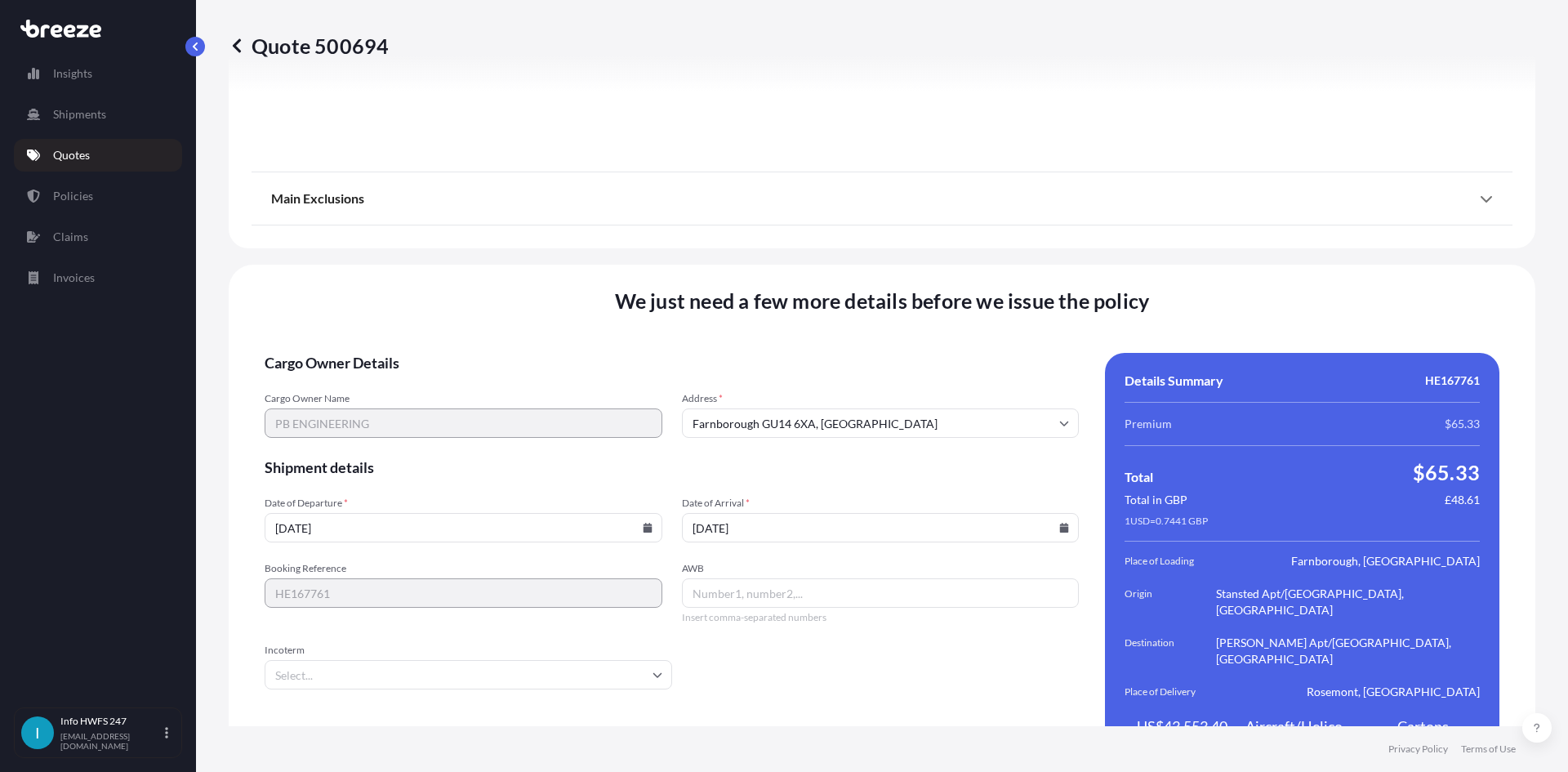
type input "[DATE]"
click at [718, 578] on input "AWB" at bounding box center [880, 593] width 397 height 30
paste input "884923339513"
type input "884923339513"
click at [642, 660] on input "Incoterm" at bounding box center [468, 675] width 407 height 30
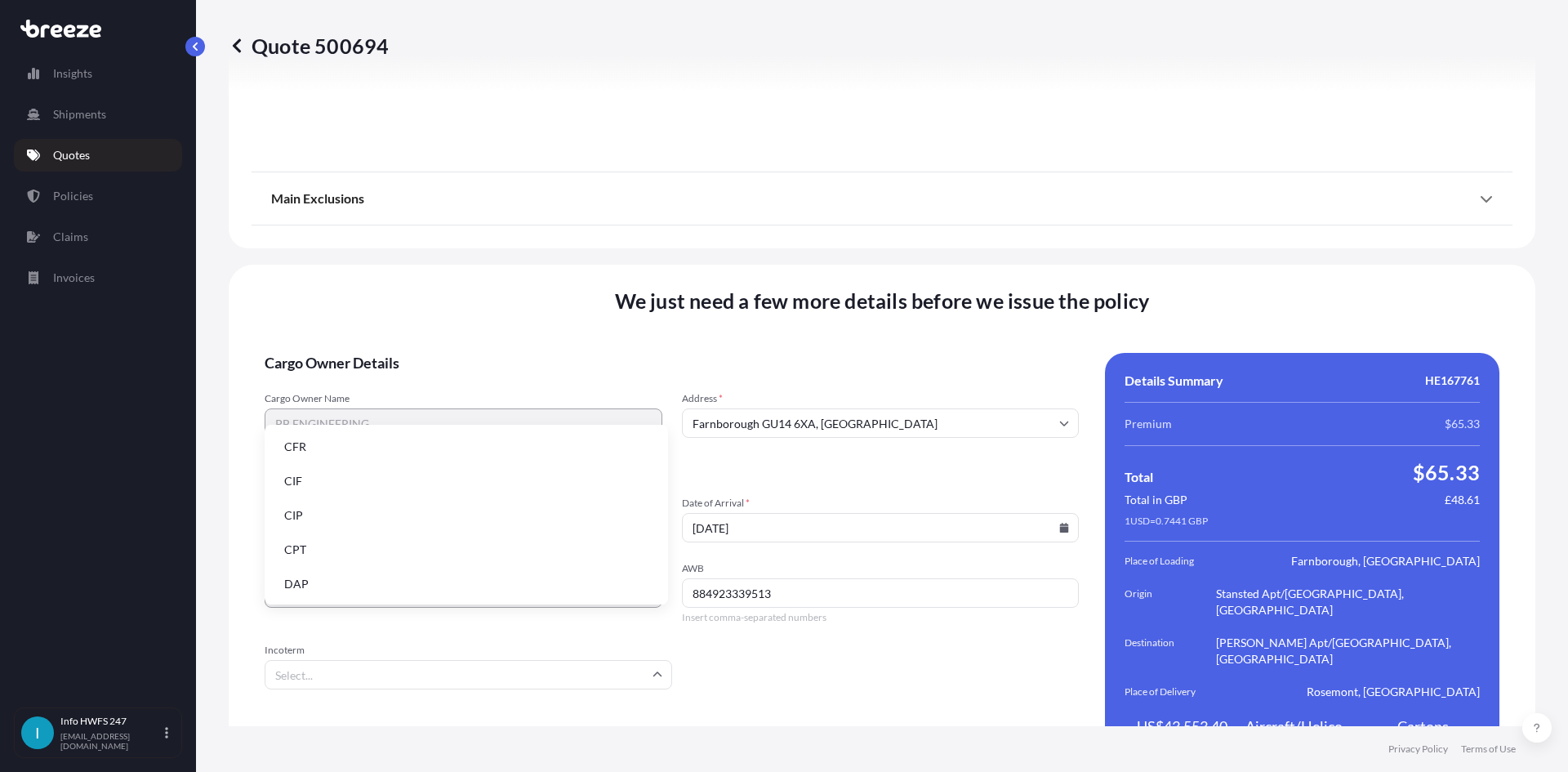
click at [395, 581] on li "DAP" at bounding box center [466, 584] width 390 height 31
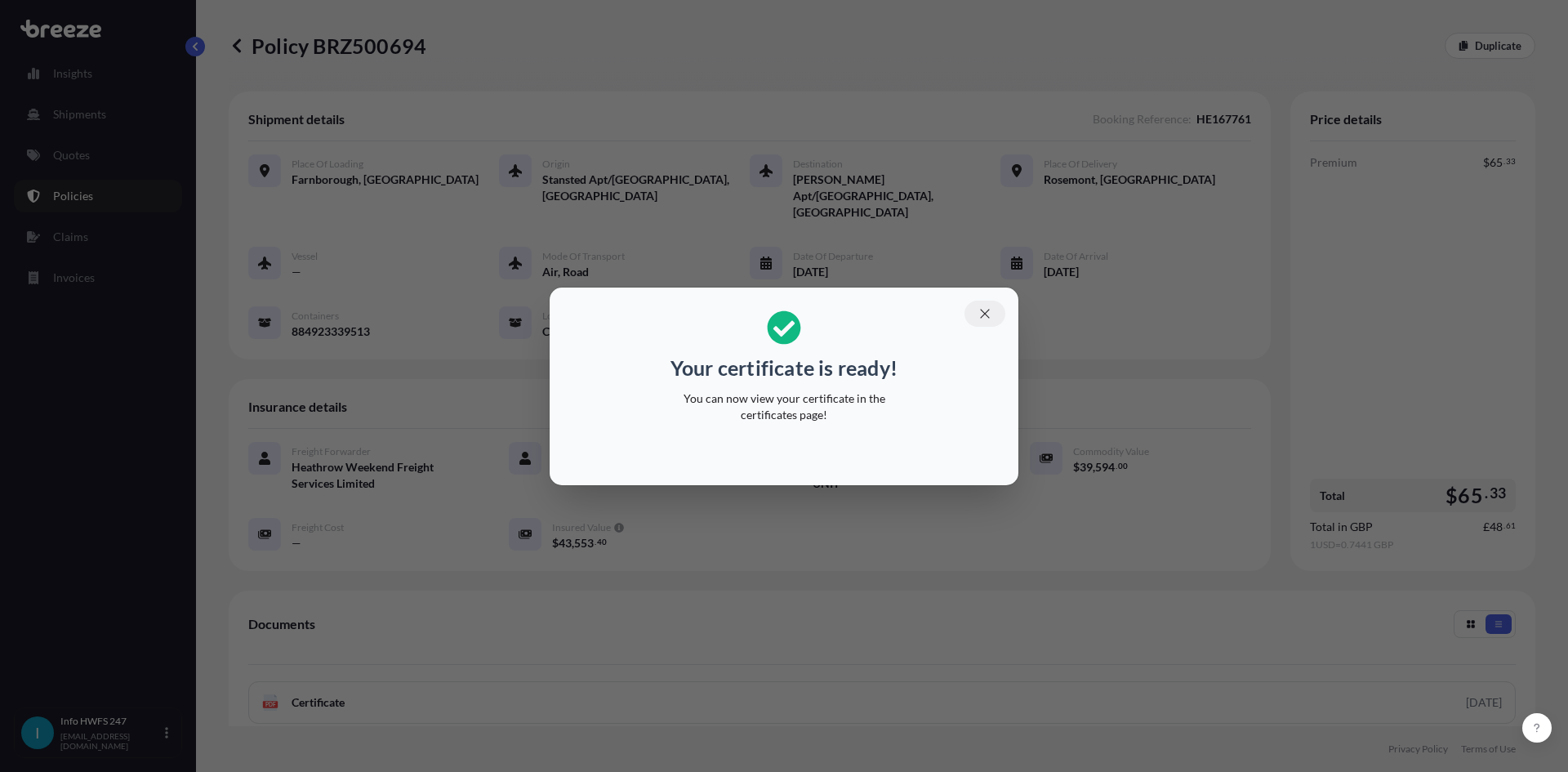
click at [990, 312] on icon "button" at bounding box center [985, 313] width 15 height 15
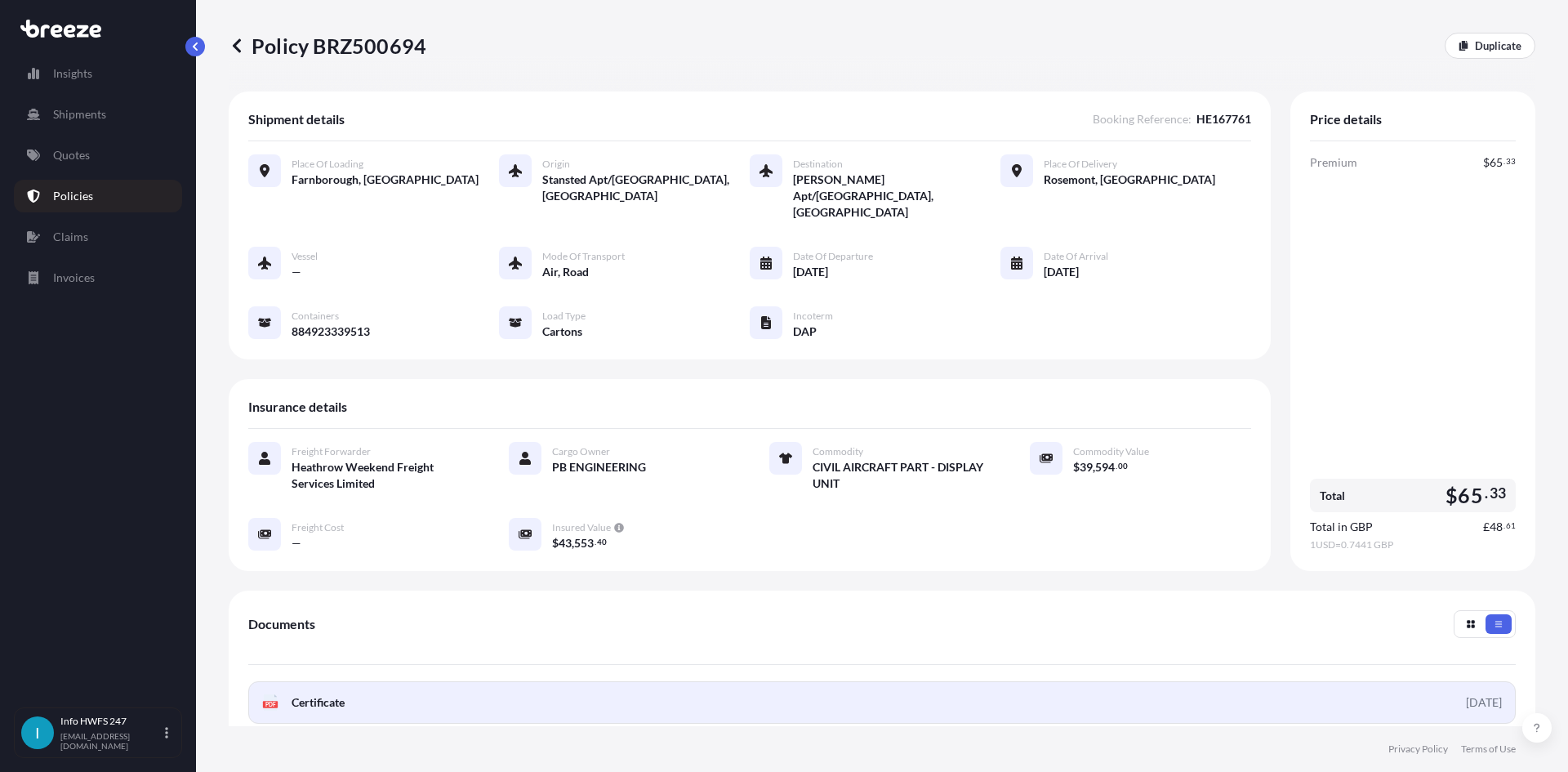
click at [1281, 681] on link "PDF Certificate [DATE]" at bounding box center [881, 703] width 1267 height 43
